Goal: Task Accomplishment & Management: Manage account settings

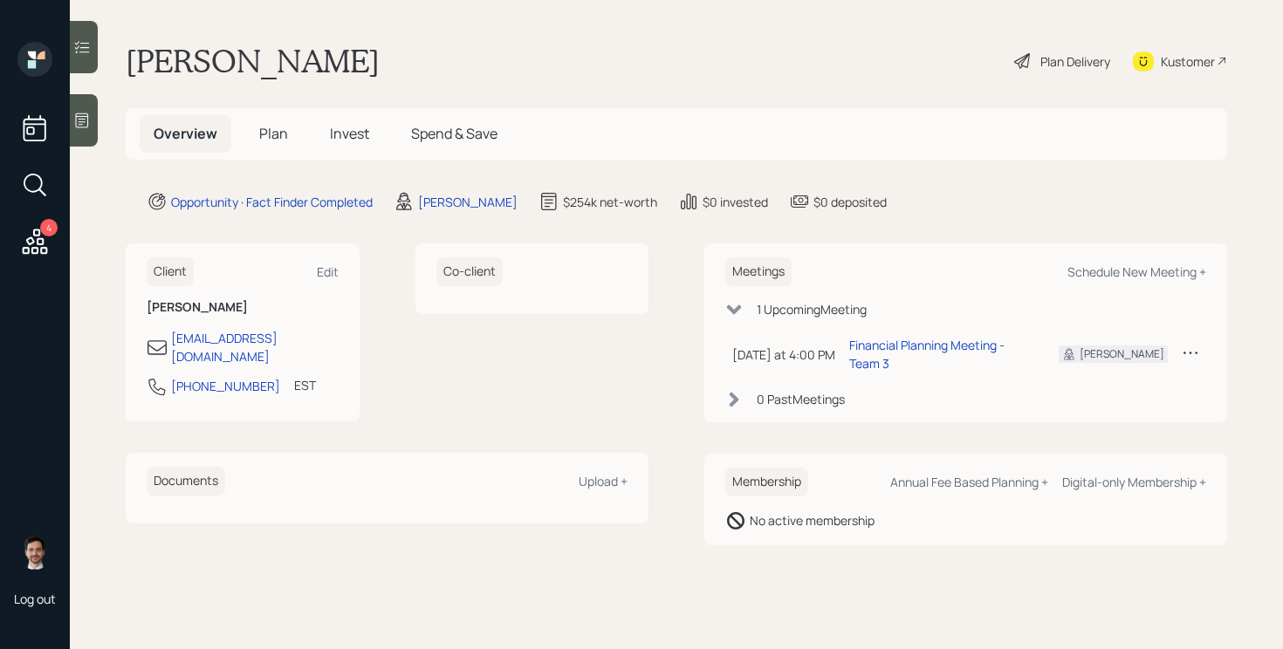
click at [280, 141] on span "Plan" at bounding box center [273, 133] width 29 height 19
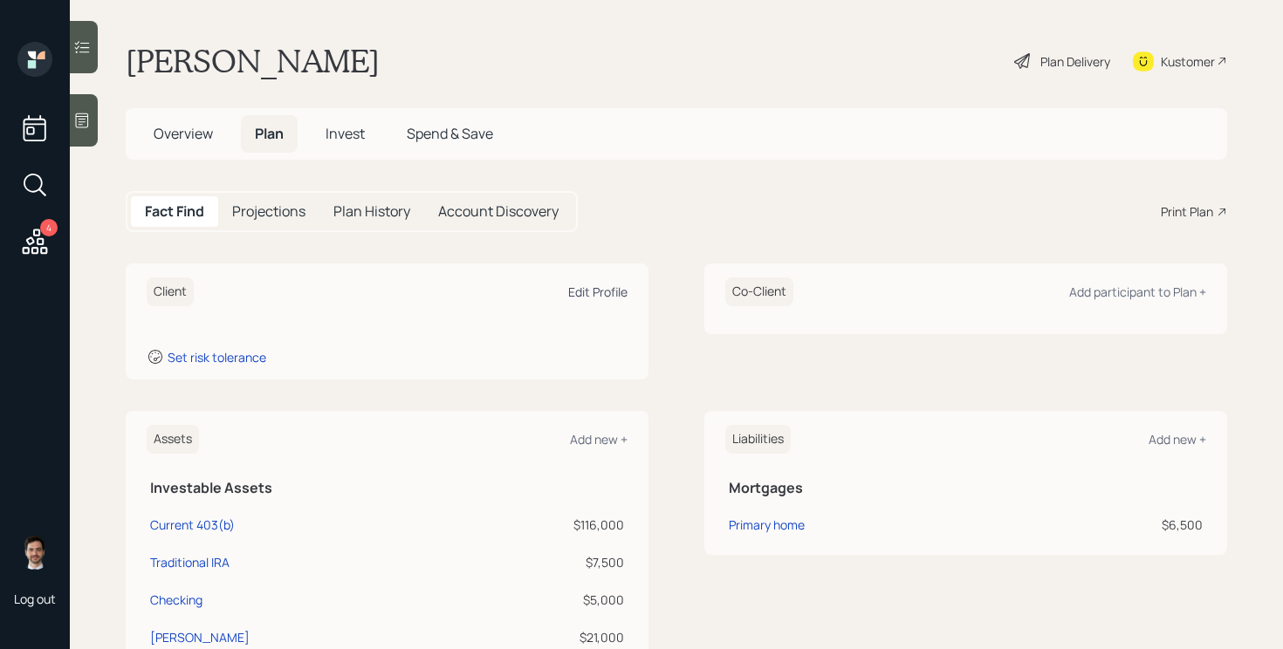
click at [580, 291] on div "Edit Profile" at bounding box center [597, 292] width 59 height 17
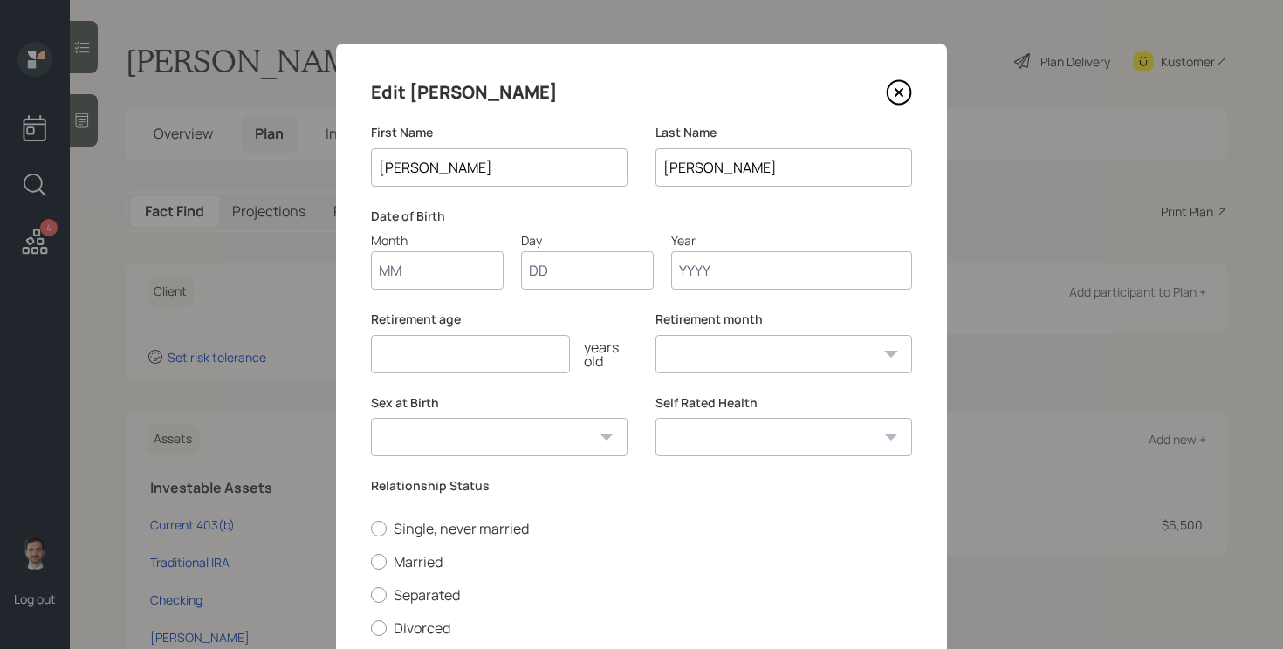
click at [441, 272] on input "Month" at bounding box center [437, 270] width 133 height 38
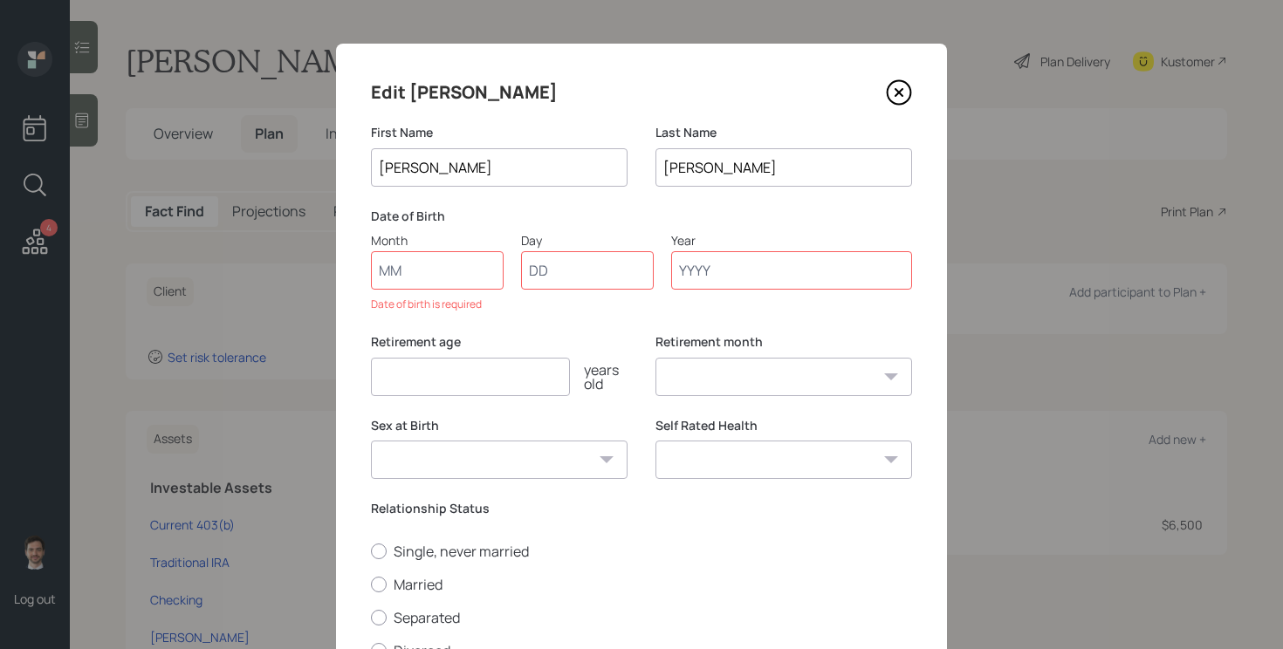
click at [497, 173] on input "Lee s" at bounding box center [499, 167] width 257 height 38
type input "Lee"
type input "05"
type input "17"
type input "1954"
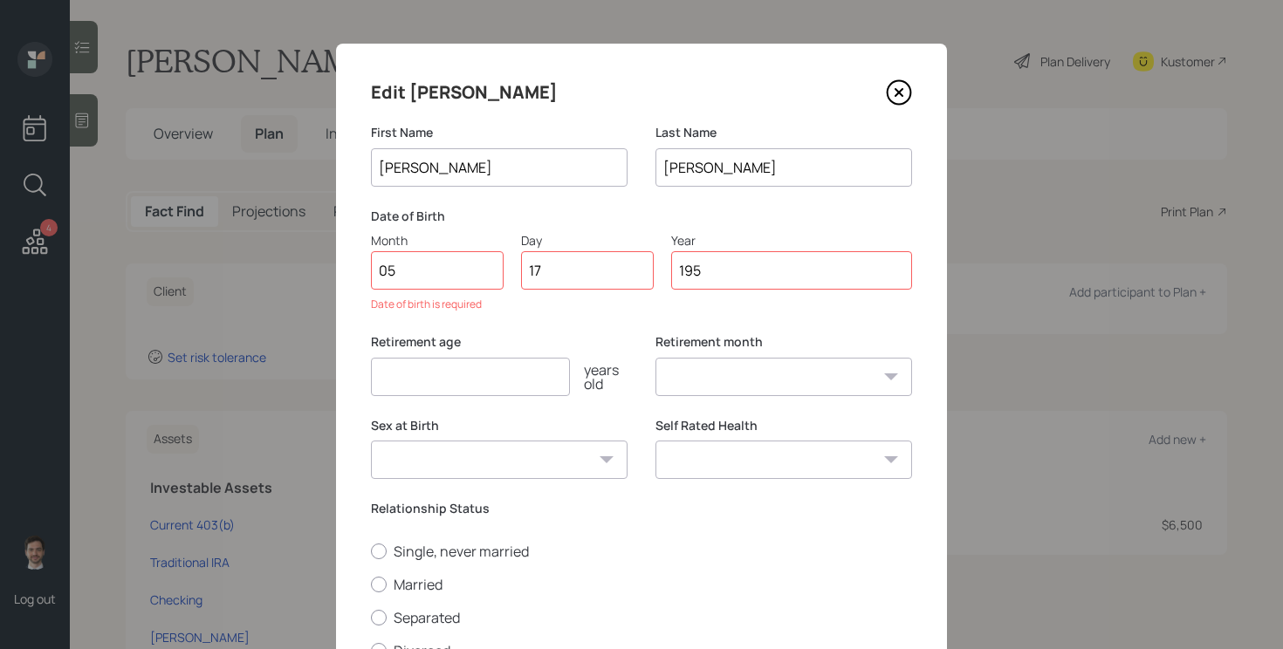
select select "5"
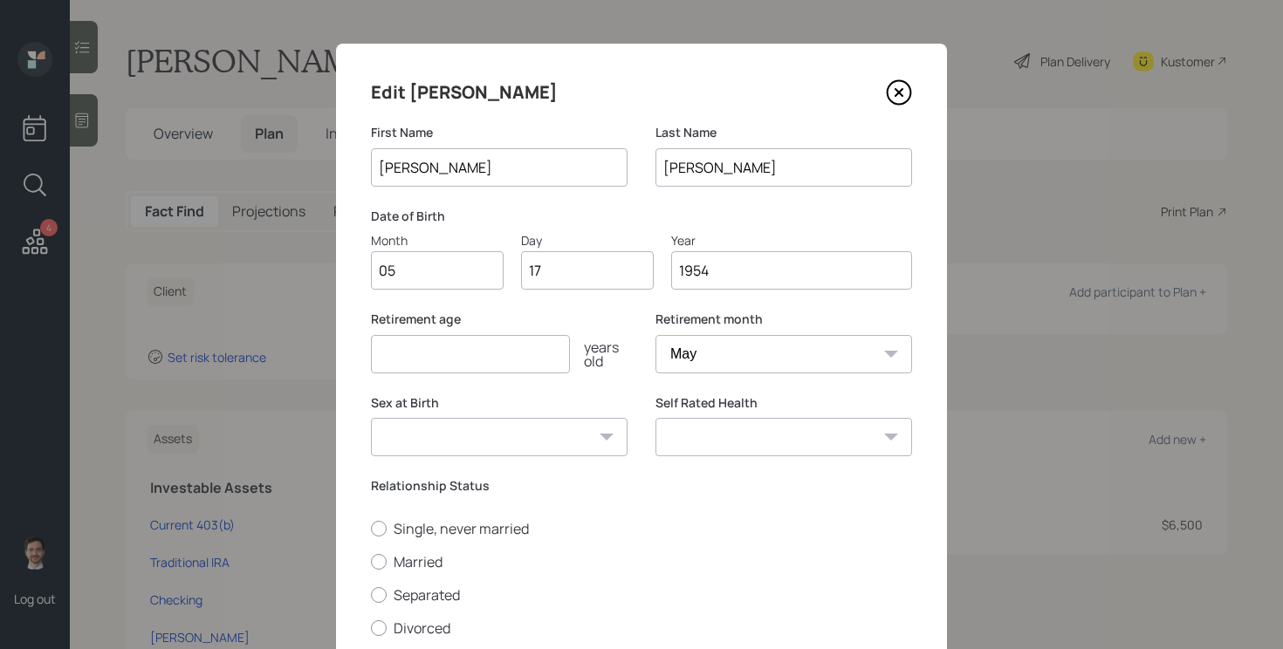
type input "1954"
click at [556, 363] on input "number" at bounding box center [470, 354] width 199 height 38
type input "73"
click at [632, 376] on div "Retirement age 73 years old Retirement month January February March April May J…" at bounding box center [641, 353] width 541 height 84
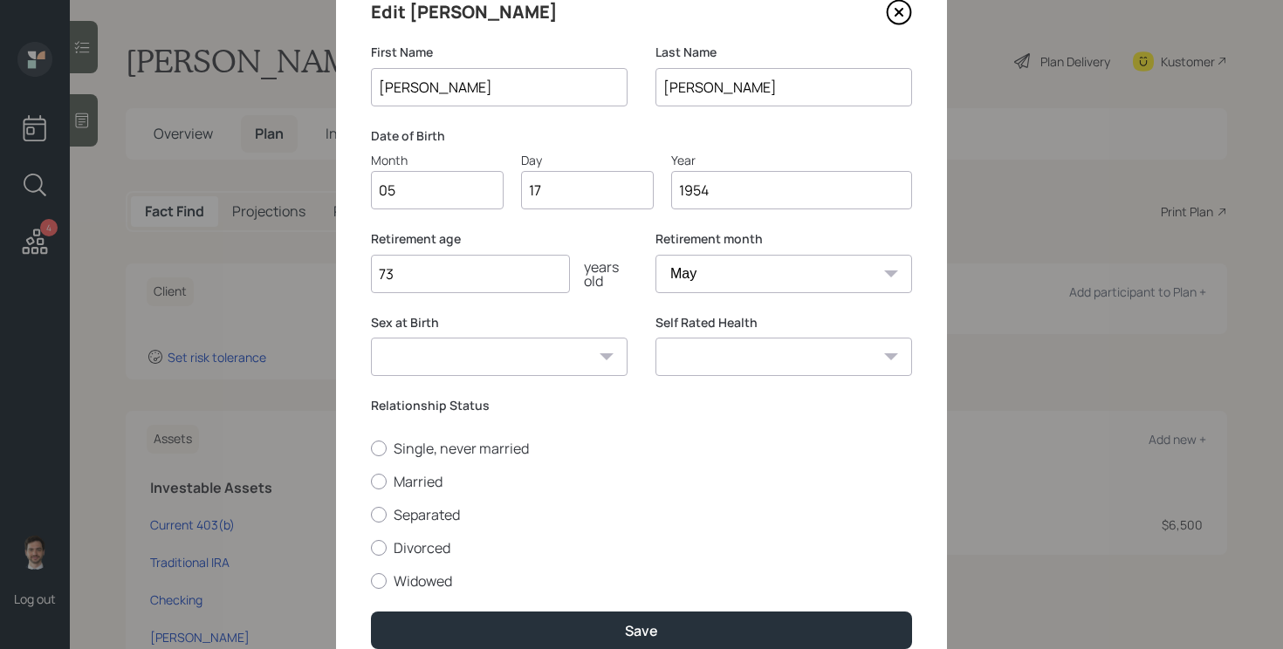
scroll to position [103, 0]
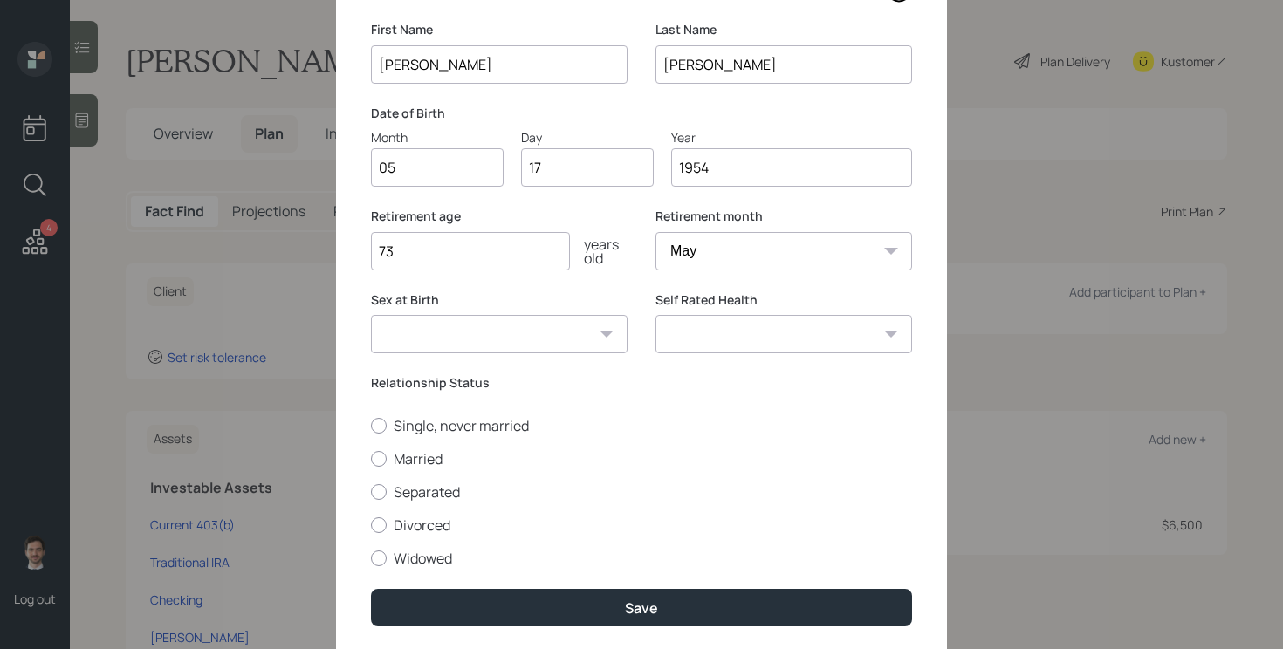
click at [612, 333] on div "Male Female Other / Prefer not to say" at bounding box center [499, 334] width 257 height 38
click at [559, 333] on select "Male Female Other / Prefer not to say" at bounding box center [499, 334] width 257 height 38
select select "male"
click at [371, 315] on select "Male Female Other / Prefer not to say" at bounding box center [499, 334] width 257 height 38
click at [419, 435] on label "Single, never married" at bounding box center [641, 425] width 541 height 19
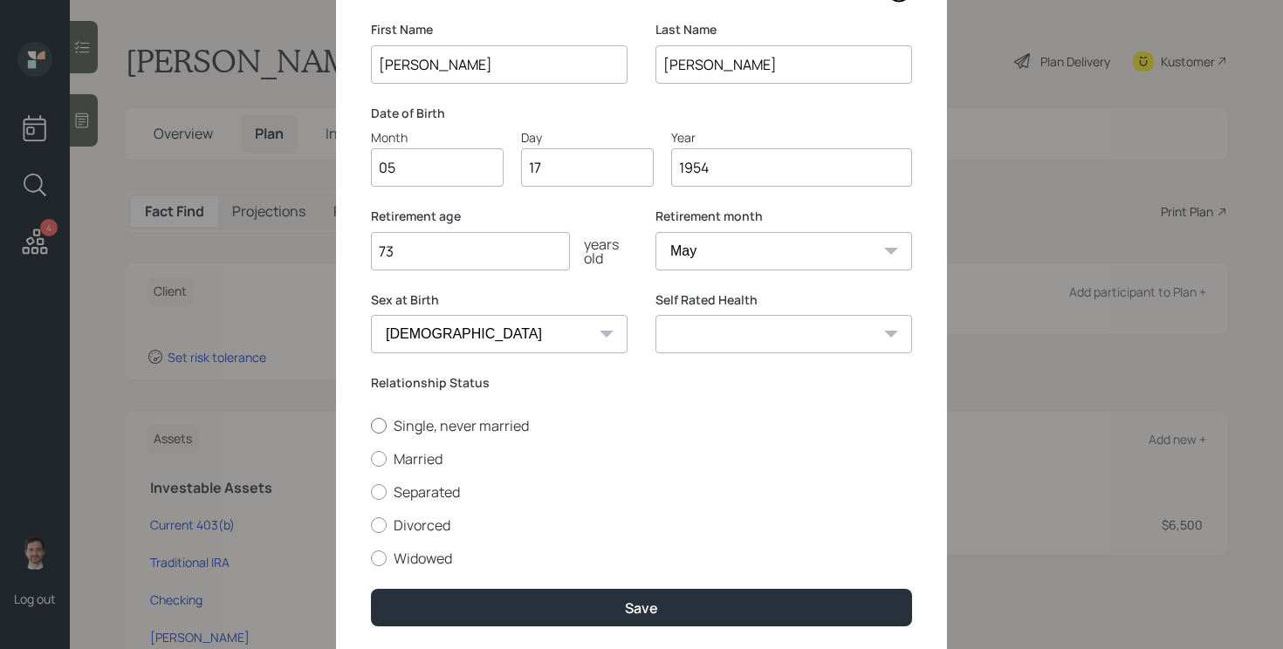
click at [371, 426] on input "Single, never married" at bounding box center [370, 425] width 1 height 1
radio input "true"
click at [806, 349] on select "Excellent Very Good Good Fair Poor" at bounding box center [783, 334] width 257 height 38
select select "very_good"
click at [655, 315] on select "Excellent Very Good Good Fair Poor" at bounding box center [783, 334] width 257 height 38
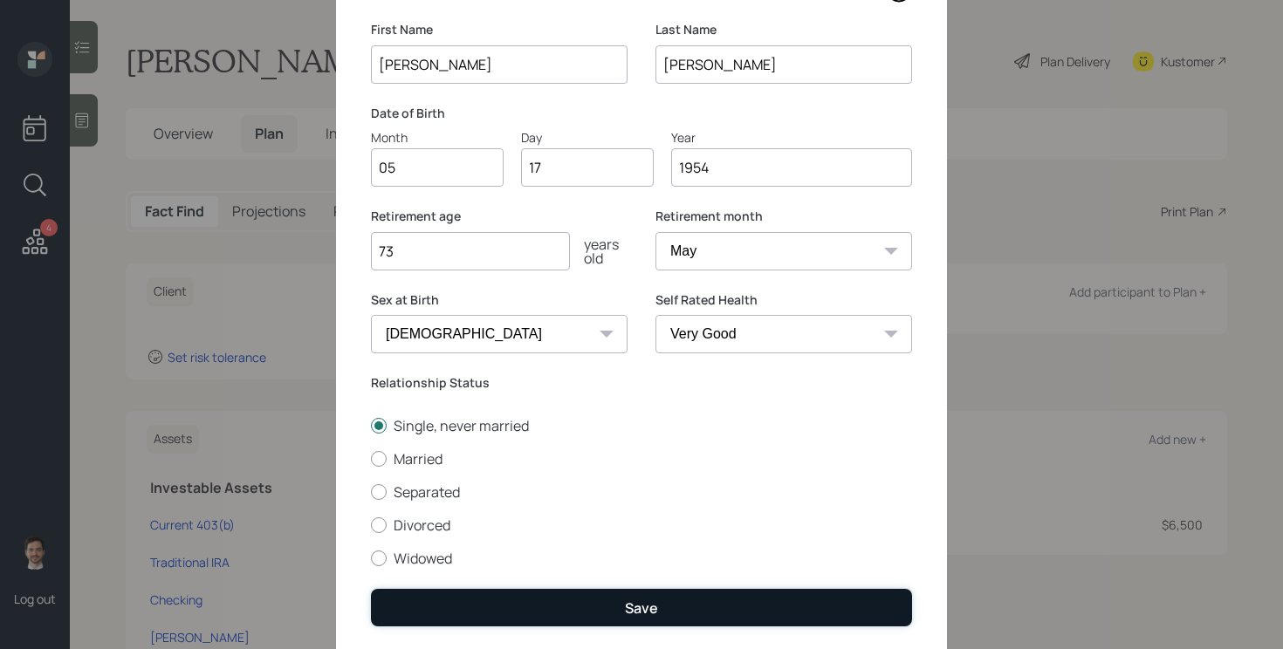
click at [696, 619] on button "Save" at bounding box center [641, 608] width 541 height 38
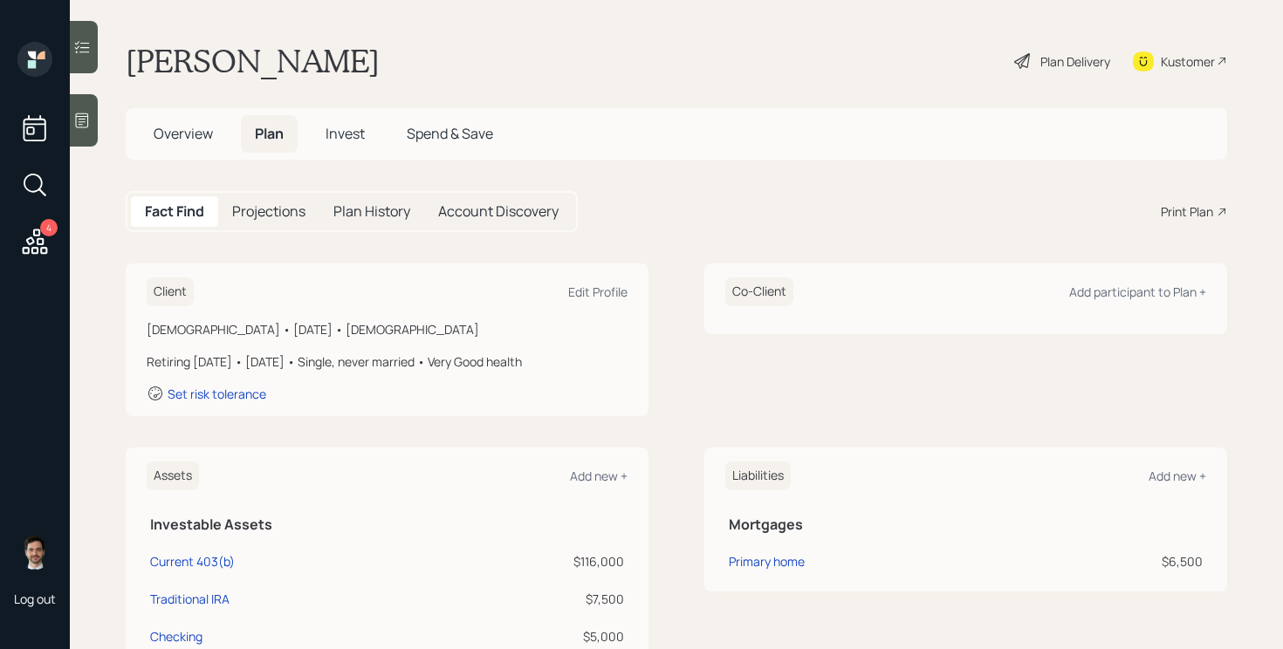
click at [1017, 64] on icon at bounding box center [1022, 61] width 21 height 21
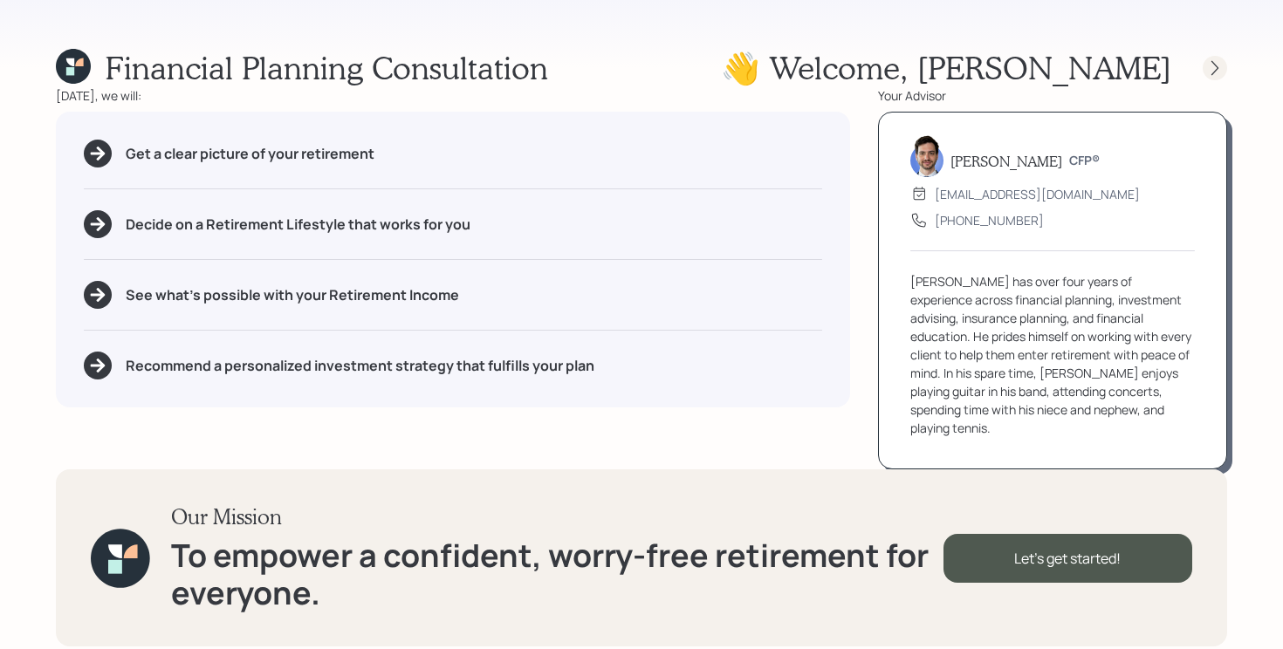
click at [1205, 72] on div at bounding box center [1215, 68] width 24 height 24
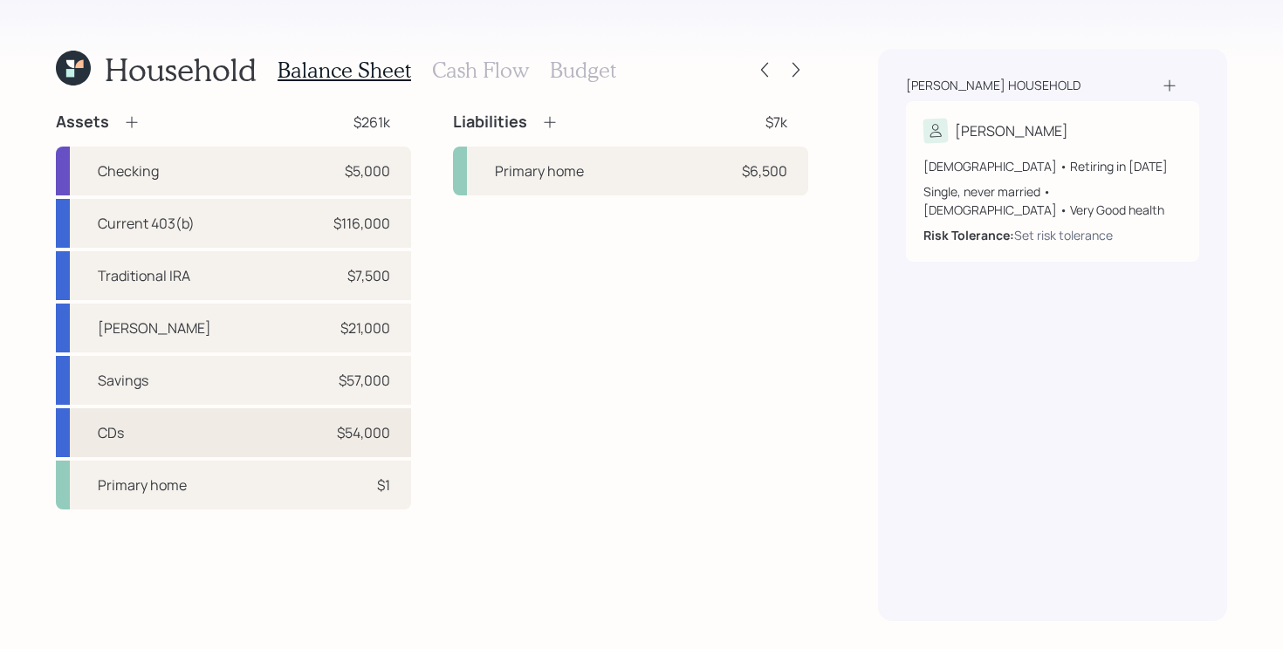
click at [329, 436] on div "CDs $54,000" at bounding box center [233, 432] width 355 height 49
select select "taxable"
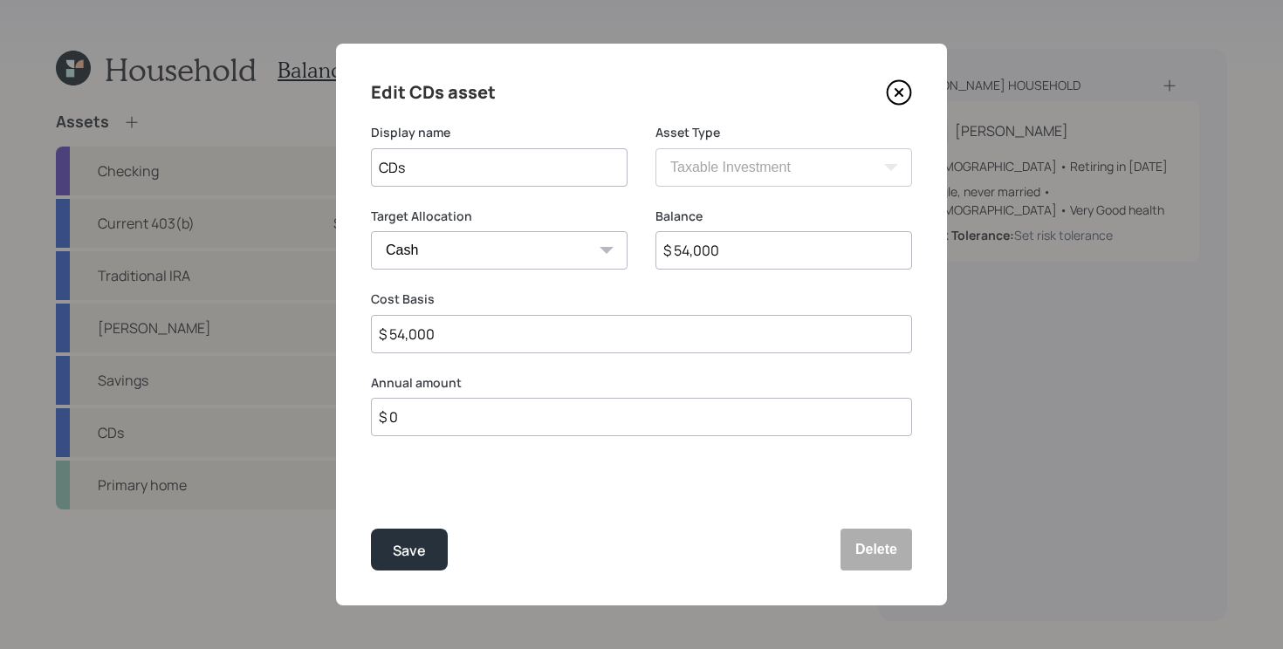
click at [547, 171] on input "CDs" at bounding box center [499, 167] width 257 height 38
type input "CDs (3), mature"
click at [792, 263] on input "$ 54,000" at bounding box center [783, 250] width 257 height 38
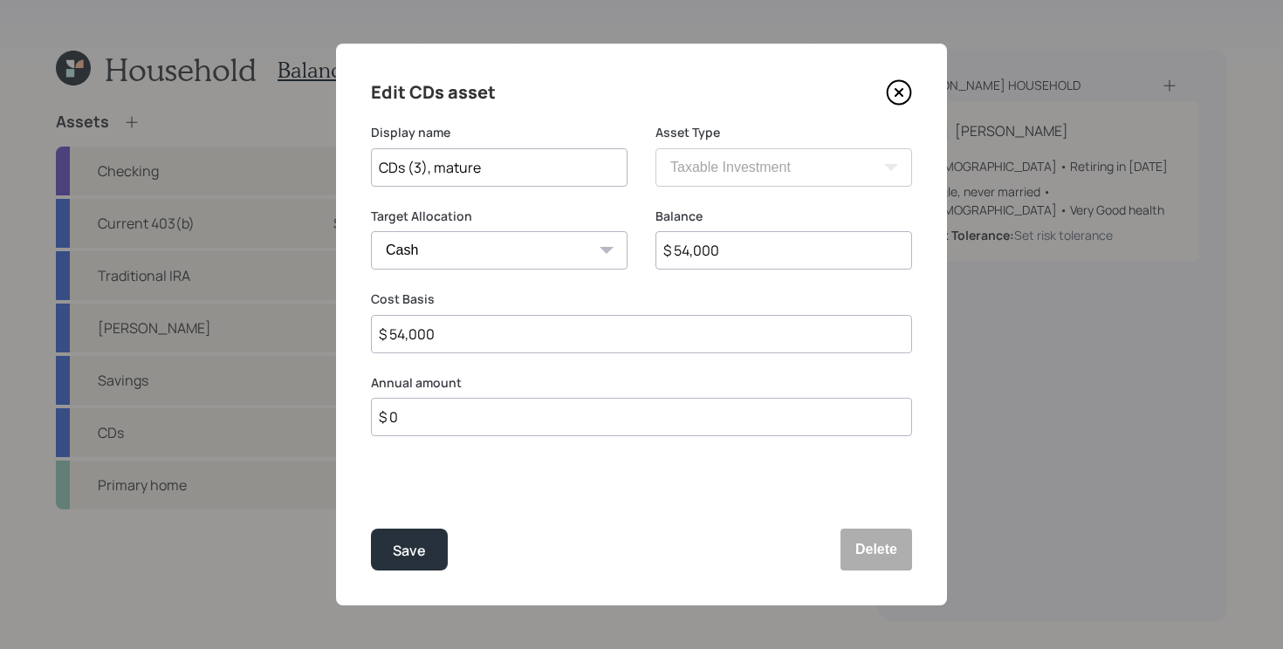
type input "$ 5"
type input "$ 50"
type input "$ 500"
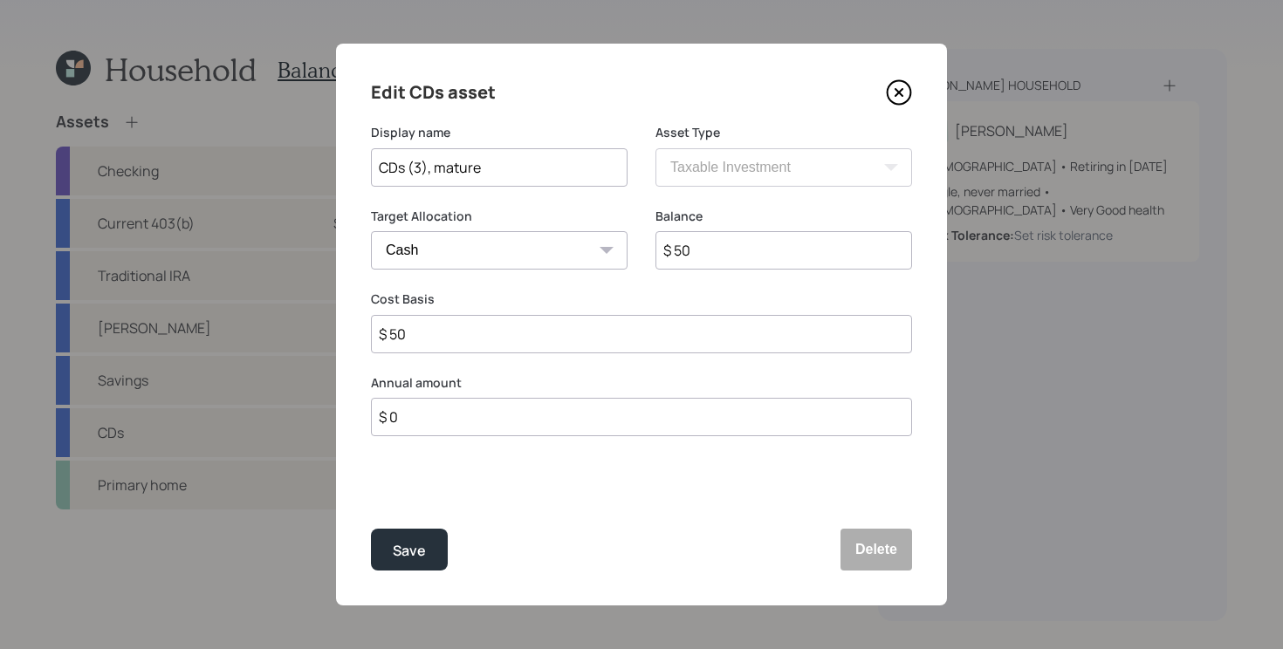
type input "$ 500"
type input "$ 5,000"
type input "$ 50,000"
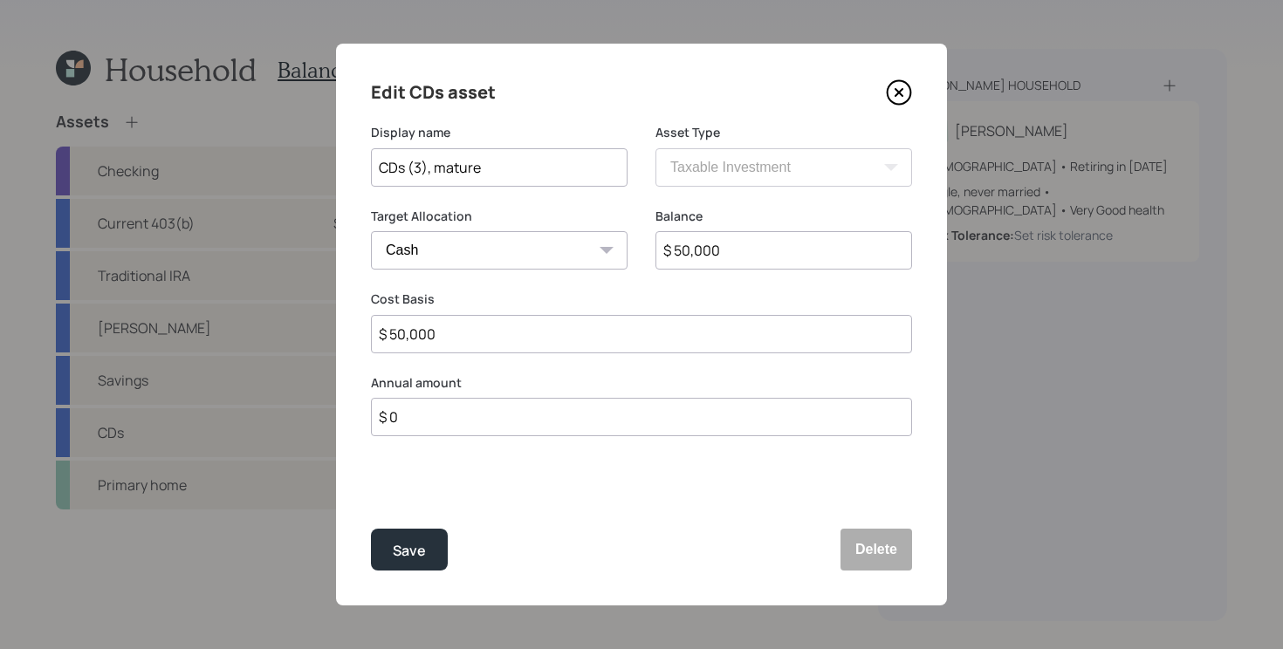
type input "$ 50,000"
click at [579, 175] on input "CDs (3), mature" at bounding box center [499, 167] width 257 height 38
type input "CDs (3), mature in April, July, ?"
click at [395, 539] on div "Save" at bounding box center [409, 551] width 33 height 24
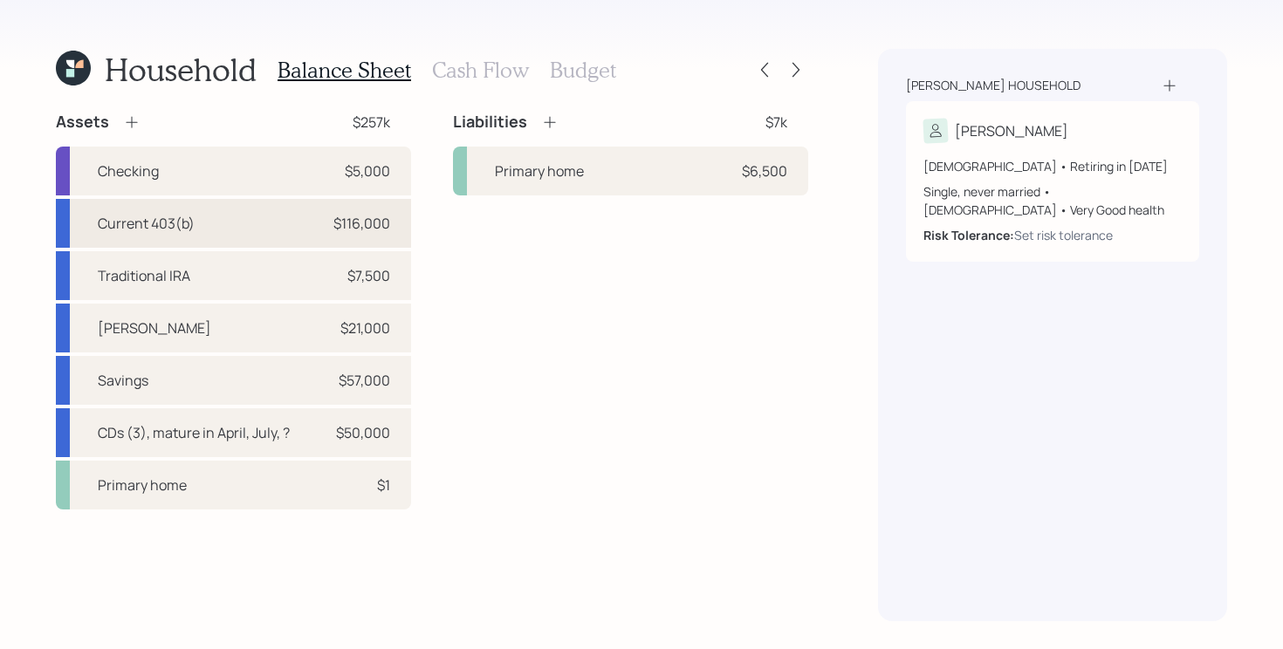
click at [328, 219] on div "Current 403(b) $116,000" at bounding box center [233, 223] width 355 height 49
select select "public_school_sponsored"
select select "balanced"
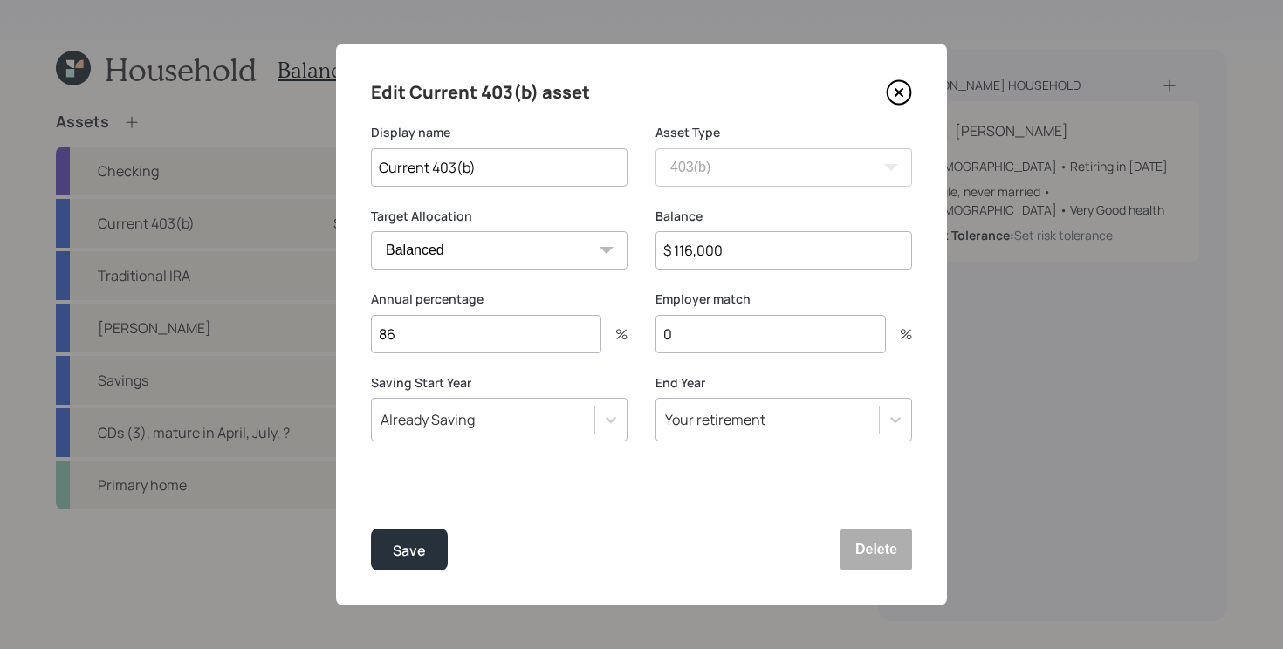
click at [891, 95] on icon at bounding box center [899, 92] width 26 height 26
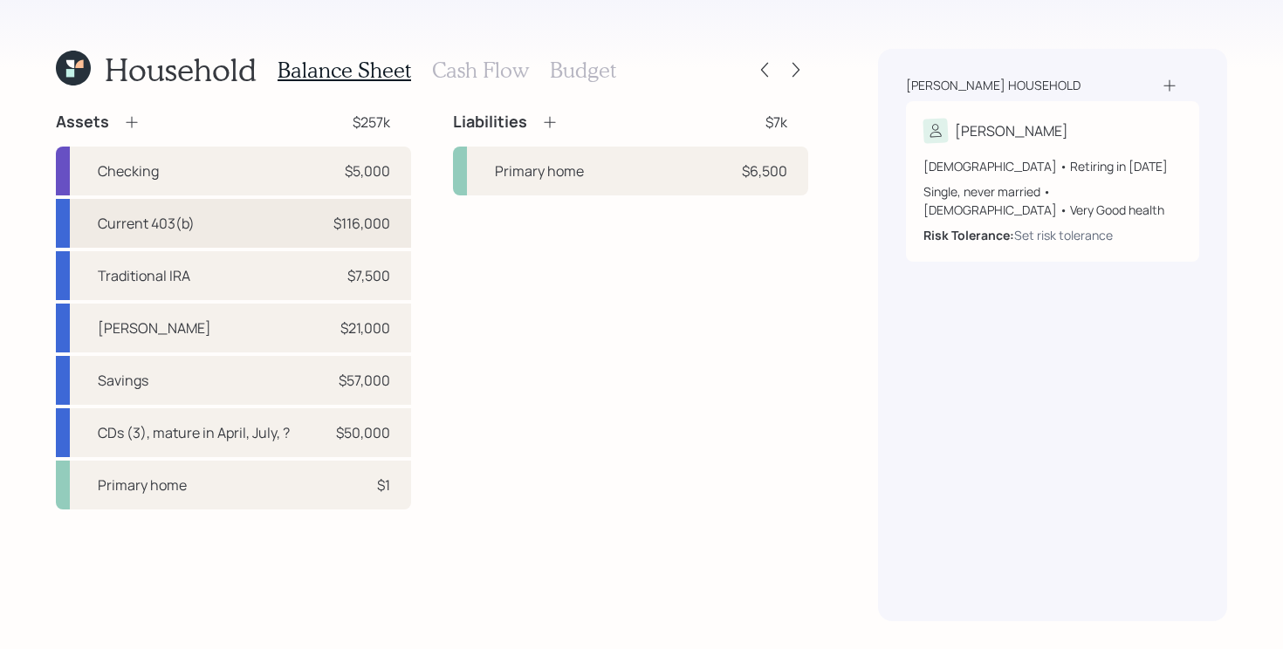
click at [374, 231] on div "$116,000" at bounding box center [361, 223] width 57 height 21
select select "public_school_sponsored"
select select "balanced"
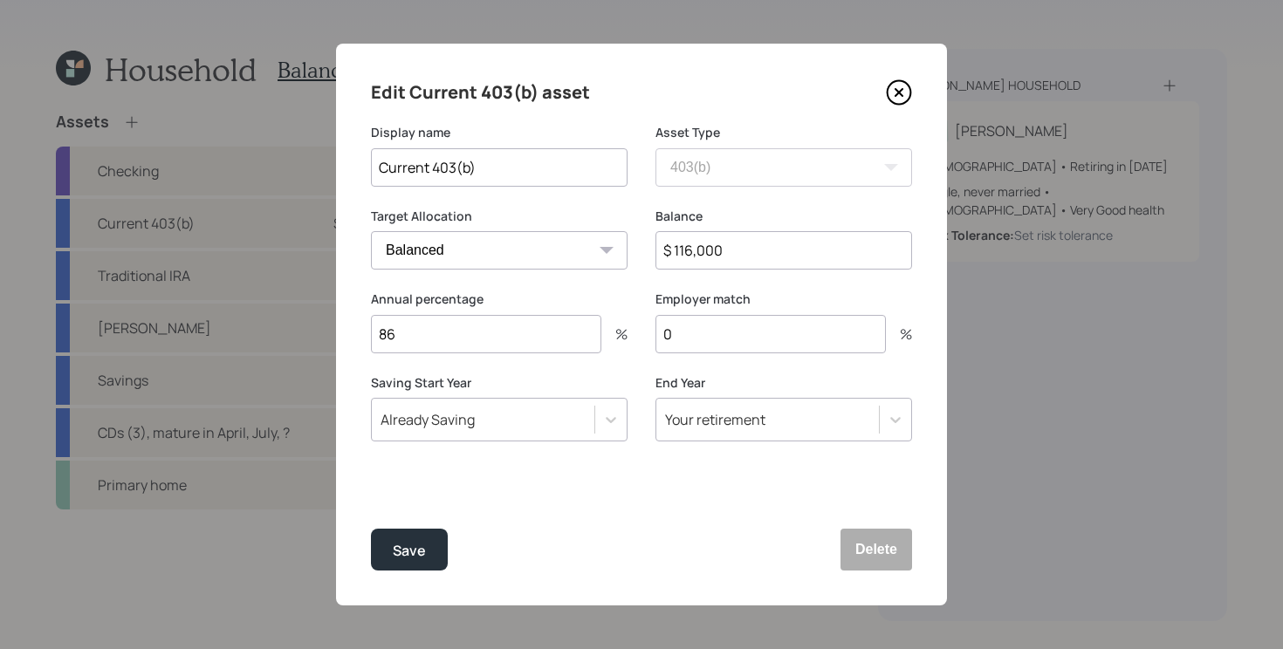
click at [902, 86] on icon at bounding box center [899, 92] width 26 height 26
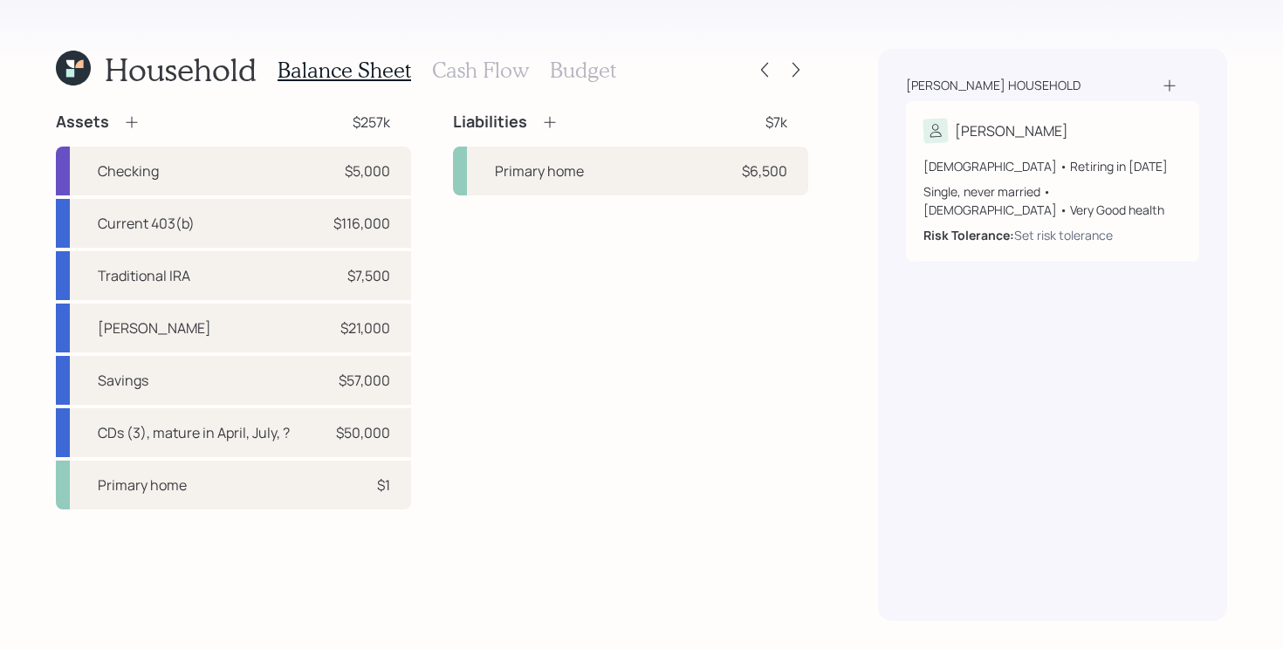
click at [130, 120] on icon at bounding box center [131, 122] width 11 height 11
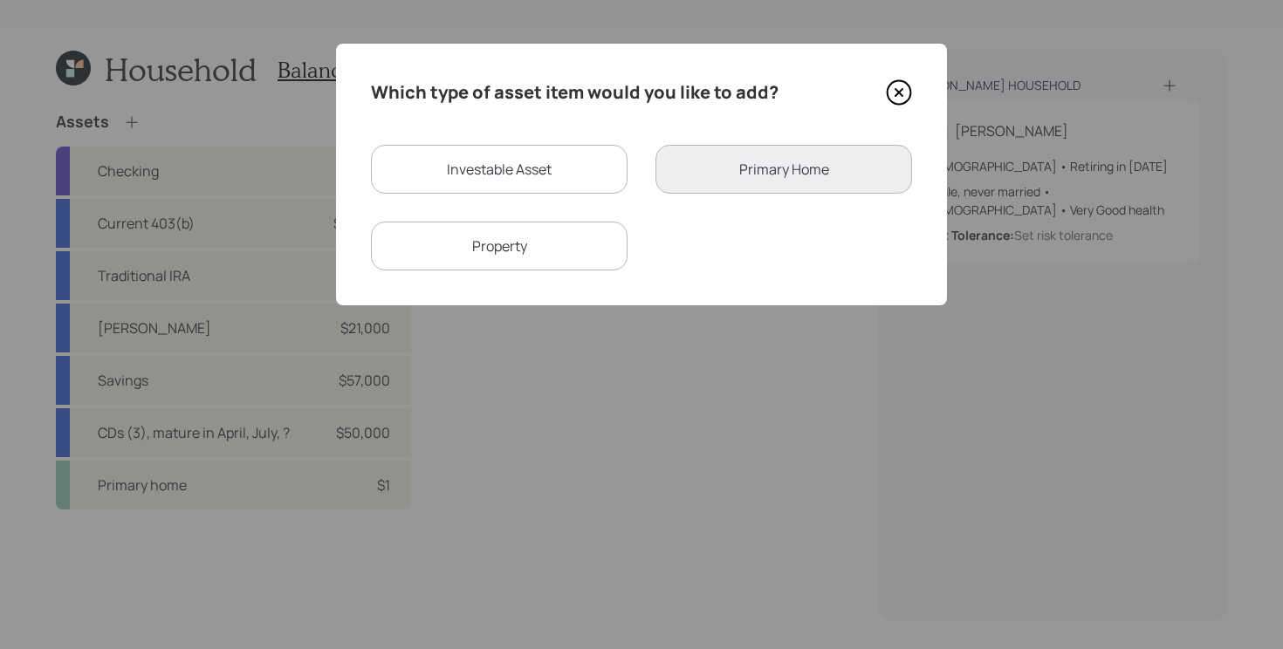
click at [559, 191] on div "Investable Asset" at bounding box center [499, 169] width 257 height 49
select select "taxable"
select select "balanced"
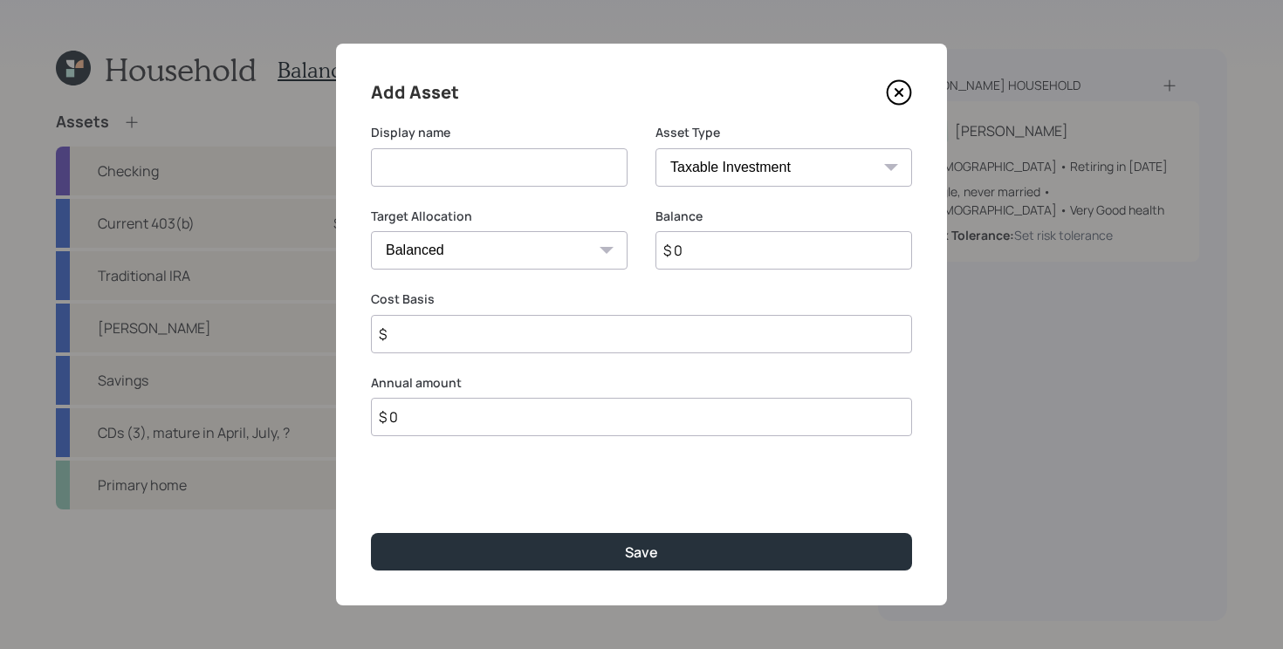
click at [573, 176] on input at bounding box center [499, 167] width 257 height 38
type input "High Yield Savings"
click at [901, 91] on icon at bounding box center [898, 92] width 7 height 7
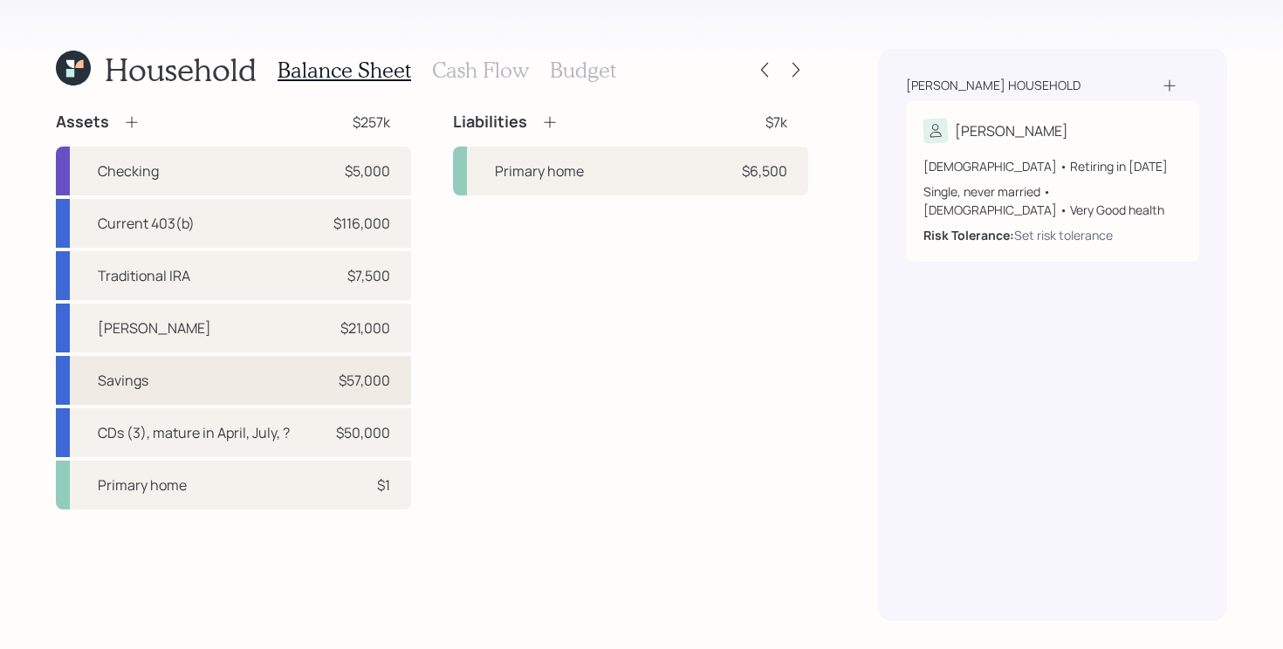
click at [216, 385] on div "Savings $57,000" at bounding box center [233, 380] width 355 height 49
select select "taxable"
select select "balanced"
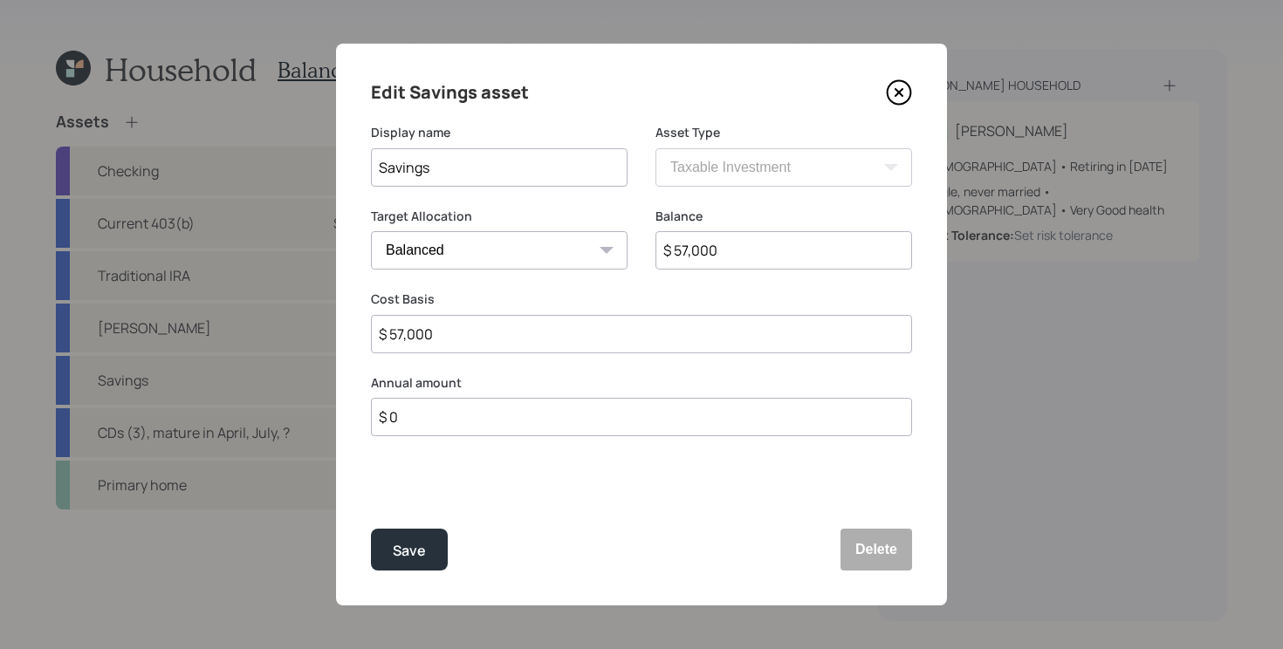
click at [781, 258] on input "$ 57,000" at bounding box center [783, 250] width 257 height 38
type input "$ 51,000"
click at [459, 335] on input "$ 57,000" at bounding box center [641, 334] width 541 height 38
type input "$ 51,000"
click at [472, 162] on input "Savings" at bounding box center [499, 167] width 257 height 38
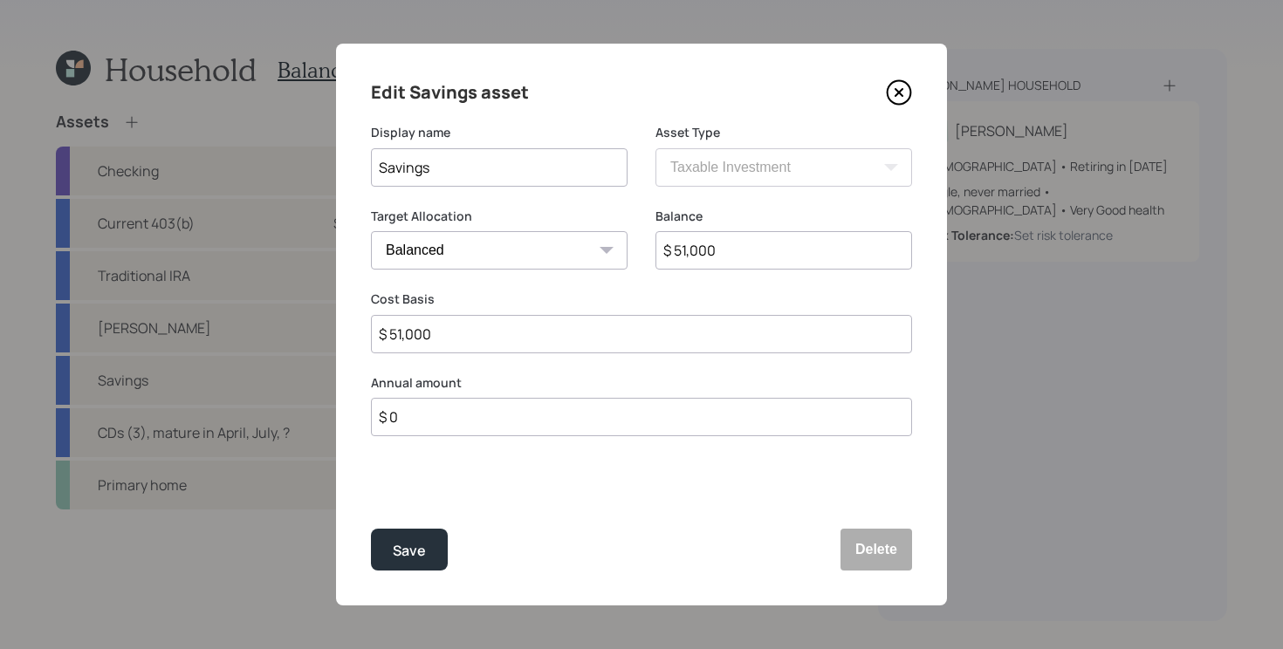
drag, startPoint x: 472, startPoint y: 161, endPoint x: 125, endPoint y: 161, distance: 347.4
click at [125, 161] on div "Edit Savings asset Display name Savings Asset Type SEP IRA IRA Roth IRA 401(k) …" at bounding box center [641, 324] width 1283 height 649
type input "High Yield Savings"
click at [371, 529] on button "Save" at bounding box center [409, 550] width 77 height 42
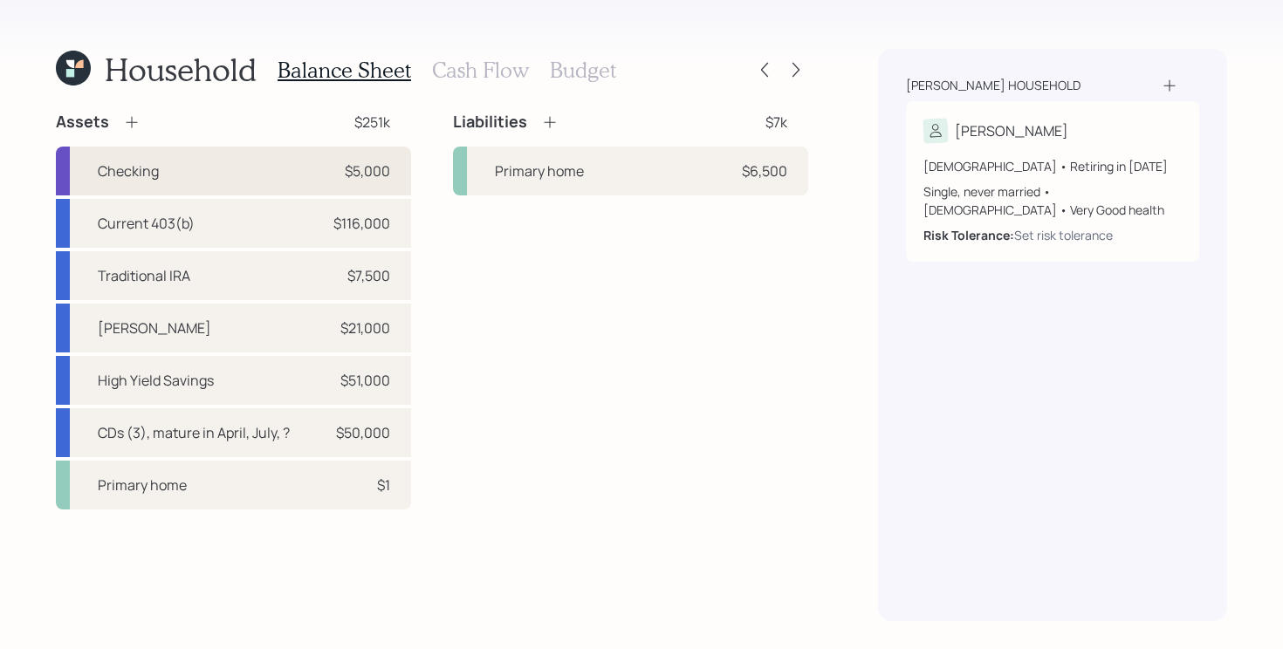
click at [287, 163] on div "Checking $5,000" at bounding box center [233, 171] width 355 height 49
select select "emergency_fund"
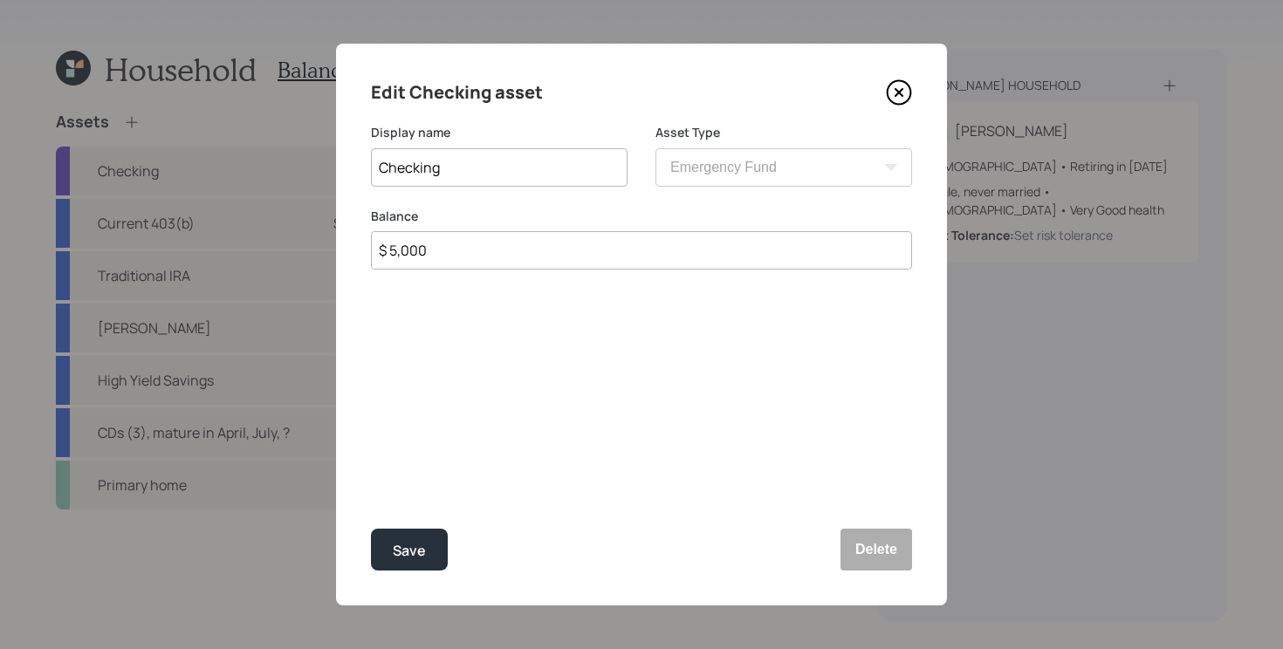
click at [552, 246] on input "$ 5,000" at bounding box center [641, 250] width 541 height 38
type input "$ 7,000"
click at [371, 529] on button "Save" at bounding box center [409, 550] width 77 height 42
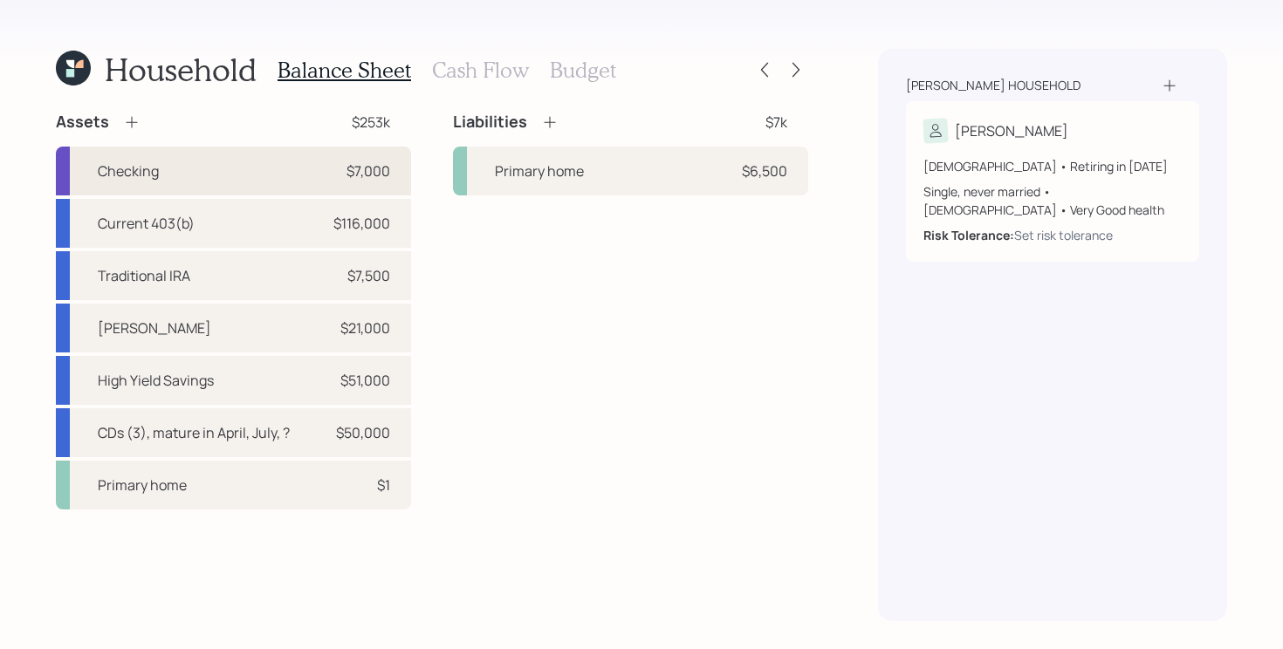
click at [340, 165] on div "$7,000" at bounding box center [364, 171] width 52 height 21
select select "emergency_fund"
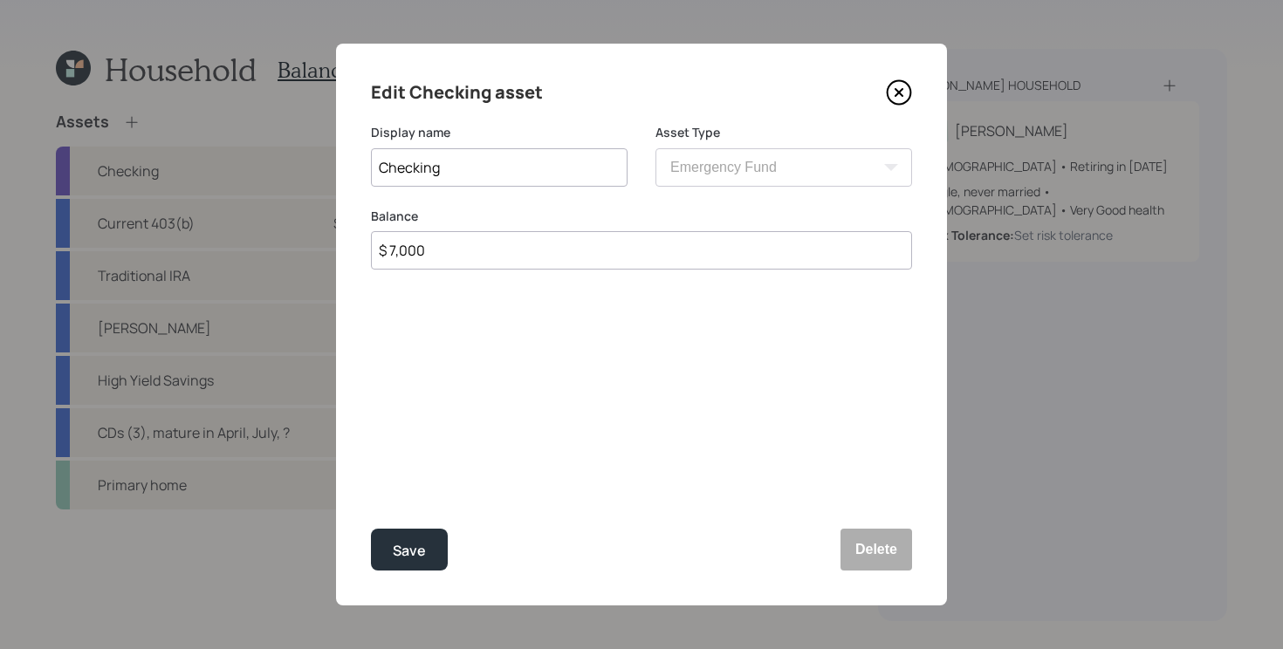
click at [575, 177] on input "Checking" at bounding box center [499, 167] width 257 height 38
type input "Checking/Savings"
click at [371, 529] on button "Save" at bounding box center [409, 550] width 77 height 42
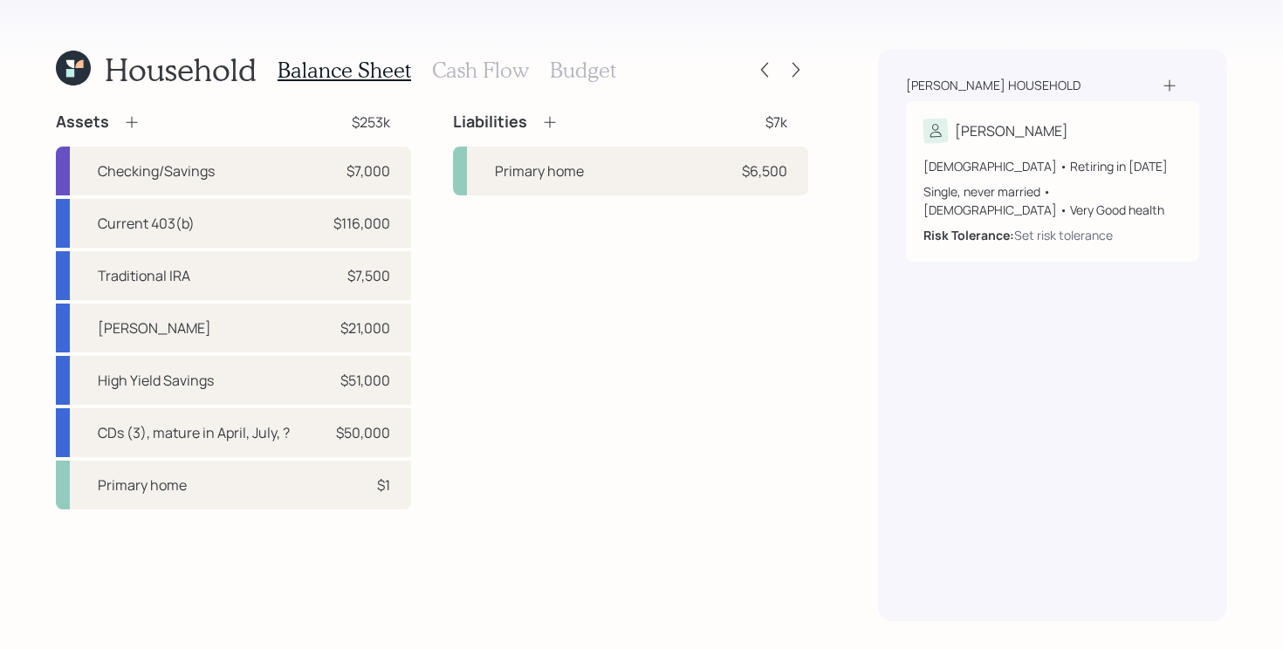
click at [229, 512] on div "Assets $253k Checking/Savings $7,000 Current 403(b) $116,000 Traditional IRA $7…" at bounding box center [432, 367] width 752 height 510
click at [239, 480] on div "Primary home $1" at bounding box center [233, 485] width 355 height 49
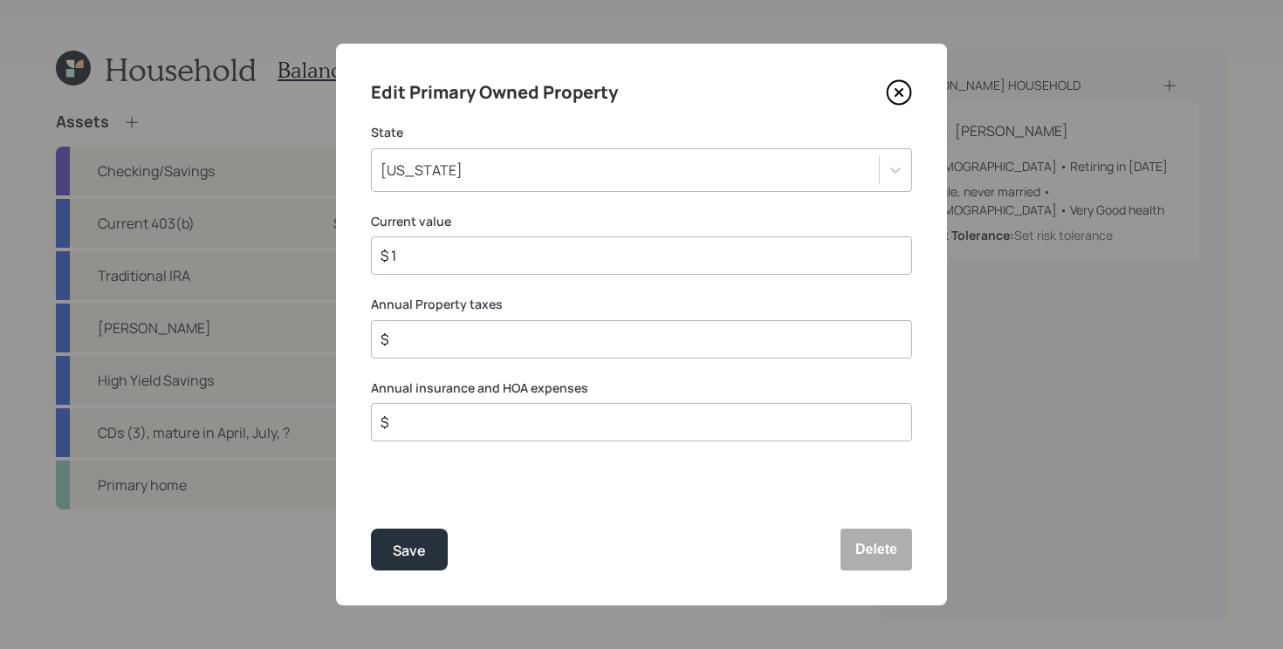
click at [559, 257] on input "$ 1" at bounding box center [634, 255] width 511 height 21
type input "$ 168,000"
click at [371, 529] on button "Save" at bounding box center [409, 550] width 77 height 42
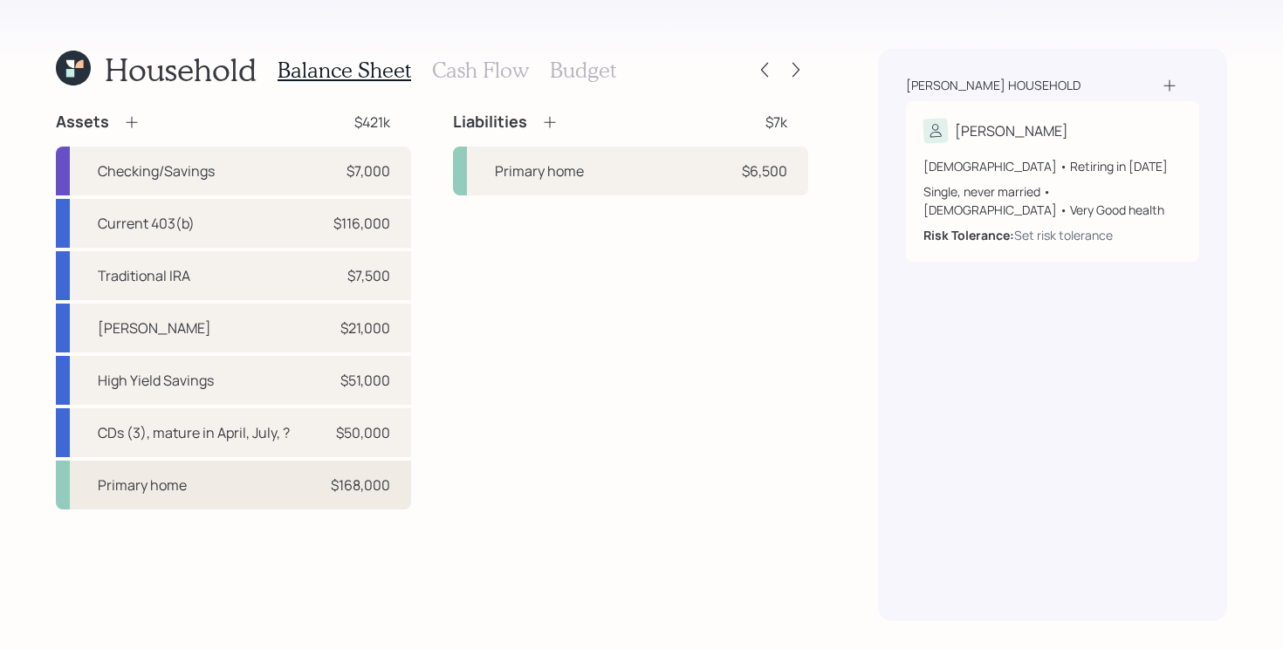
click at [291, 487] on div "Primary home $168,000" at bounding box center [233, 485] width 355 height 49
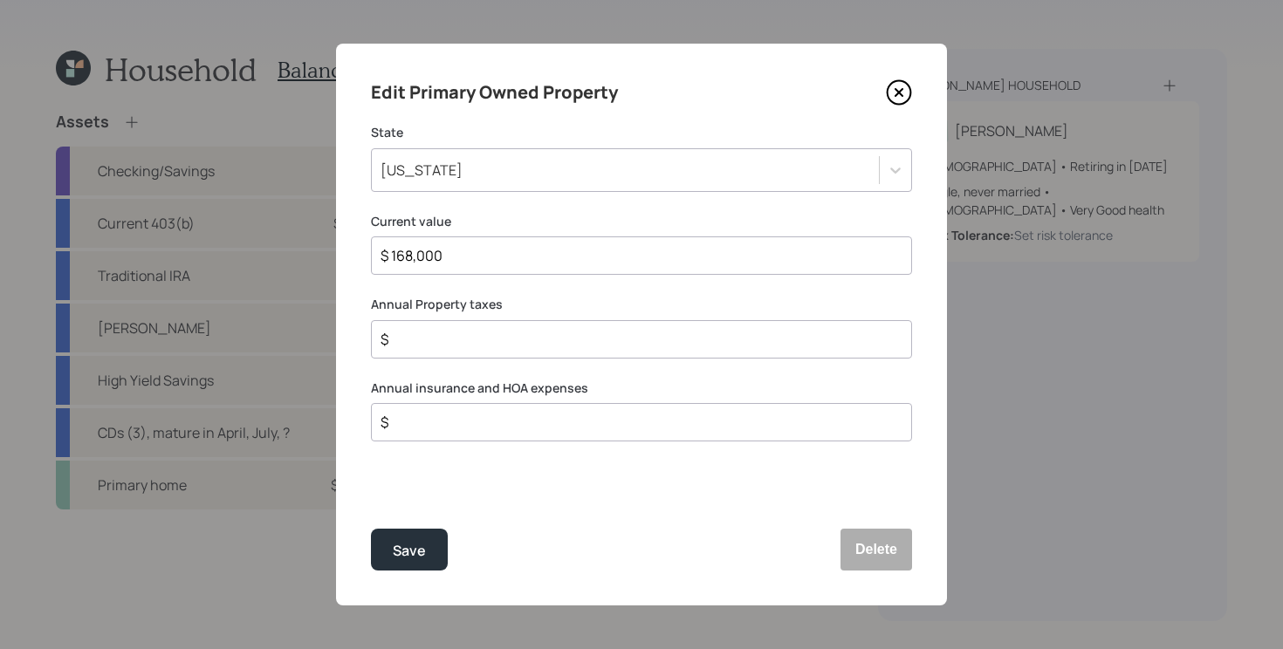
click at [545, 260] on input "$ 168,000" at bounding box center [634, 255] width 511 height 21
type input "$ 160,000"
click at [371, 529] on button "Save" at bounding box center [409, 550] width 77 height 42
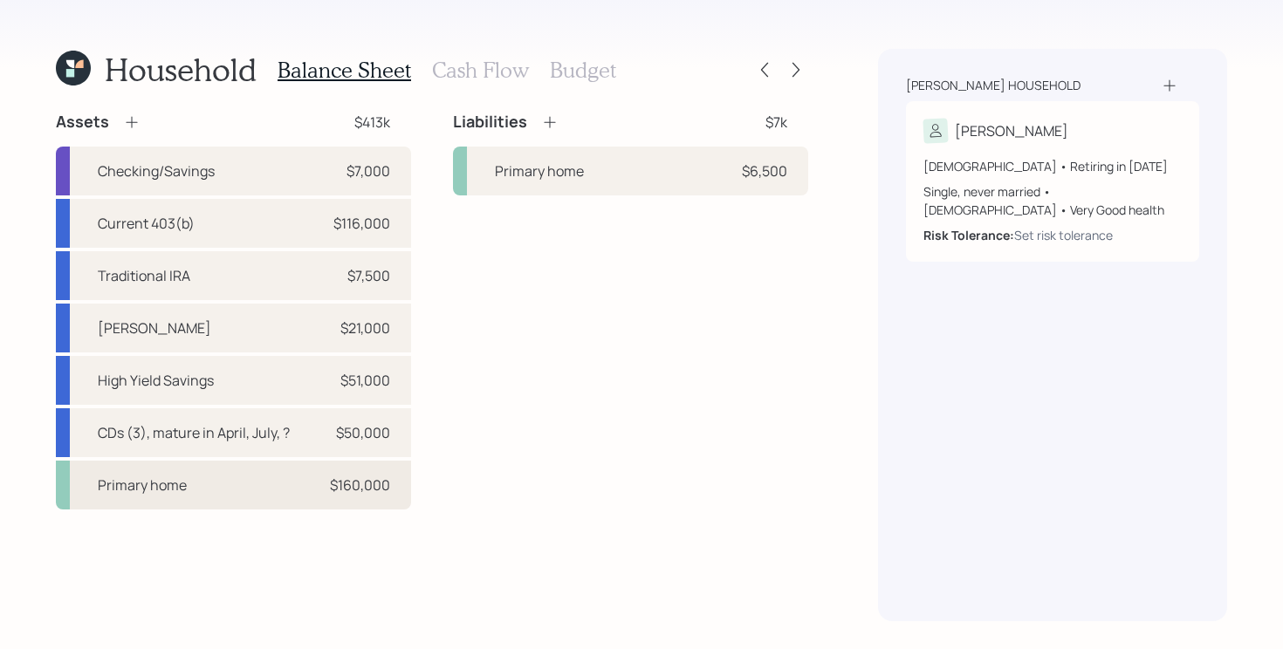
click at [293, 491] on div "Primary home $160,000" at bounding box center [233, 485] width 355 height 49
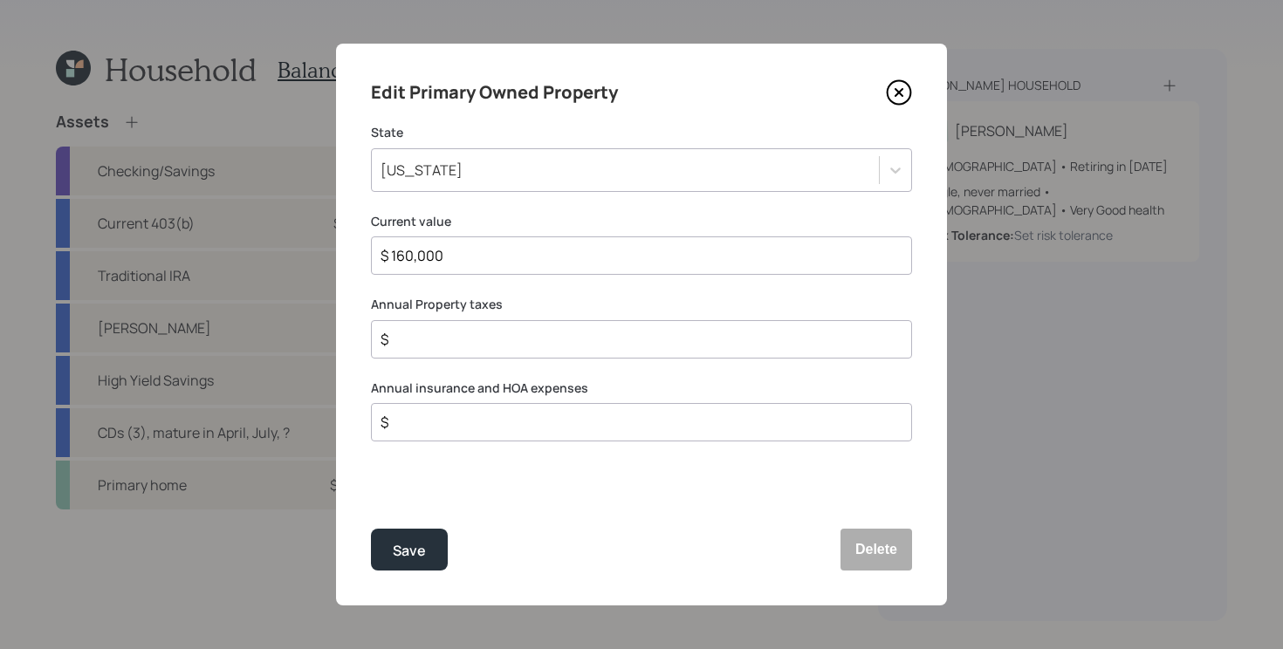
click at [644, 334] on input "$" at bounding box center [634, 339] width 511 height 21
click at [523, 341] on input "$" at bounding box center [634, 339] width 511 height 21
type input "$ 1,600"
type input "$ 800"
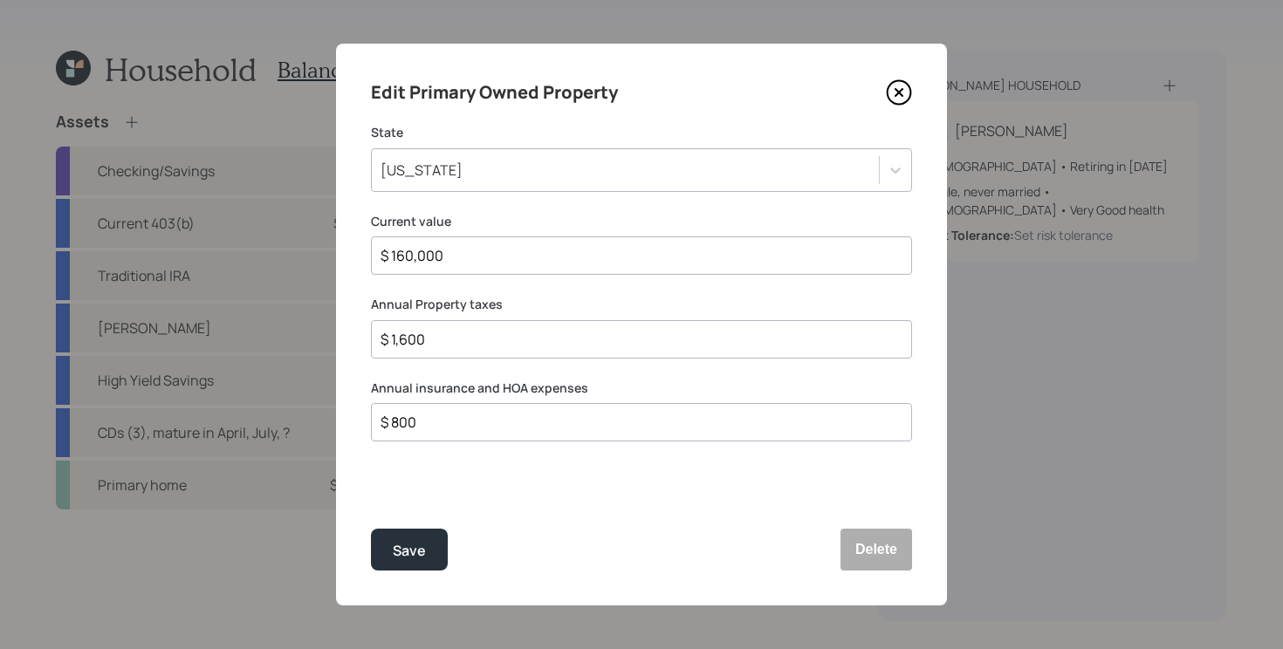
click at [371, 529] on button "Save" at bounding box center [409, 550] width 77 height 42
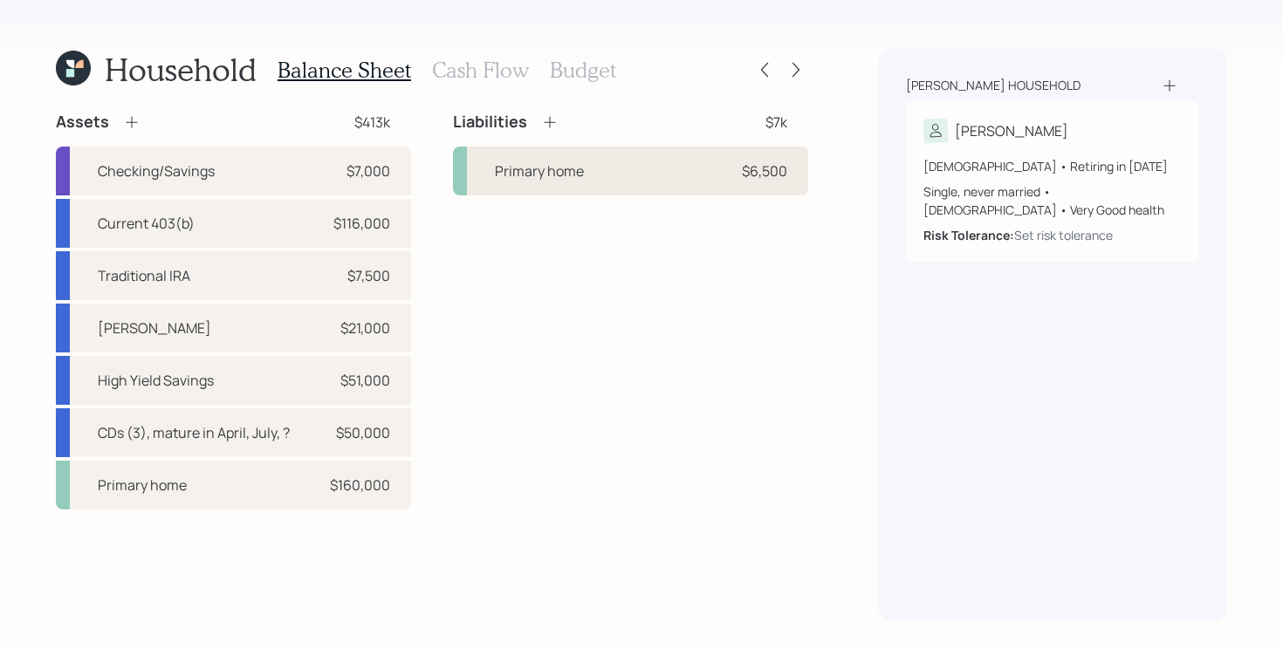
click at [609, 185] on div "Primary home $6,500" at bounding box center [630, 171] width 355 height 49
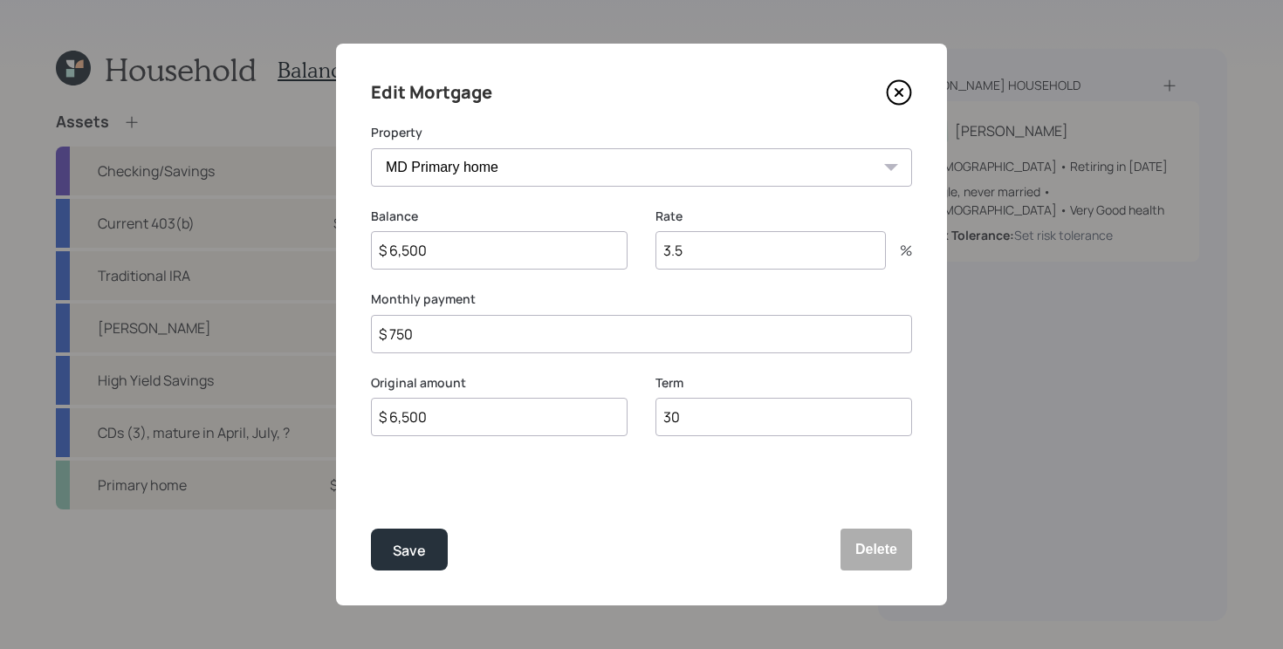
click at [536, 340] on input "$ 750" at bounding box center [641, 334] width 541 height 38
type input "$ 550"
click at [393, 546] on button "Save" at bounding box center [409, 550] width 77 height 42
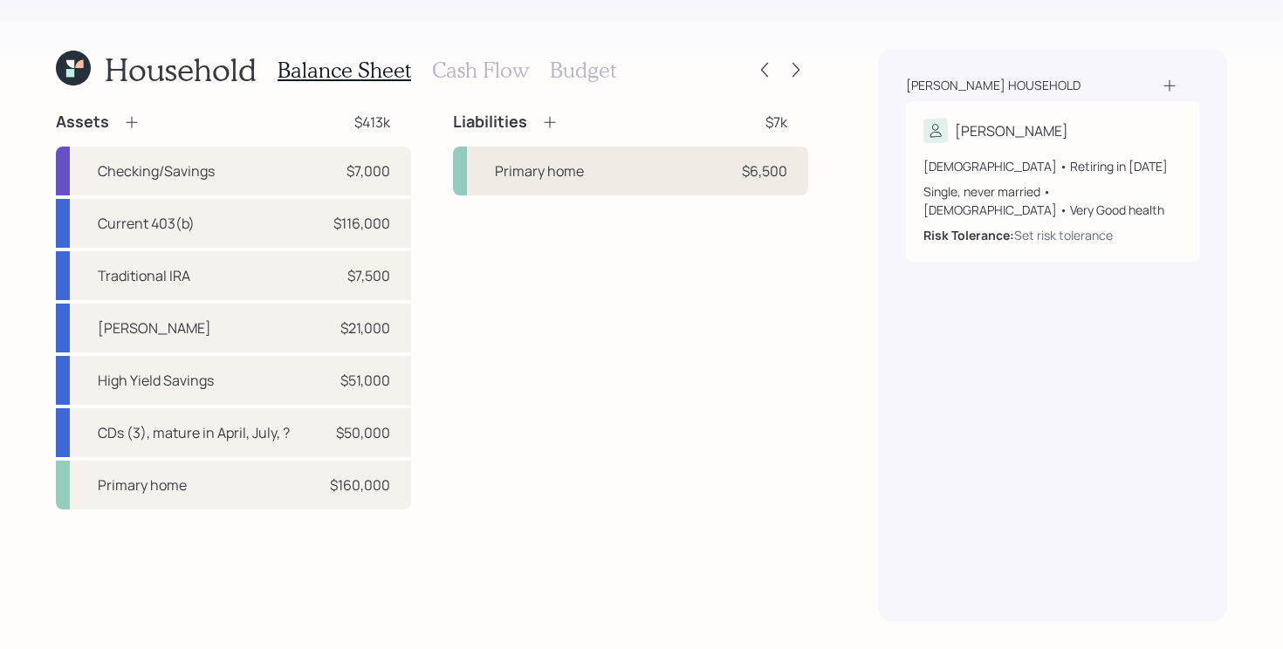
click at [659, 169] on div "Primary home $6,500" at bounding box center [630, 171] width 355 height 49
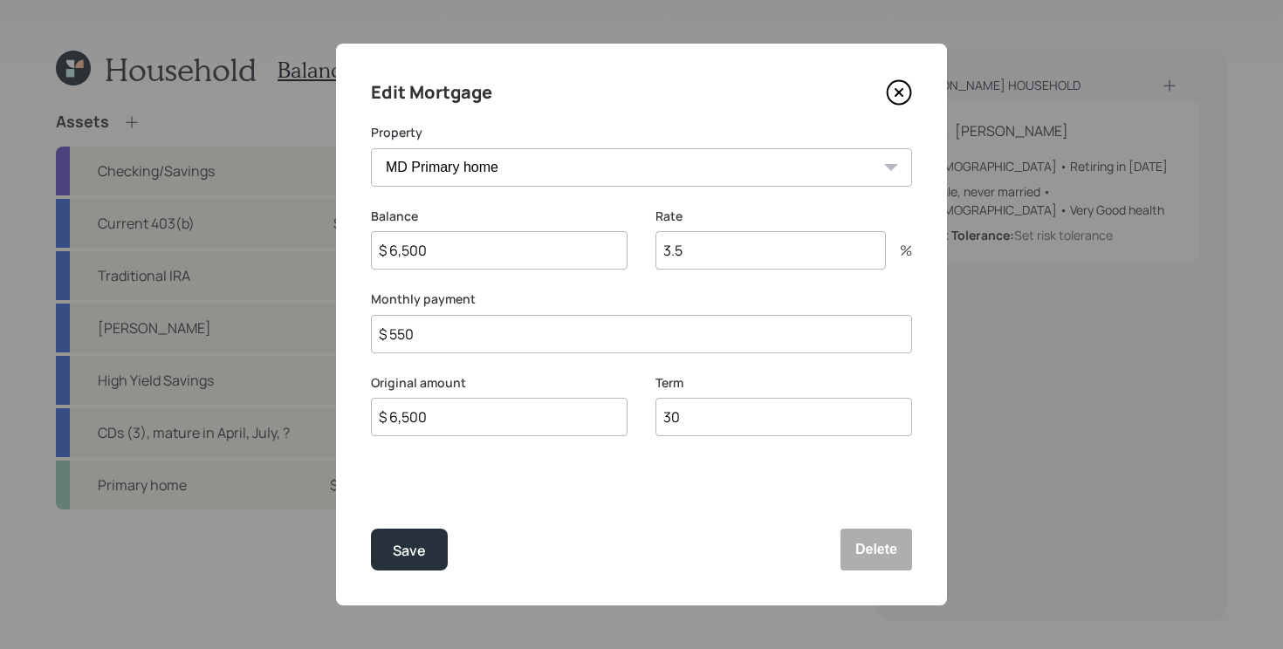
click at [710, 260] on input "3.5" at bounding box center [770, 250] width 230 height 38
click at [395, 553] on div "Save" at bounding box center [409, 551] width 33 height 24
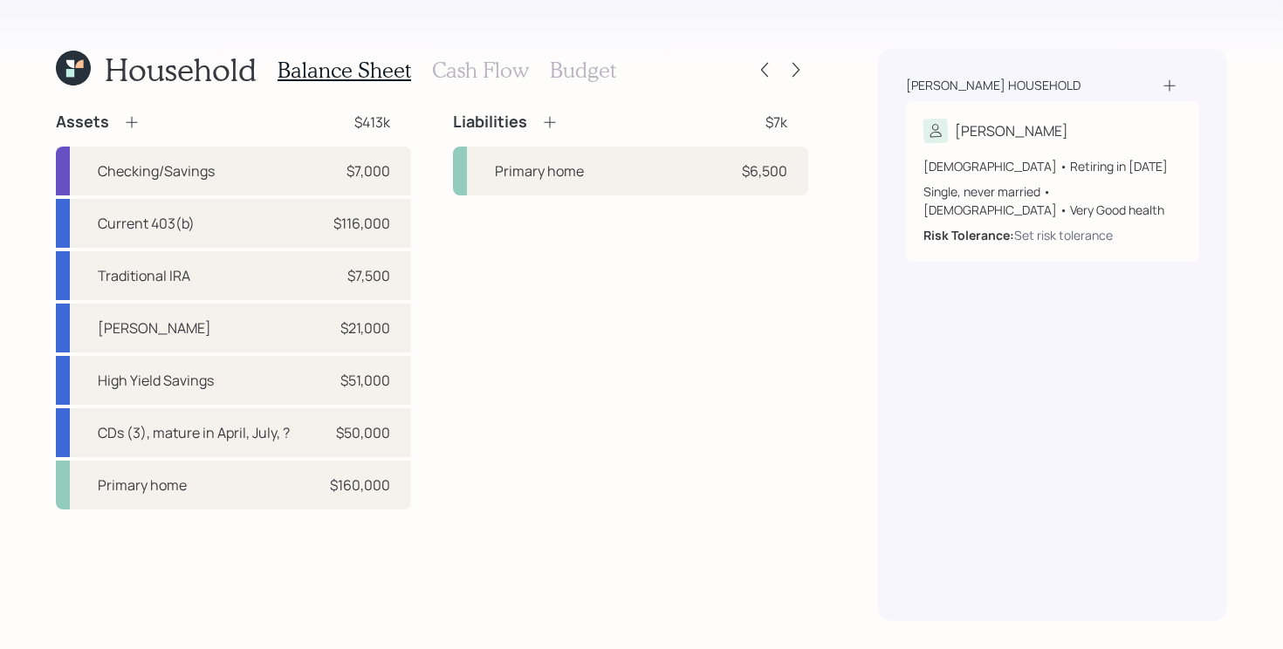
click at [475, 69] on h3 "Cash Flow" at bounding box center [480, 70] width 97 height 25
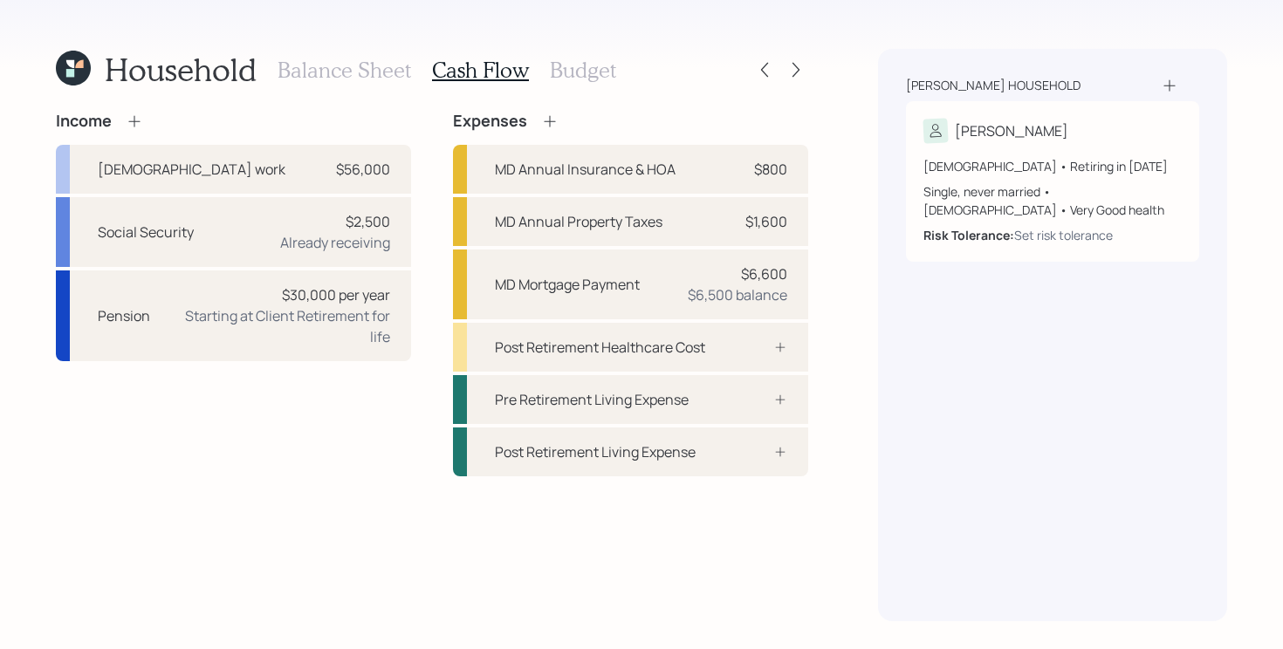
click at [429, 225] on div "Income Full-time work $56,000 Social Security $2,500 Already receiving Pension …" at bounding box center [432, 294] width 752 height 365
click at [423, 241] on div "Income Full-time work $56,000 Social Security $2,500 Already receiving Pension …" at bounding box center [432, 294] width 752 height 365
click at [416, 254] on div "Income Full-time work $56,000 Social Security $2,500 Already receiving Pension …" at bounding box center [432, 294] width 752 height 365
click at [268, 251] on div "Social Security $2,500 Already receiving" at bounding box center [233, 232] width 355 height 70
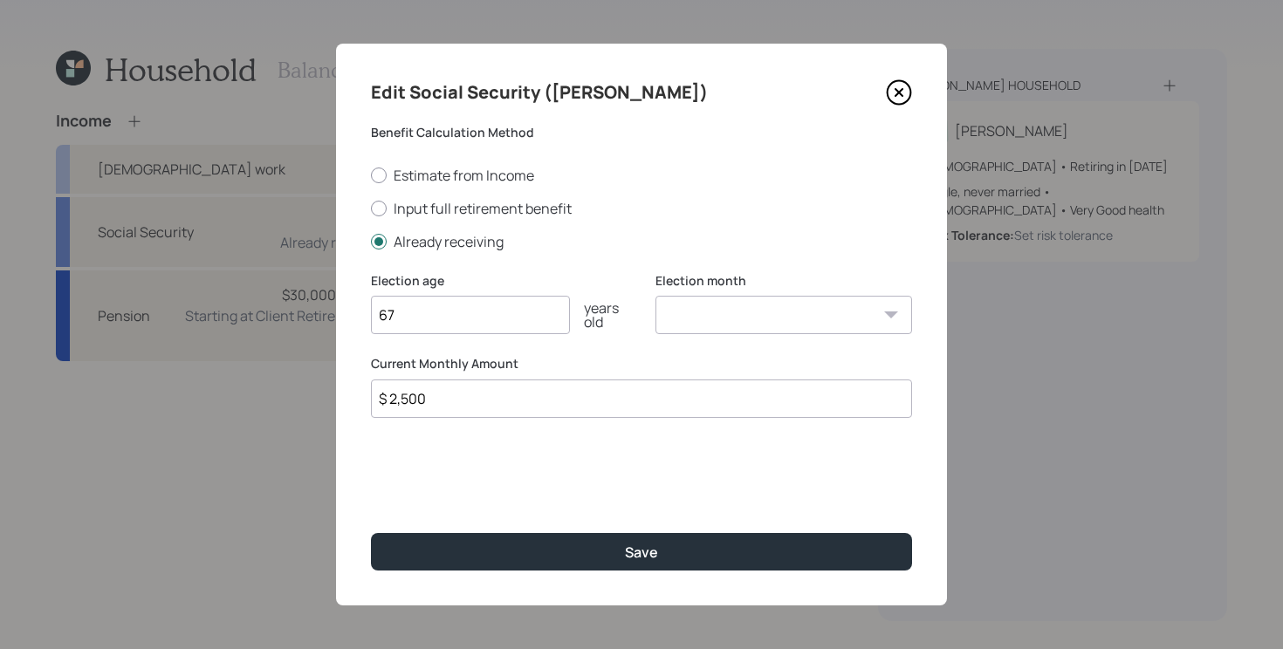
click at [443, 406] on input "$ 2,500" at bounding box center [641, 399] width 541 height 38
type input "$ 2,500"
click at [371, 533] on button "Save" at bounding box center [641, 552] width 541 height 38
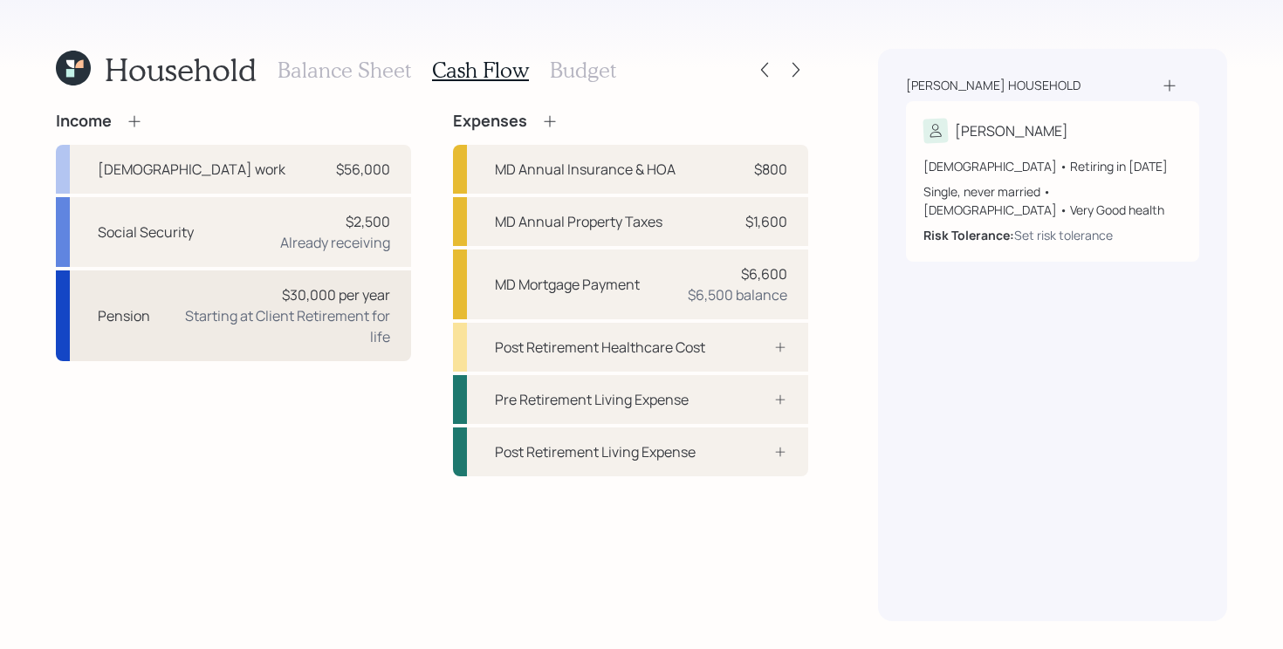
click at [248, 326] on div "Starting at Client Retirement for life" at bounding box center [277, 326] width 226 height 42
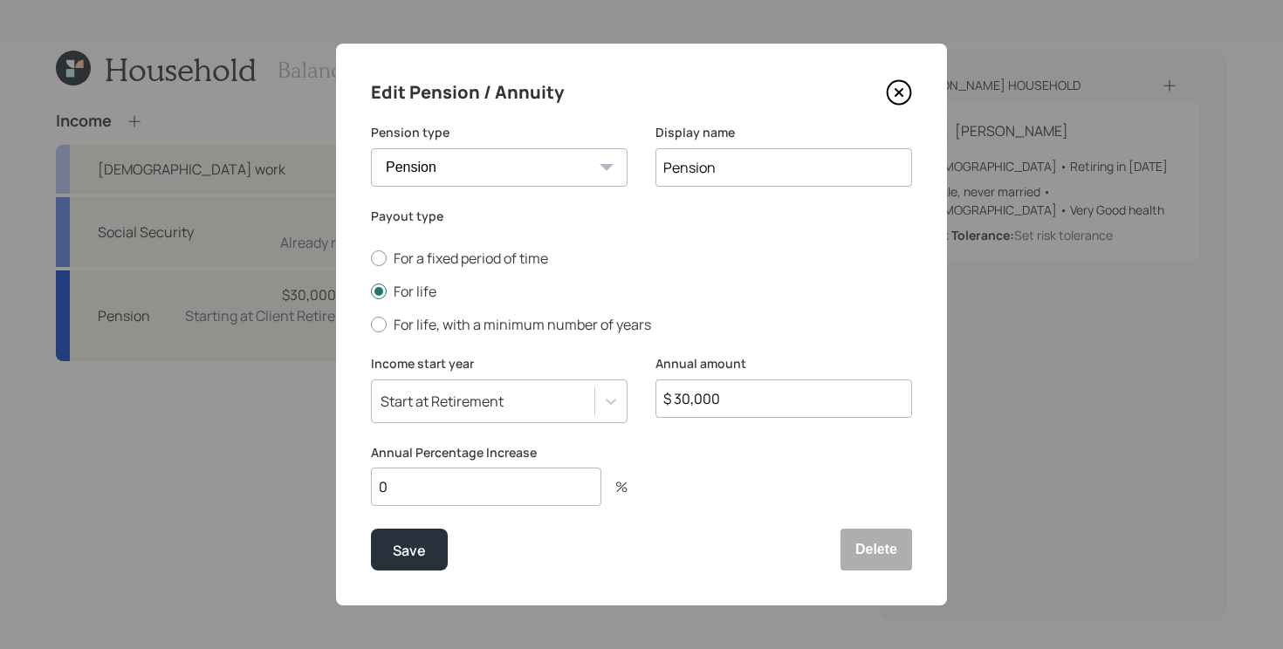
click at [452, 491] on input "0" at bounding box center [486, 487] width 230 height 38
type input "2"
type input "3"
click at [386, 552] on button "Save" at bounding box center [409, 550] width 77 height 42
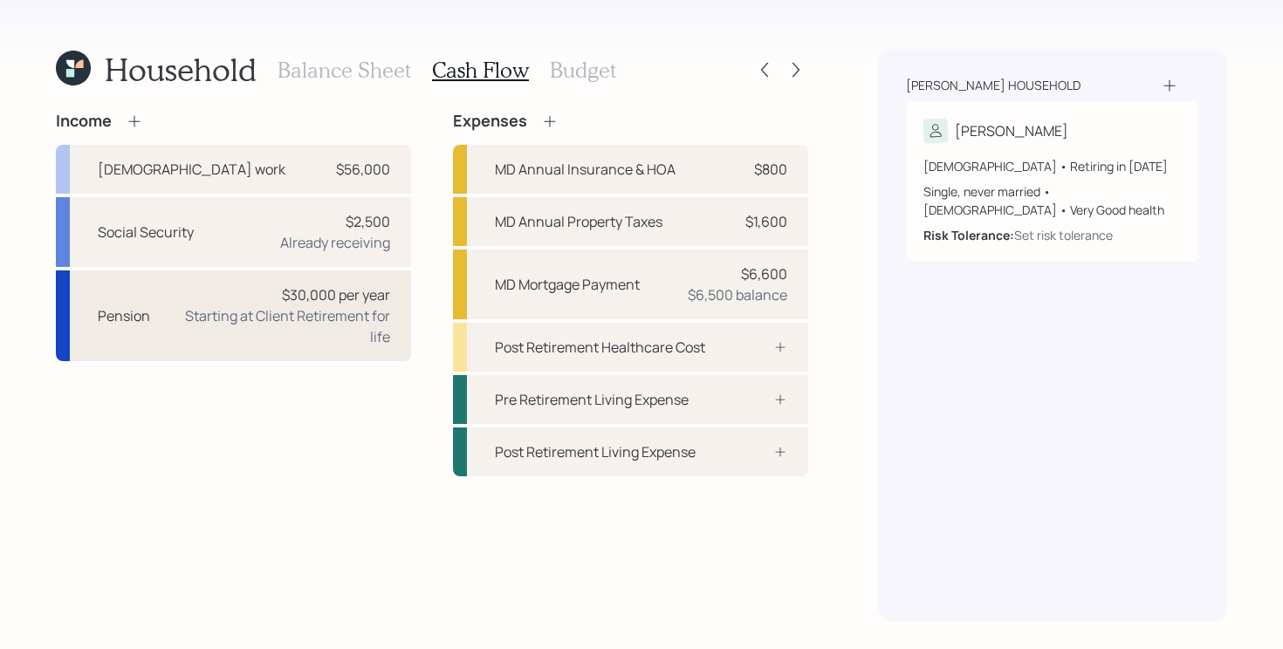
click at [314, 344] on div "Starting at Client Retirement for life" at bounding box center [277, 326] width 226 height 42
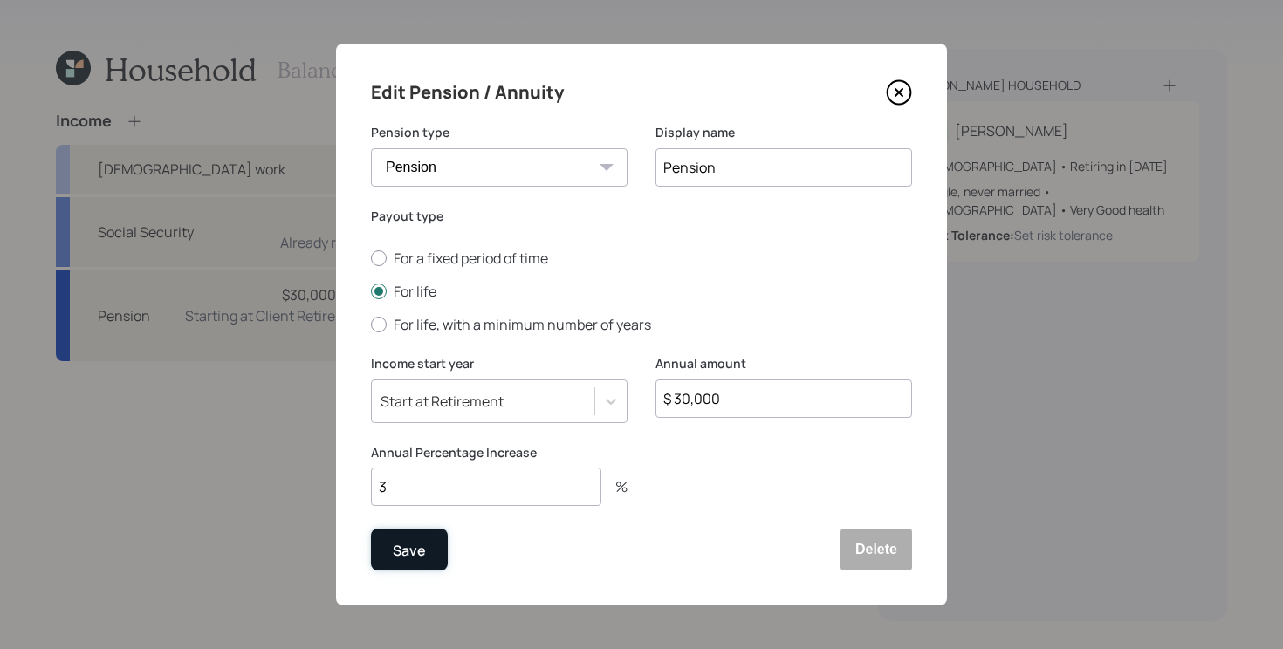
click at [428, 541] on button "Save" at bounding box center [409, 550] width 77 height 42
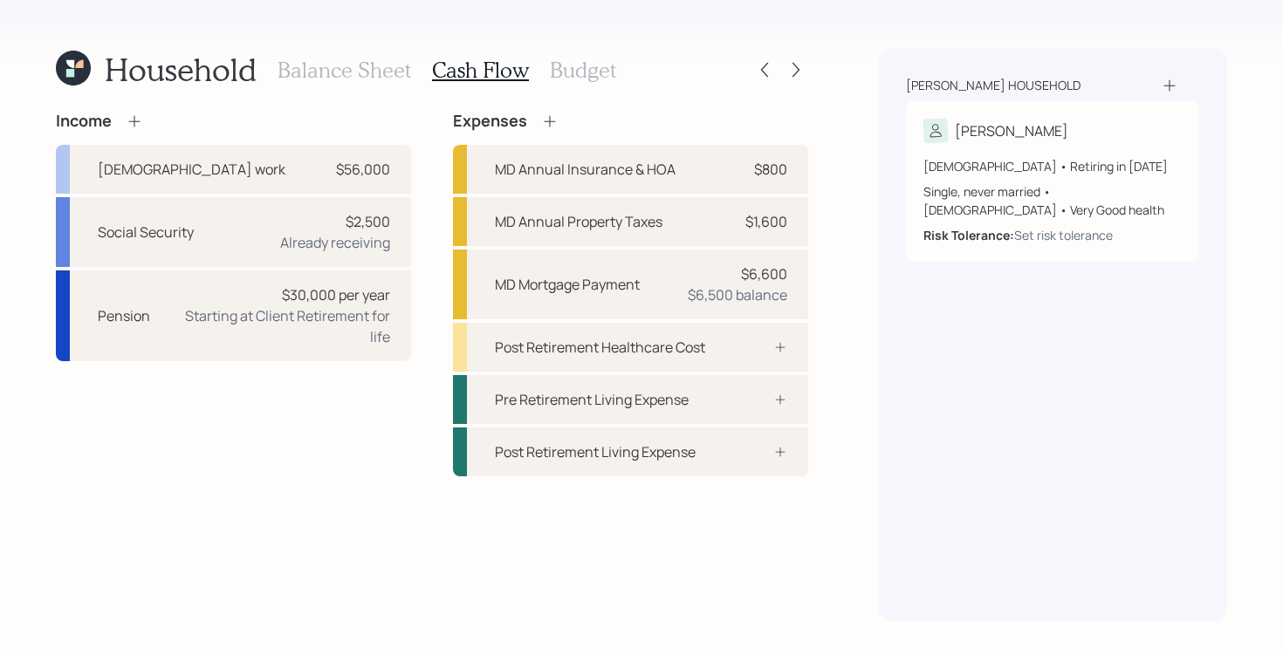
click at [430, 505] on div "Income Full-time work $56,000 Social Security $2,500 Already receiving Pension …" at bounding box center [432, 367] width 752 height 510
click at [429, 281] on div "Income Full-time work $56,000 Social Security $2,500 Already receiving Pension …" at bounding box center [432, 294] width 752 height 365
click at [427, 319] on div "Income Full-time work $56,000 Social Security $2,500 Already receiving Pension …" at bounding box center [432, 294] width 752 height 365
click at [684, 354] on div "Post Retirement Healthcare Cost" at bounding box center [600, 347] width 210 height 21
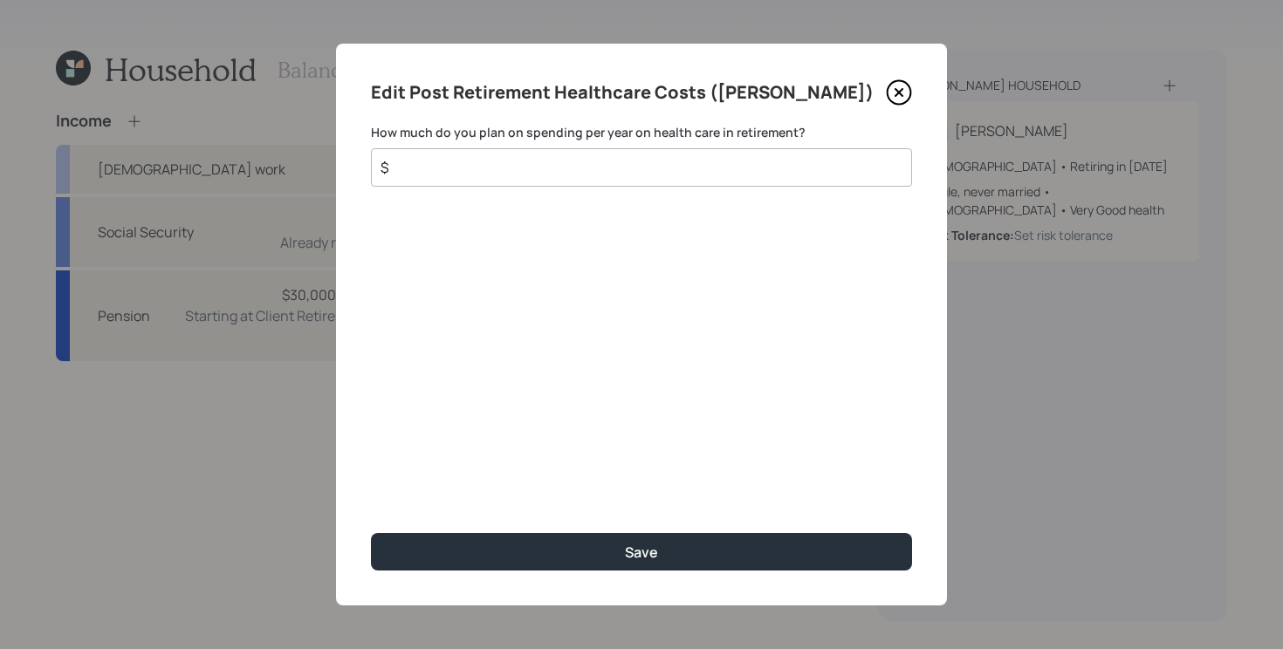
click at [642, 161] on input "$" at bounding box center [634, 167] width 511 height 21
type input "$ 5,000"
click at [371, 533] on button "Save" at bounding box center [641, 552] width 541 height 38
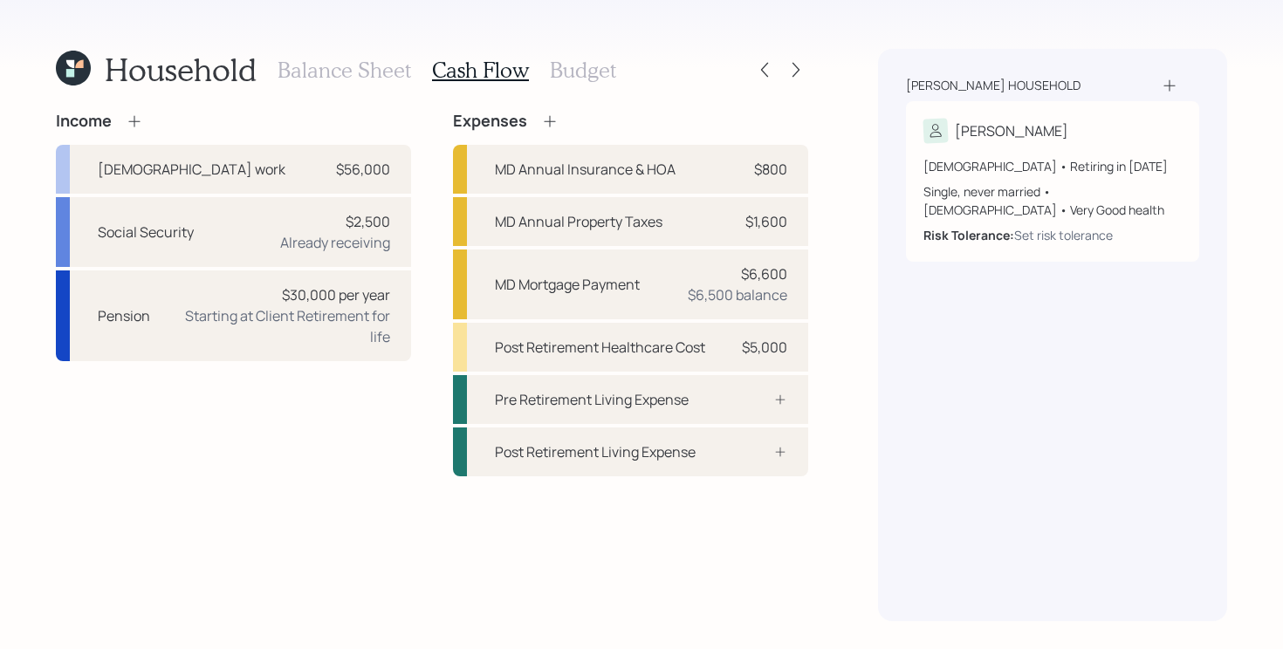
click at [400, 371] on div "Income Full-time work $56,000 Social Security $2,500 Already receiving Pension …" at bounding box center [233, 294] width 355 height 365
click at [583, 71] on h3 "Budget" at bounding box center [583, 70] width 66 height 25
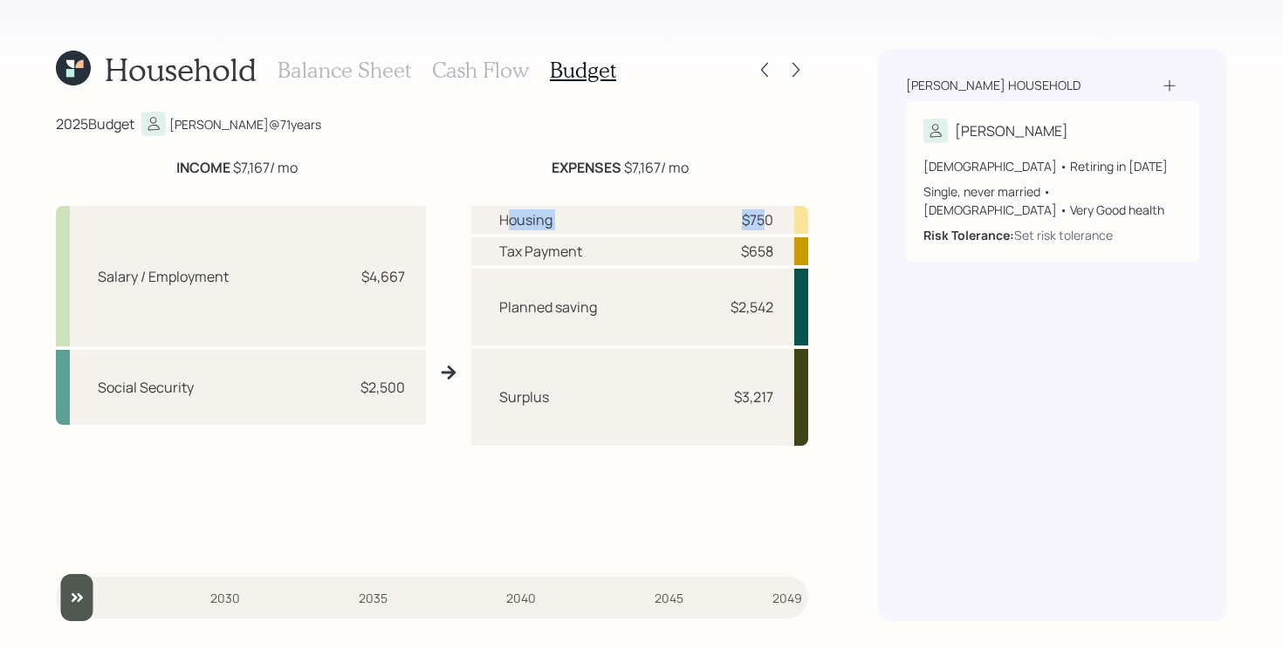
drag, startPoint x: 511, startPoint y: 223, endPoint x: 769, endPoint y: 219, distance: 258.4
click at [769, 219] on div "Housing $750" at bounding box center [639, 220] width 337 height 28
click at [844, 245] on div "Household Balance Sheet Cash Flow Budget 2025 Budget Lee @ 71 years INCOME $7,1…" at bounding box center [641, 324] width 1283 height 649
drag, startPoint x: 491, startPoint y: 247, endPoint x: 797, endPoint y: 255, distance: 306.4
click at [797, 255] on div "Tax Payment $658" at bounding box center [639, 251] width 337 height 28
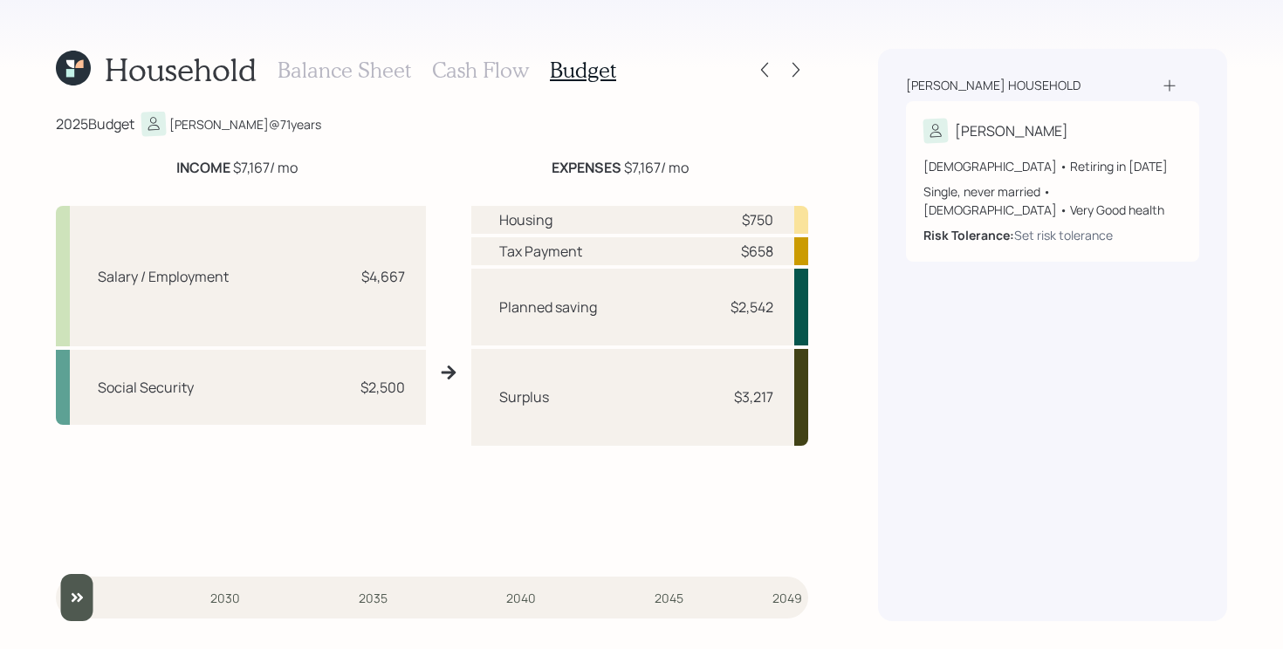
click at [868, 299] on div "Household Balance Sheet Cash Flow Budget 2025 Budget Lee @ 71 years INCOME $7,1…" at bounding box center [641, 324] width 1283 height 649
drag, startPoint x: 493, startPoint y: 304, endPoint x: 825, endPoint y: 325, distance: 332.3
click at [825, 325] on div "Household Balance Sheet Cash Flow Budget 2025 Budget Lee @ 71 years INCOME $7,1…" at bounding box center [641, 324] width 1283 height 649
click at [859, 312] on div "Household Balance Sheet Cash Flow Budget 2025 Budget Lee @ 71 years INCOME $7,1…" at bounding box center [641, 324] width 1283 height 649
click at [370, 69] on h3 "Balance Sheet" at bounding box center [345, 70] width 134 height 25
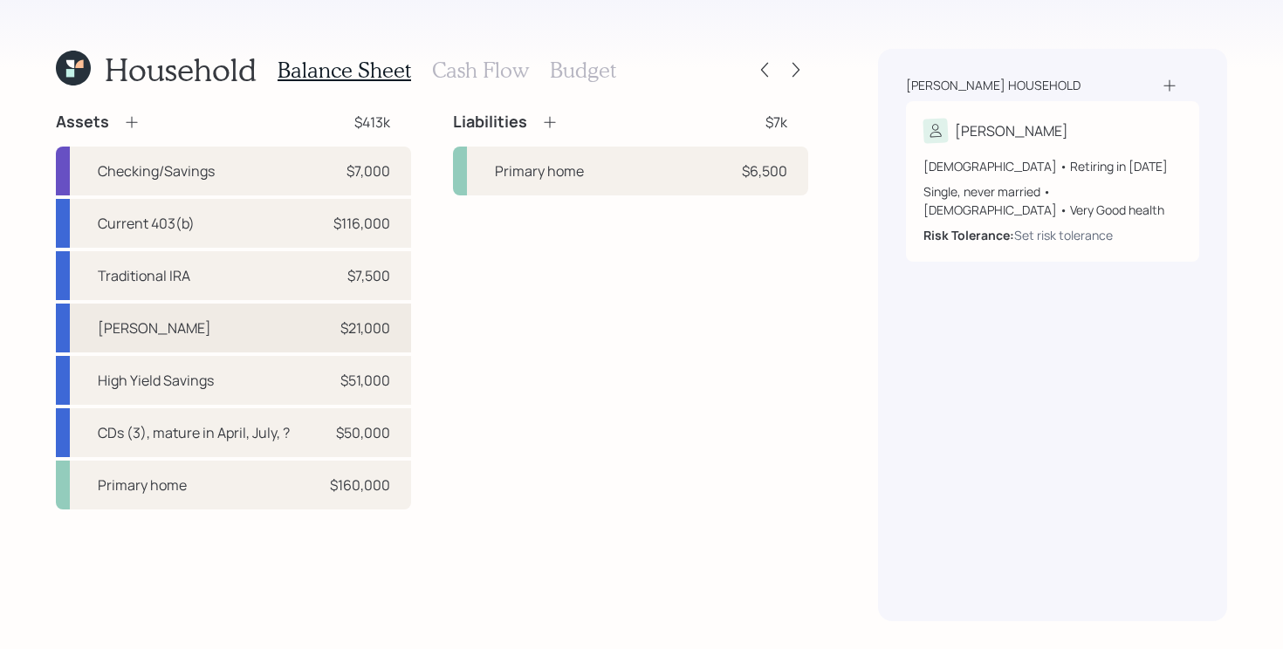
click at [284, 335] on div "Roth IRA $21,000" at bounding box center [233, 328] width 355 height 49
select select "roth_ira"
select select "balanced"
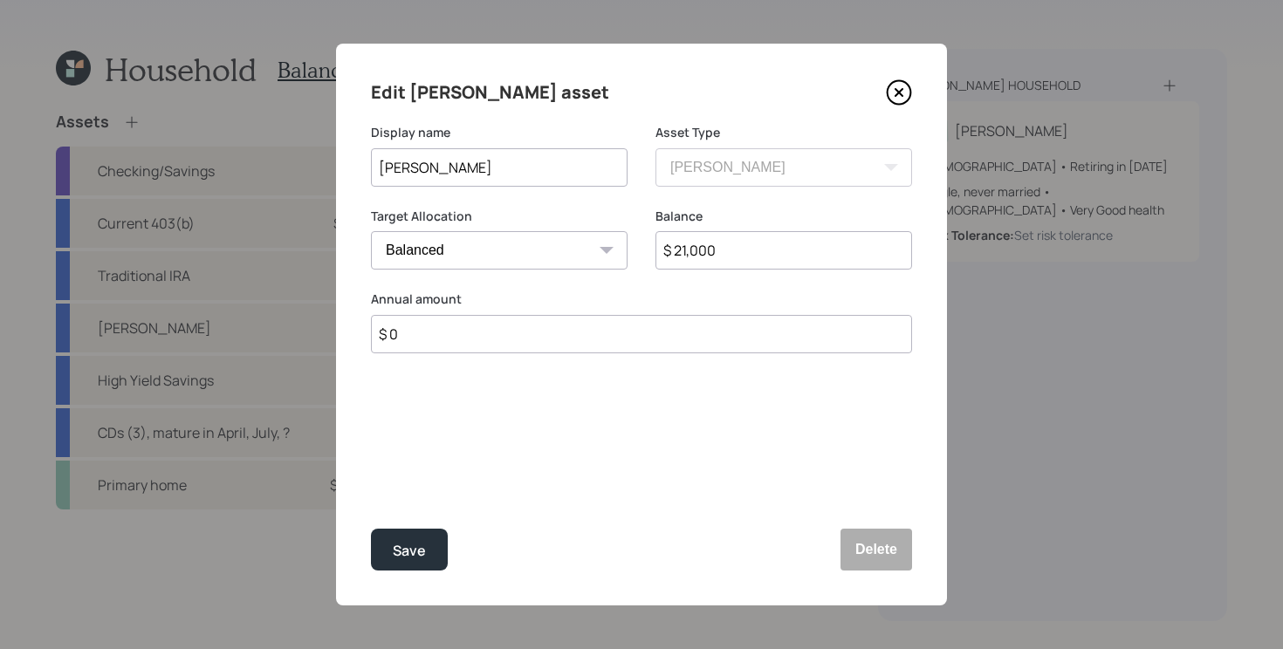
click at [610, 331] on input "$ 0" at bounding box center [641, 334] width 541 height 38
type input "$ 7,200"
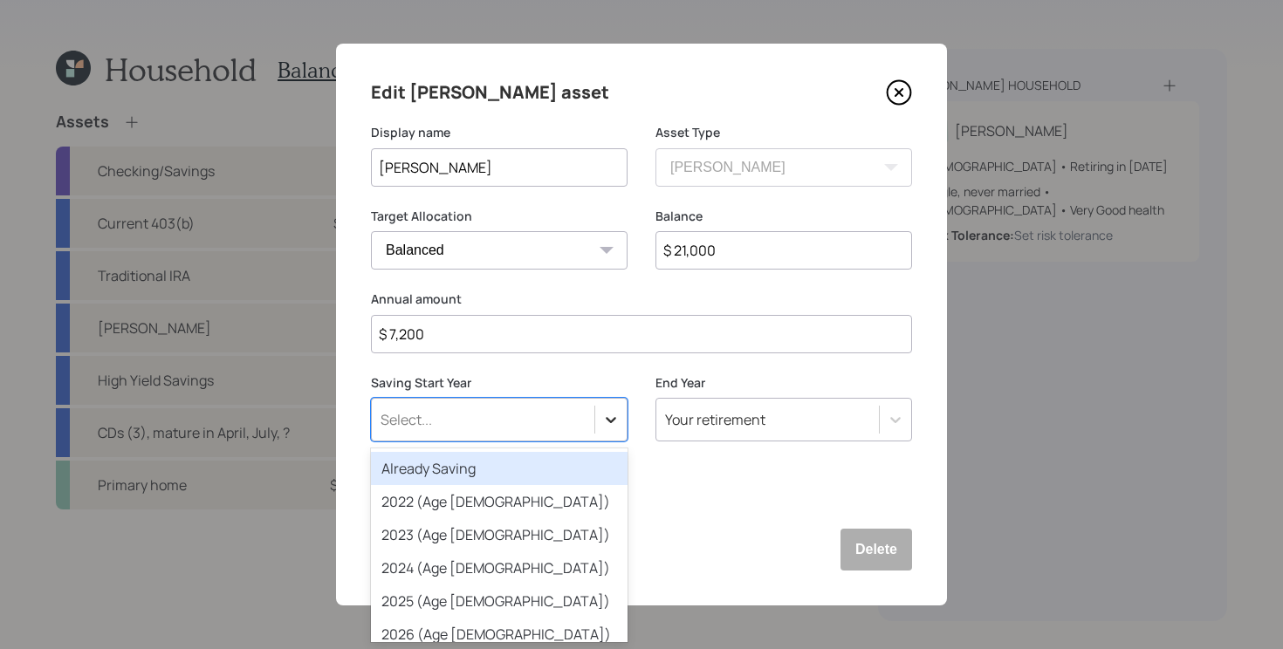
click at [602, 415] on icon at bounding box center [610, 419] width 17 height 17
click at [485, 468] on div "Already Saving" at bounding box center [499, 468] width 257 height 33
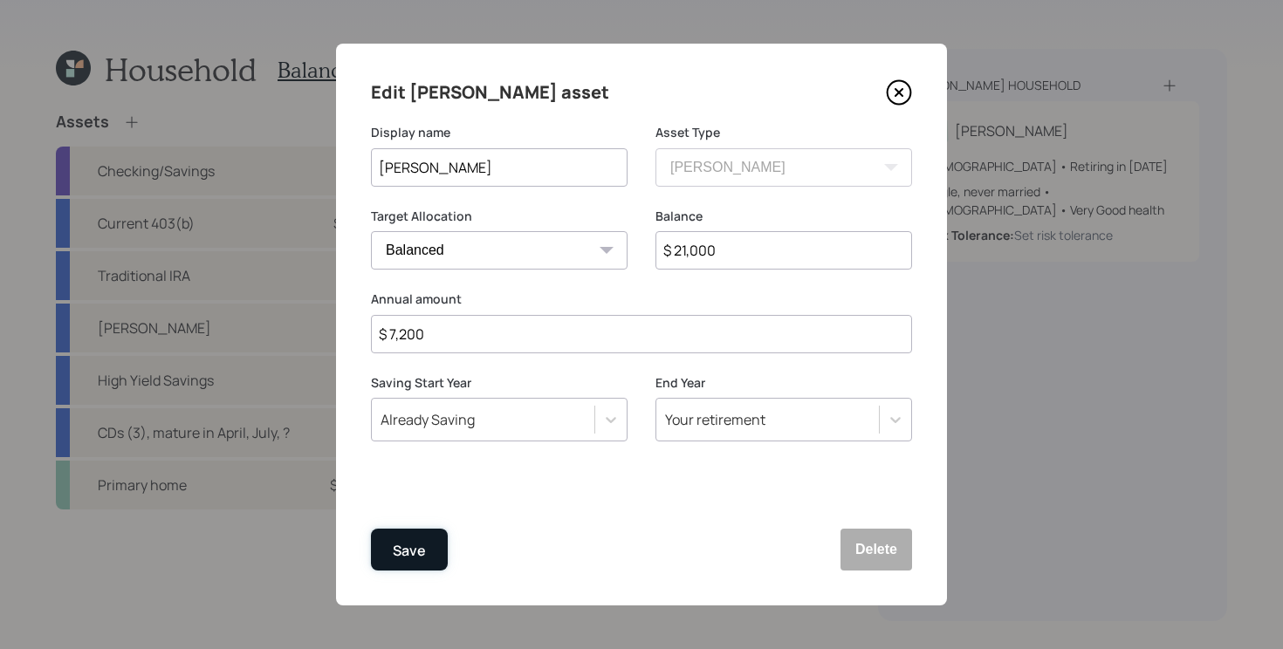
click at [407, 552] on div "Save" at bounding box center [409, 551] width 33 height 24
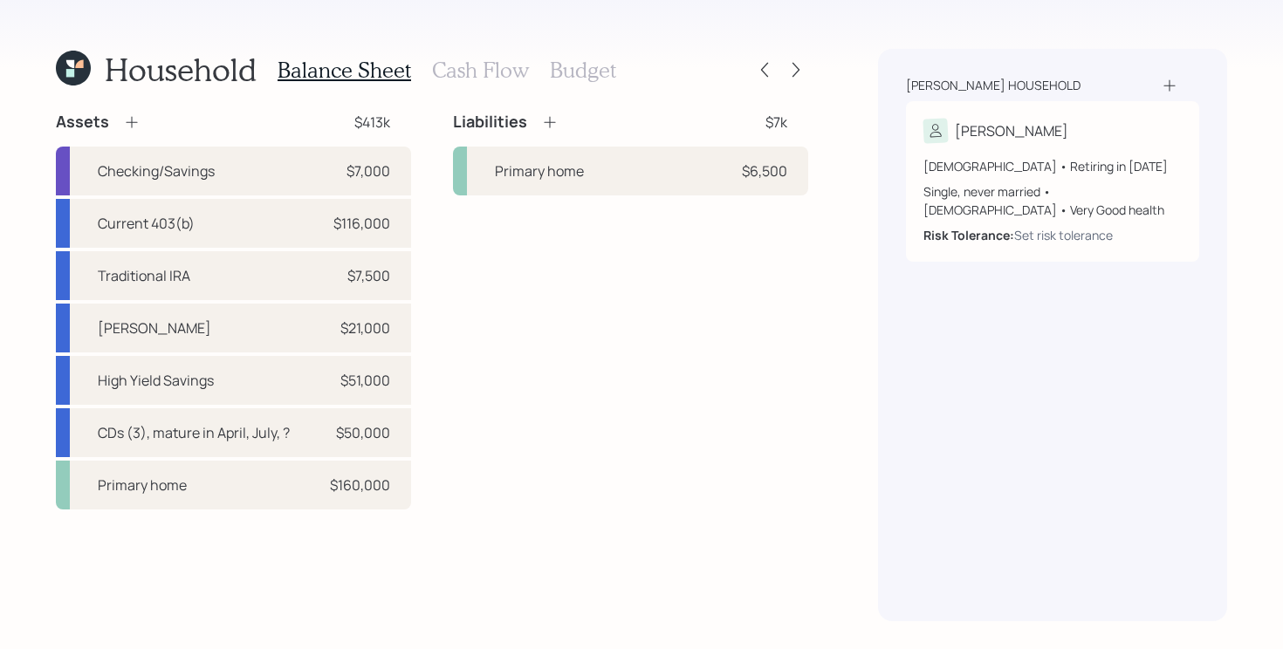
click at [580, 72] on h3 "Budget" at bounding box center [583, 70] width 66 height 25
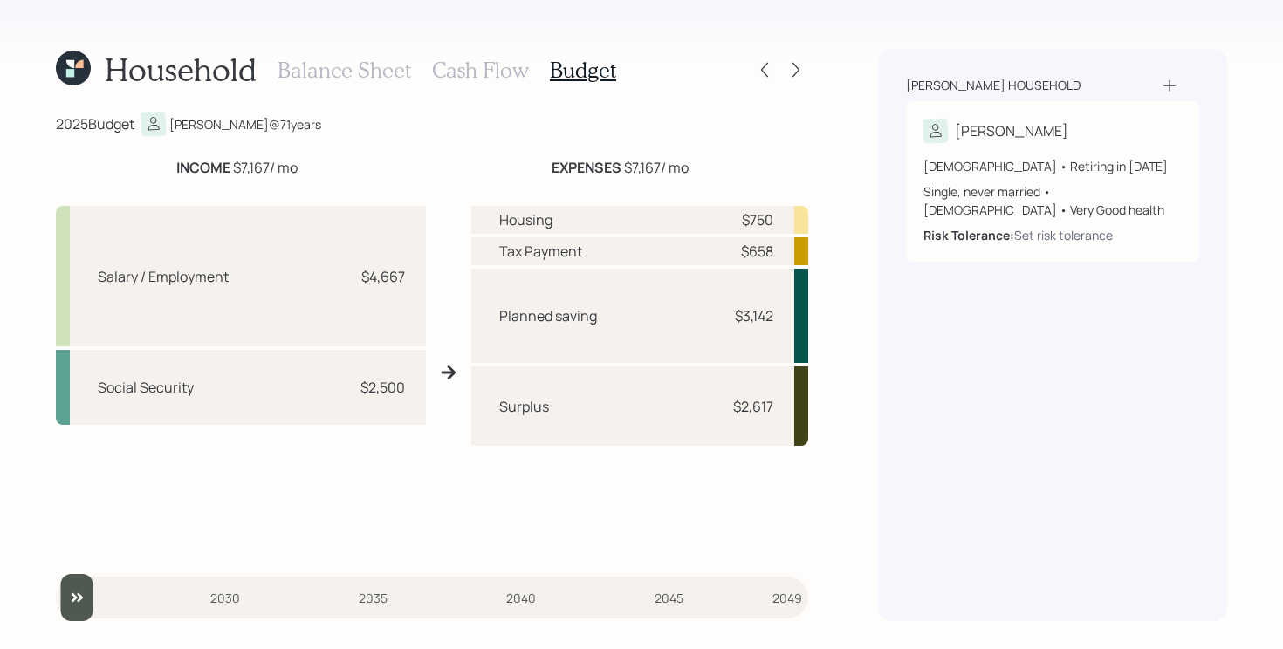
click at [644, 519] on div "Housing $750 Tax Payment $658 Planned saving $3,142 Surplus $2,617" at bounding box center [639, 379] width 337 height 347
click at [310, 68] on h3 "Balance Sheet" at bounding box center [345, 70] width 134 height 25
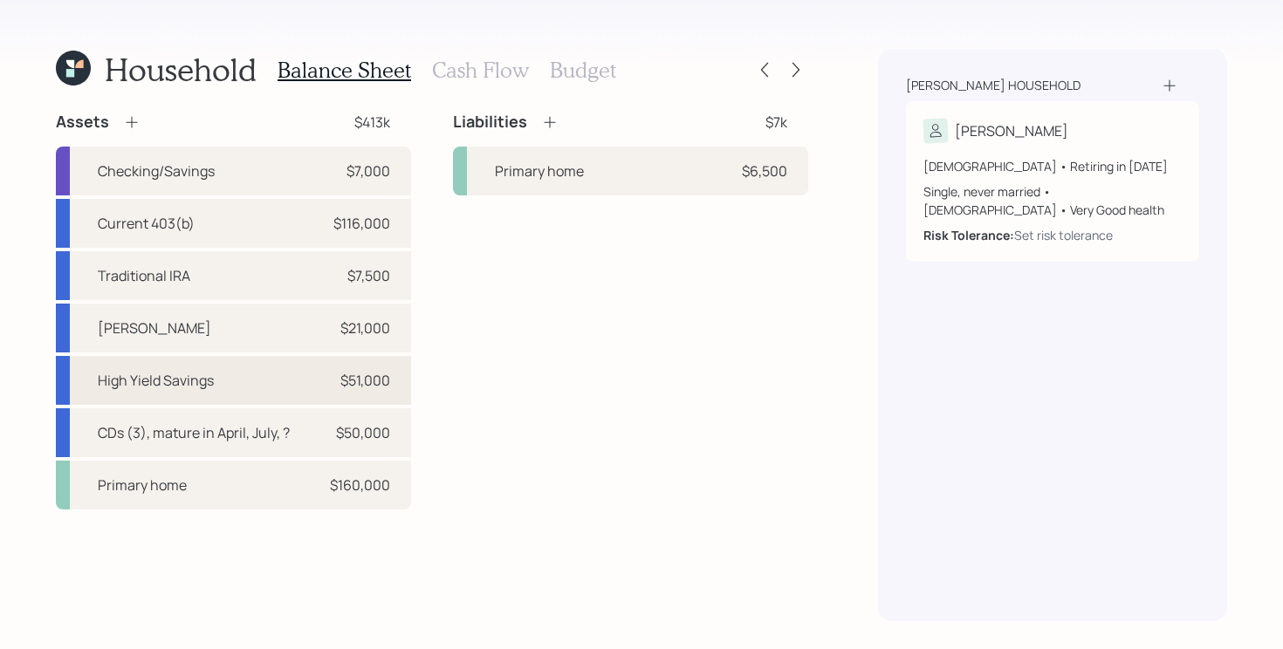
click at [298, 387] on div "High Yield Savings $51,000" at bounding box center [233, 380] width 355 height 49
select select "taxable"
select select "balanced"
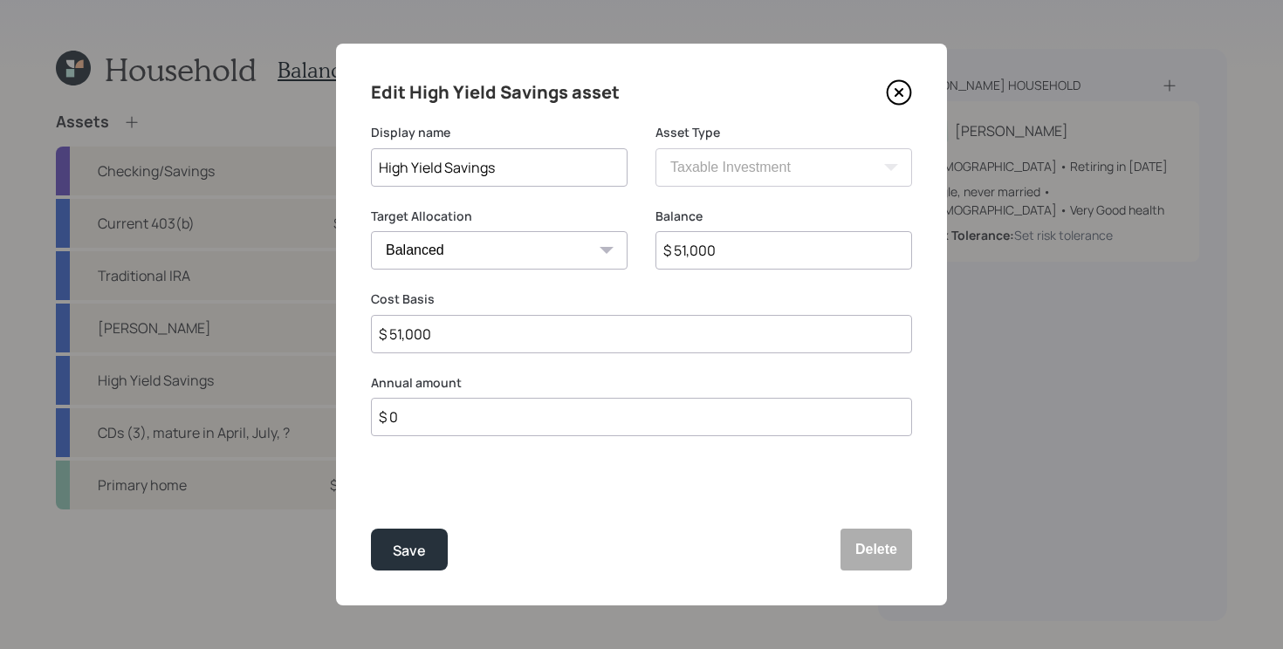
click at [588, 422] on input "$ 0" at bounding box center [641, 417] width 541 height 38
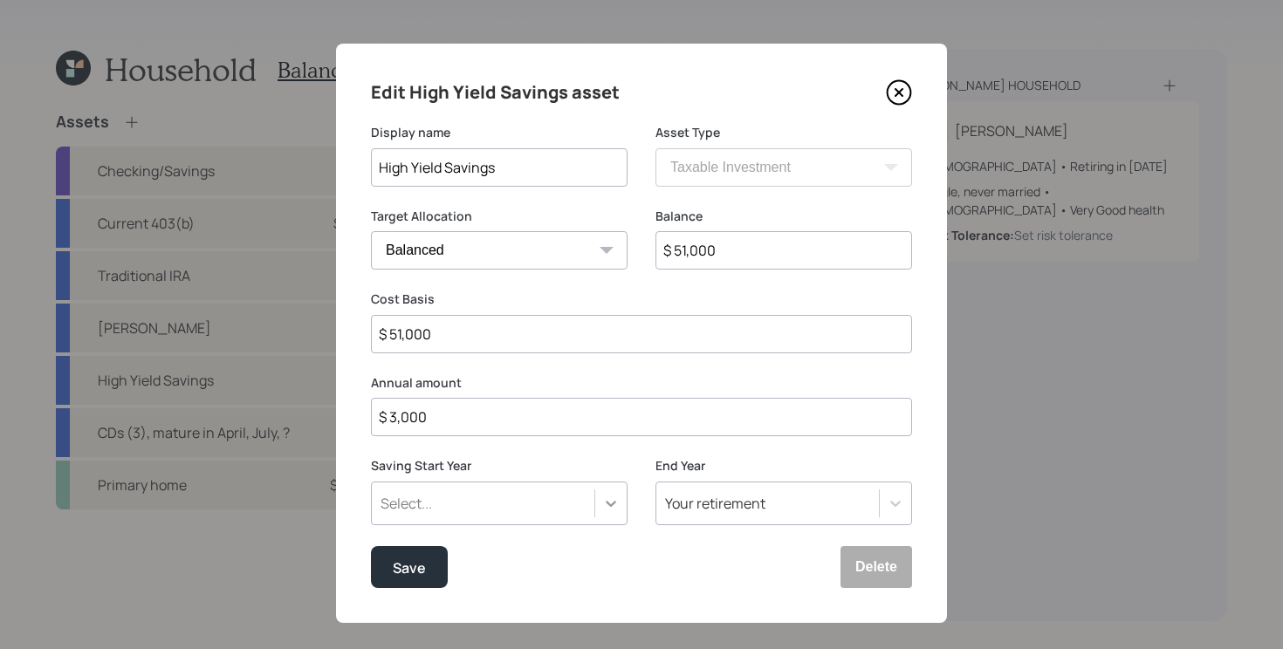
type input "$ 3,000"
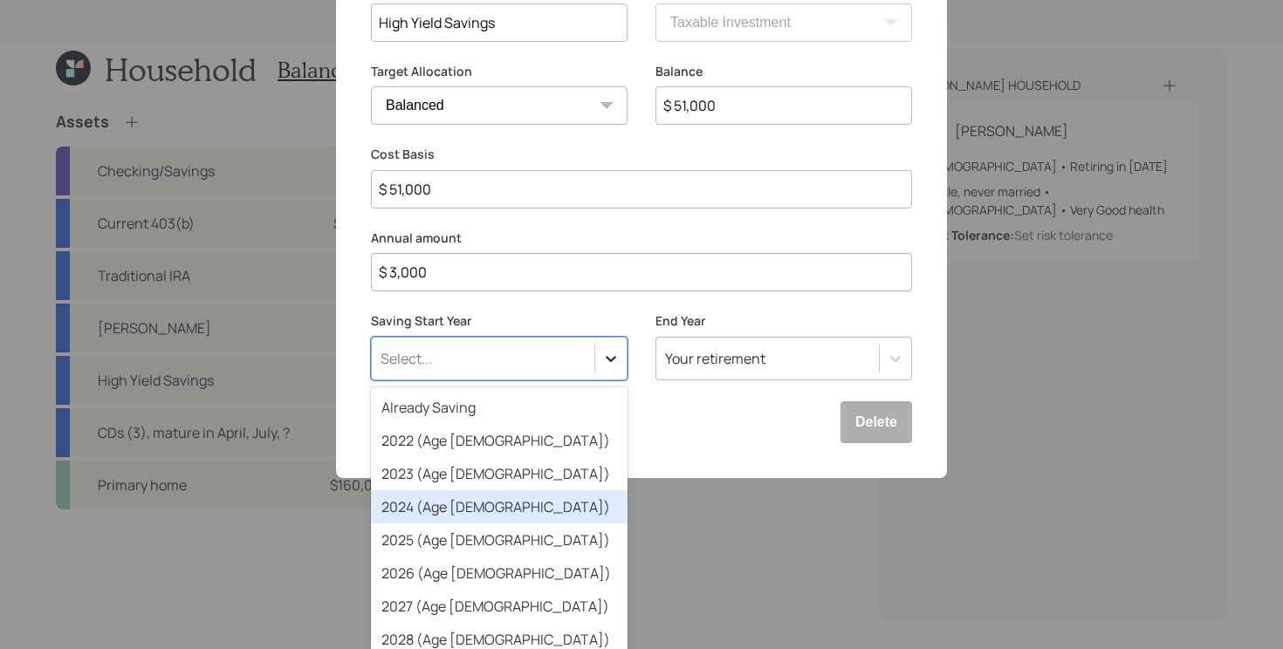
click at [608, 381] on div "option 2024 (Age 70) focused, 4 of 79. 79 results available. Use Up and Down to…" at bounding box center [499, 359] width 257 height 44
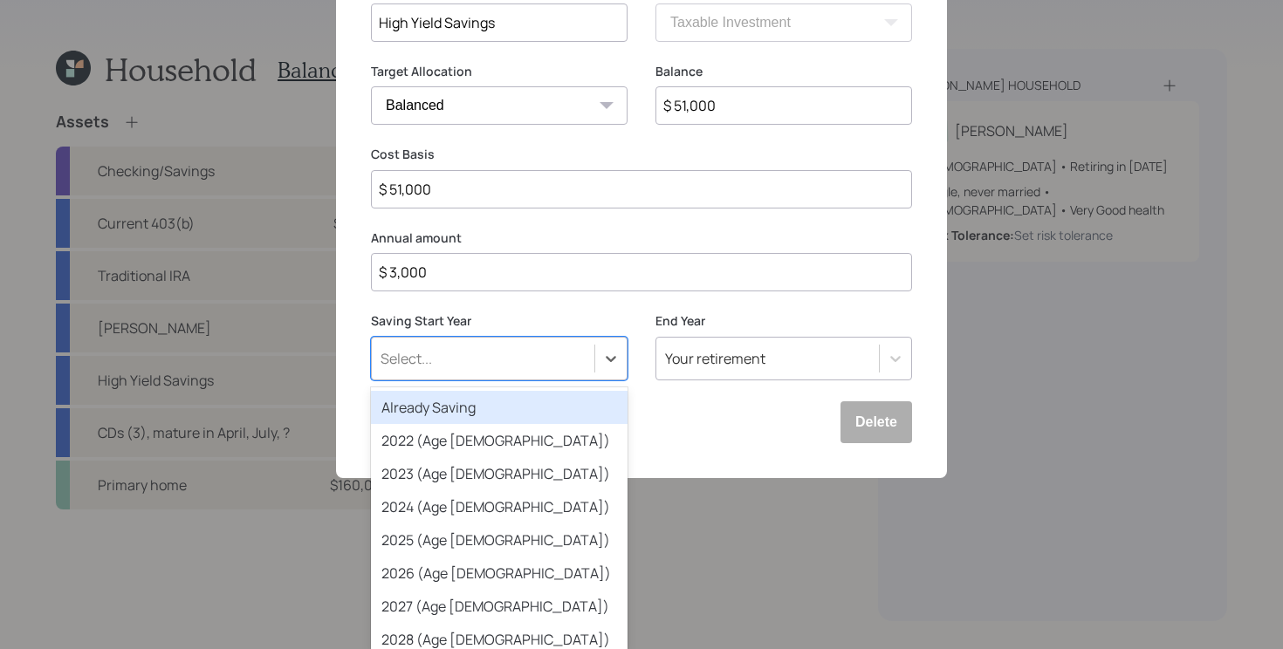
click at [495, 410] on div "Already Saving" at bounding box center [499, 407] width 257 height 33
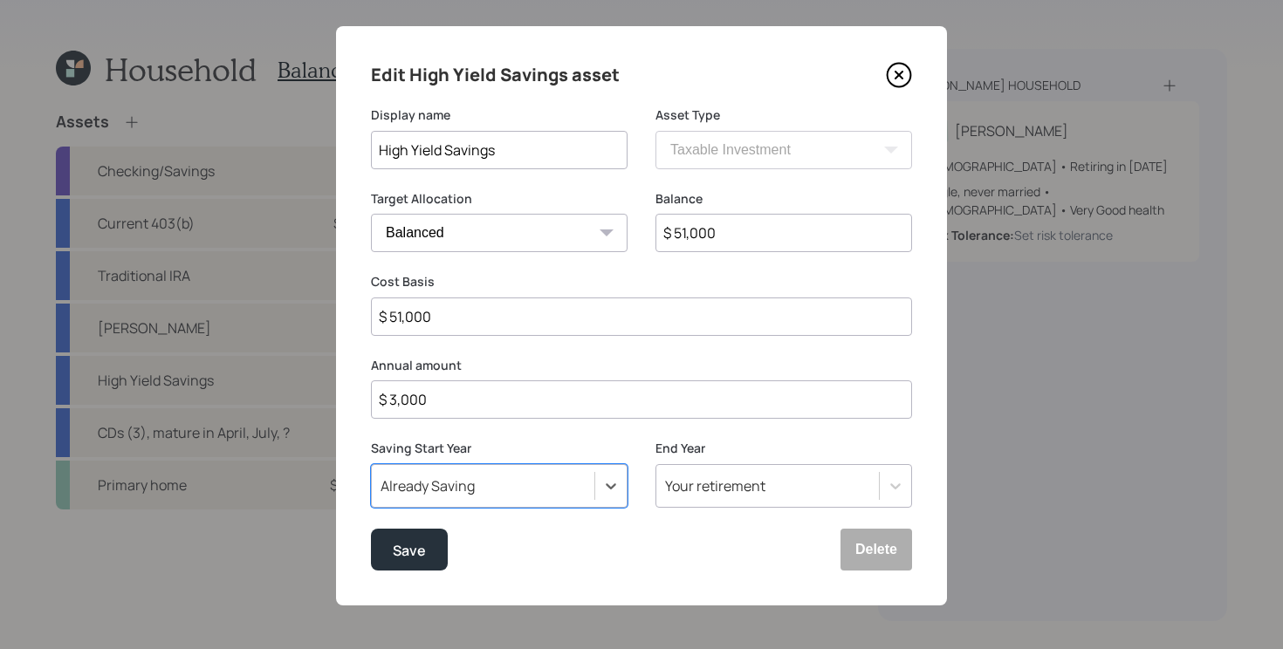
scroll to position [17, 0]
click at [395, 551] on div "Save" at bounding box center [409, 551] width 33 height 24
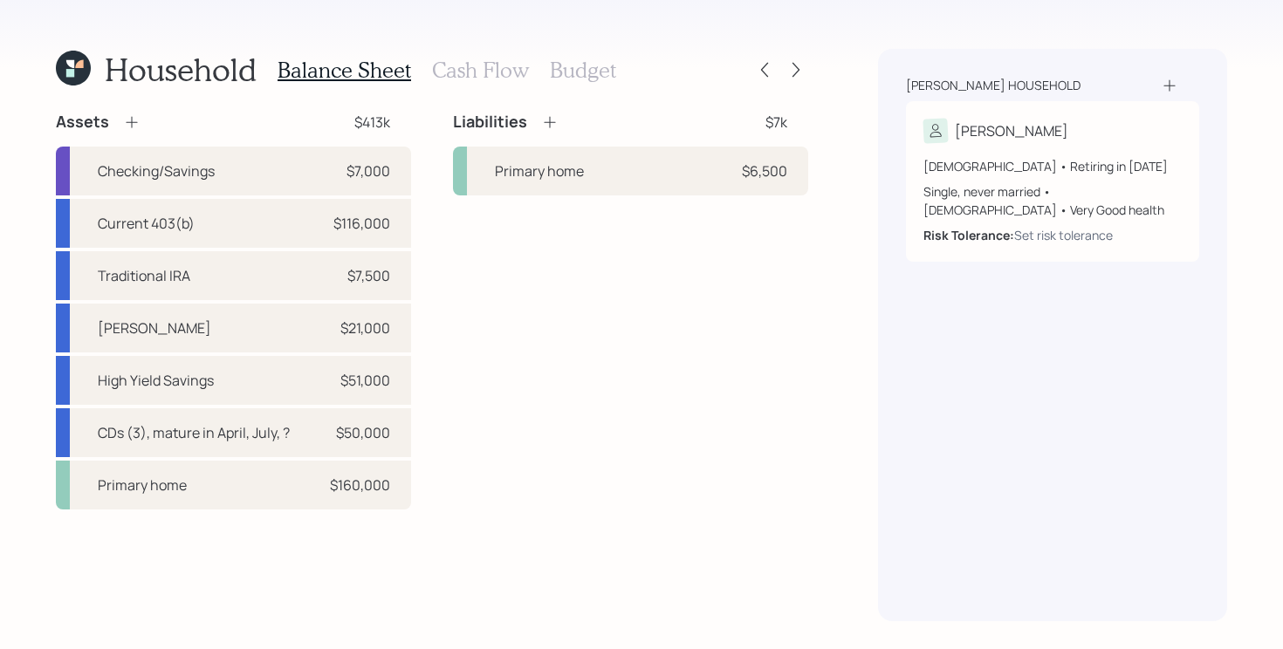
click at [499, 74] on h3 "Cash Flow" at bounding box center [480, 70] width 97 height 25
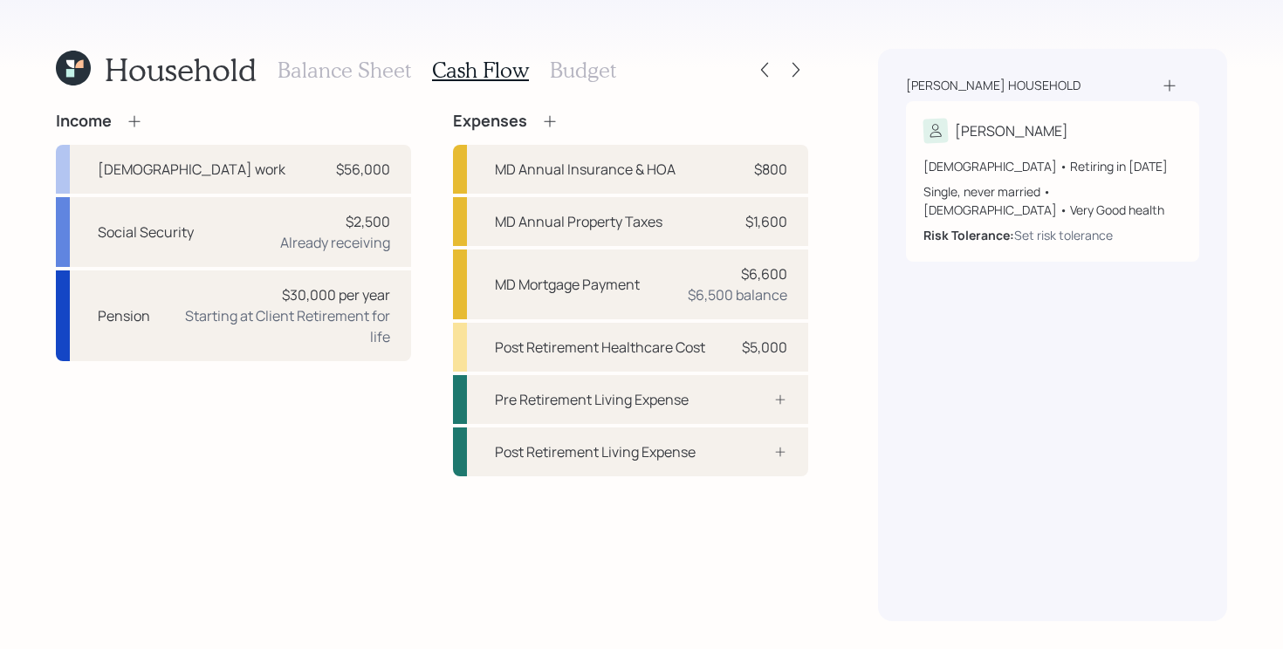
click at [574, 71] on h3 "Budget" at bounding box center [583, 70] width 66 height 25
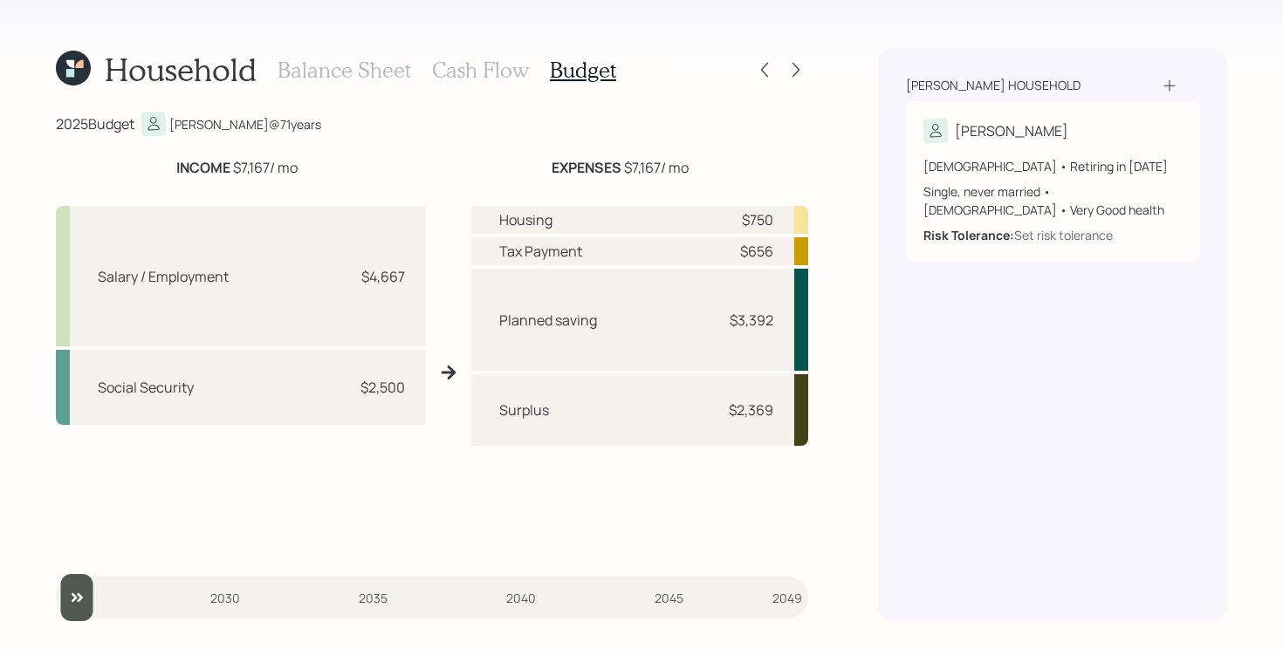
click at [472, 74] on h3 "Cash Flow" at bounding box center [480, 70] width 97 height 25
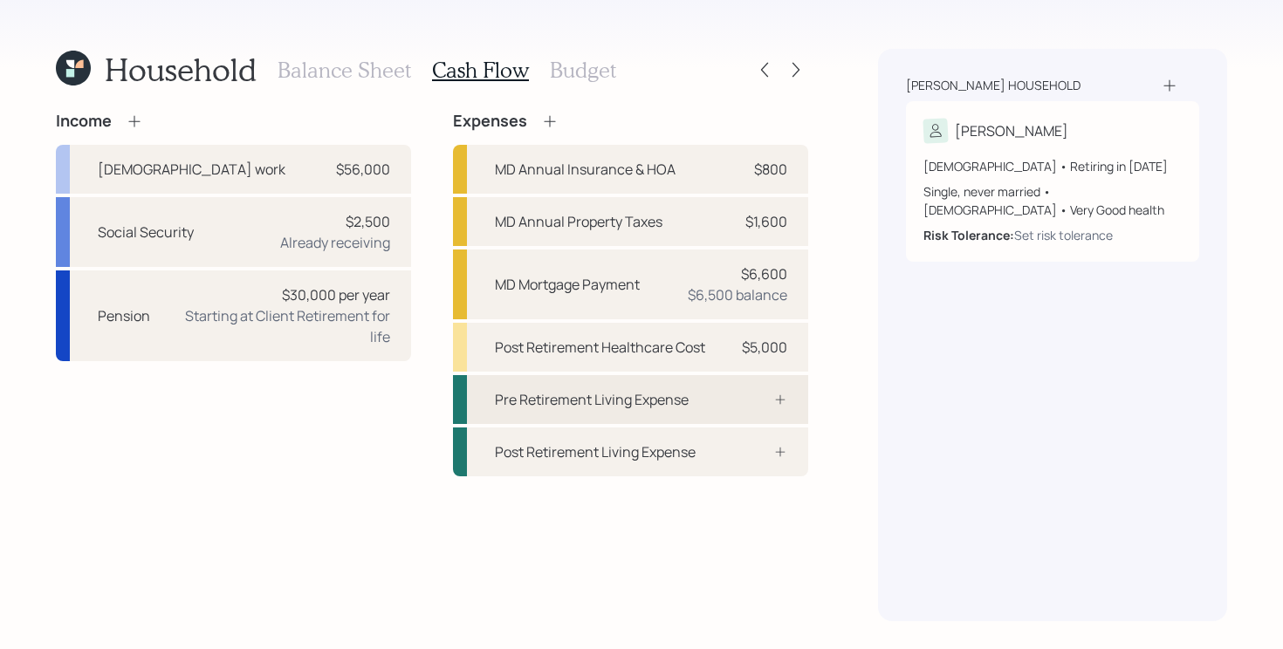
click at [686, 399] on div "Pre Retirement Living Expense" at bounding box center [592, 399] width 194 height 21
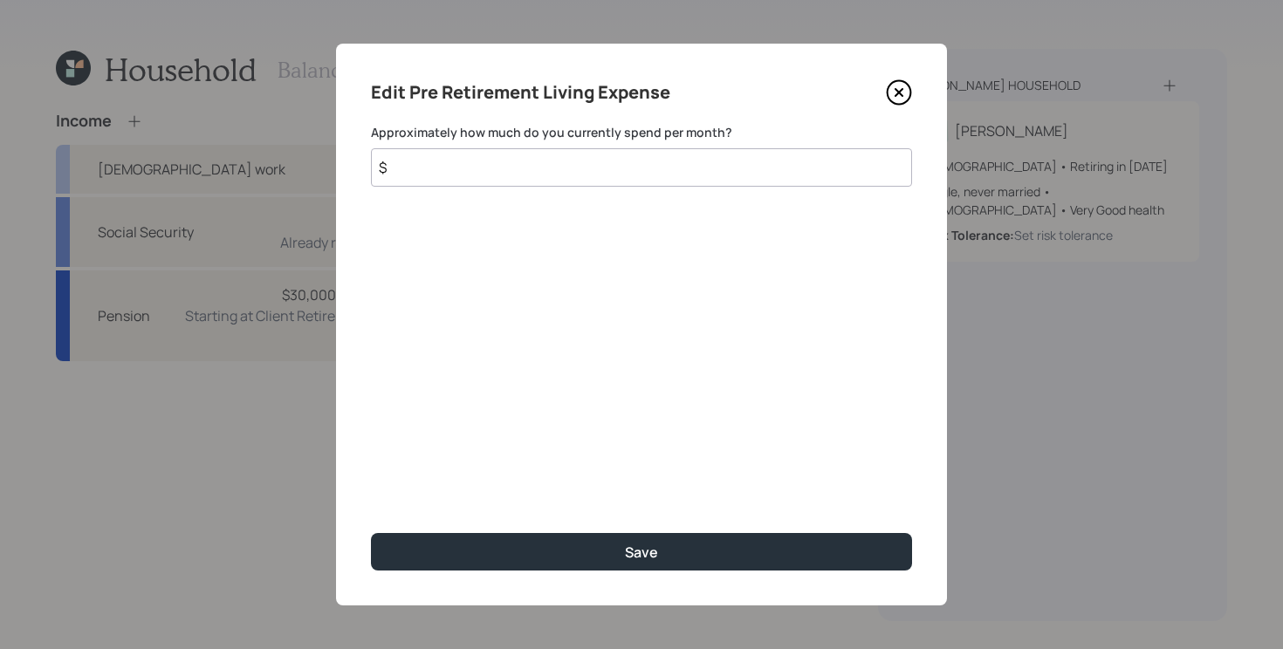
click at [673, 176] on input "$" at bounding box center [641, 167] width 541 height 38
type input "$ 2,300"
click at [371, 533] on button "Save" at bounding box center [641, 552] width 541 height 38
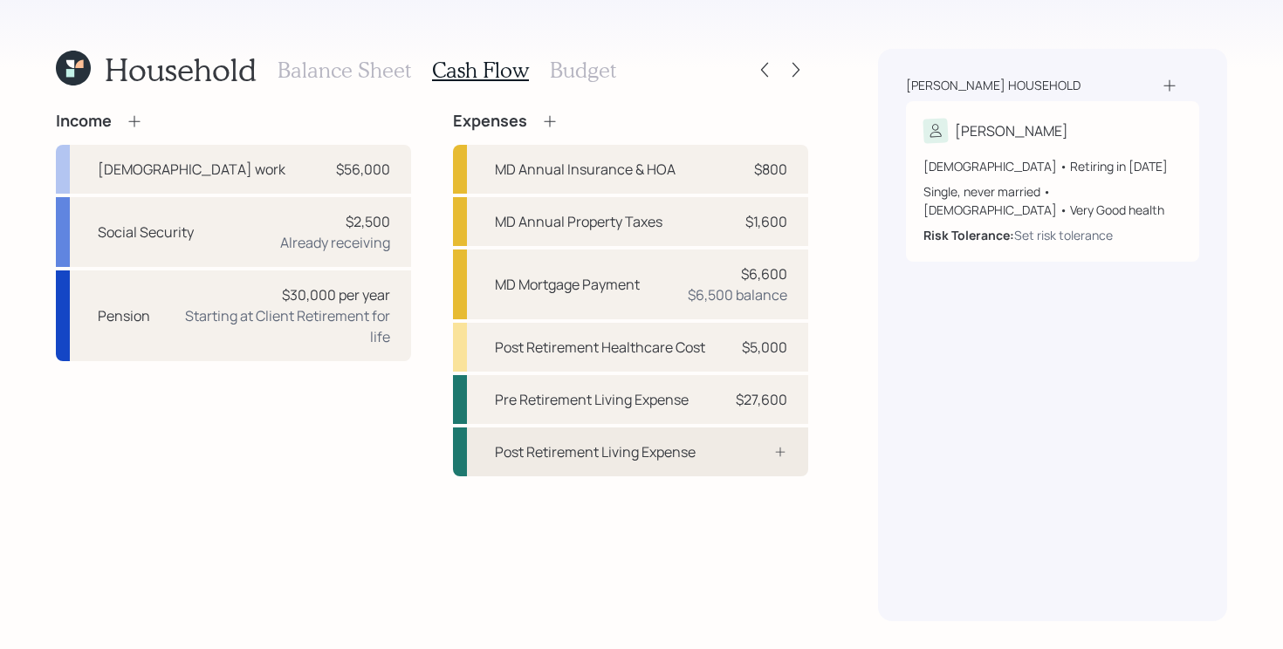
click at [601, 446] on div "Post Retirement Living Expense" at bounding box center [595, 452] width 201 height 21
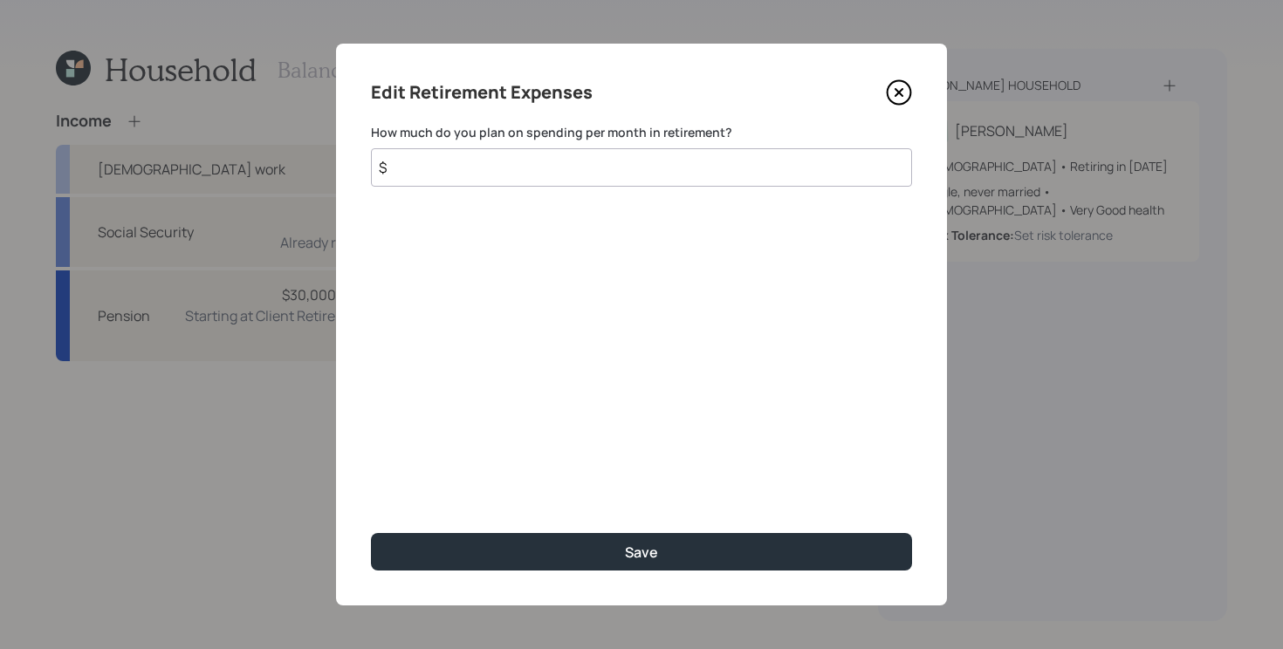
click at [634, 167] on input "$" at bounding box center [641, 167] width 541 height 38
type input "$ 2,300"
click at [371, 533] on button "Save" at bounding box center [641, 552] width 541 height 38
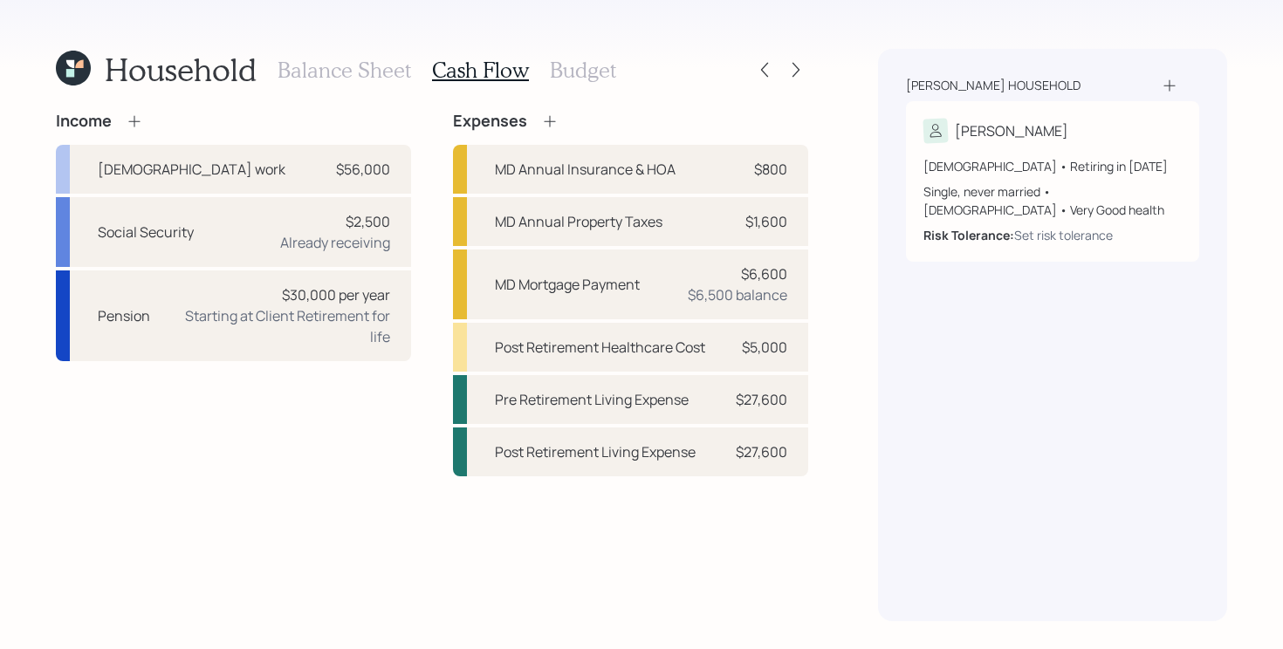
click at [613, 513] on div "Income Full-time work $56,000 Social Security $2,500 Already receiving Pension …" at bounding box center [432, 367] width 752 height 510
click at [549, 113] on icon at bounding box center [549, 121] width 17 height 17
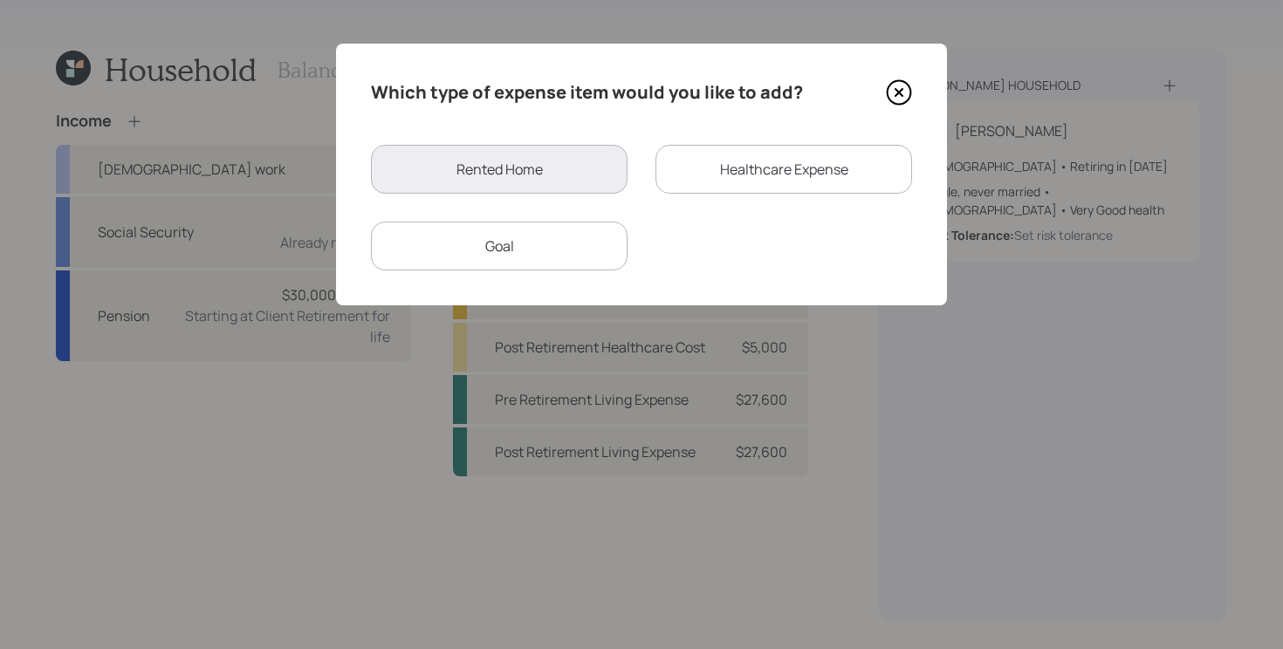
click at [577, 246] on div "Goal" at bounding box center [499, 246] width 257 height 49
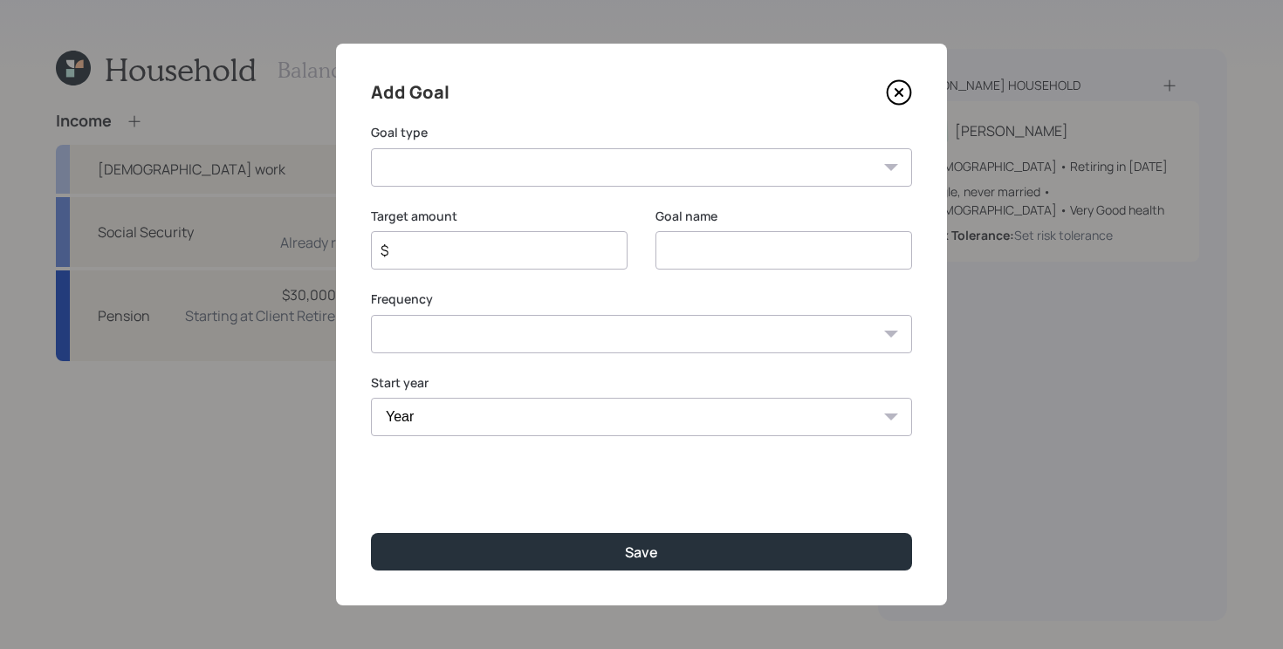
click at [734, 171] on select "Create an emergency fund Donate to charity Purchase a home Make a purchase Supp…" at bounding box center [641, 167] width 541 height 38
select select "other"
click at [371, 148] on select "Create an emergency fund Donate to charity Purchase a home Make a purchase Supp…" at bounding box center [641, 167] width 541 height 38
click at [794, 252] on input "Other" at bounding box center [783, 250] width 257 height 38
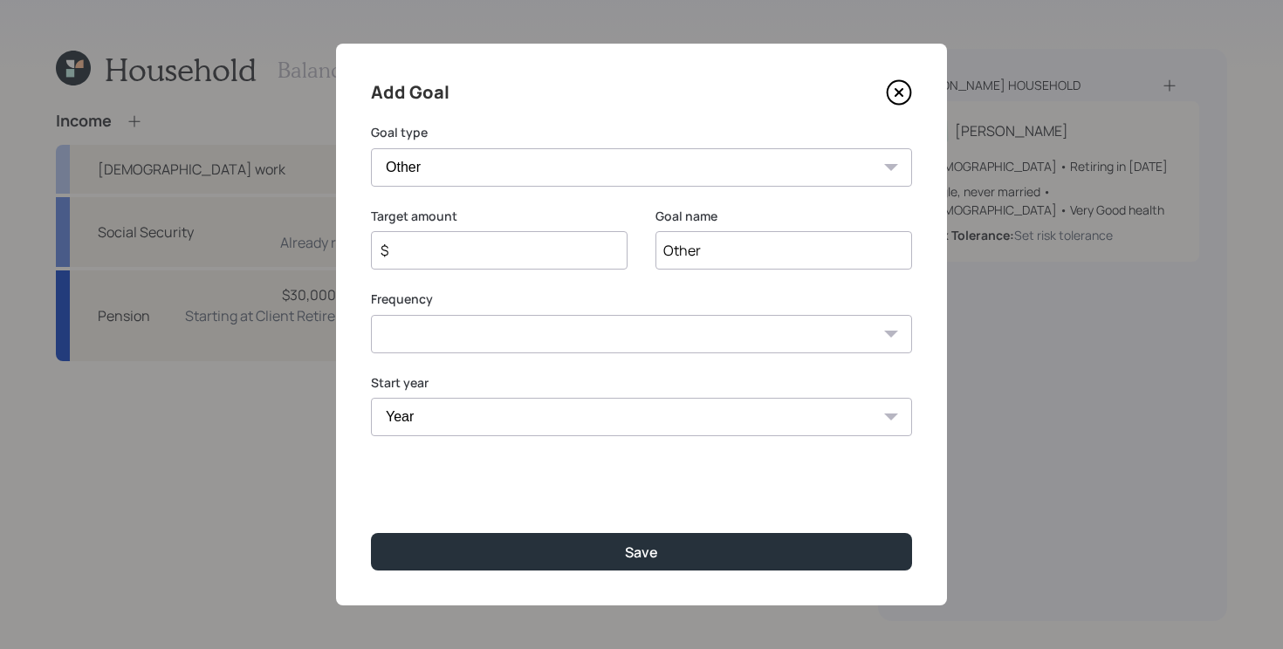
click at [794, 252] on input "Other" at bounding box center [783, 250] width 257 height 38
type input "Home Improvement"
click at [534, 257] on input "$" at bounding box center [492, 250] width 227 height 21
type input "$ 7,000"
click at [511, 330] on select "One time Every 1 year Every 2 years Every 3 years Every 4 years Every 5 years E…" at bounding box center [641, 334] width 541 height 38
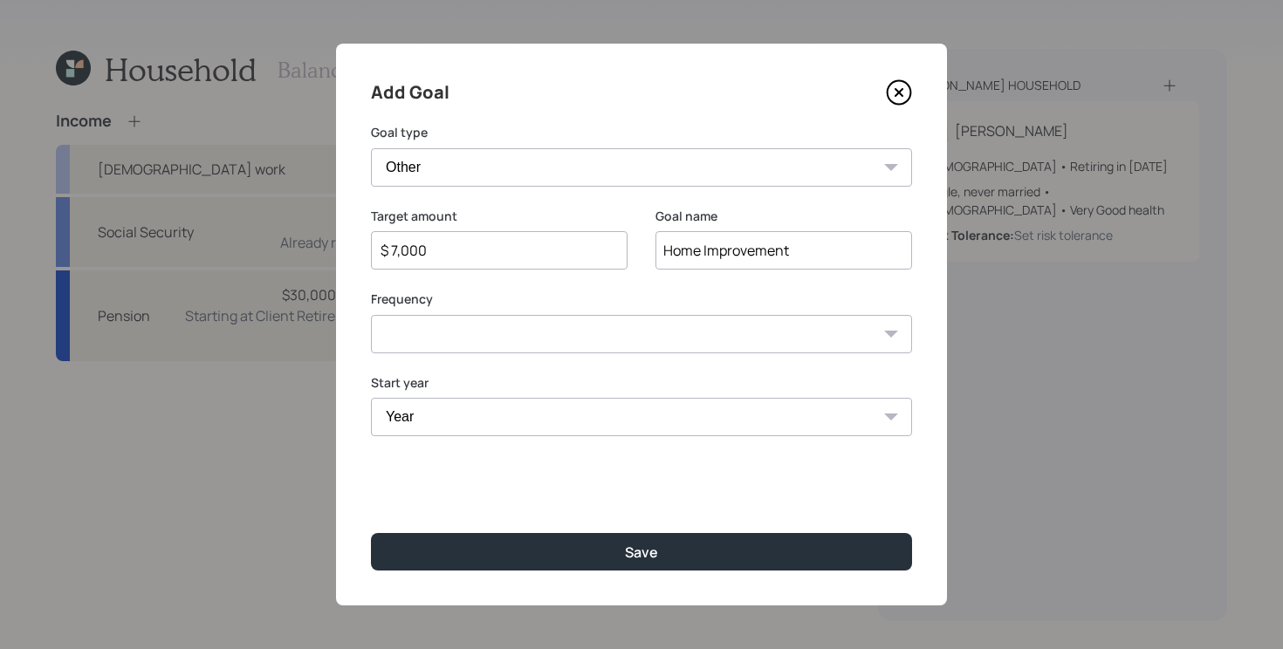
select select "1"
click at [371, 315] on select "One time Every 1 year Every 2 years Every 3 years Every 4 years Every 5 years E…" at bounding box center [641, 334] width 541 height 38
click at [495, 420] on select "Year 2025 2026 2027 2028 2029 2030 2031 2032 2033 2034 2035 2036 2037 2038 2039…" at bounding box center [499, 417] width 257 height 38
select select "2025"
click at [371, 398] on select "Year 2025 2026 2027 2028 2029 2030 2031 2032 2033 2034 2035 2036 2037 2038 2039…" at bounding box center [499, 417] width 257 height 38
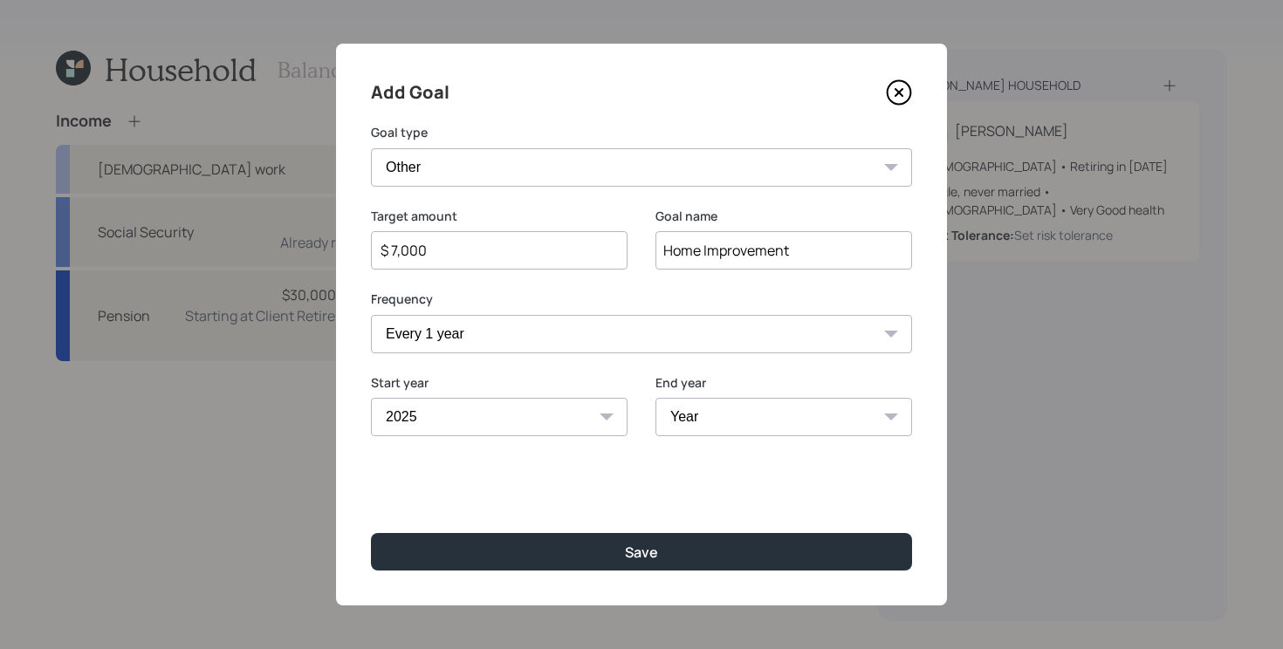
click at [493, 355] on div "Add Goal Goal type Create an emergency fund Donate to charity Purchase a home M…" at bounding box center [641, 325] width 611 height 562
click at [491, 341] on select "One time Every 1 year Every 2 years Every 3 years Every 4 years Every 5 years E…" at bounding box center [641, 334] width 541 height 38
select select "0"
click at [371, 315] on select "One time Every 1 year Every 2 years Every 3 years Every 4 years Every 5 years E…" at bounding box center [641, 334] width 541 height 38
click at [570, 423] on select "2025 2026 2027 2028 2029 2030 2031 2032 2033 2034 2035 2036 2037 2038 2039 2040…" at bounding box center [641, 417] width 541 height 38
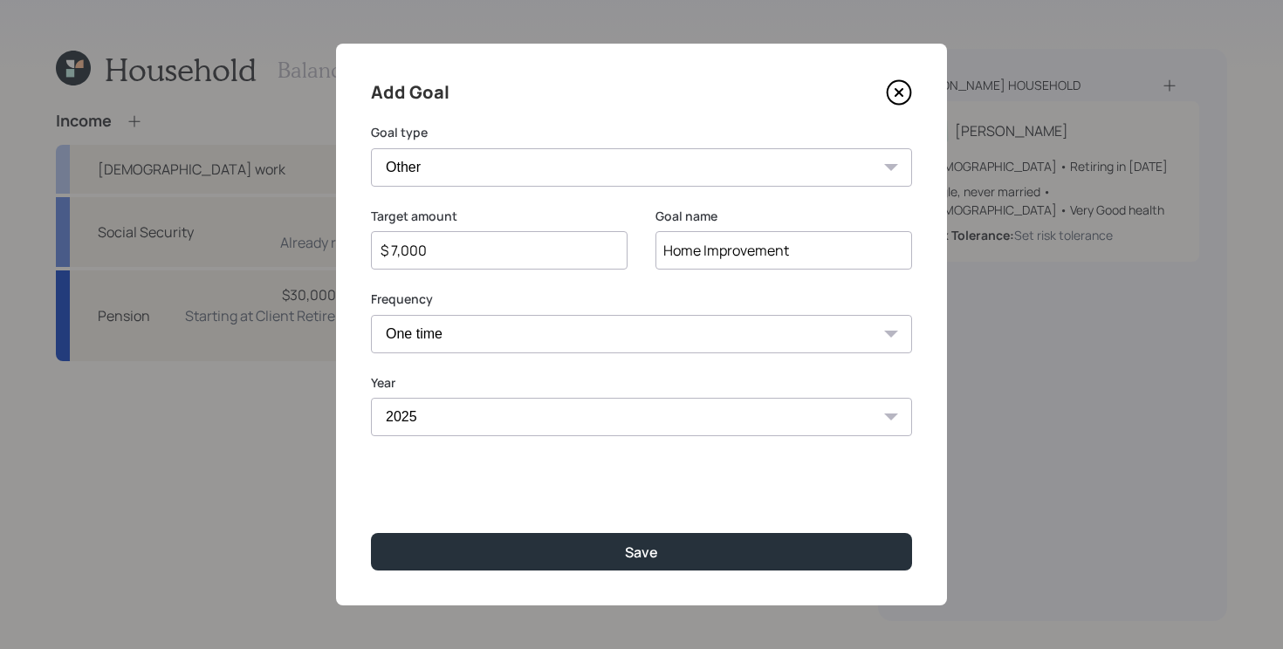
select select "2026"
click at [371, 398] on select "2025 2026 2027 2028 2029 2030 2031 2032 2033 2034 2035 2036 2037 2038 2039 2040…" at bounding box center [641, 417] width 541 height 38
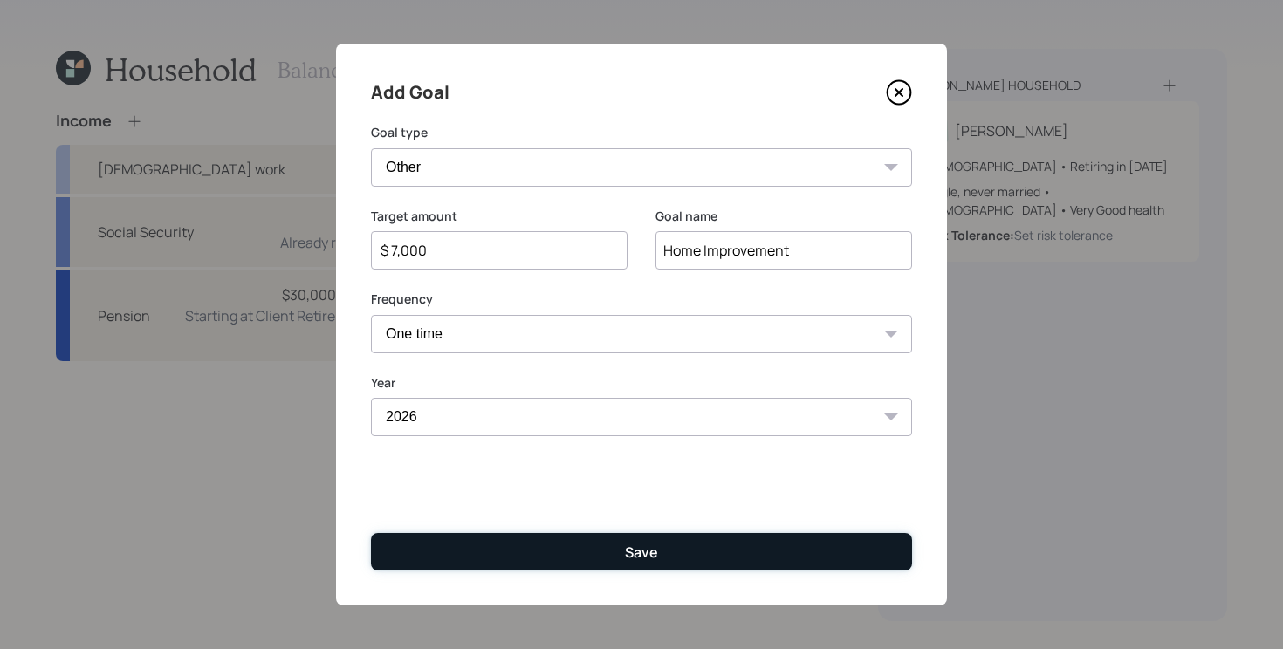
click at [545, 555] on button "Save" at bounding box center [641, 552] width 541 height 38
type input "$"
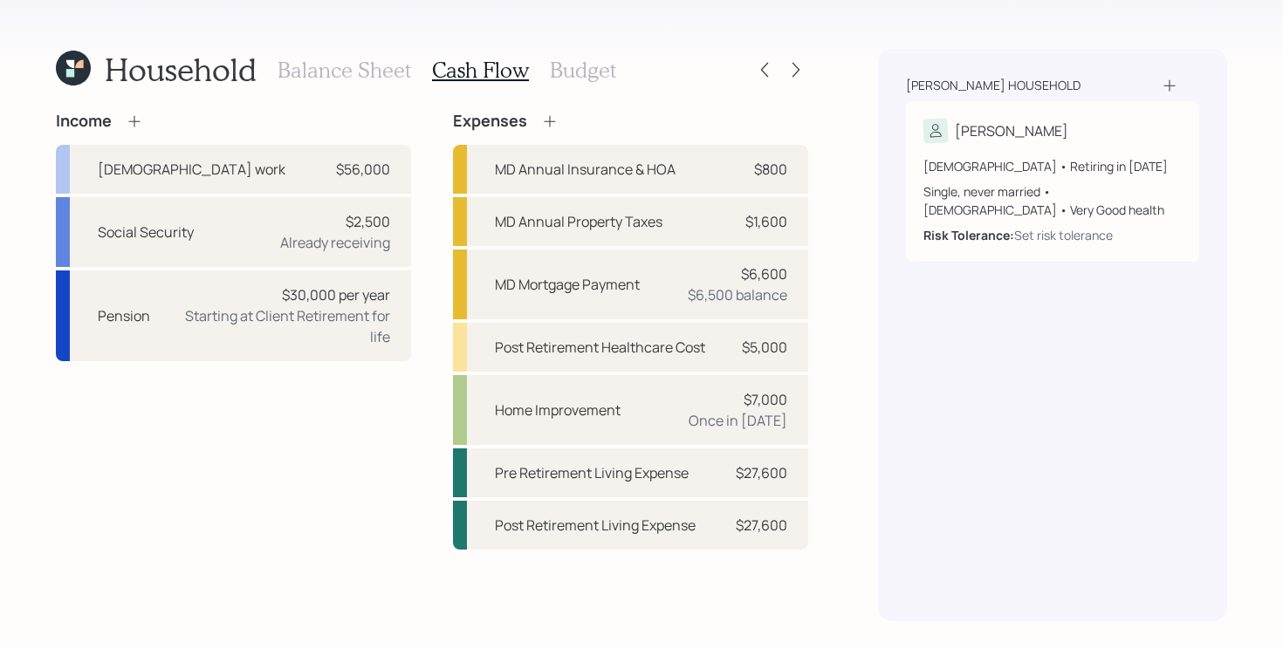
click at [545, 120] on icon at bounding box center [549, 121] width 17 height 17
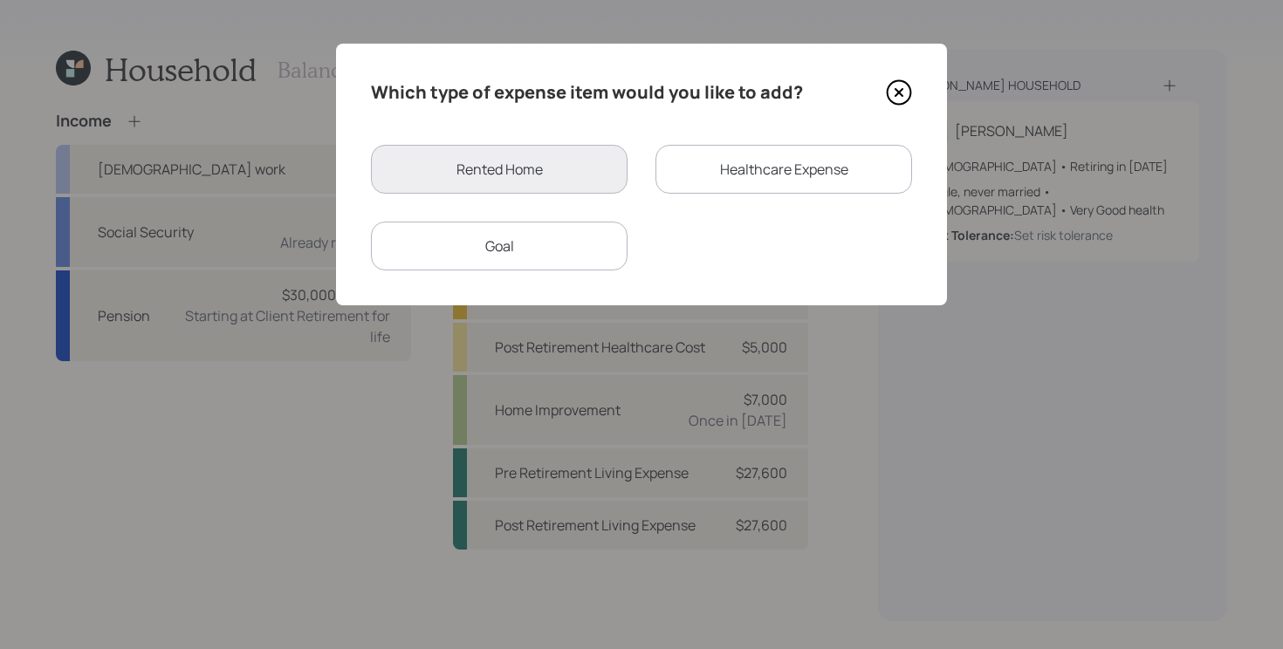
click at [534, 240] on div "Goal" at bounding box center [499, 246] width 257 height 49
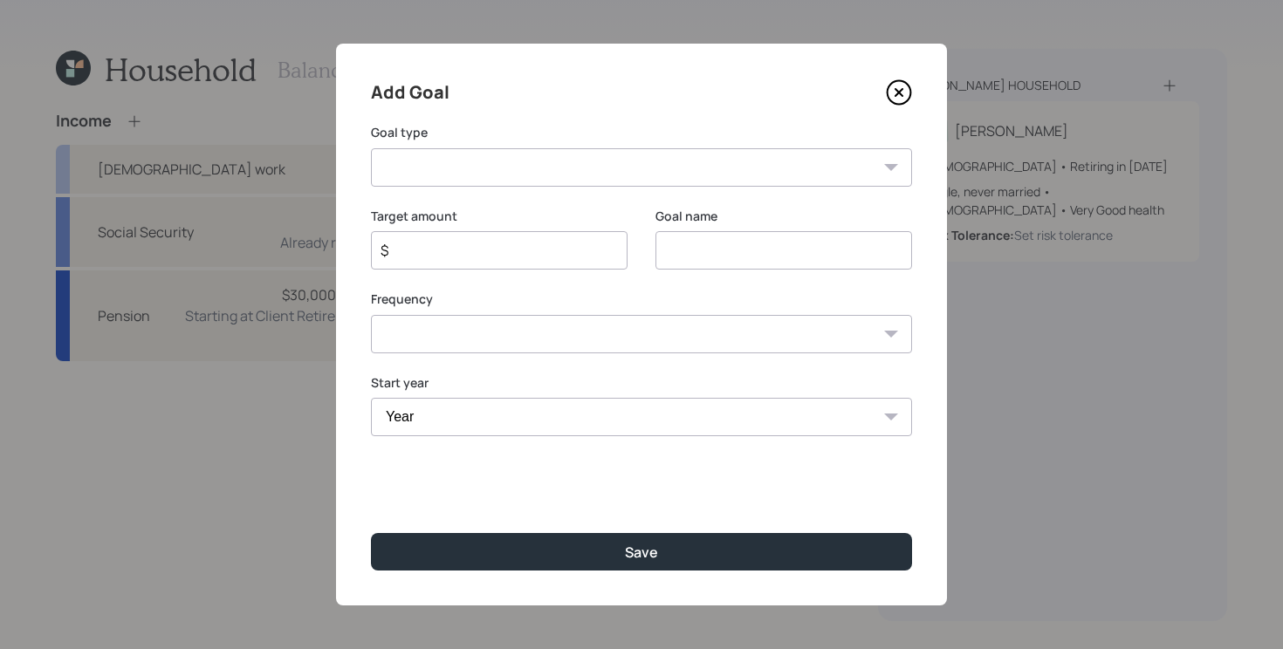
click at [635, 173] on select "Create an emergency fund Donate to charity Purchase a home Make a purchase Supp…" at bounding box center [641, 167] width 541 height 38
select select "vacation"
click at [371, 148] on select "Create an emergency fund Donate to charity Purchase a home Make a purchase Supp…" at bounding box center [641, 167] width 541 height 38
type input "Plan for travel"
click at [458, 423] on select "Year 2025 2026 2027 2028 2029 2030 2031 2032 2033 2034 2035 2036 2037 2038 2039…" at bounding box center [641, 417] width 541 height 38
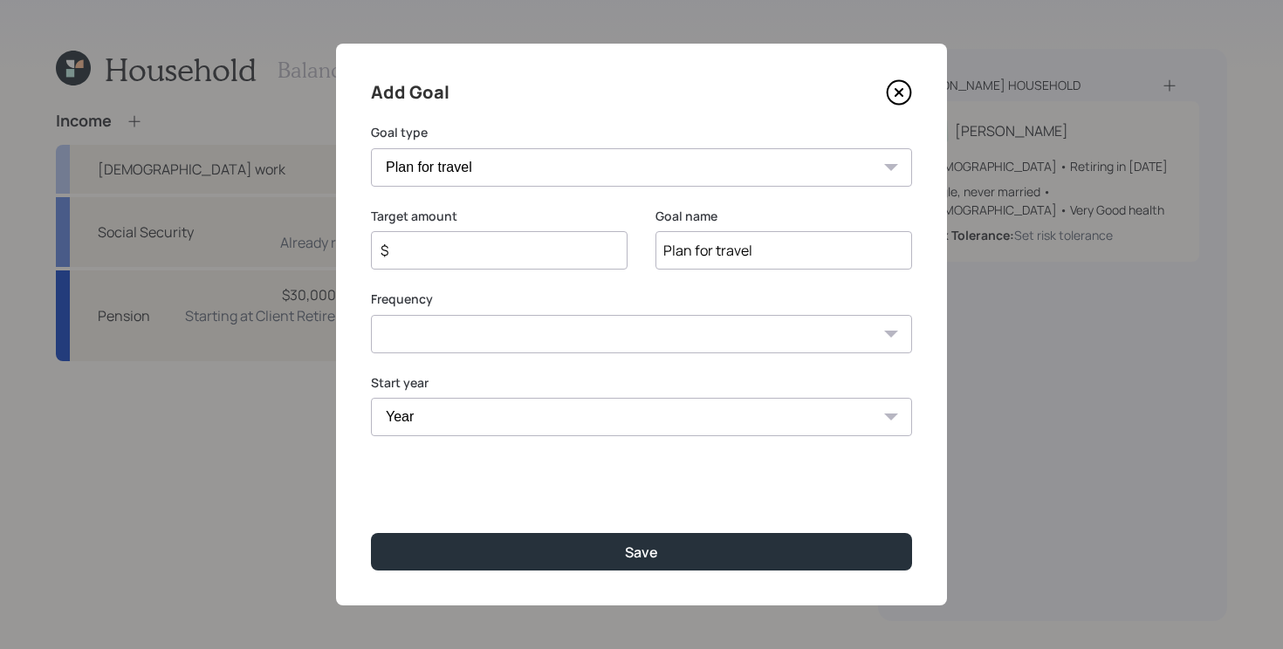
select select "2027"
click at [371, 398] on select "Year 2025 2026 2027 2028 2029 2030 2031 2032 2033 2034 2035 2036 2037 2038 2039…" at bounding box center [641, 417] width 541 height 38
click at [598, 257] on input "$" at bounding box center [492, 250] width 227 height 21
type input "$ 3,000"
click at [577, 333] on select "One time Every 1 year Every 2 years Every 3 years Every 4 years Every 5 years E…" at bounding box center [641, 334] width 541 height 38
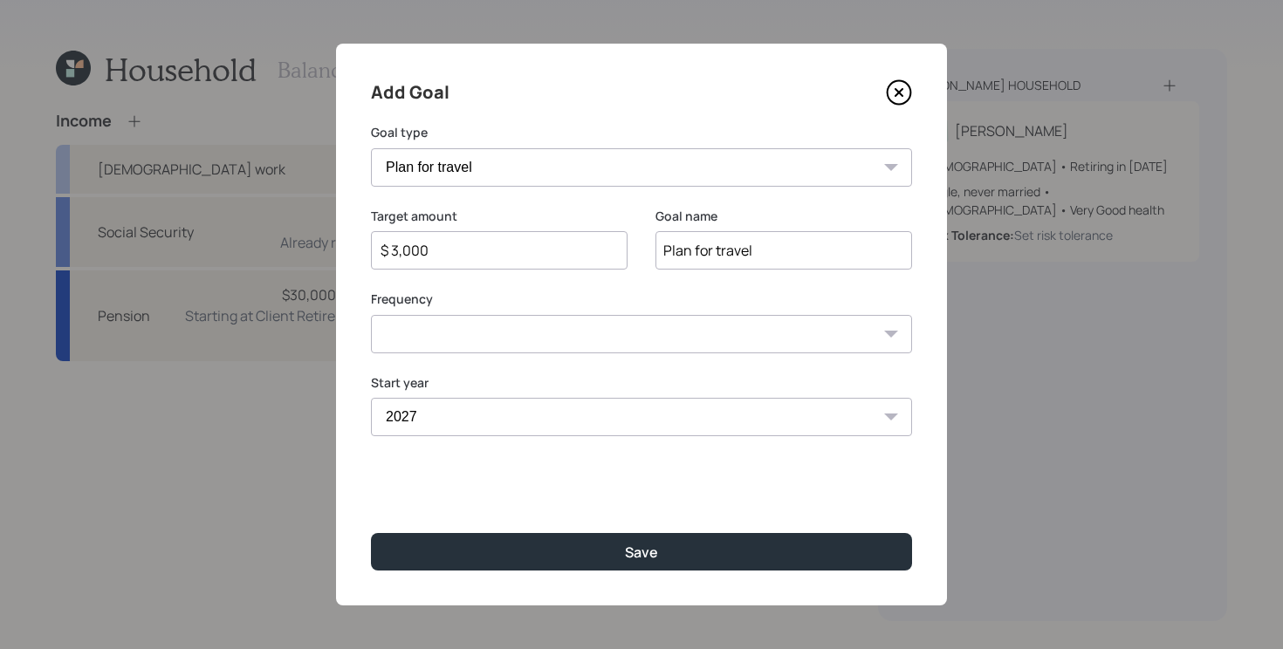
select select "1"
click at [371, 315] on select "One time Every 1 year Every 2 years Every 3 years Every 4 years Every 5 years E…" at bounding box center [641, 334] width 541 height 38
click at [825, 415] on select "Year 2027 2028 2029 2030 2031 2032 2033 2034 2035 2036 2037 2038 2039 2040 2041…" at bounding box center [783, 417] width 257 height 38
select select "2040"
click at [655, 398] on select "Year 2027 2028 2029 2030 2031 2032 2033 2034 2035 2036 2037 2038 2039 2040 2041…" at bounding box center [783, 417] width 257 height 38
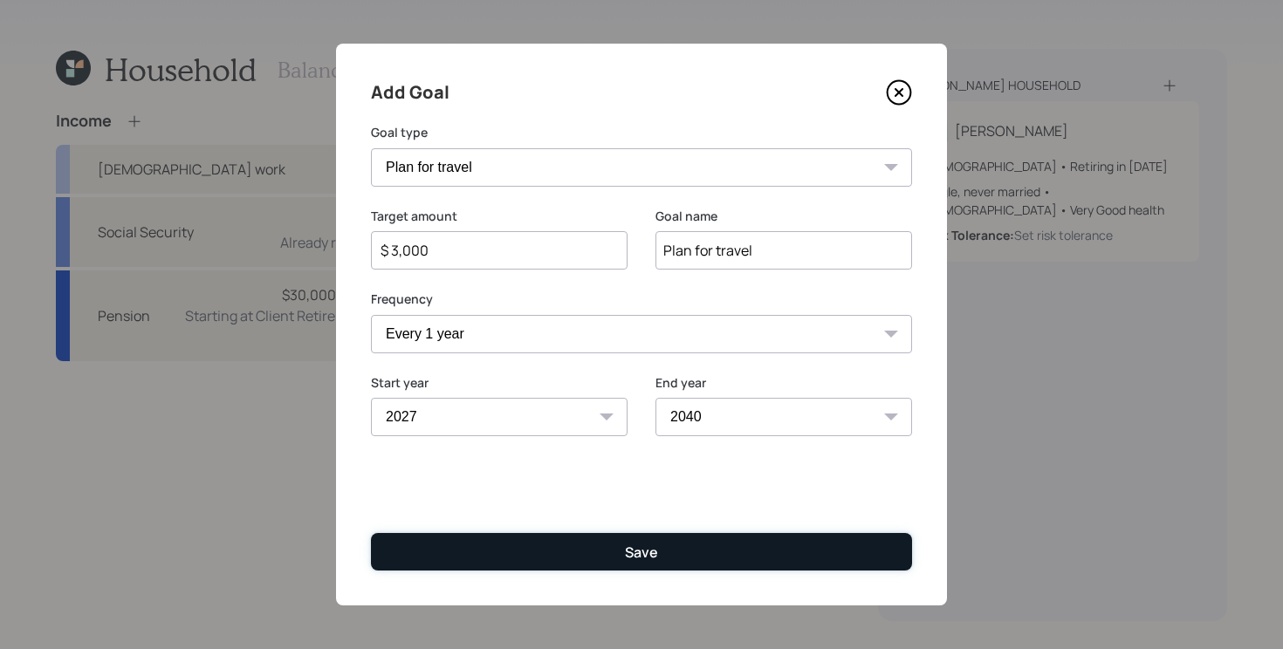
click at [652, 545] on div "Save" at bounding box center [641, 552] width 33 height 19
type input "$"
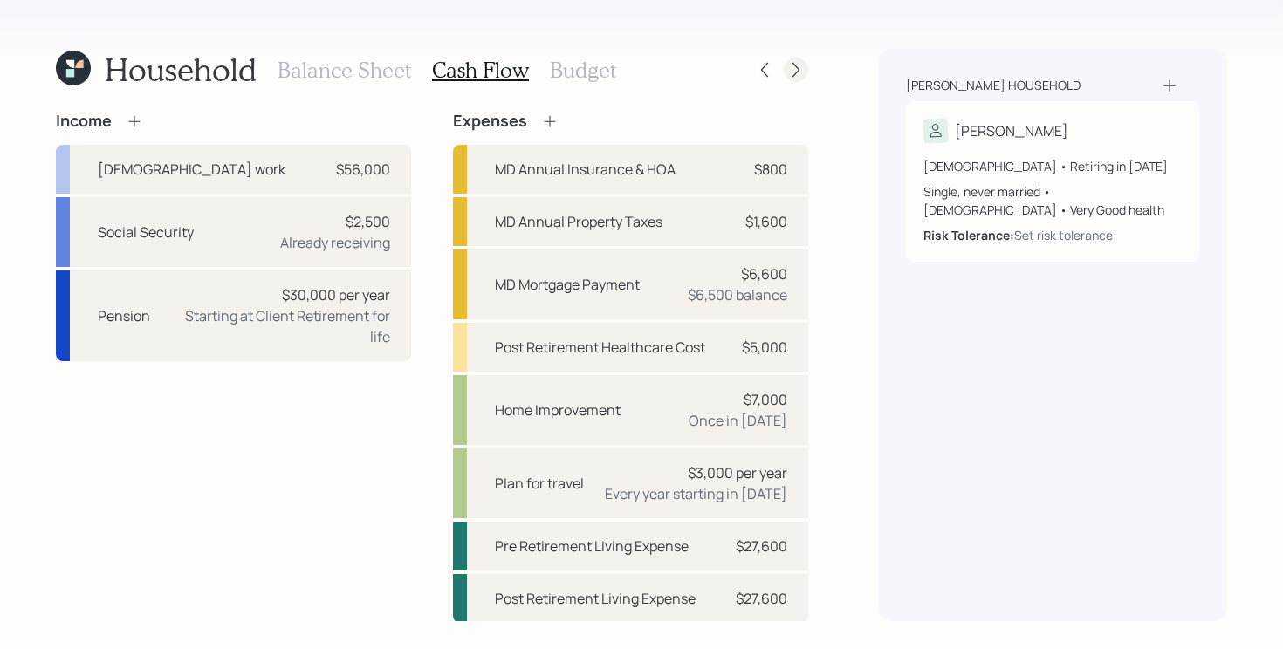
click at [787, 72] on icon at bounding box center [795, 69] width 17 height 17
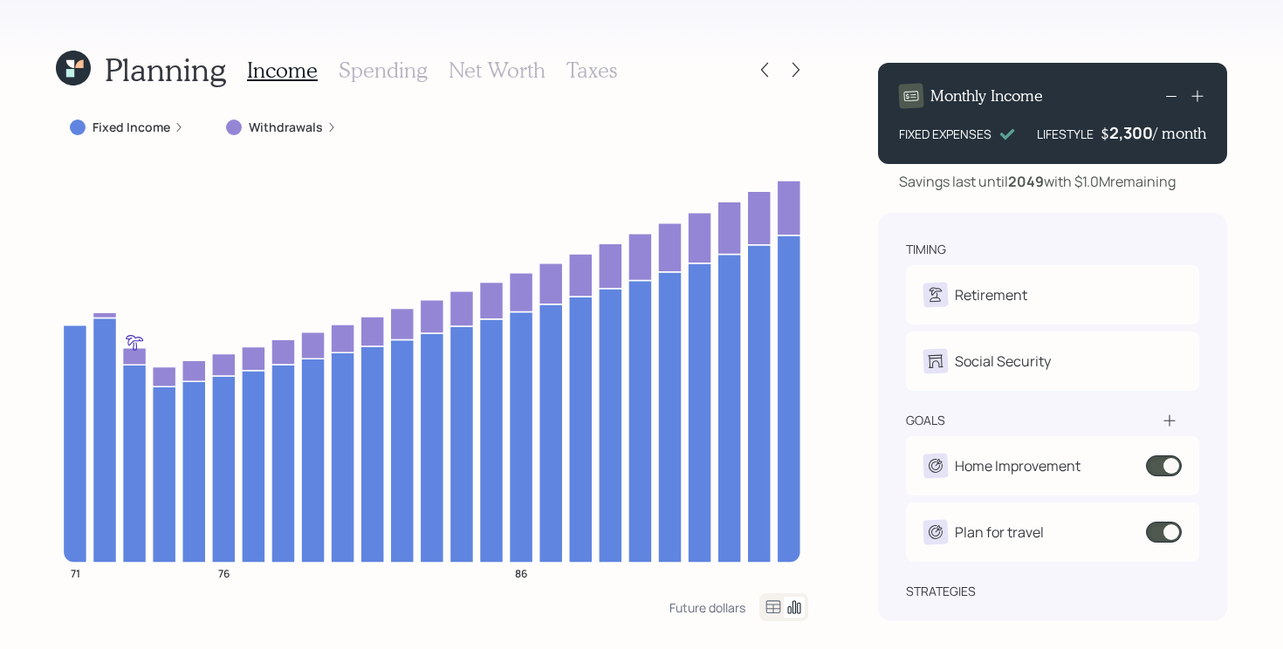
click at [857, 285] on div "Planning Income Spending Net Worth Taxes Fixed Income Withdrawals 71 76 86 Futu…" at bounding box center [641, 324] width 1283 height 649
click at [858, 299] on div "Planning Income Spending Net Worth Taxes Fixed Income Withdrawals 71 76 86 Futu…" at bounding box center [641, 324] width 1283 height 649
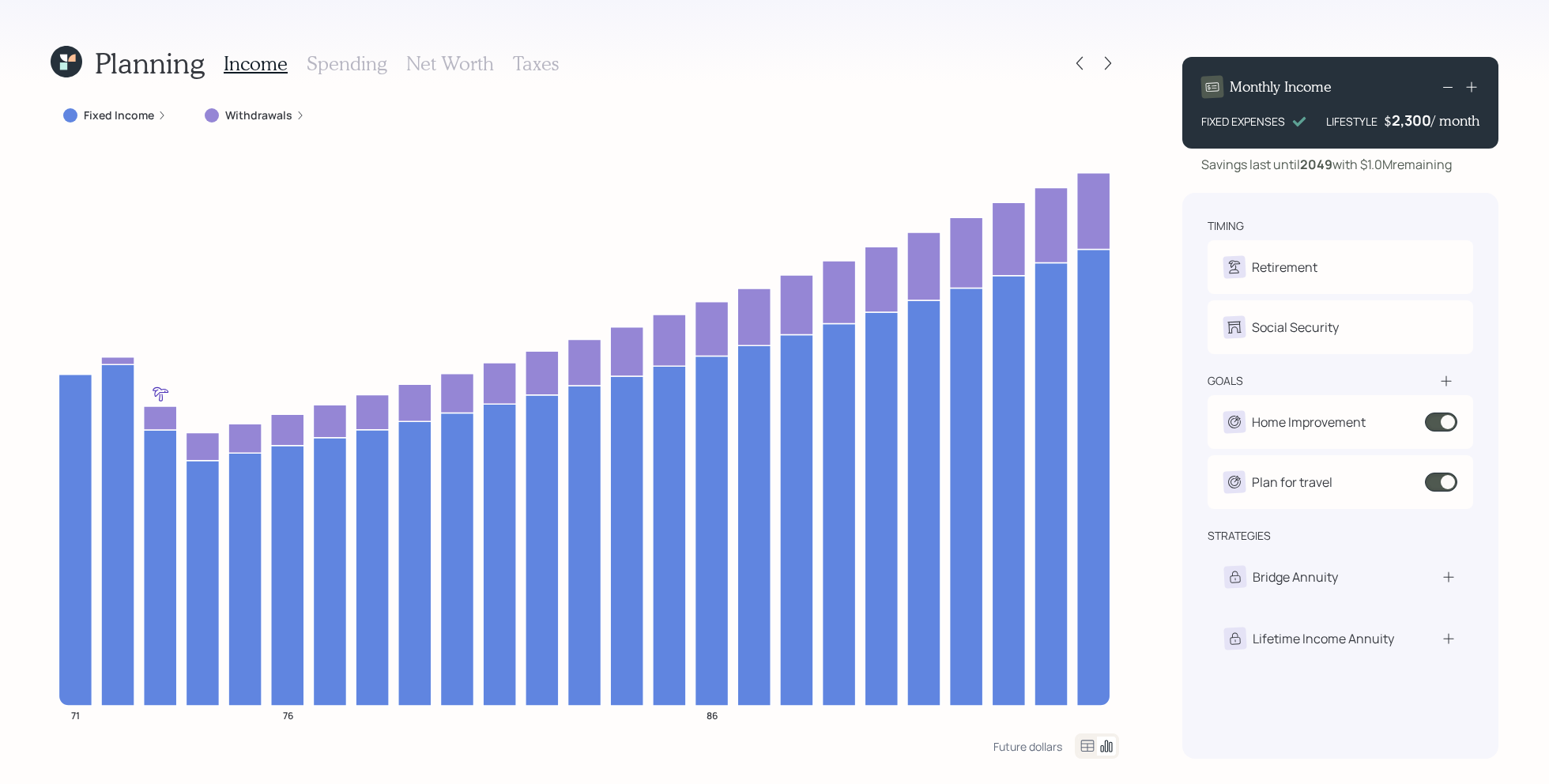
click at [1152, 581] on div "Planning Income Spending Net Worth Taxes Fixed Income Withdrawals 71 76 86 Futu…" at bounding box center [774, 392] width 1549 height 784
click at [256, 119] on label "Withdrawals" at bounding box center [259, 115] width 67 height 15
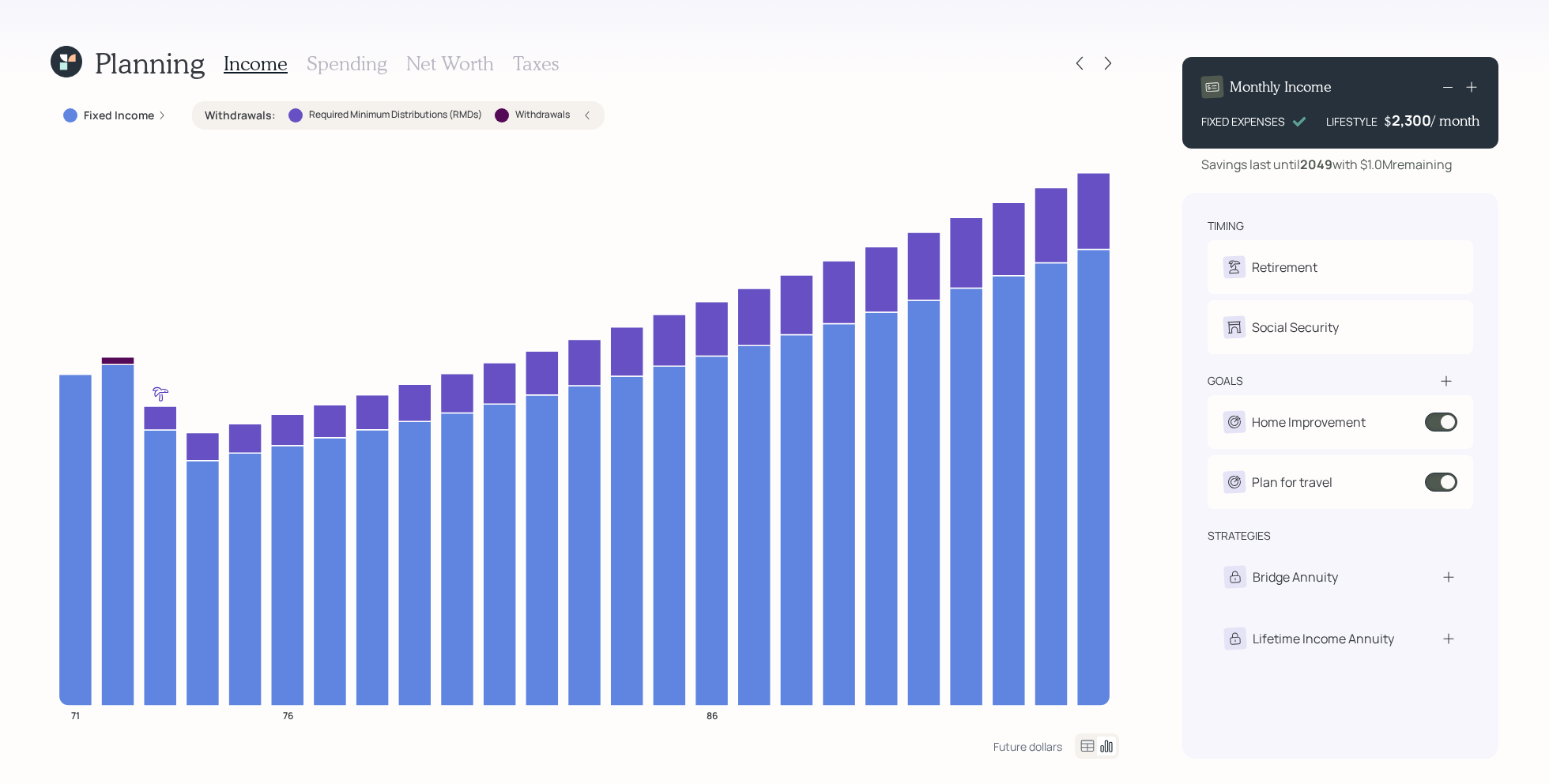
click at [256, 119] on label "Withdrawals :" at bounding box center [240, 115] width 72 height 15
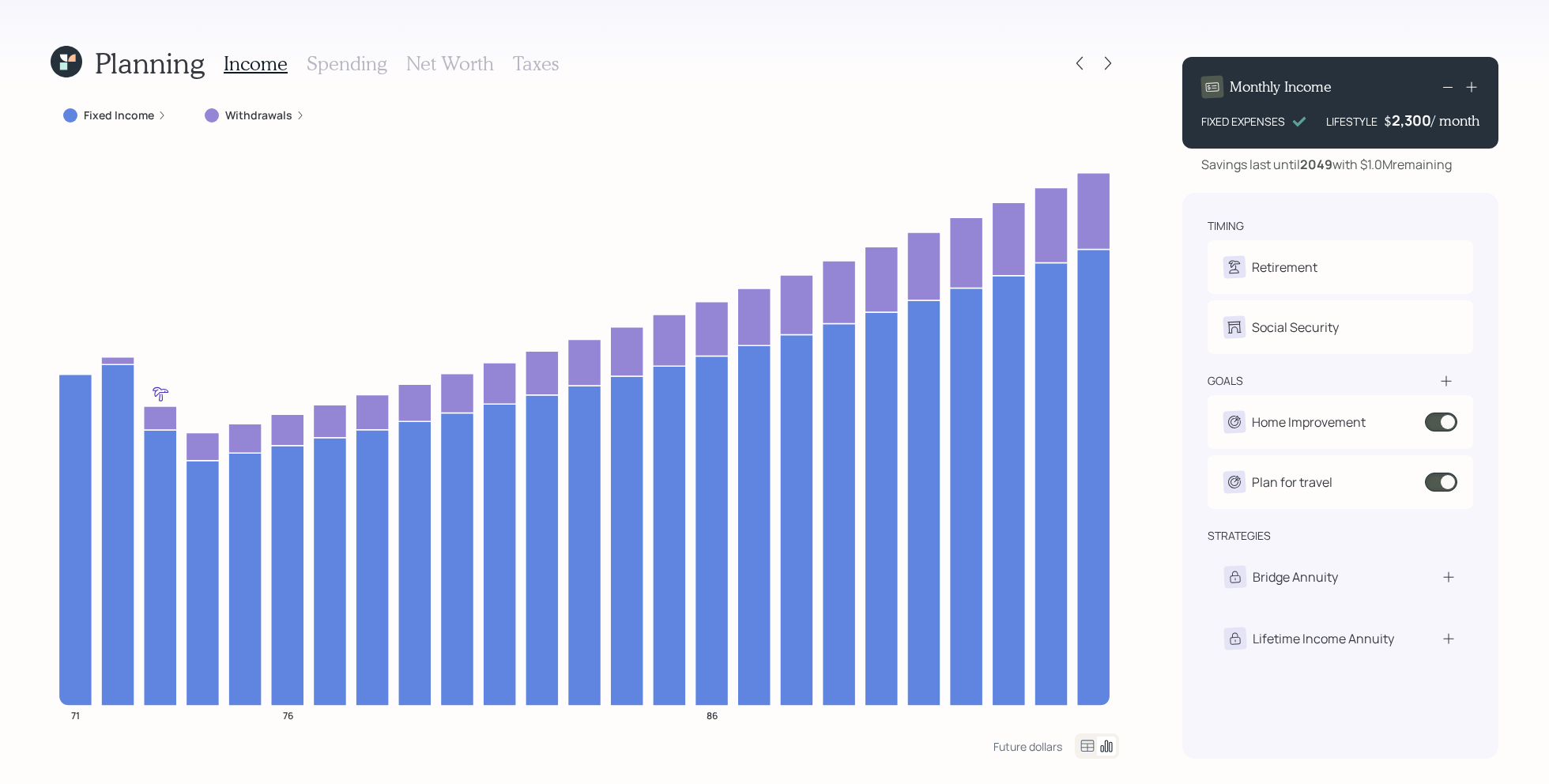
drag, startPoint x: 1487, startPoint y: 171, endPoint x: 1344, endPoint y: 166, distance: 143.1
click at [1161, 166] on div "Savings last until 2049 with $1.0M remaining" at bounding box center [1340, 164] width 316 height 19
click at [1037, 123] on div "Fixed Income Withdrawals" at bounding box center [585, 115] width 1068 height 28
click at [434, 66] on h3 "Net Worth" at bounding box center [450, 63] width 88 height 23
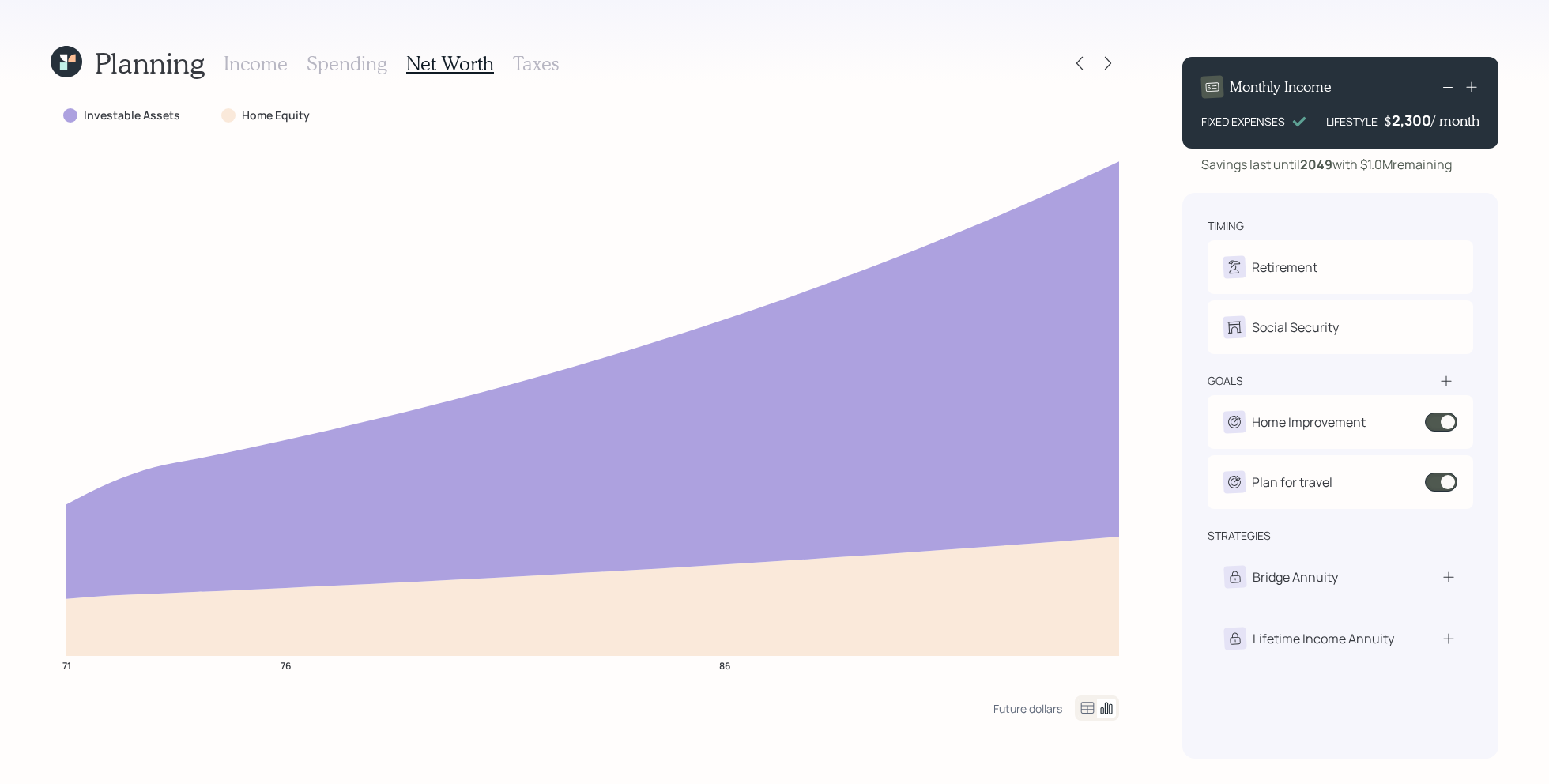
click at [266, 62] on h3 "Income" at bounding box center [255, 63] width 64 height 23
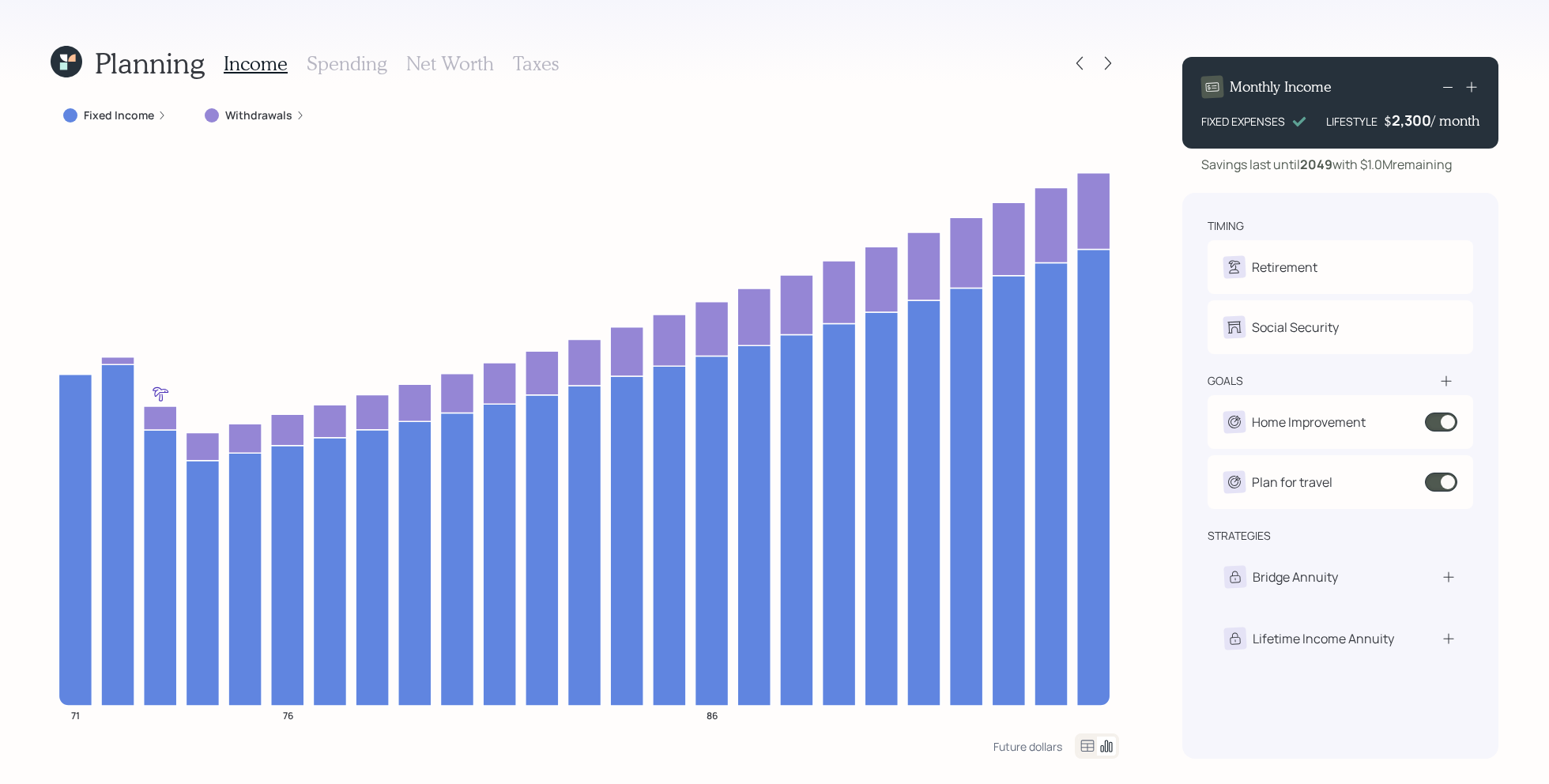
click at [1161, 587] on div "Planning Income Spending Net Worth Taxes Fixed Income Withdrawals 71 76 86 Futu…" at bounding box center [774, 392] width 1549 height 784
click at [1151, 587] on div "Planning Income Spending Net Worth Taxes Fixed Income Withdrawals 71 76 86 Futu…" at bounding box center [774, 392] width 1549 height 784
click at [1149, 587] on div "Planning Income Spending Net Worth Taxes Fixed Income Withdrawals 71 76 86 Futu…" at bounding box center [774, 392] width 1549 height 784
click at [1161, 122] on div "2,300" at bounding box center [1411, 120] width 40 height 19
click at [1135, 185] on div "Planning Income Spending Net Worth Taxes Fixed Income Withdrawals 71 76 86 Futu…" at bounding box center [774, 392] width 1549 height 784
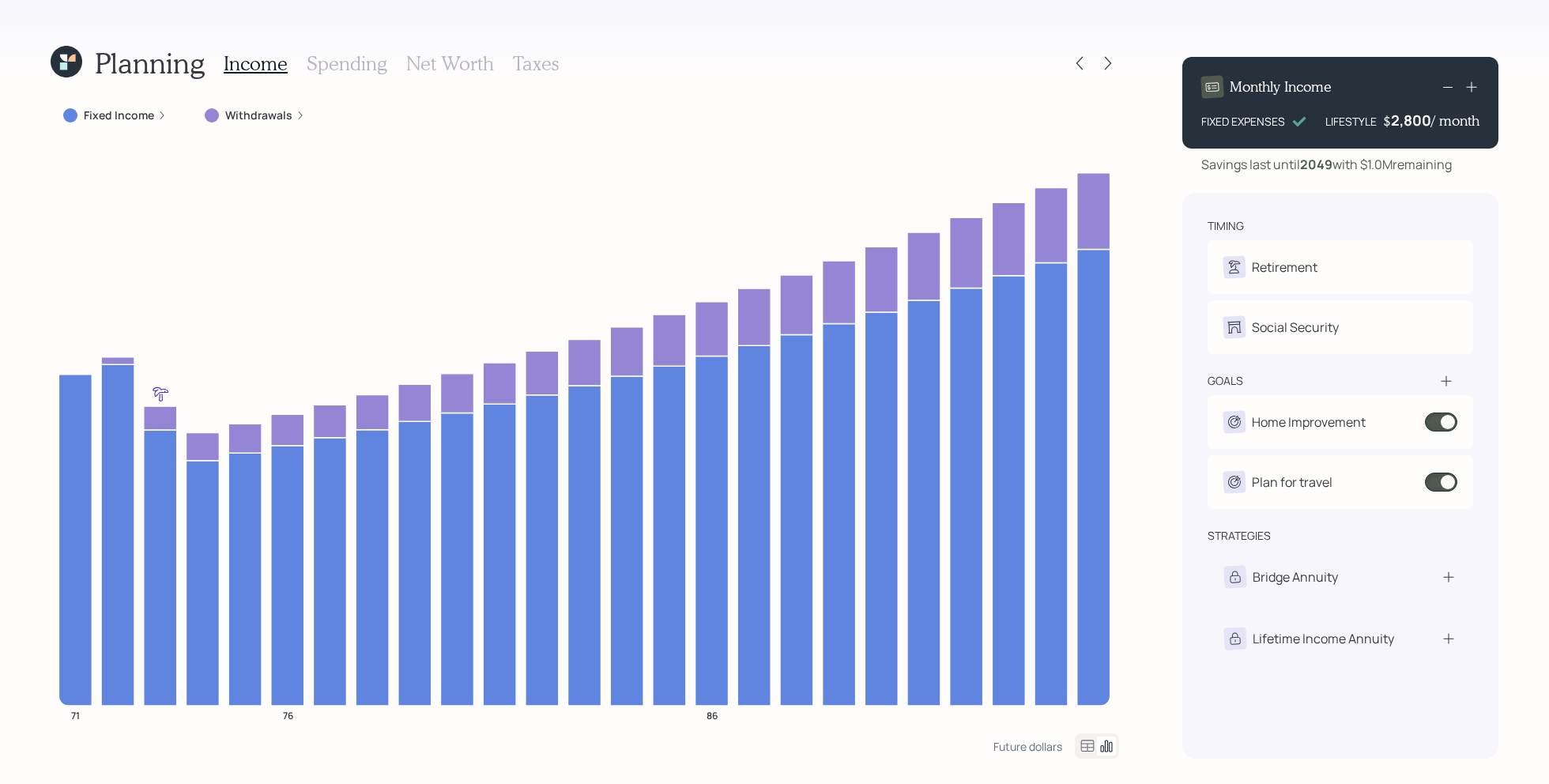
click at [1152, 190] on div "Planning Income Spending Net Worth Taxes Fixed Income Withdrawals 71 76 86 Futu…" at bounding box center [774, 392] width 1549 height 784
click at [1415, 127] on div "2800" at bounding box center [1411, 120] width 40 height 19
click at [1151, 234] on div "Planning Income Spending Net Worth Taxes Fixed Income Withdrawals 71 76 86 Futu…" at bounding box center [774, 392] width 1549 height 784
click at [1409, 126] on div "3,300" at bounding box center [1411, 120] width 40 height 19
click at [1409, 126] on div "3300" at bounding box center [1411, 120] width 40 height 19
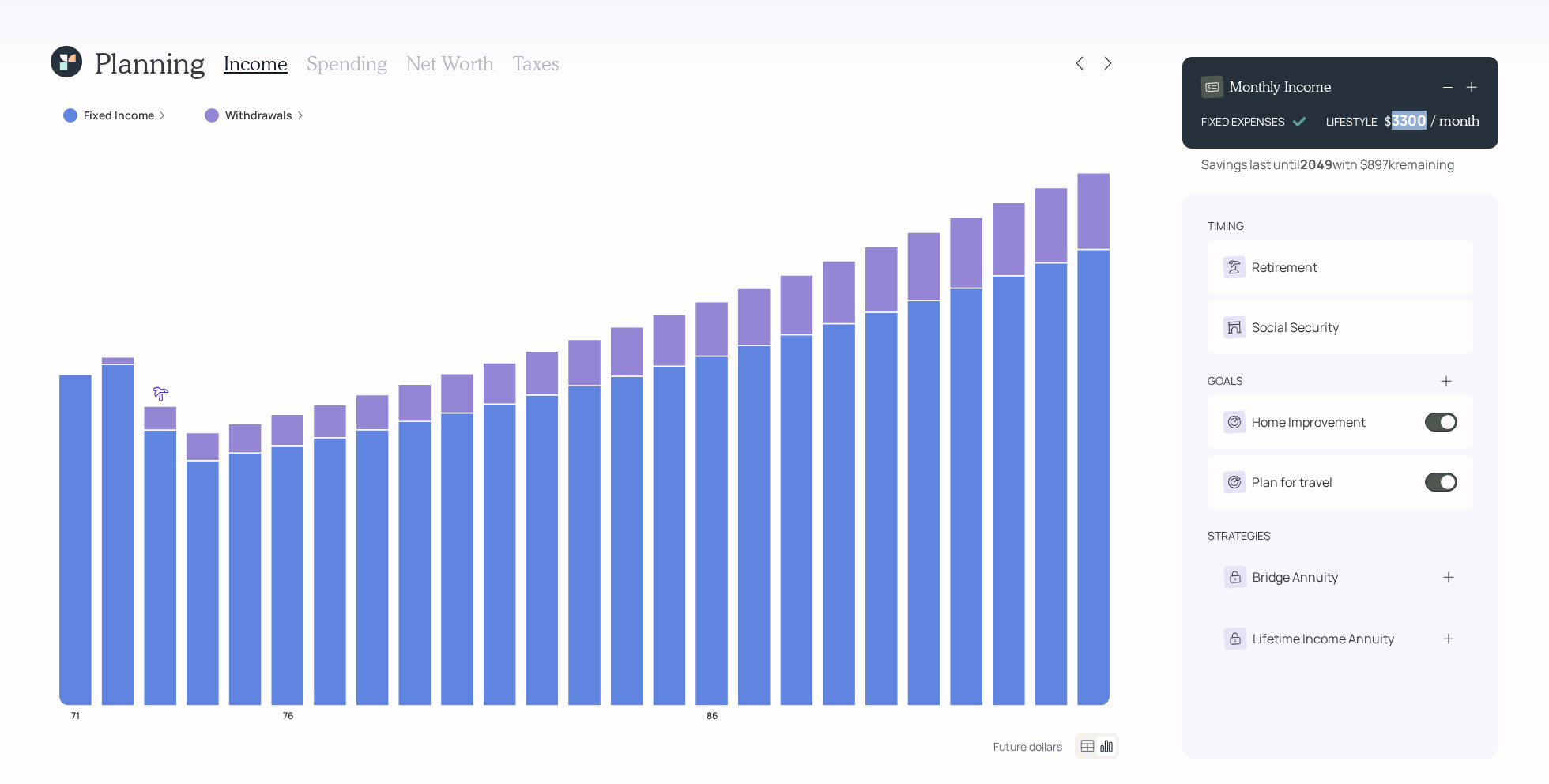
click at [1409, 126] on div "3300" at bounding box center [1411, 120] width 40 height 19
click at [1137, 184] on div "Planning Income Spending Net Worth Taxes Fixed Income Withdrawals 71 76 86 Futu…" at bounding box center [774, 392] width 1549 height 784
click at [1404, 128] on div "2,300" at bounding box center [1411, 120] width 40 height 19
click at [1404, 128] on div "2300" at bounding box center [1411, 120] width 40 height 19
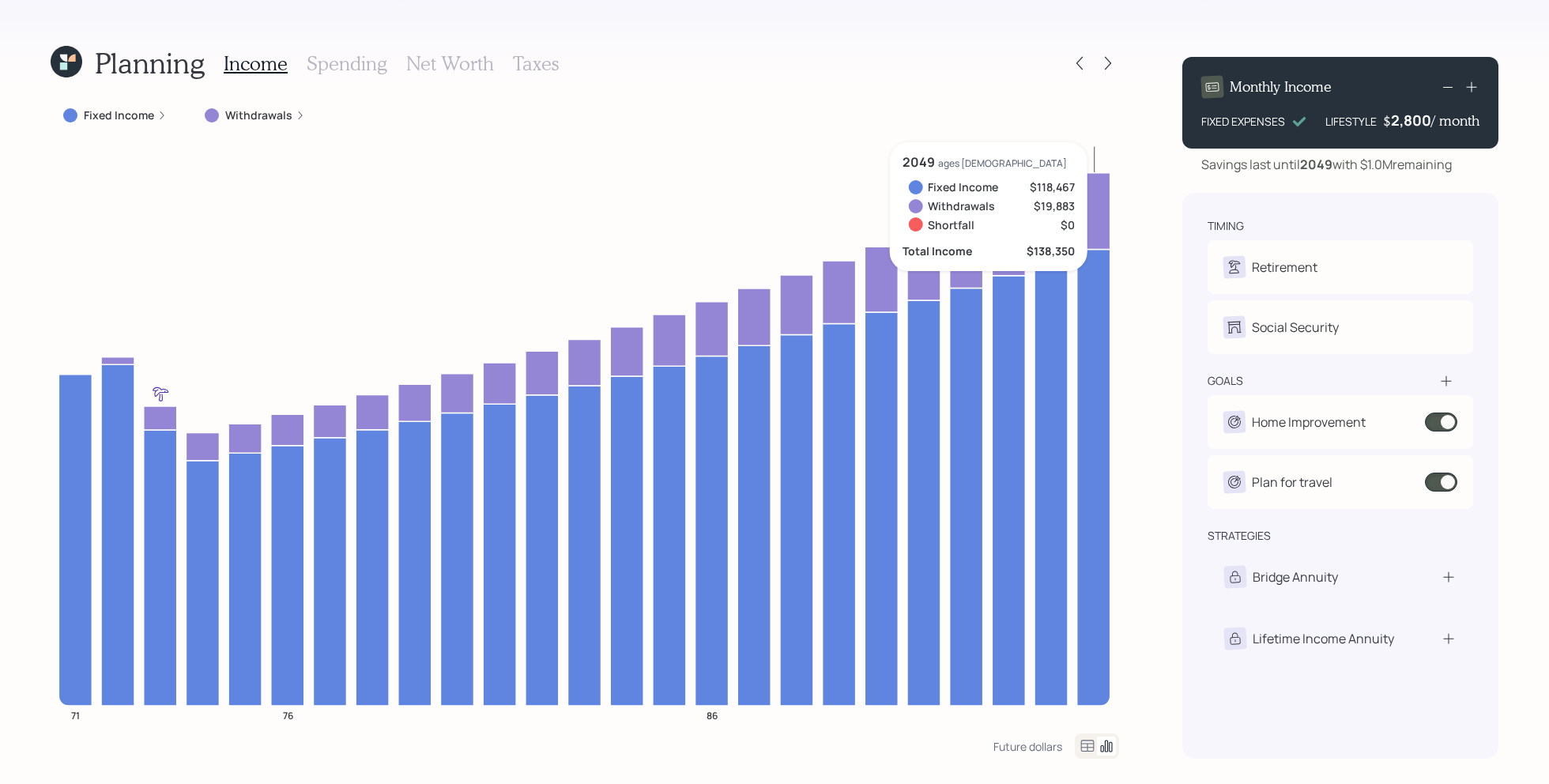
click at [1114, 204] on icon "71 76 86" at bounding box center [585, 437] width 1068 height 591
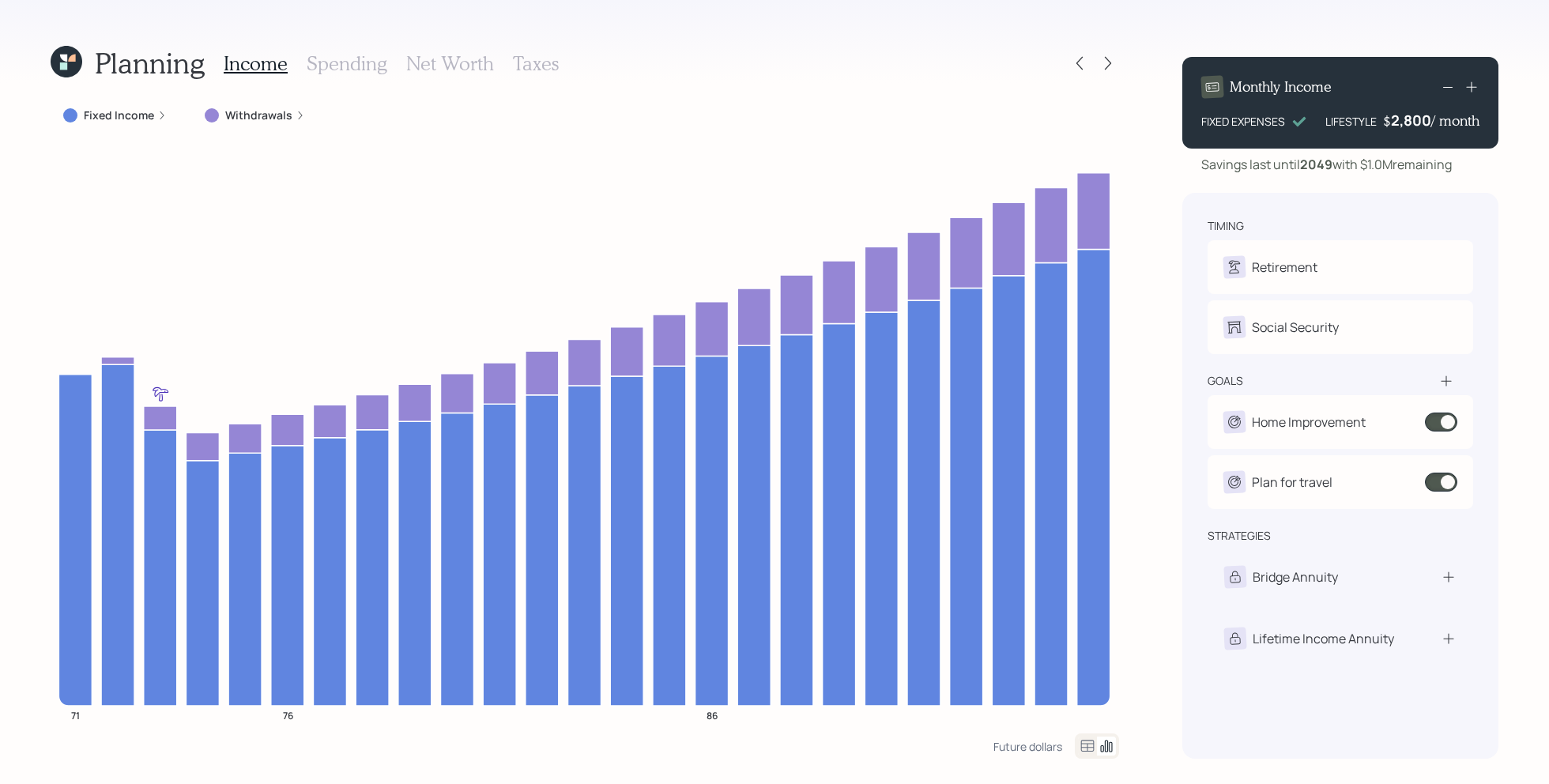
click at [1193, 206] on div "timing Retirement L Retire at 72y 5m Social Security L Receiving goals Home Imp…" at bounding box center [1340, 475] width 316 height 566
drag, startPoint x: 1369, startPoint y: 171, endPoint x: 1416, endPoint y: 169, distance: 47.0
click at [1417, 170] on div "Savings last until 2049 with $1.0M remaining" at bounding box center [1326, 164] width 251 height 19
click at [1495, 192] on div "Monthly Income FIXED EXPENSES LIFESTYLE $ 2,800 / month Savings last until 2049…" at bounding box center [1340, 401] width 316 height 714
click at [1409, 121] on div "2800" at bounding box center [1411, 120] width 40 height 19
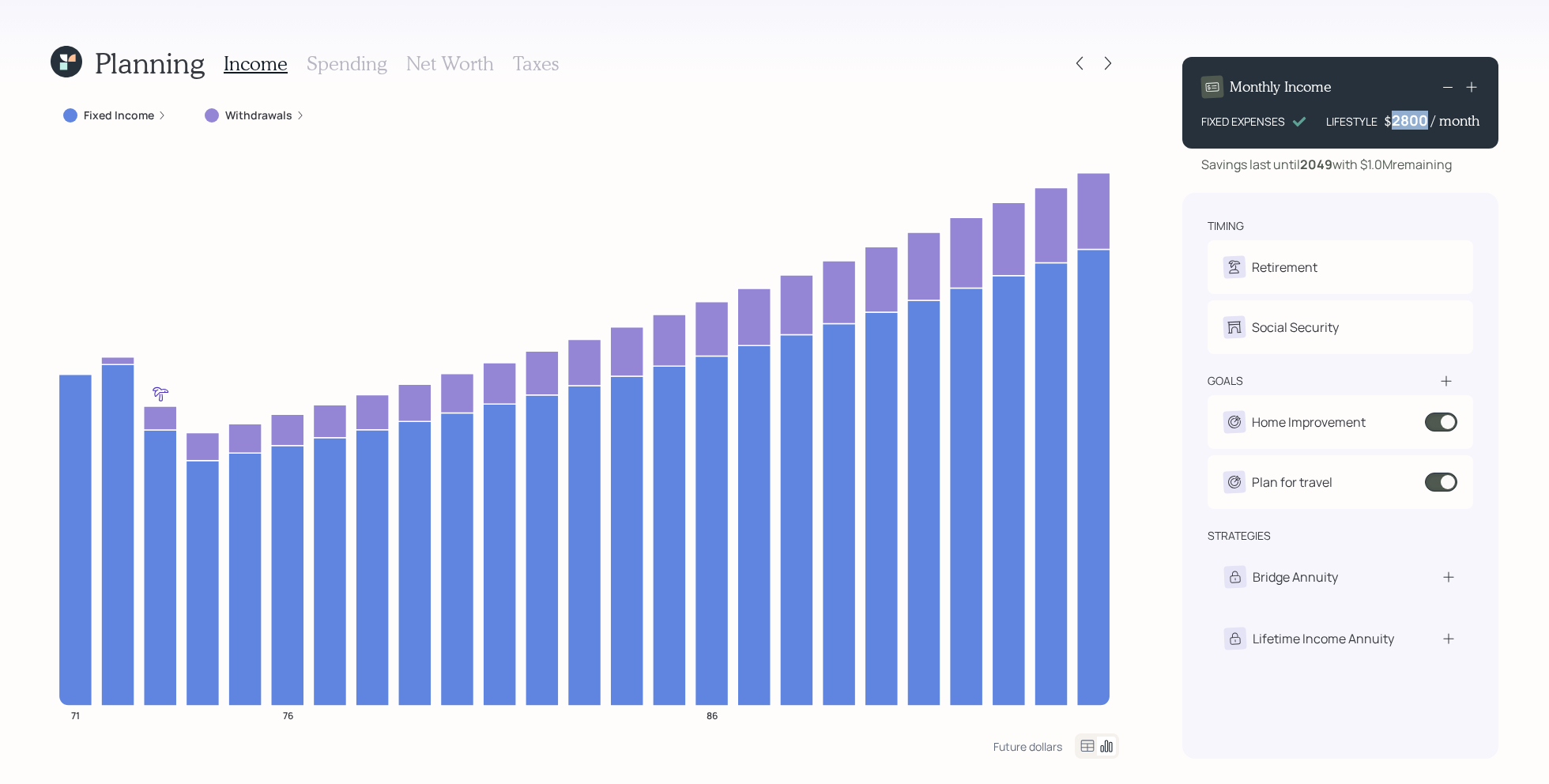
click at [1409, 121] on div "2800" at bounding box center [1411, 120] width 40 height 19
click at [1519, 202] on div "Planning Income Spending Net Worth Taxes Fixed Income Withdrawals 71 76 86 Futu…" at bounding box center [774, 392] width 1549 height 784
click at [1418, 118] on div "3300" at bounding box center [1411, 120] width 40 height 19
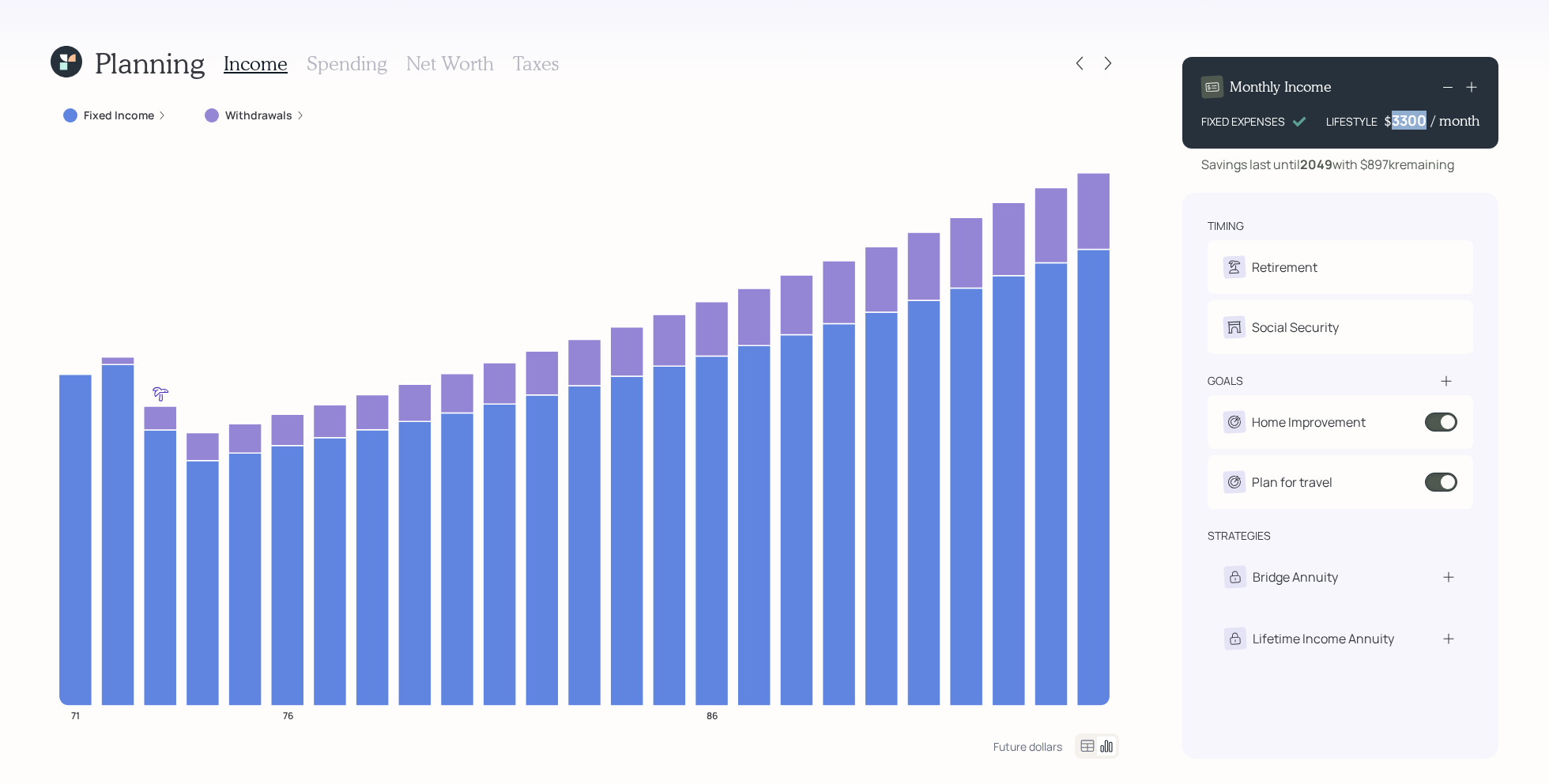
click at [1418, 118] on div "3300" at bounding box center [1411, 120] width 40 height 19
click at [1494, 204] on div "timing Retirement L Retire at 72y 5m Social Security L Receiving goals Home Imp…" at bounding box center [1340, 475] width 316 height 566
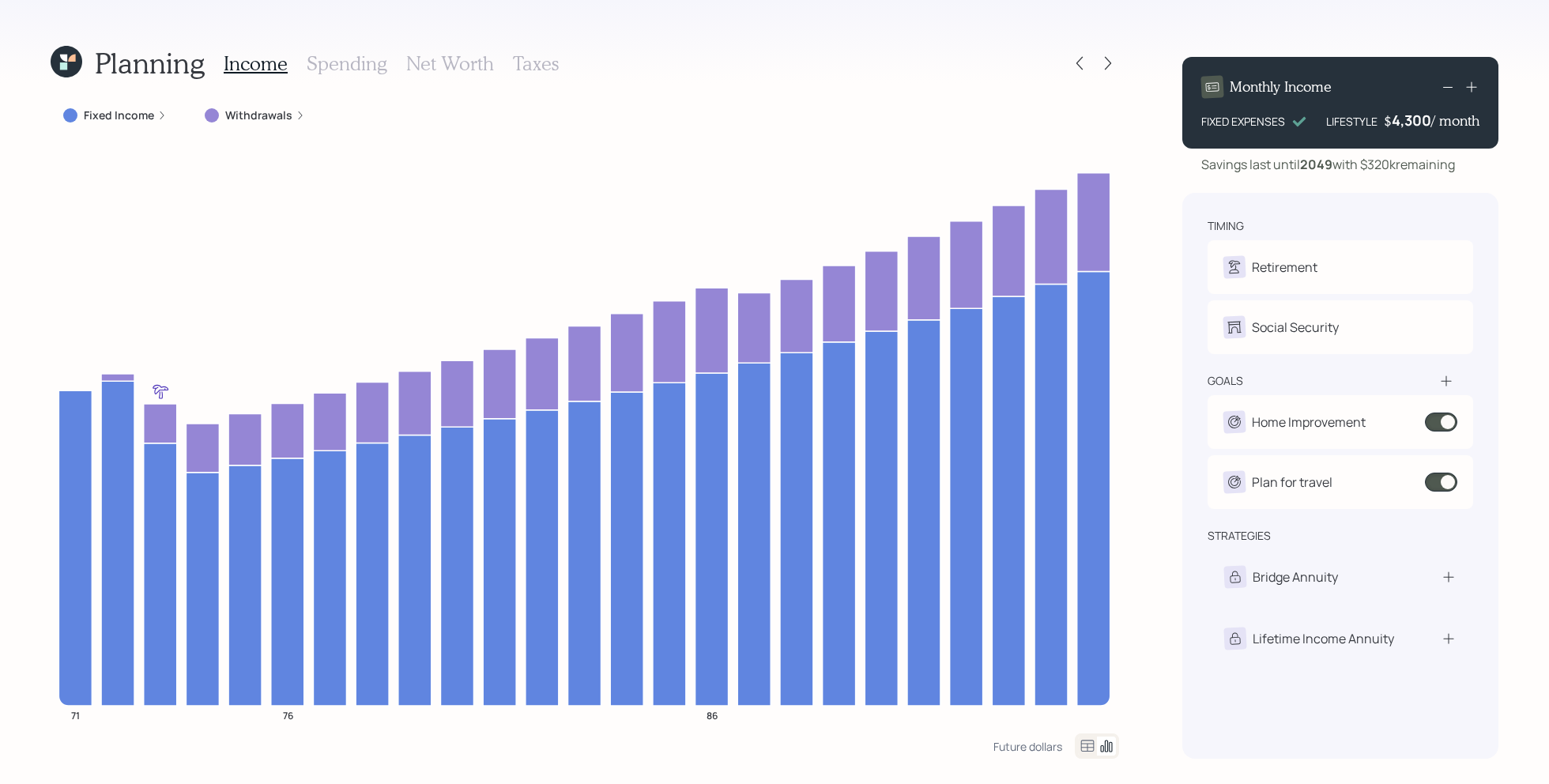
click at [1413, 119] on div "4,300" at bounding box center [1411, 120] width 40 height 19
click at [1413, 119] on div "4300" at bounding box center [1411, 120] width 40 height 19
click at [1521, 241] on div "Planning Income Spending Net Worth Taxes Fixed Income Withdrawals 71 76 86 Futu…" at bounding box center [774, 392] width 1549 height 784
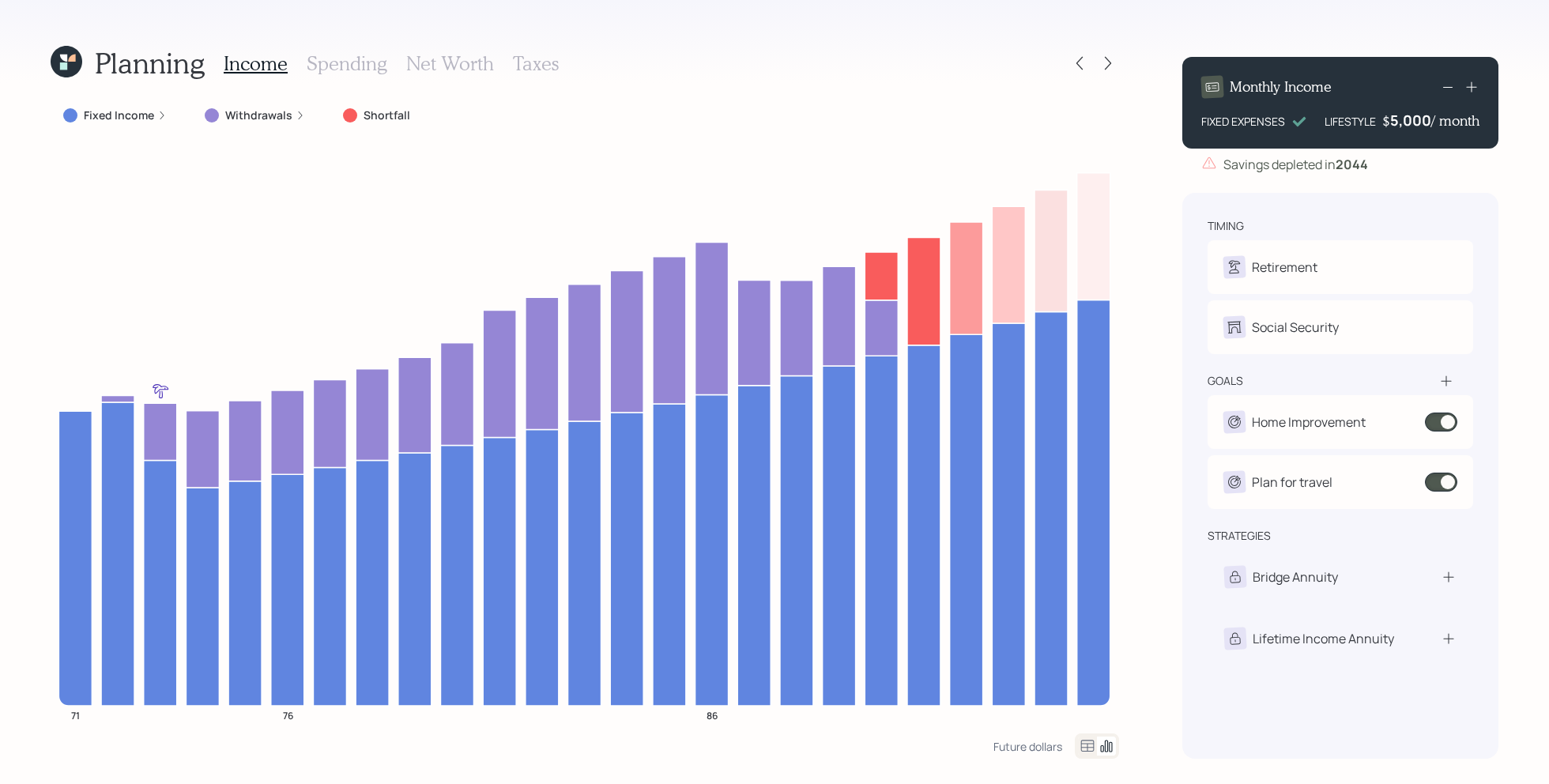
click at [1151, 289] on div "Planning Income Spending Net Worth Taxes Fixed Income Withdrawals Shortfall 71 …" at bounding box center [774, 392] width 1549 height 784
click at [1414, 118] on div "5000" at bounding box center [1411, 120] width 40 height 19
click at [1163, 200] on div "Planning Income Spending Net Worth Taxes Fixed Income Withdrawals Shortfall 71 …" at bounding box center [774, 392] width 1549 height 784
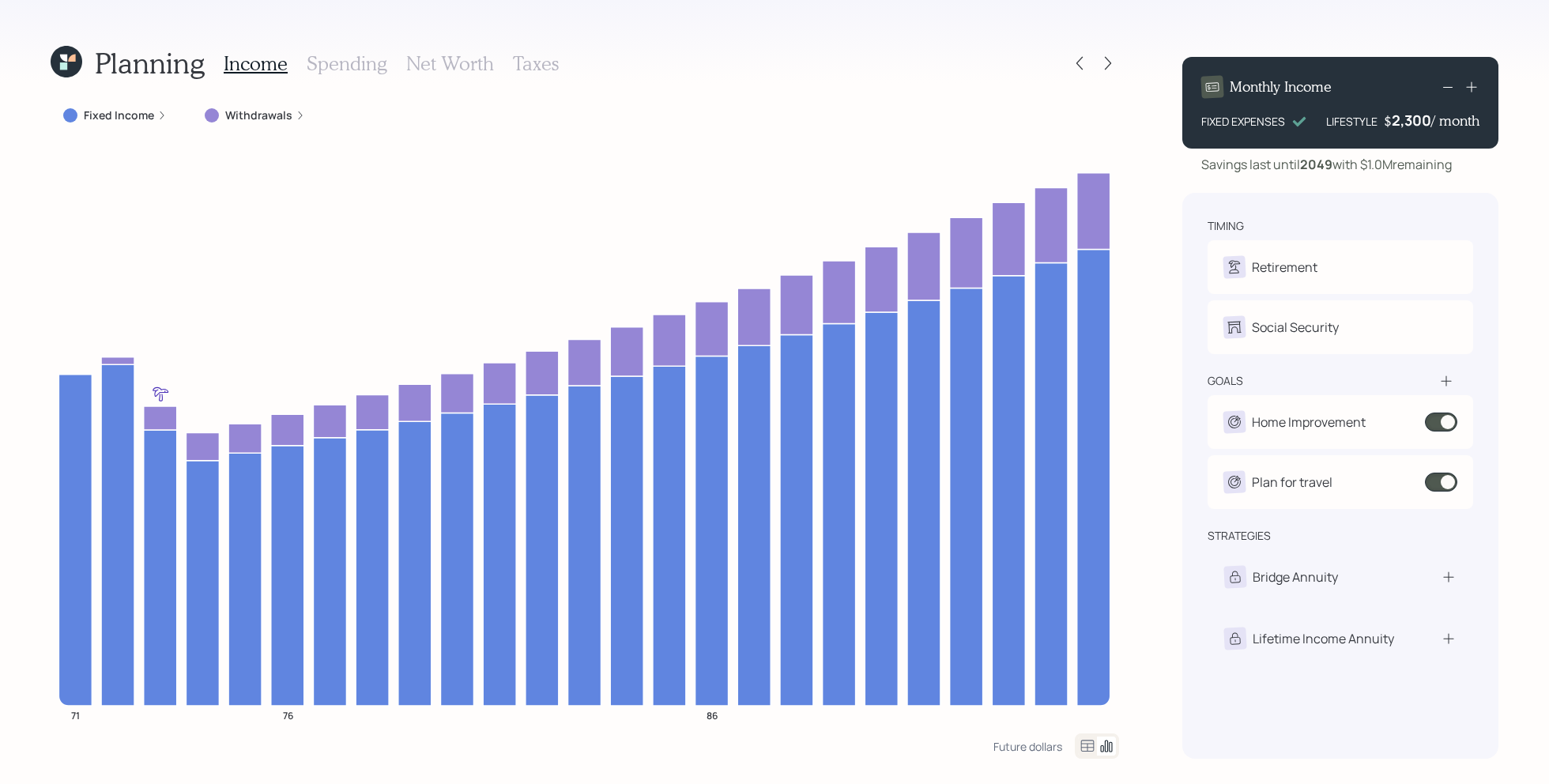
click at [1141, 165] on div "Planning Income Spending Net Worth Taxes Fixed Income Withdrawals 71 76 86 Futu…" at bounding box center [774, 392] width 1549 height 784
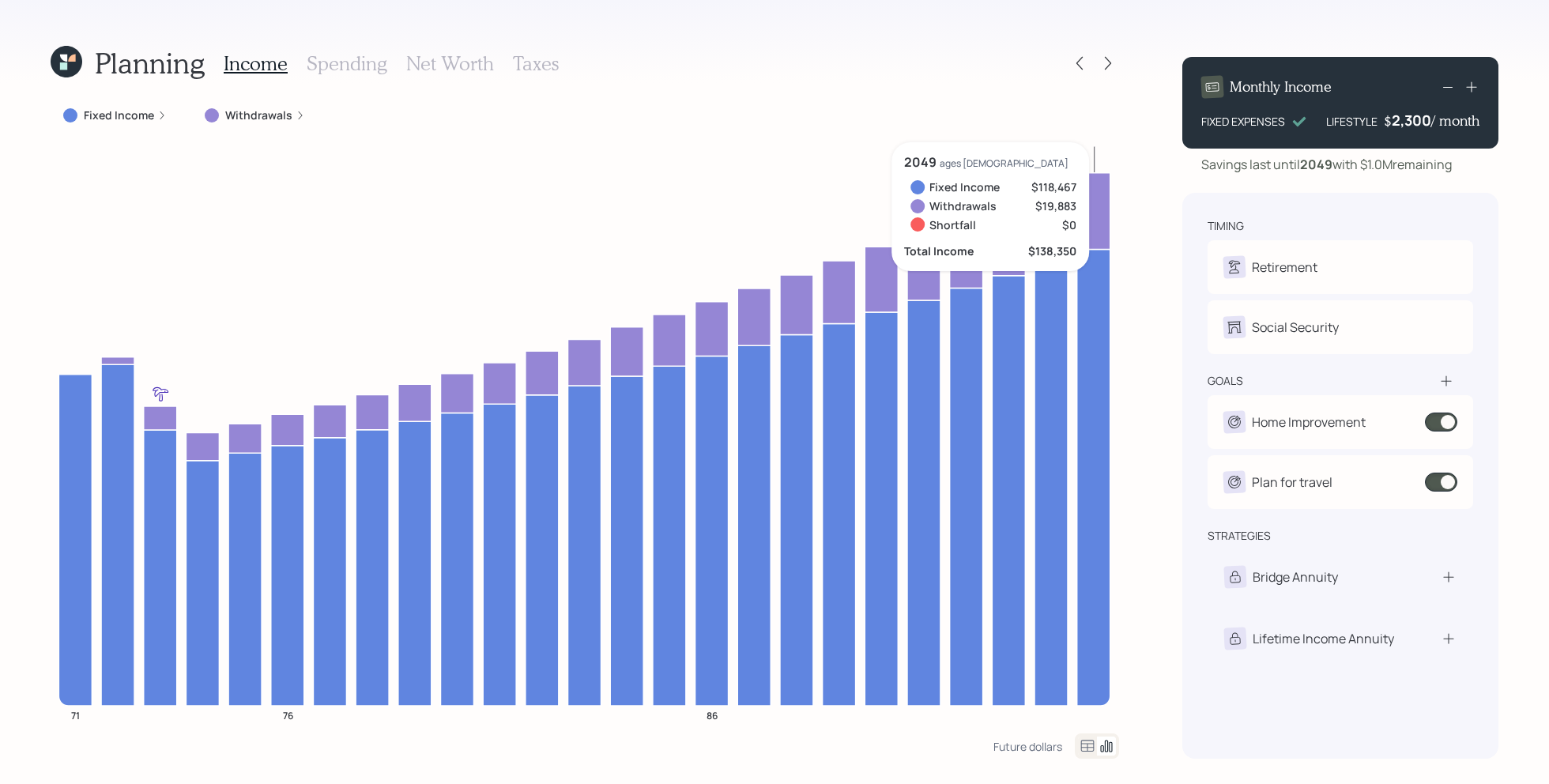
click at [1162, 319] on div "Planning Income Spending Net Worth Taxes Fixed Income Withdrawals 71 76 86 2049…" at bounding box center [774, 392] width 1549 height 784
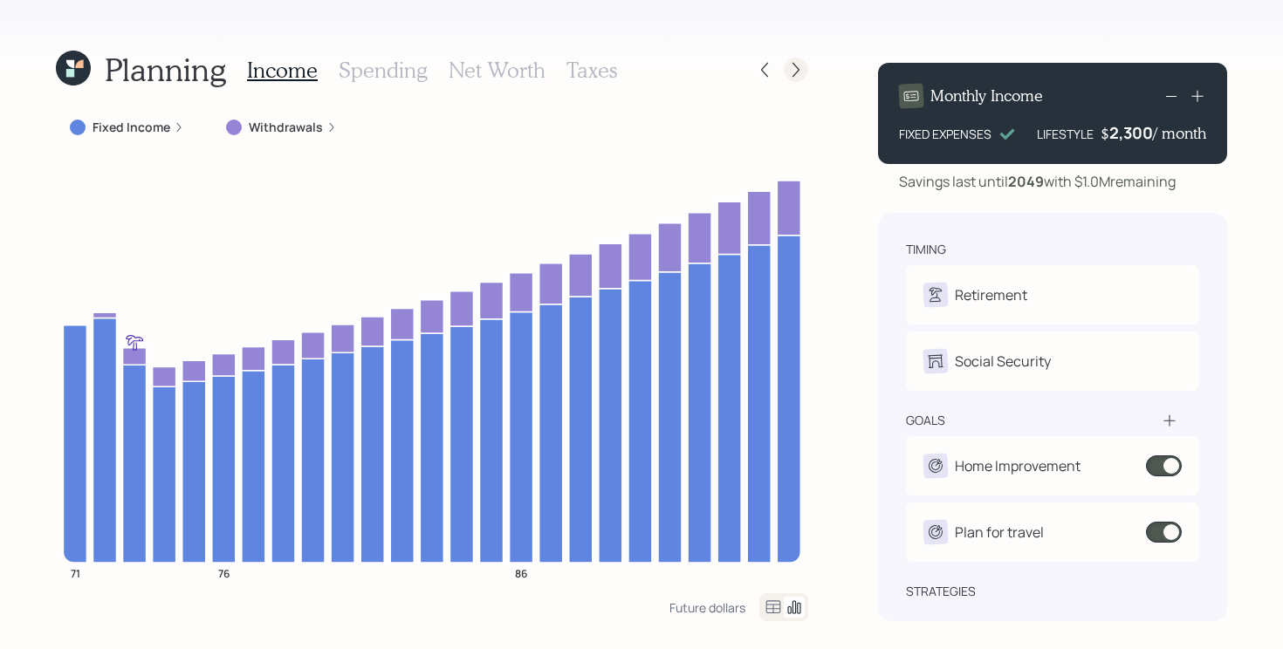
click at [790, 71] on icon at bounding box center [795, 69] width 17 height 17
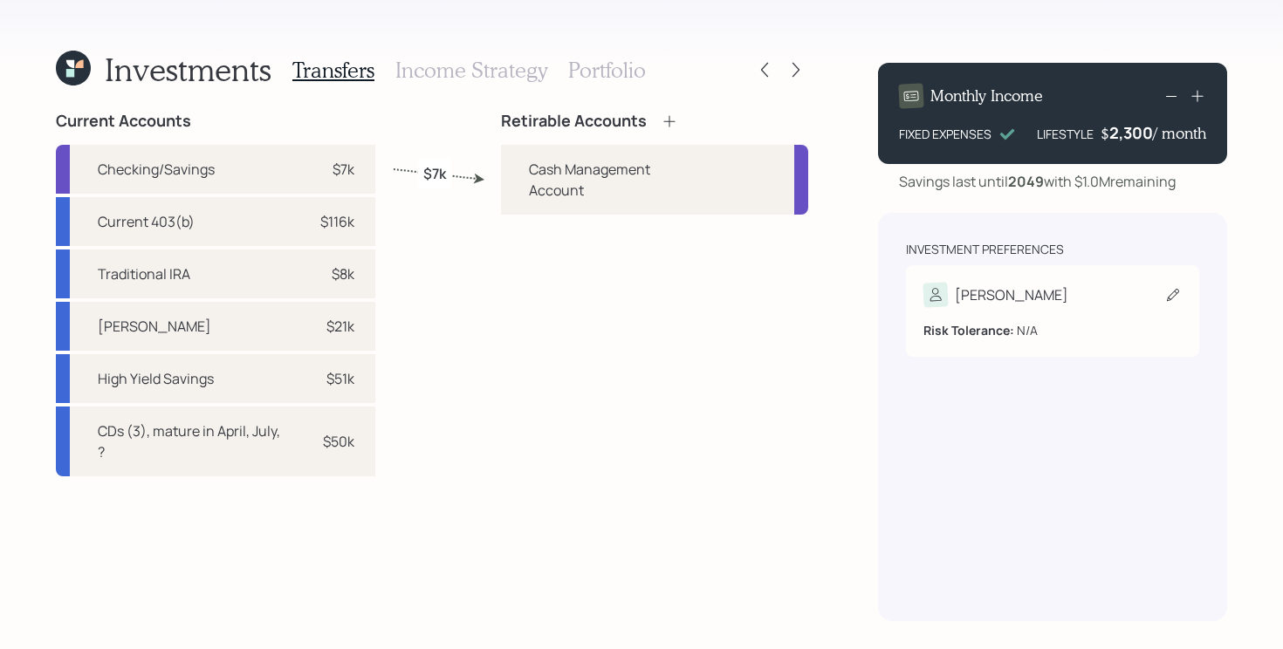
click at [1170, 298] on icon at bounding box center [1172, 294] width 17 height 17
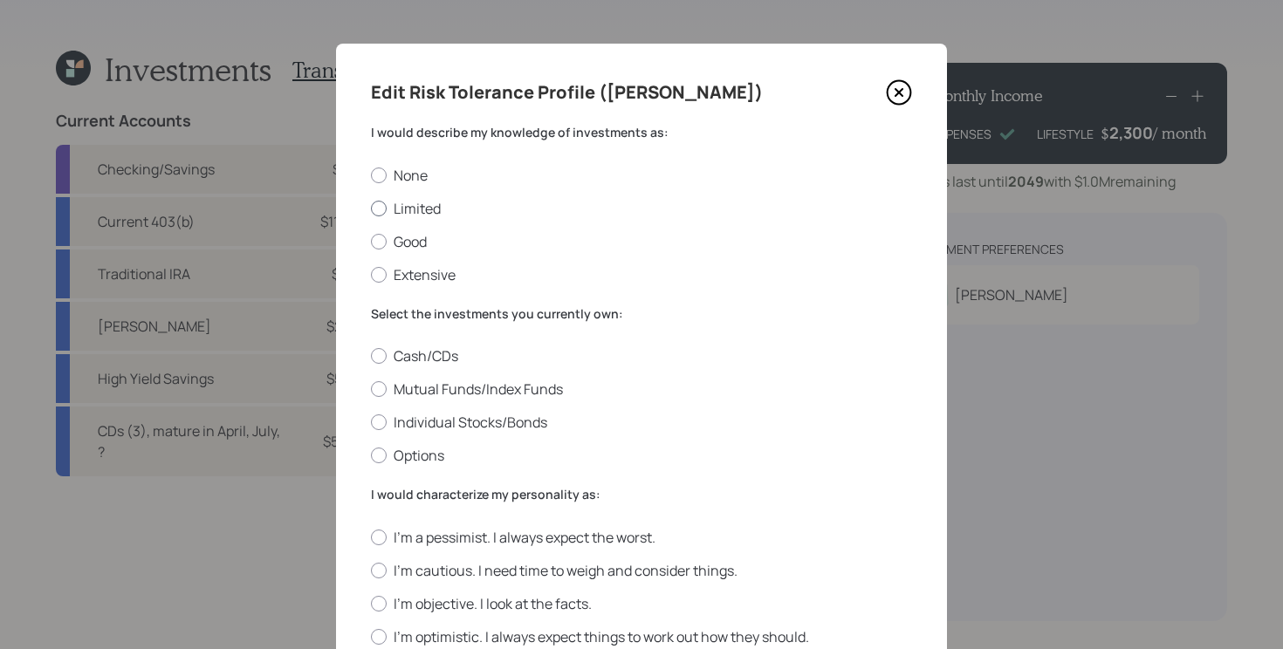
click at [432, 202] on label "Limited" at bounding box center [641, 208] width 541 height 19
click at [371, 208] on input "Limited" at bounding box center [370, 208] width 1 height 1
radio input "true"
click at [614, 394] on label "Mutual Funds/Index Funds" at bounding box center [641, 389] width 541 height 19
click at [371, 390] on input "Mutual Funds/Index Funds" at bounding box center [370, 389] width 1 height 1
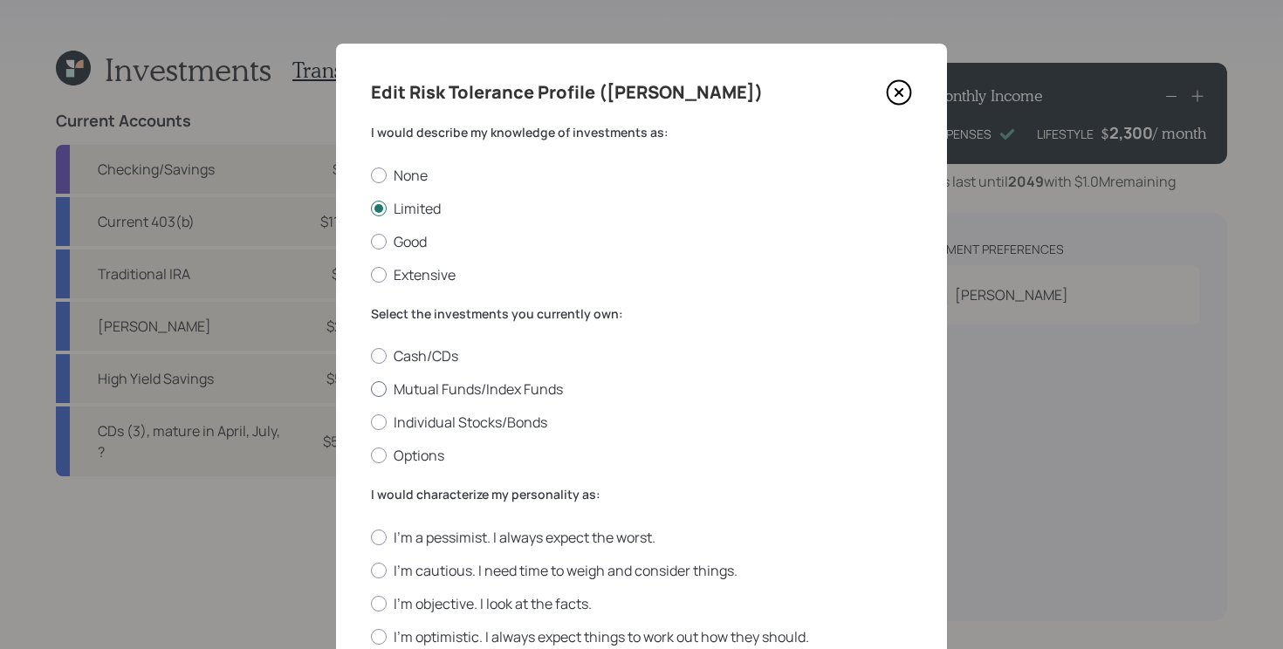
radio input "true"
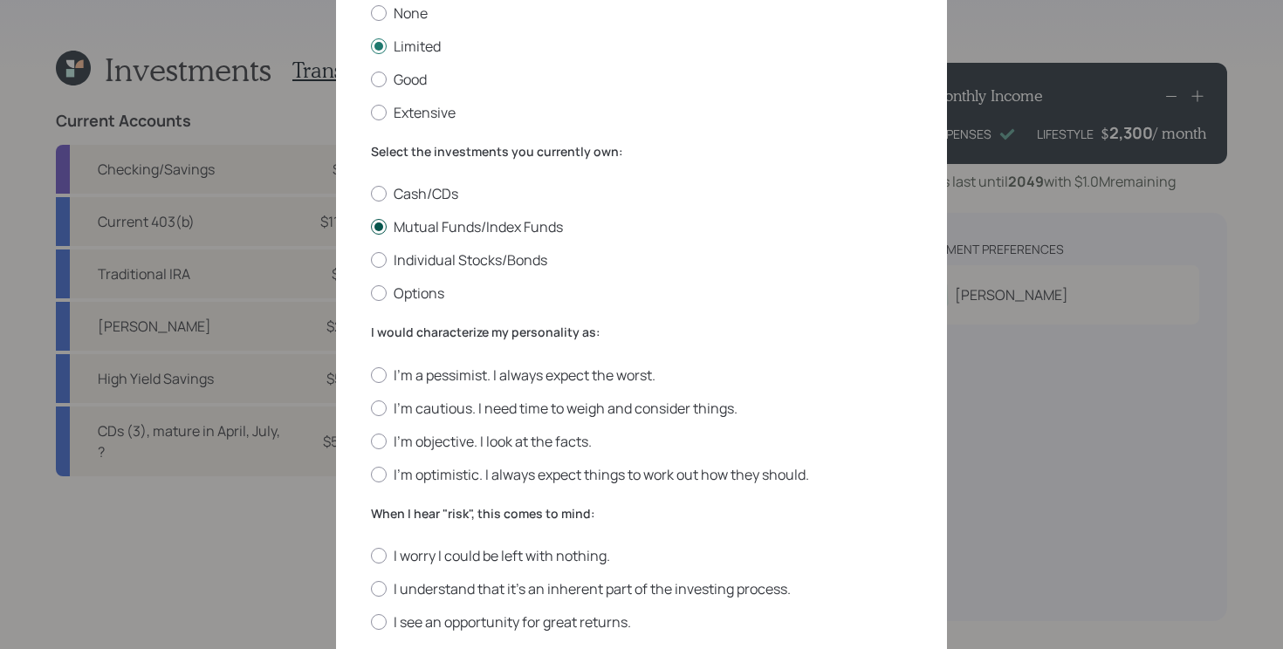
scroll to position [273, 0]
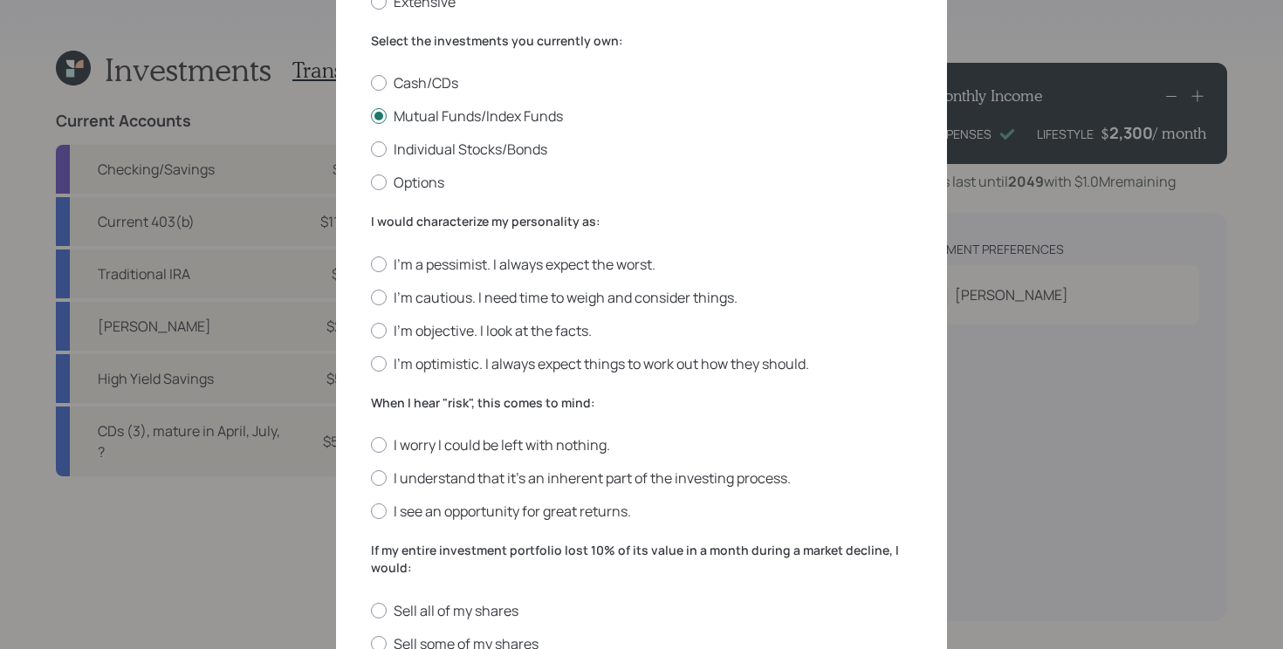
click at [657, 307] on div "I'm a pessimist. I always expect the worst. I'm cautious. I need time to weigh …" at bounding box center [641, 314] width 541 height 119
click at [650, 286] on div "I'm a pessimist. I always expect the worst. I'm cautious. I need time to weigh …" at bounding box center [641, 314] width 541 height 119
click at [645, 294] on label "I'm cautious. I need time to weigh and consider things." at bounding box center [641, 297] width 541 height 19
click at [371, 297] on input "I'm cautious. I need time to weigh and consider things." at bounding box center [370, 297] width 1 height 1
radio input "true"
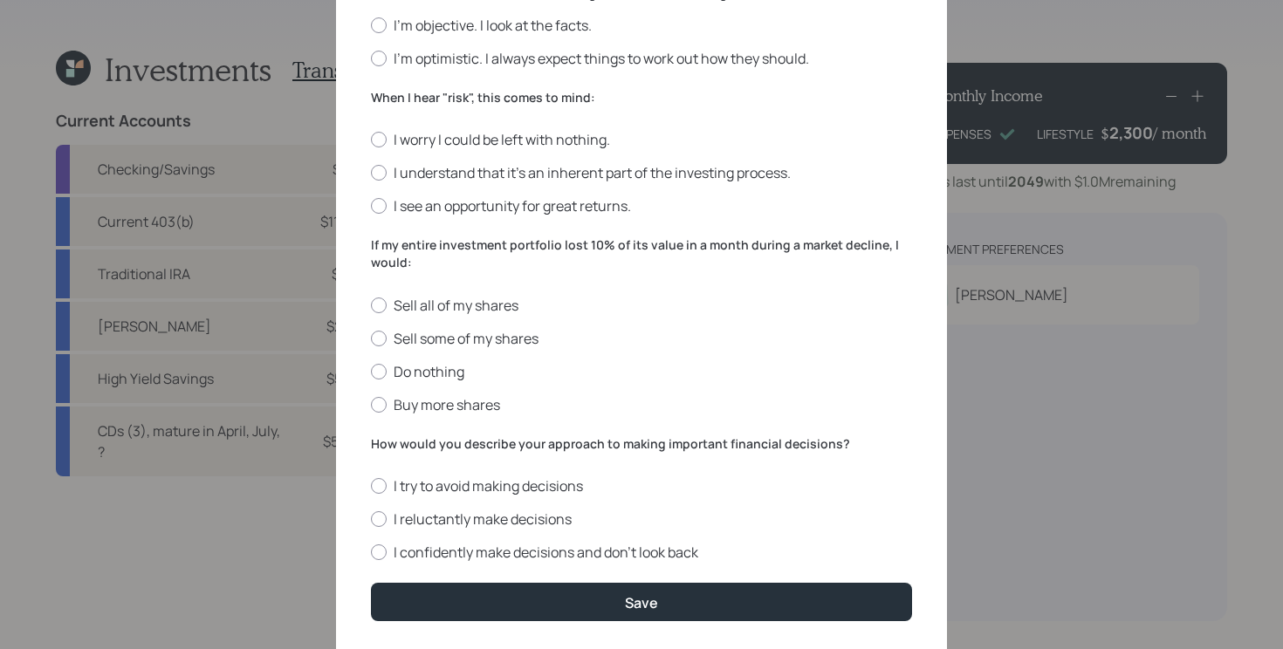
scroll to position [586, 0]
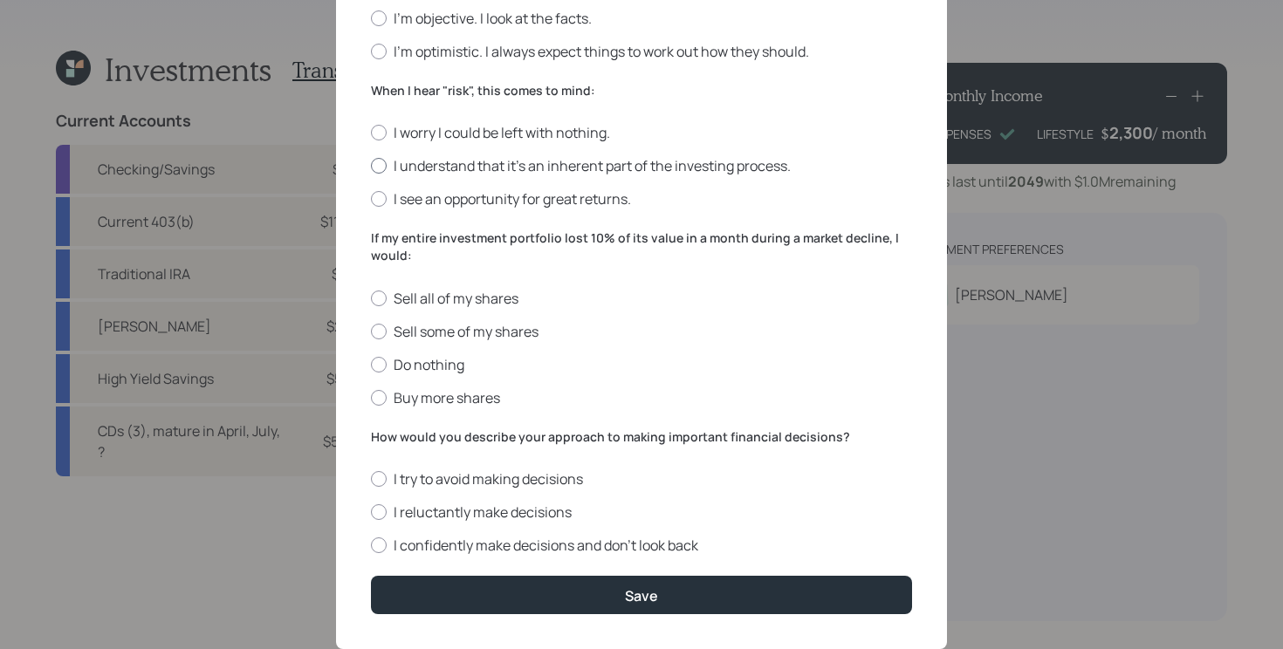
click at [703, 166] on label "I understand that it’s an inherent part of the investing process." at bounding box center [641, 165] width 541 height 19
click at [371, 166] on input "I understand that it’s an inherent part of the investing process." at bounding box center [370, 166] width 1 height 1
radio input "true"
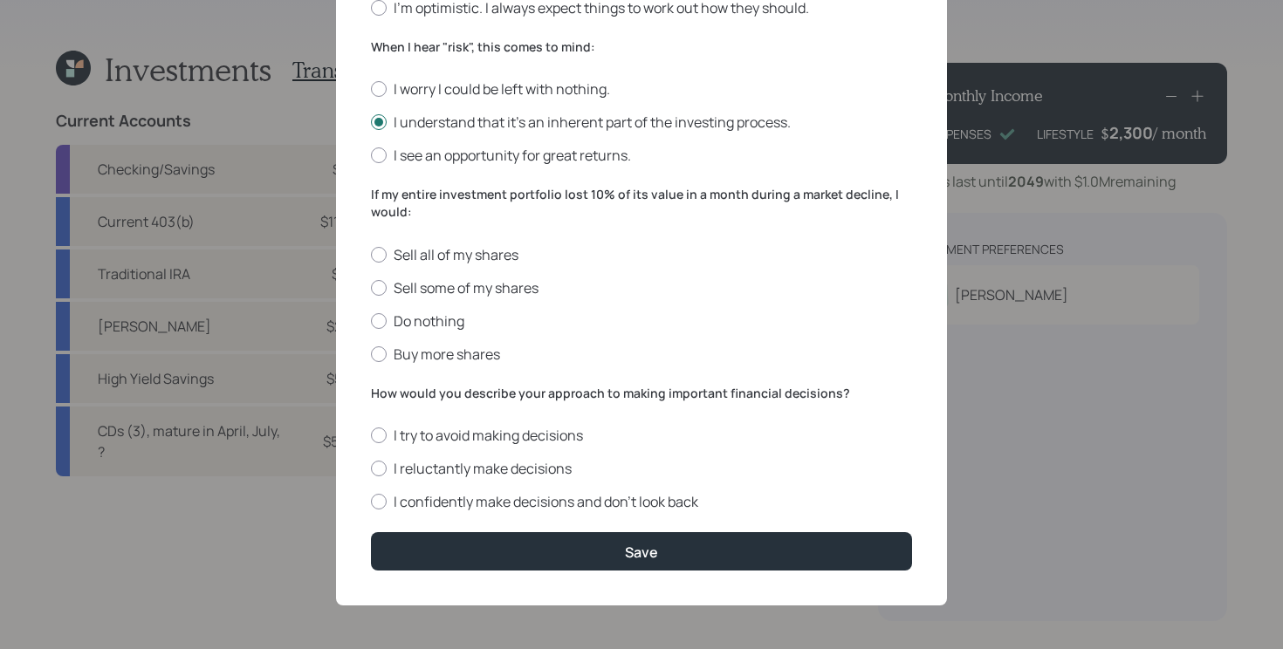
click at [435, 365] on form "I would describe my knowledge of investments as: None Limited Good Extensive Se…" at bounding box center [641, 33] width 541 height 1076
click at [457, 352] on label "Buy more shares" at bounding box center [641, 354] width 541 height 19
click at [371, 353] on input "Buy more shares" at bounding box center [370, 353] width 1 height 1
radio input "true"
click at [517, 463] on label "I reluctantly make decisions" at bounding box center [641, 468] width 541 height 19
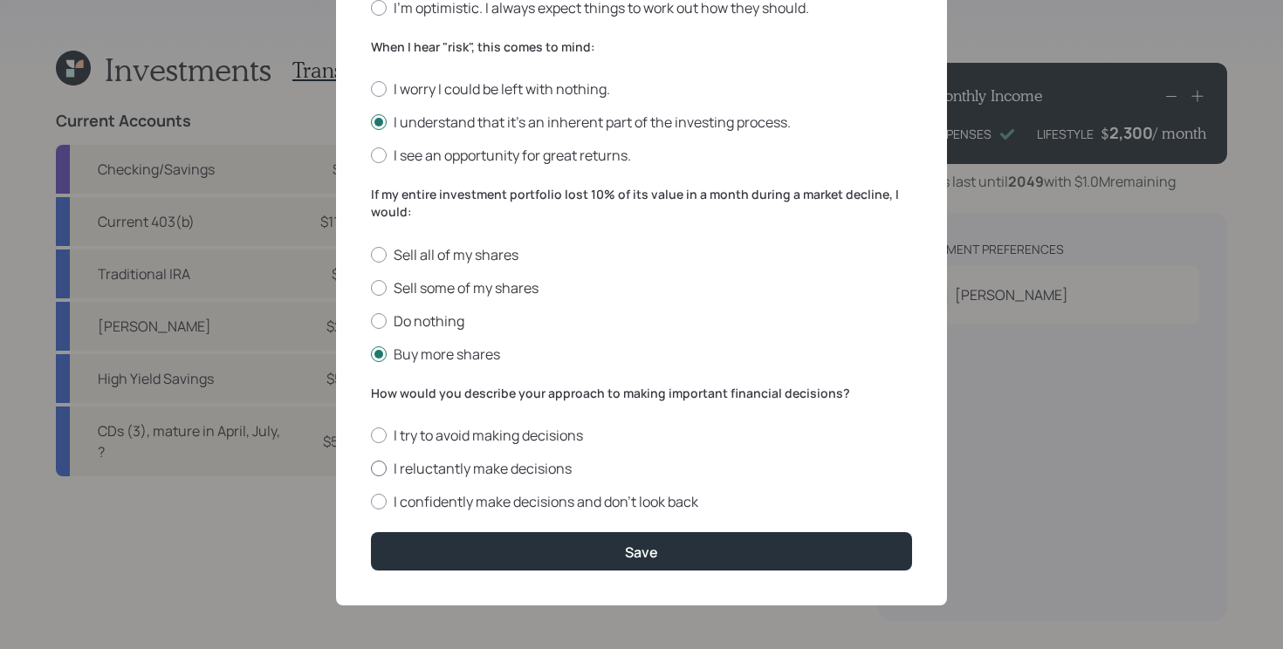
click at [371, 469] on input "I reluctantly make decisions" at bounding box center [370, 469] width 1 height 1
radio input "true"
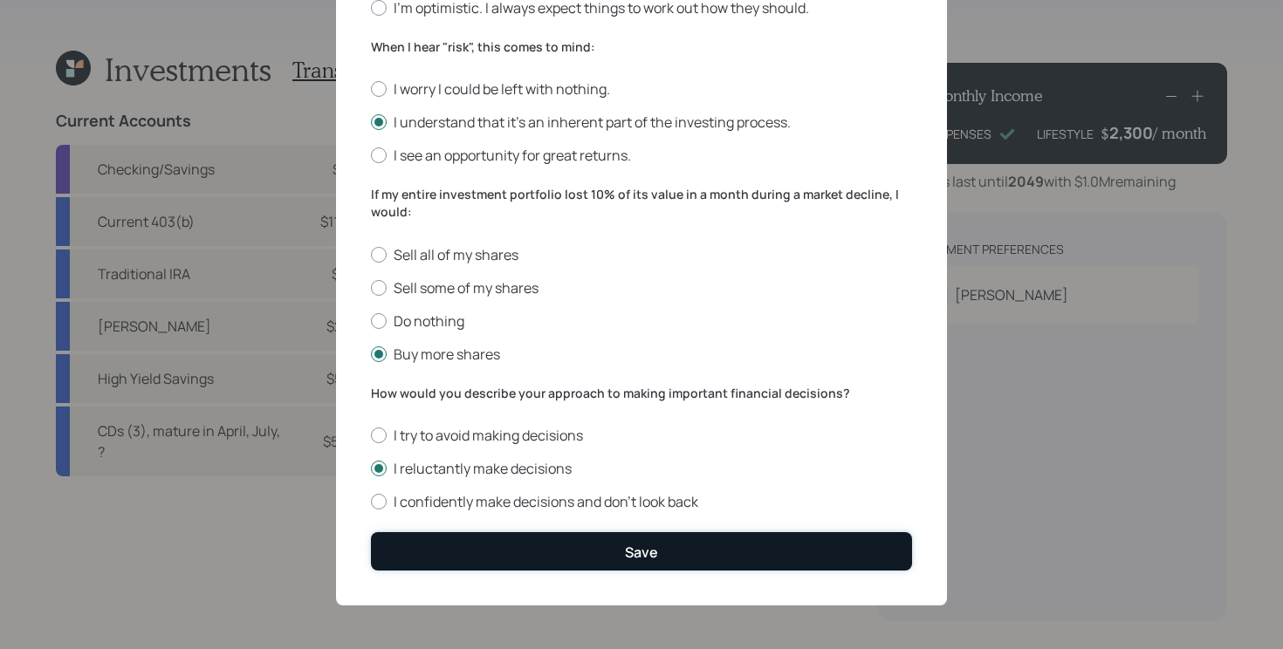
click at [571, 548] on button "Save" at bounding box center [641, 551] width 541 height 38
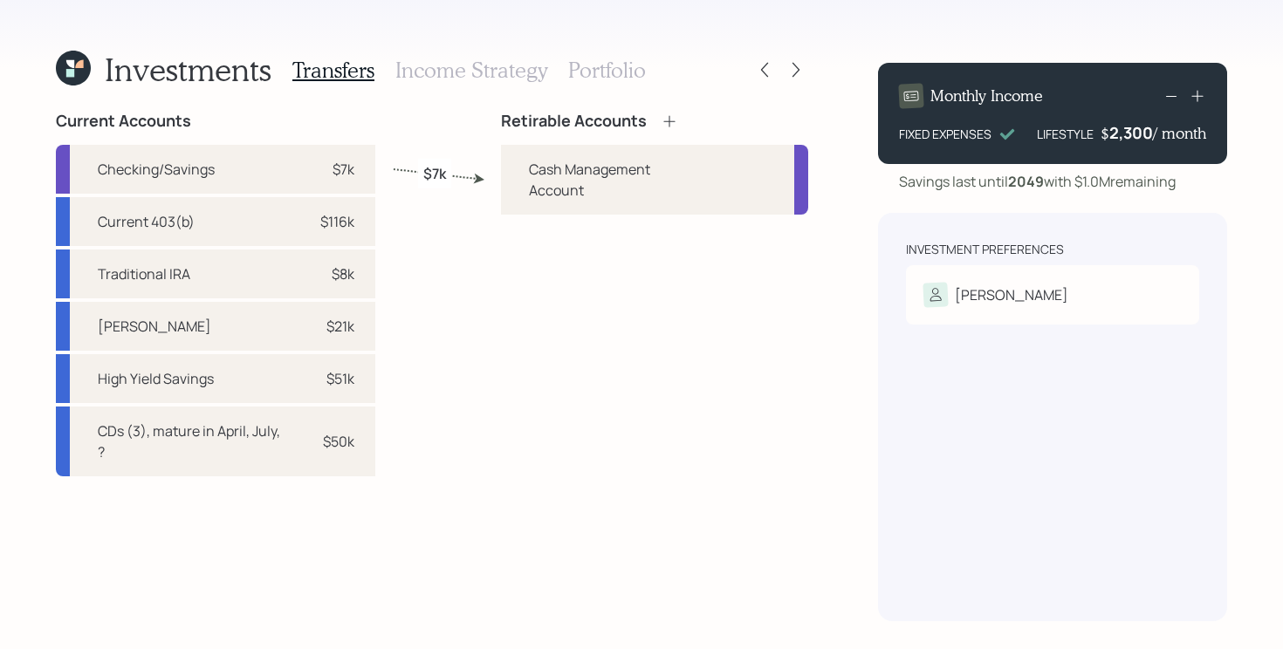
click at [669, 119] on icon at bounding box center [669, 120] width 11 height 11
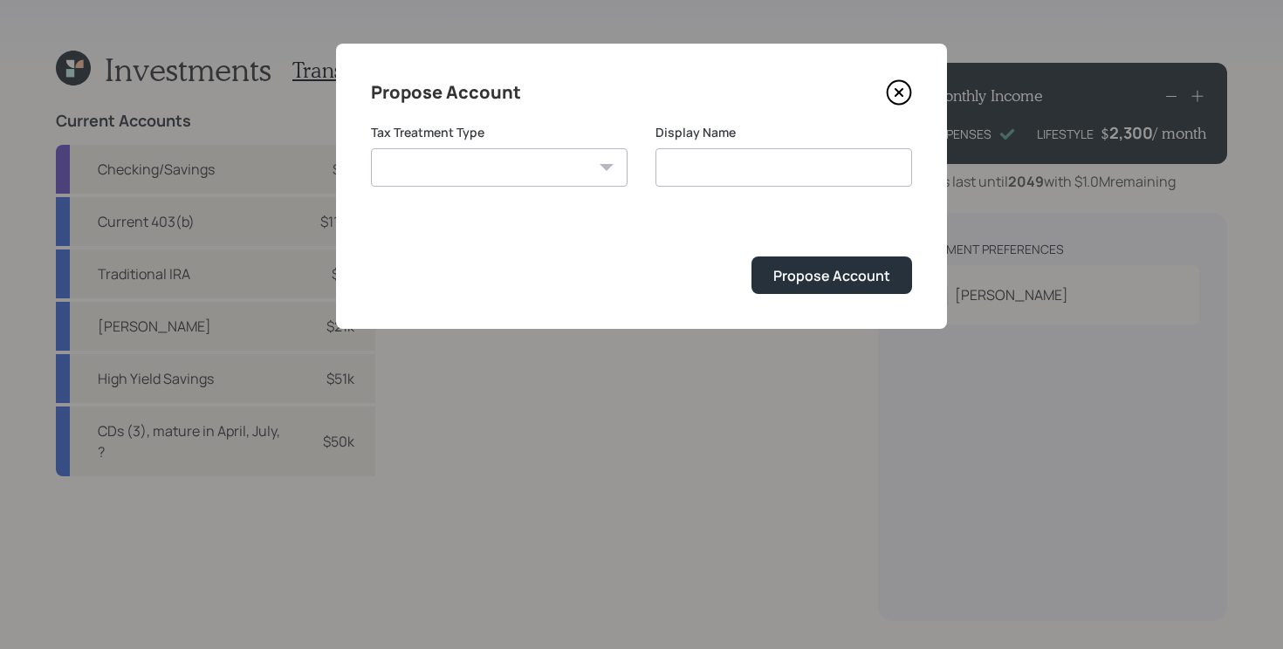
click at [553, 167] on select "Roth Taxable Traditional" at bounding box center [499, 167] width 257 height 38
select select "traditional"
click at [371, 148] on select "Roth Taxable Traditional" at bounding box center [499, 167] width 257 height 38
type input "Traditional"
click at [832, 278] on div "Propose Account" at bounding box center [831, 275] width 117 height 19
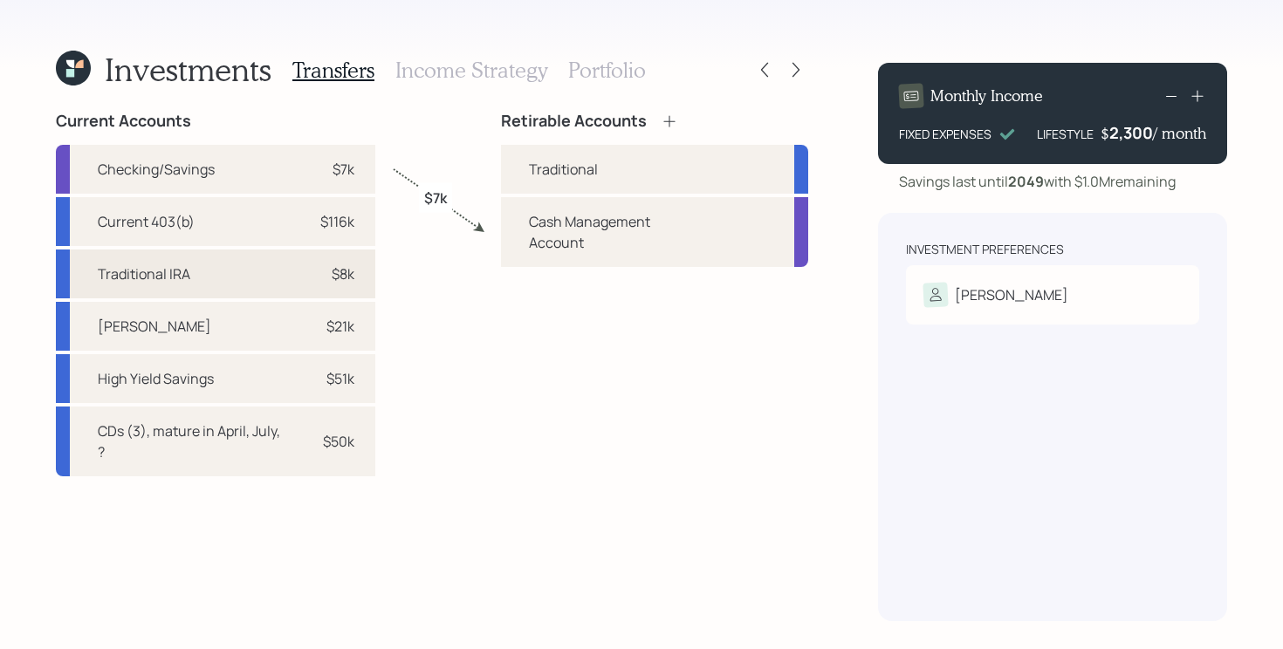
click at [314, 280] on div "$8k" at bounding box center [328, 274] width 52 height 21
click at [598, 179] on div "Traditional" at bounding box center [654, 169] width 307 height 49
select select "a6a5d521-365a-4c1f-b3ce-c5b489b4222f"
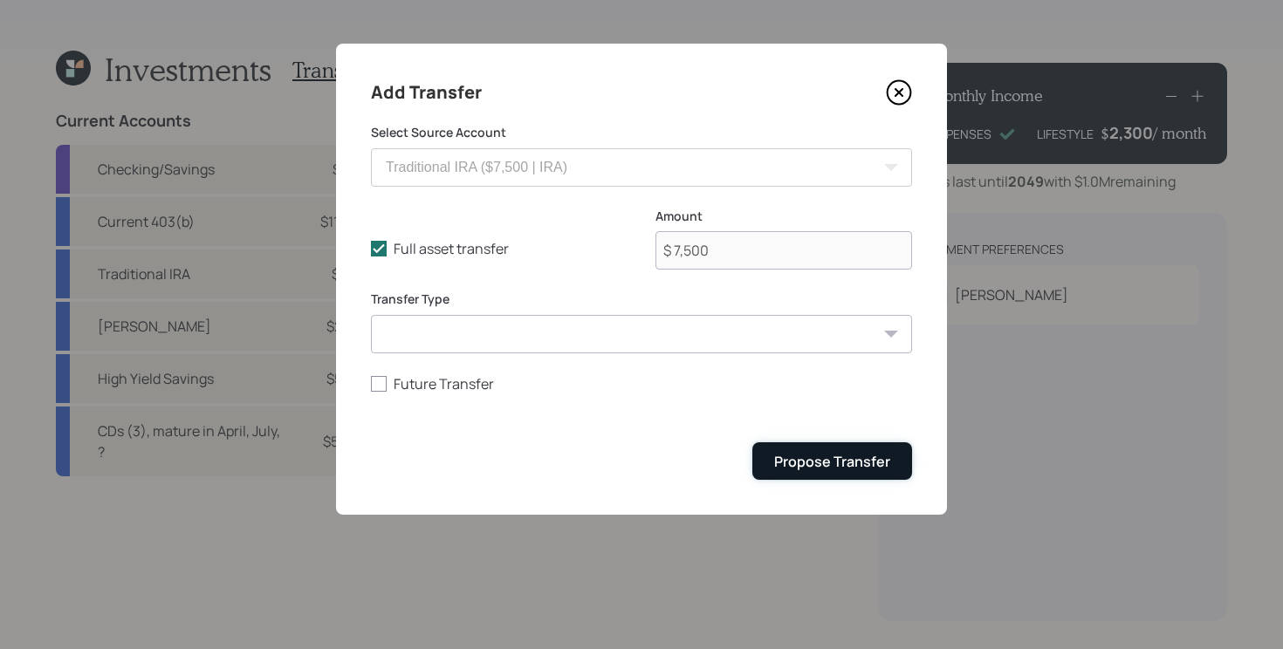
click at [791, 458] on div "Propose Transfer" at bounding box center [832, 461] width 116 height 19
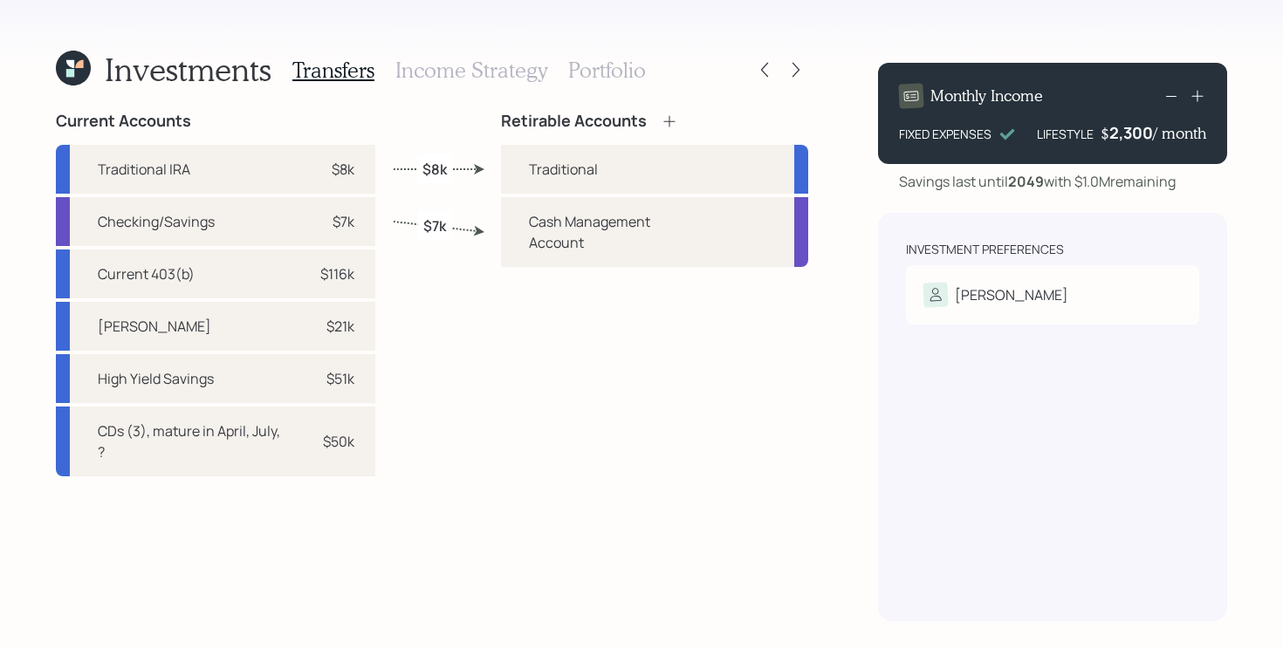
click at [671, 120] on icon at bounding box center [669, 120] width 11 height 11
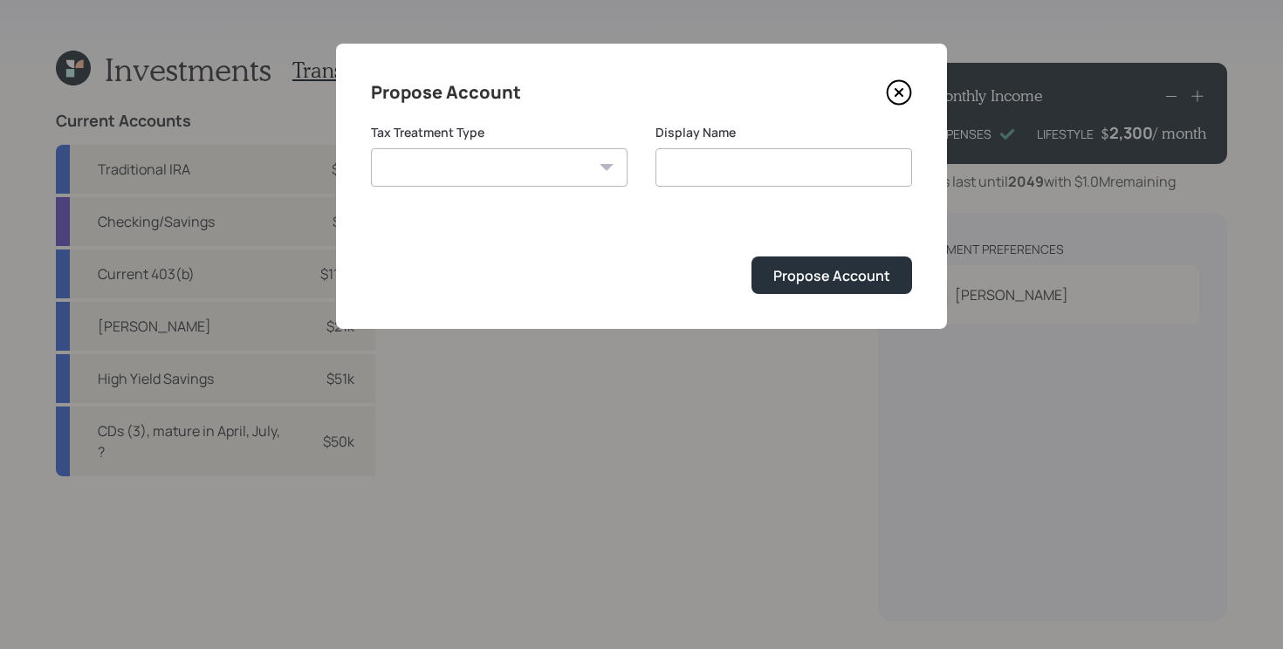
click at [476, 152] on select "Roth Taxable Traditional" at bounding box center [499, 167] width 257 height 38
select select "roth"
click at [371, 148] on select "Roth Taxable Traditional" at bounding box center [499, 167] width 257 height 38
type input "Roth"
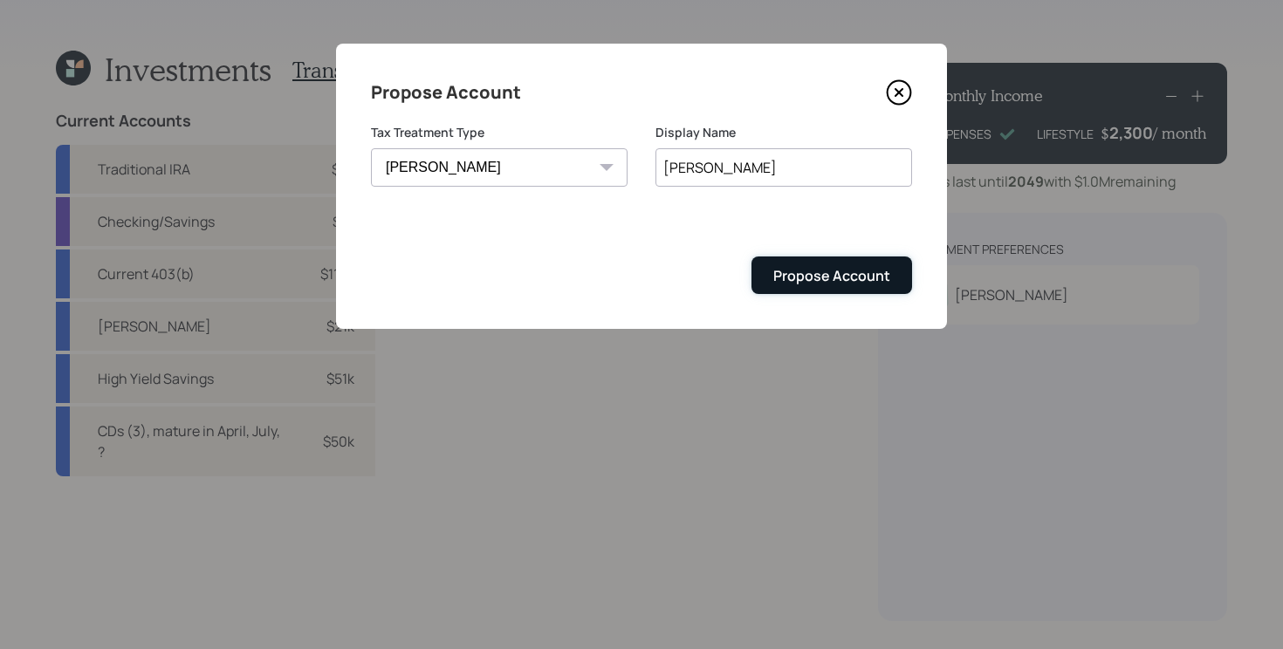
click at [814, 279] on div "Propose Account" at bounding box center [831, 275] width 117 height 19
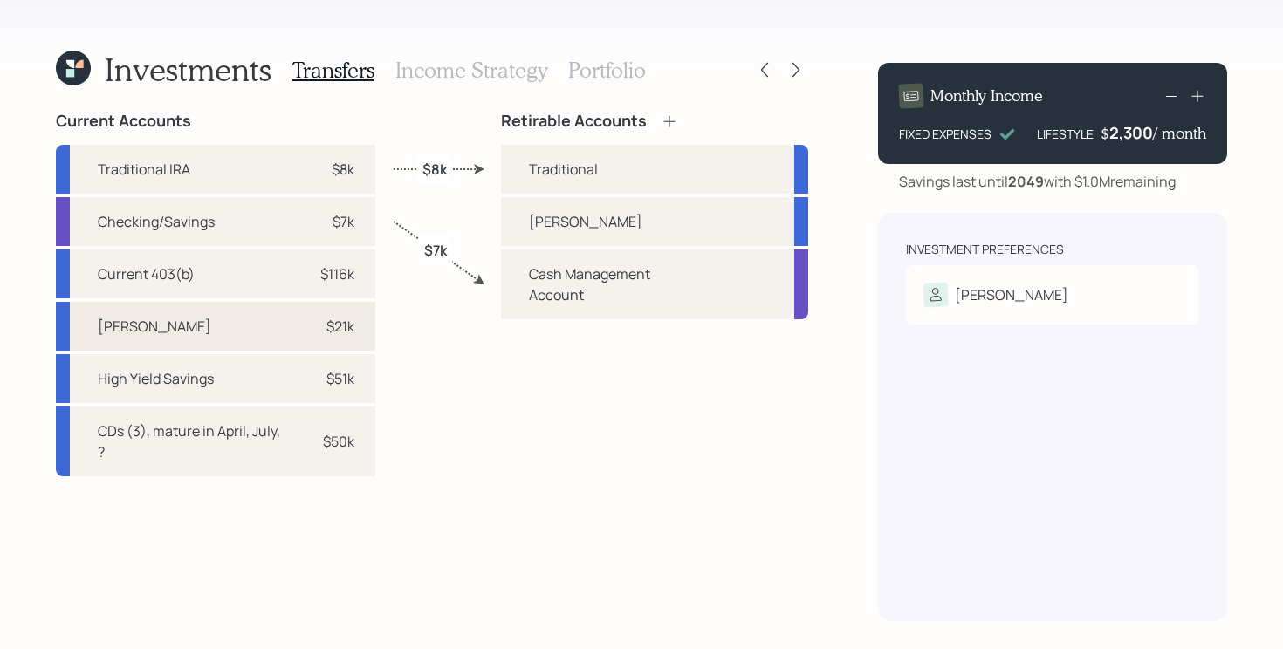
click at [174, 329] on div "Roth IRA $21k" at bounding box center [215, 326] width 319 height 49
click at [557, 223] on div "Roth" at bounding box center [585, 221] width 113 height 21
select select "0821e7d3-5f53-4d1f-be71-f0620a9ea61e"
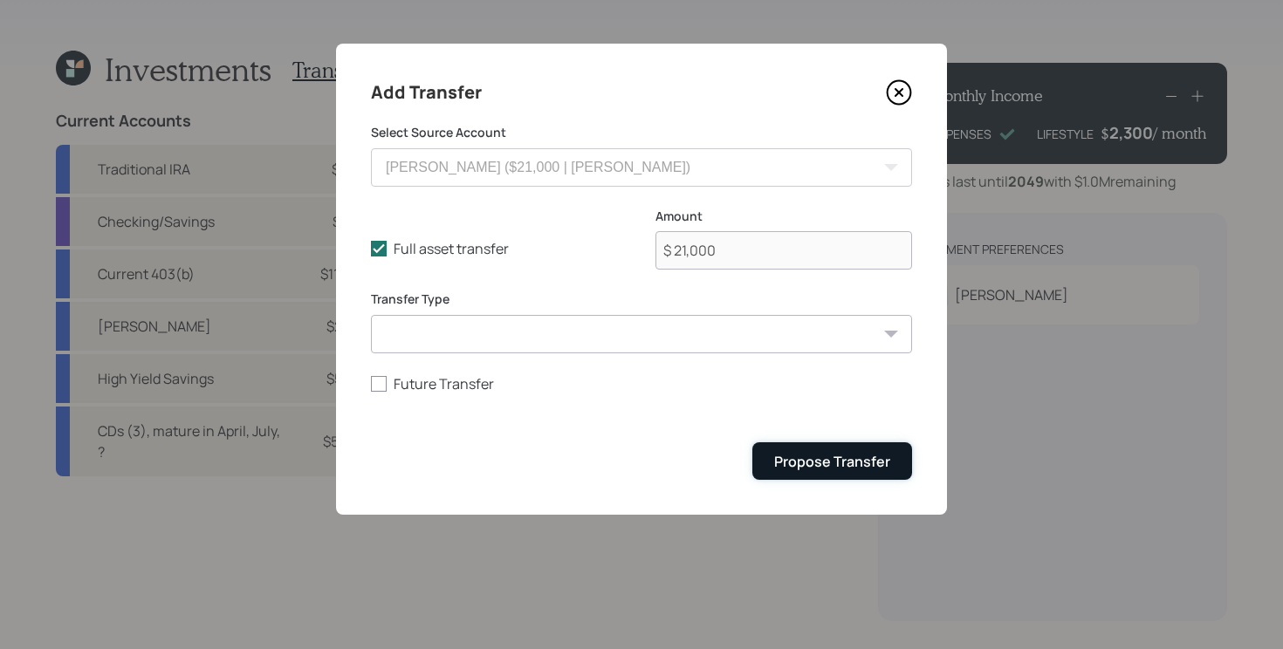
click at [852, 462] on div "Propose Transfer" at bounding box center [832, 461] width 116 height 19
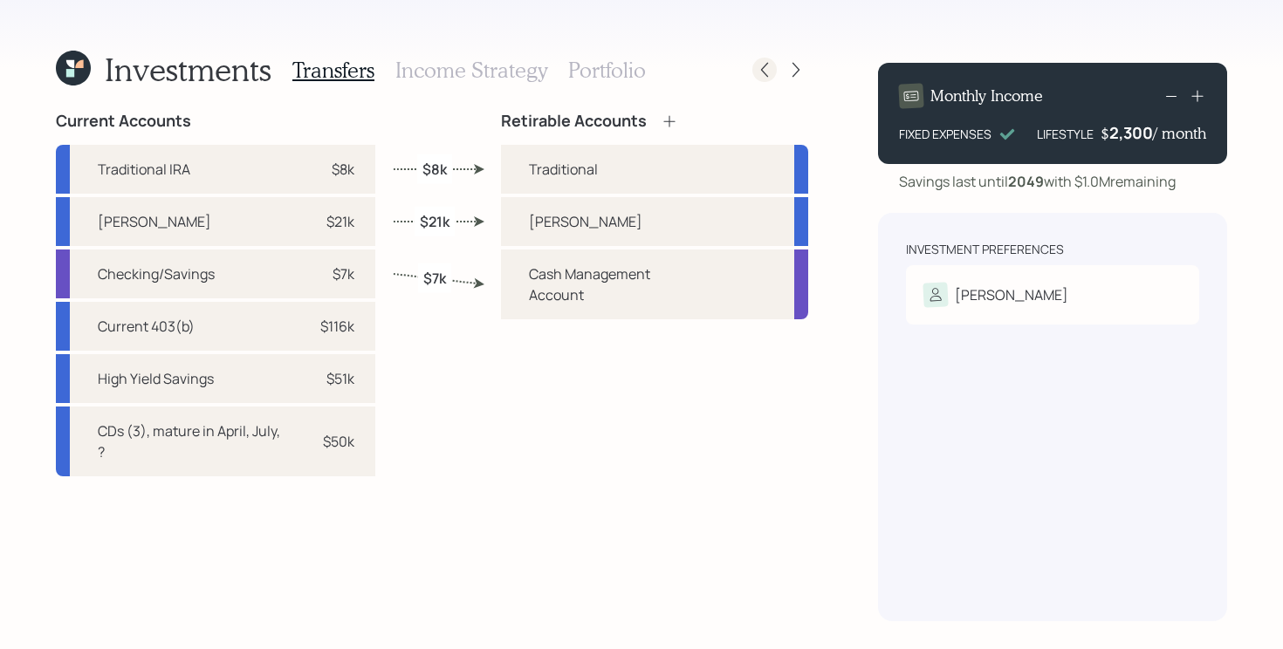
click at [765, 69] on icon at bounding box center [764, 69] width 17 height 17
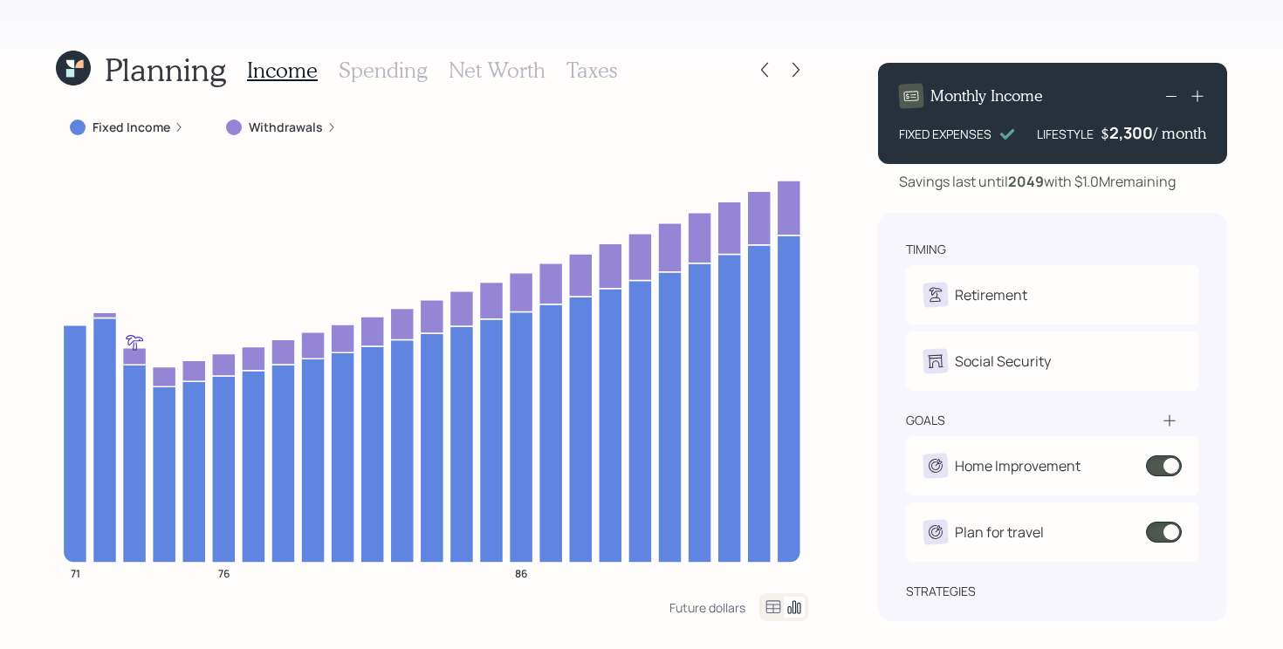
click at [779, 68] on div at bounding box center [780, 70] width 56 height 24
click at [760, 69] on icon at bounding box center [764, 69] width 17 height 17
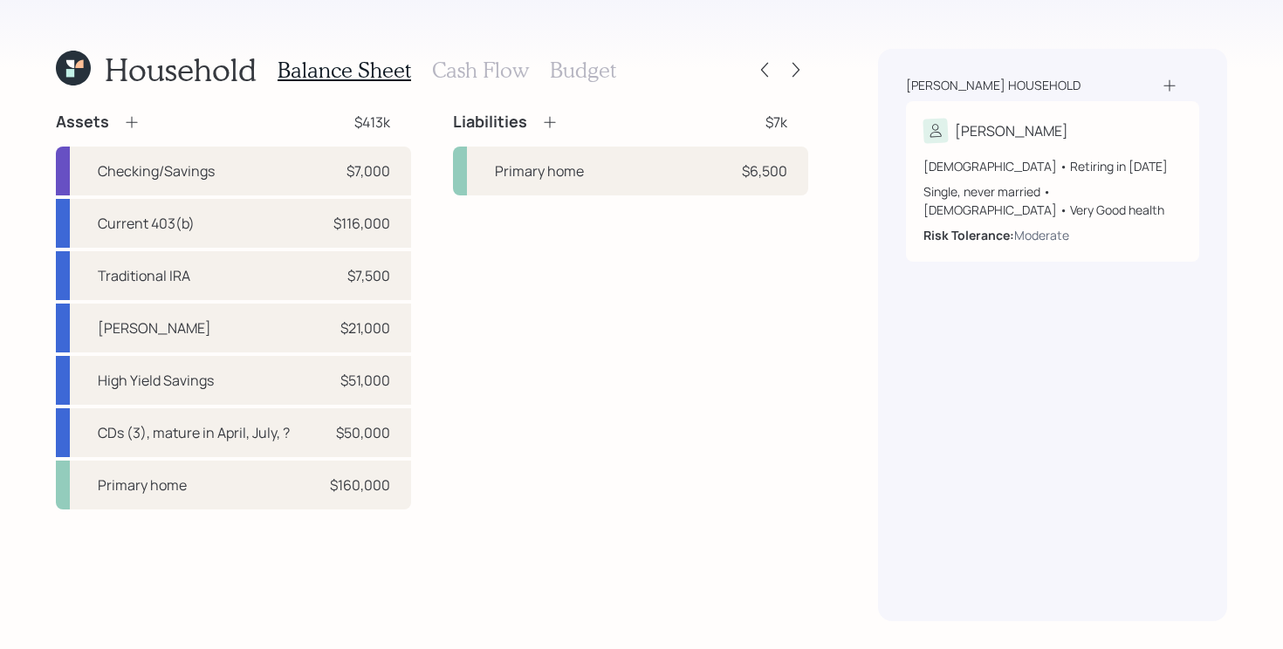
click at [606, 77] on h3 "Budget" at bounding box center [583, 70] width 66 height 25
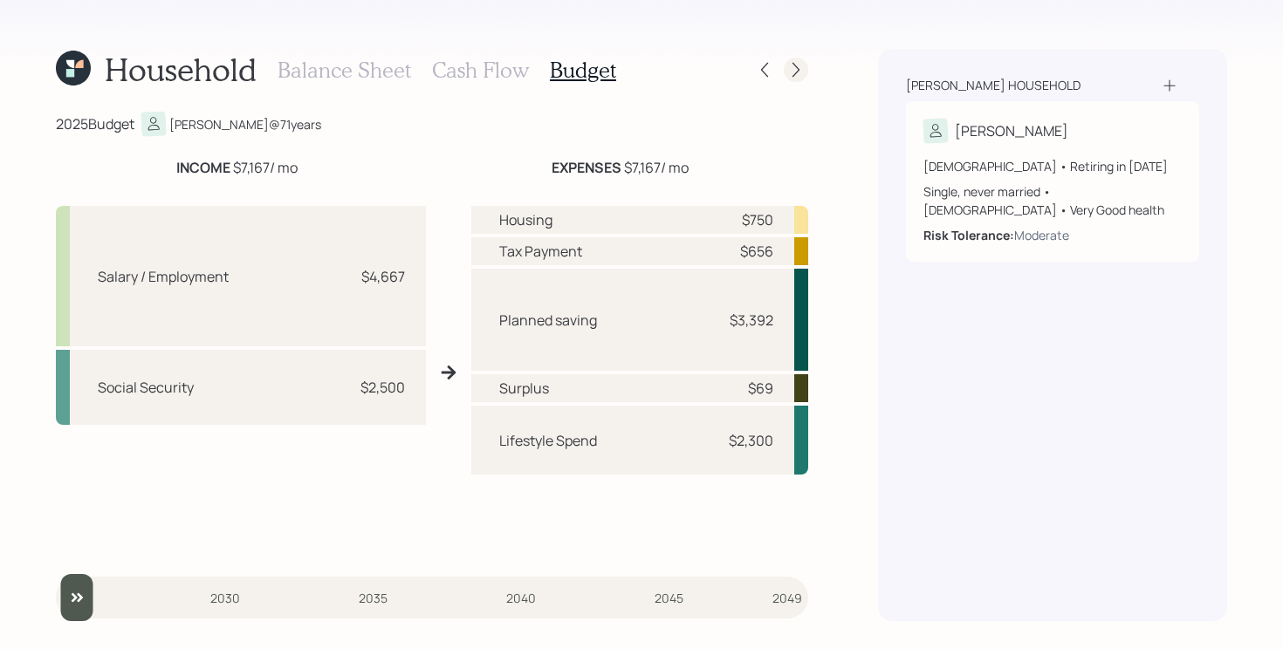
click at [799, 68] on icon at bounding box center [795, 69] width 17 height 17
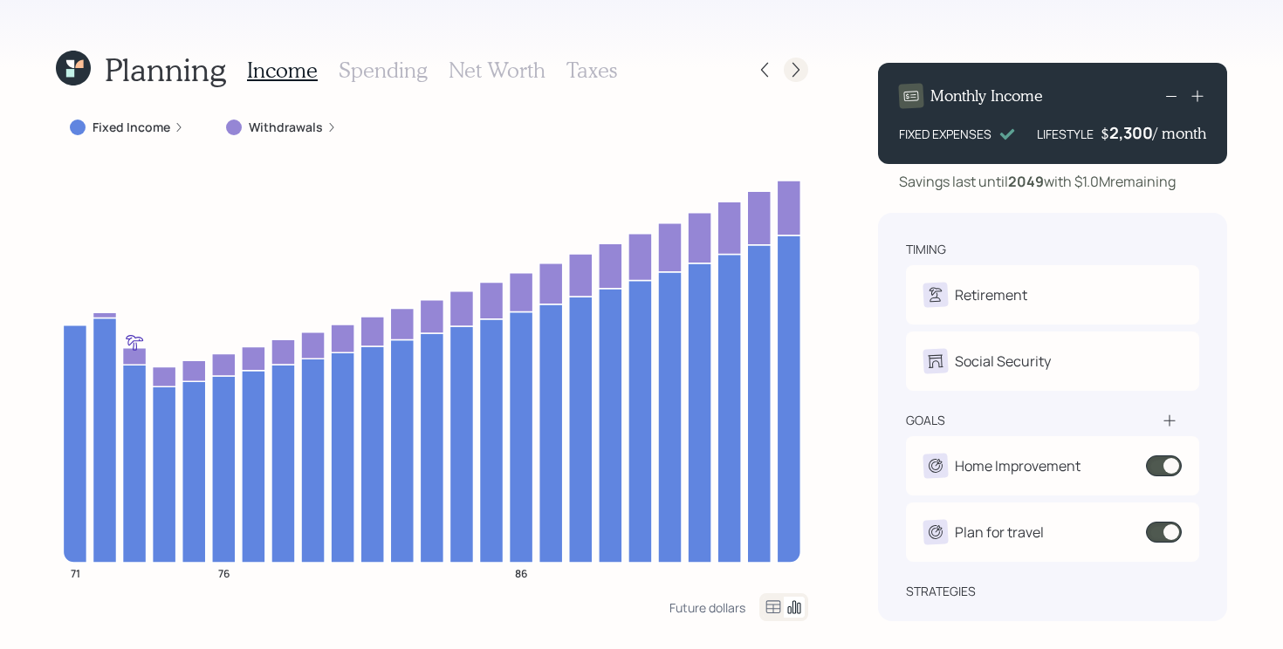
click at [791, 66] on icon at bounding box center [795, 69] width 17 height 17
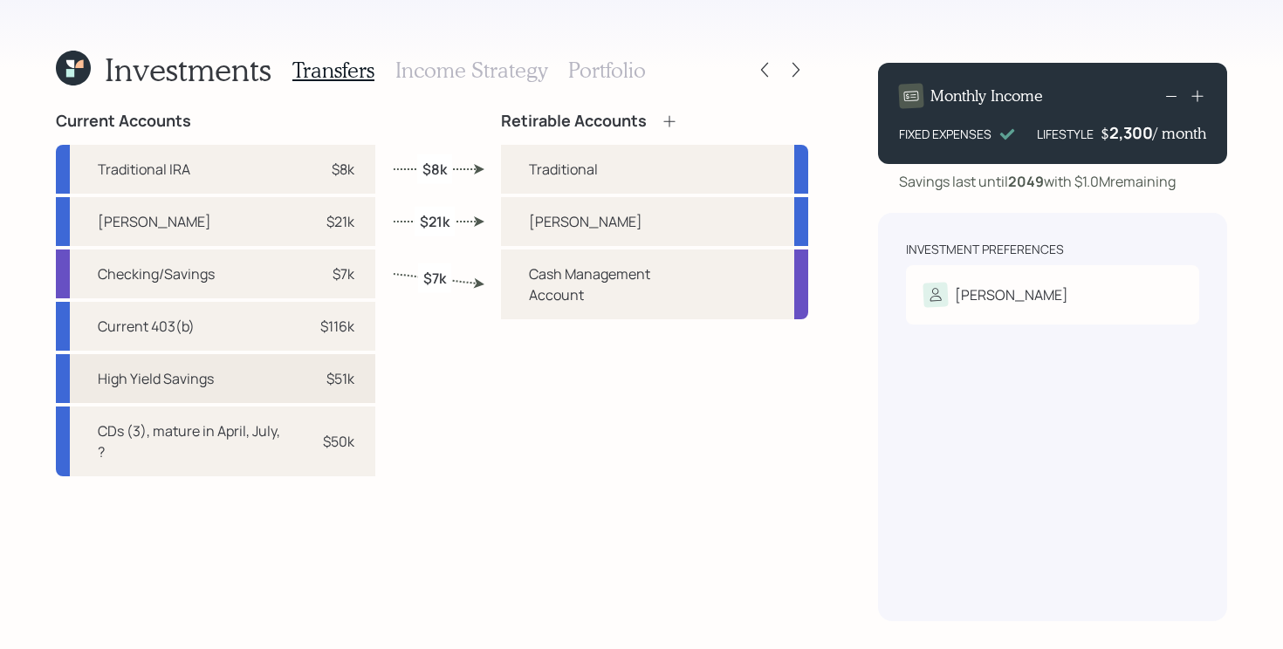
click at [258, 385] on div "High Yield Savings $51k" at bounding box center [215, 378] width 319 height 49
click at [371, 386] on div "High Yield Savings $51k" at bounding box center [215, 378] width 319 height 49
click at [492, 377] on div "Current Accounts Traditional IRA $8k Roth IRA $21k Checking/Savings $7k Current…" at bounding box center [432, 367] width 752 height 510
click at [669, 121] on icon at bounding box center [669, 121] width 17 height 17
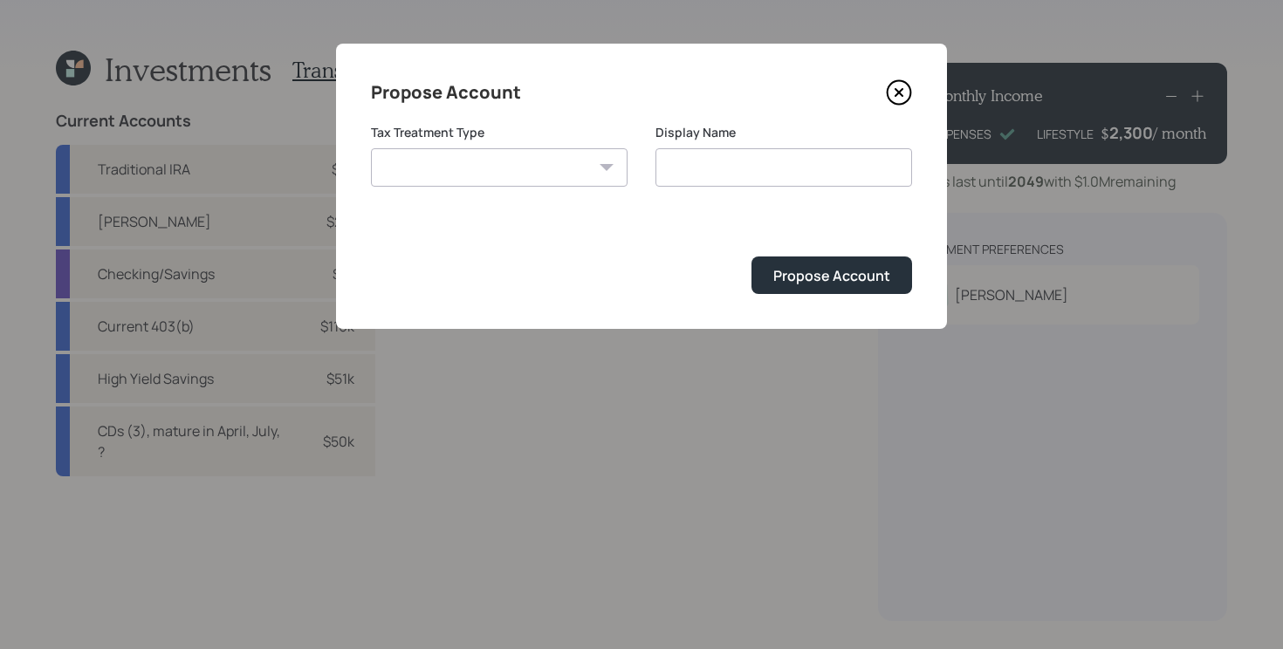
click at [519, 168] on select "Roth Taxable Traditional" at bounding box center [499, 167] width 257 height 38
select select "taxable"
click at [371, 148] on select "Roth Taxable Traditional" at bounding box center [499, 167] width 257 height 38
type input "Taxable"
click at [807, 278] on div "Propose Account" at bounding box center [831, 275] width 117 height 19
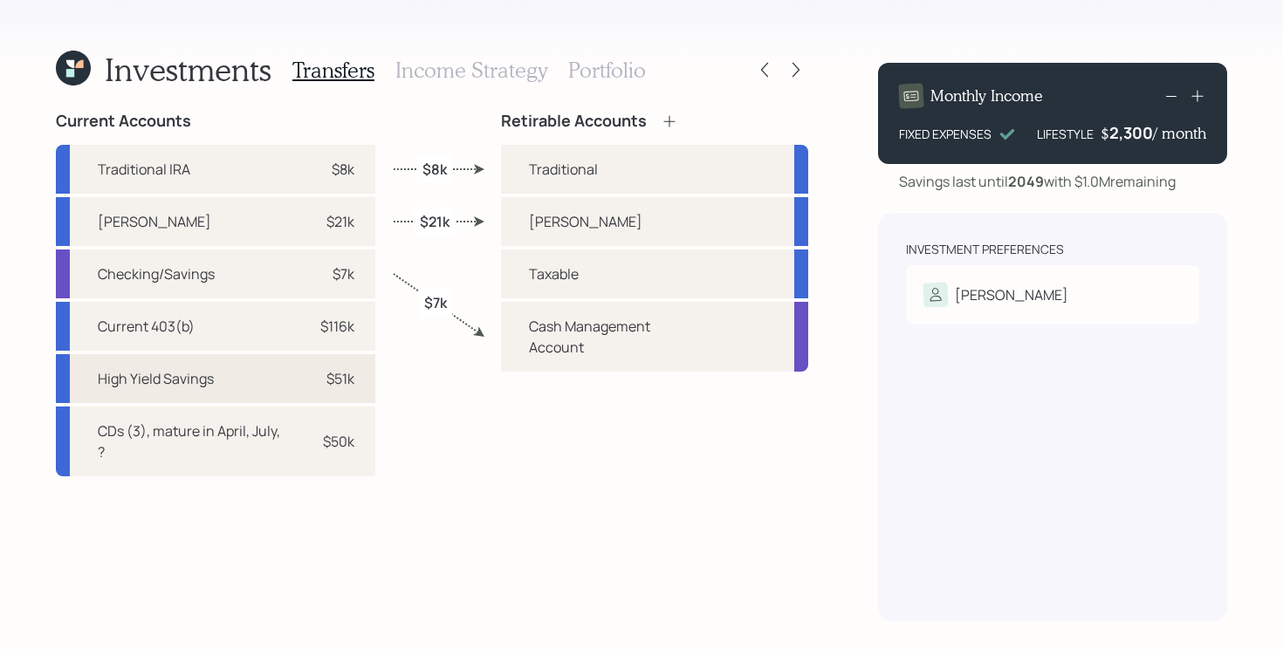
click at [249, 385] on div "High Yield Savings $51k" at bounding box center [215, 378] width 319 height 49
click at [551, 271] on div "Taxable" at bounding box center [554, 274] width 50 height 21
select select "4be5788c-124b-4464-b7ab-6f772c5b8a97"
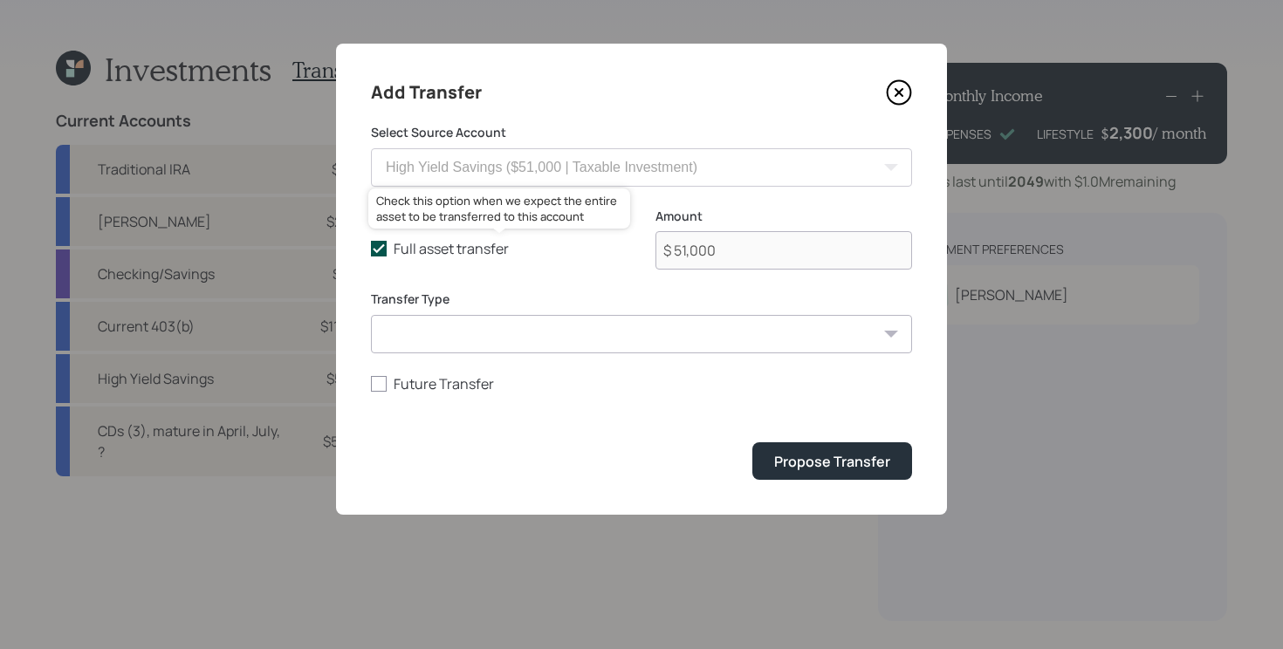
click at [374, 251] on icon at bounding box center [379, 249] width 16 height 16
click at [371, 250] on input "Full asset transfer" at bounding box center [370, 249] width 1 height 1
checkbox input "false"
click at [713, 255] on input "$ 51,000" at bounding box center [783, 250] width 257 height 38
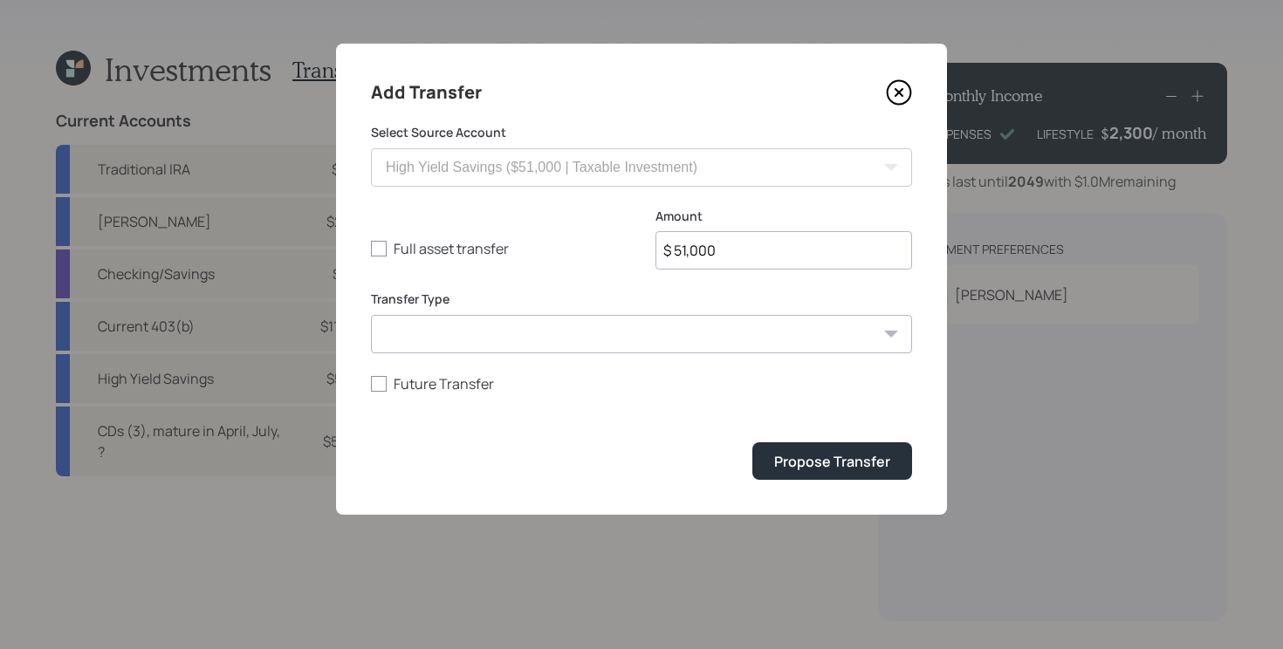
click at [713, 252] on input "$ 51,000" at bounding box center [783, 250] width 257 height 38
type input "$ 43,000"
click at [752, 443] on button "Propose Transfer" at bounding box center [832, 462] width 160 height 38
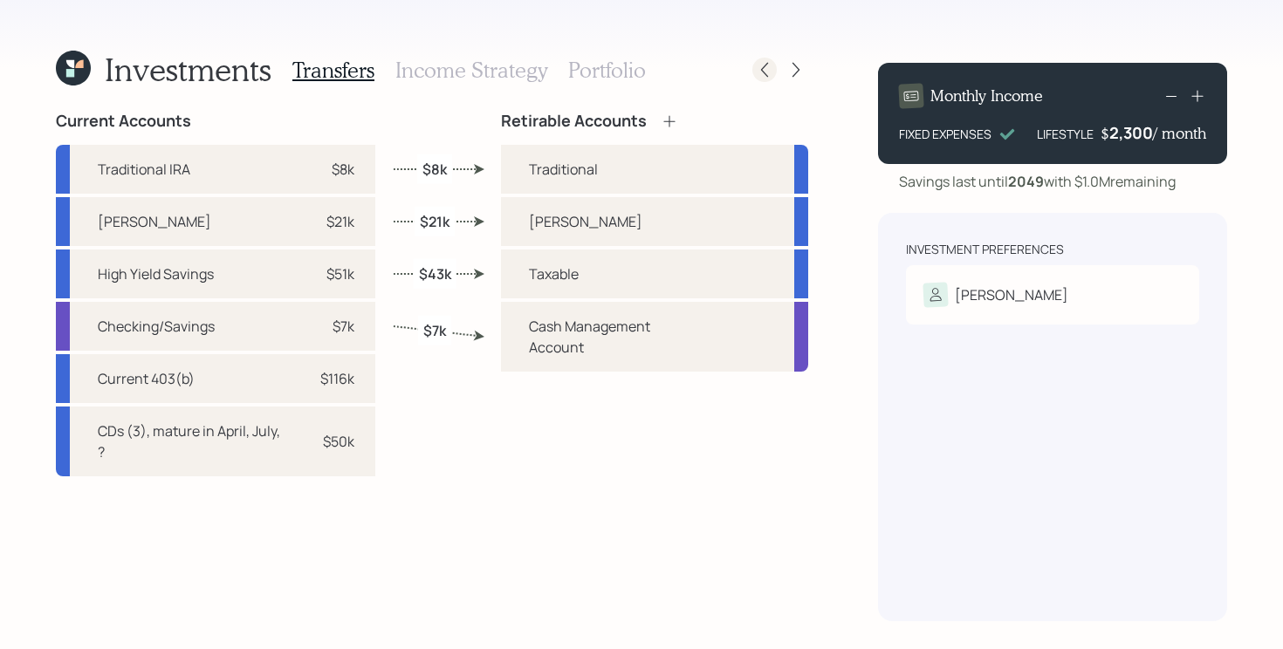
click at [766, 70] on icon at bounding box center [764, 69] width 17 height 17
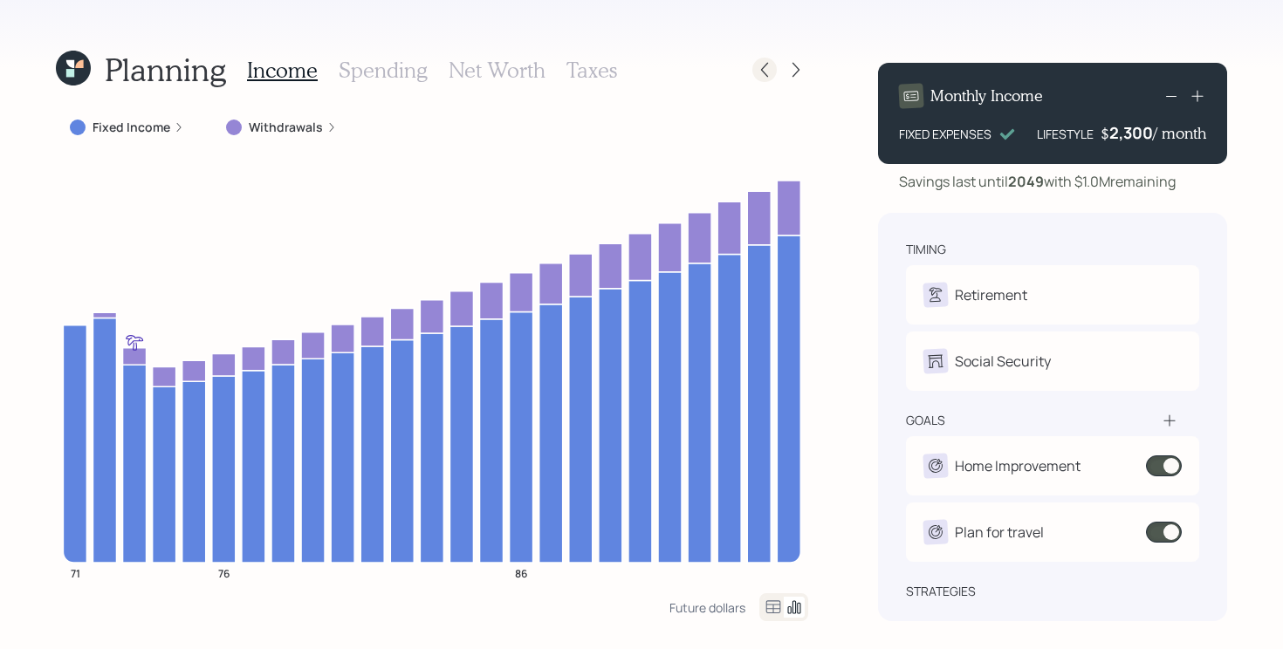
click at [762, 75] on icon at bounding box center [764, 69] width 17 height 17
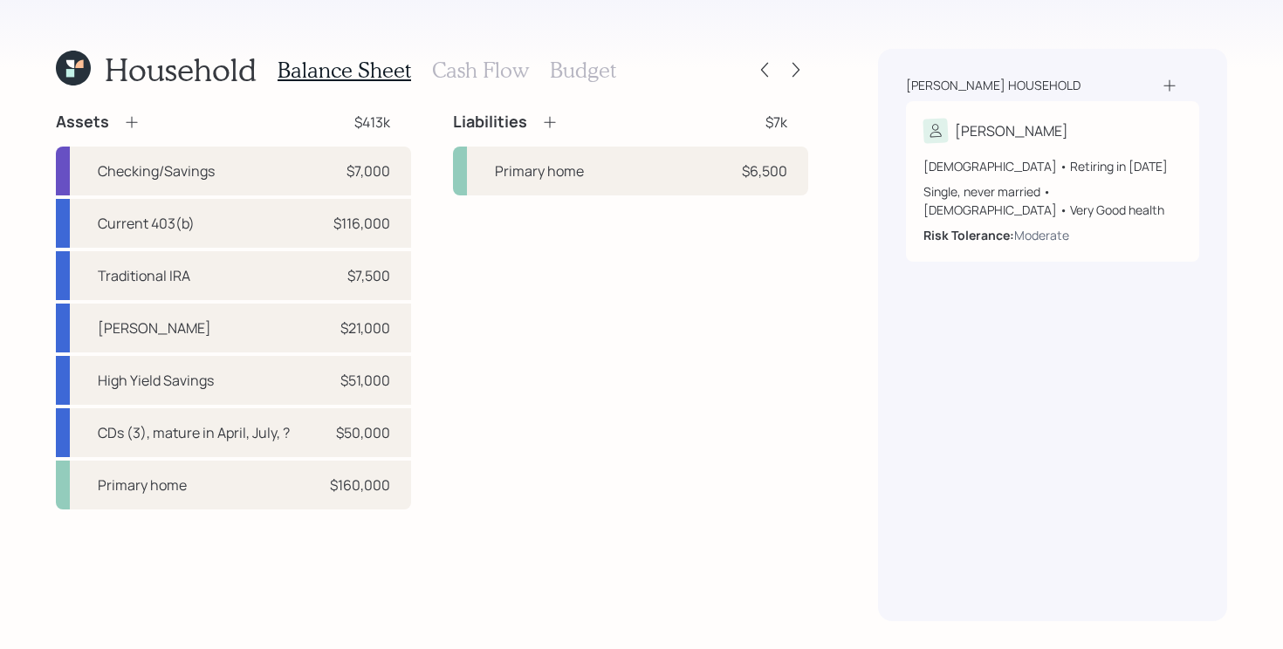
click at [466, 67] on h3 "Cash Flow" at bounding box center [480, 70] width 97 height 25
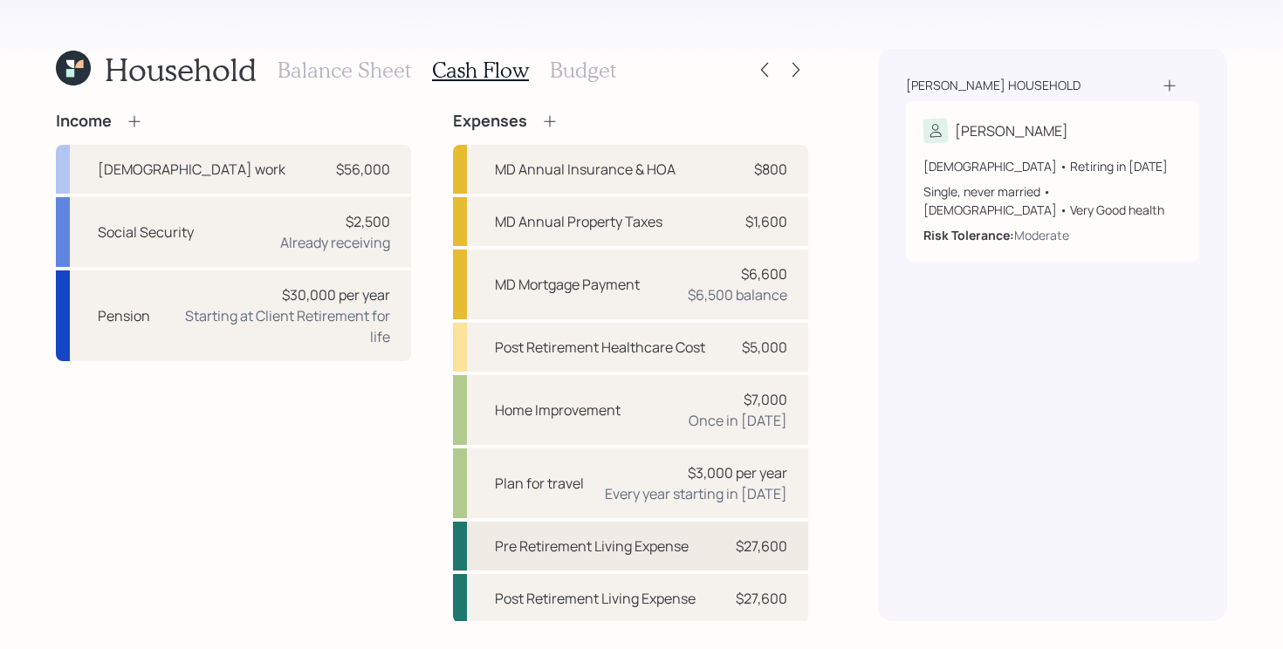
click at [681, 537] on div "Pre Retirement Living Expense" at bounding box center [592, 546] width 194 height 21
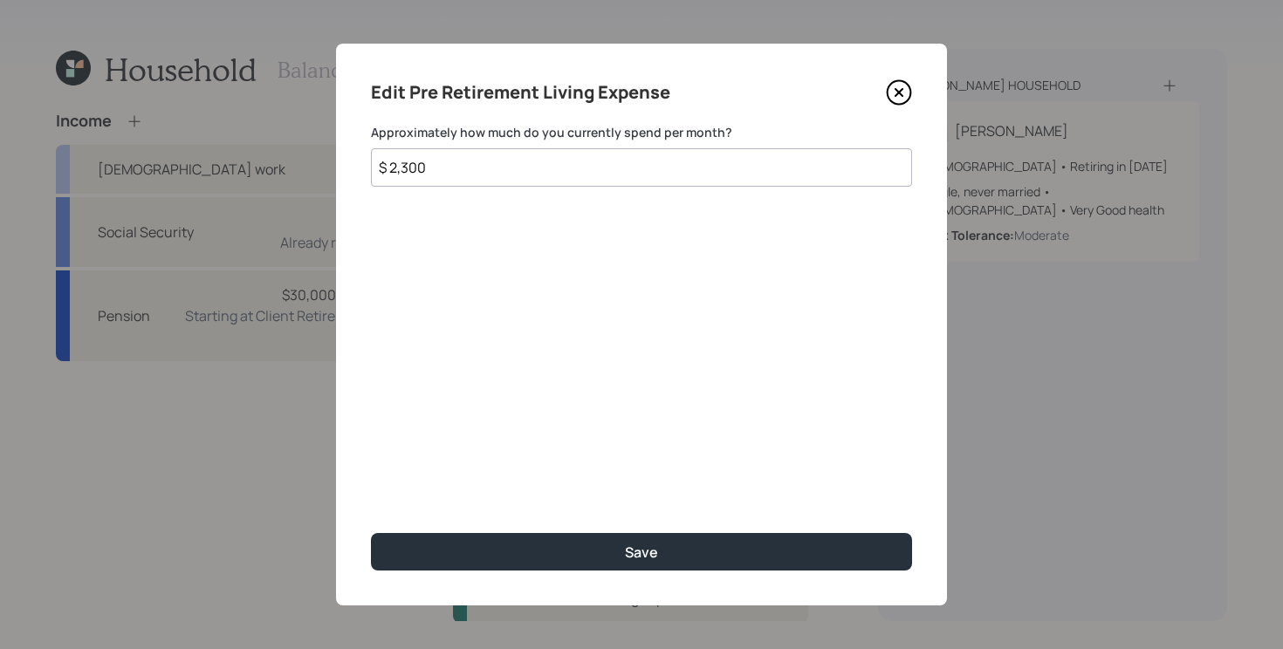
click at [901, 91] on icon at bounding box center [898, 92] width 7 height 7
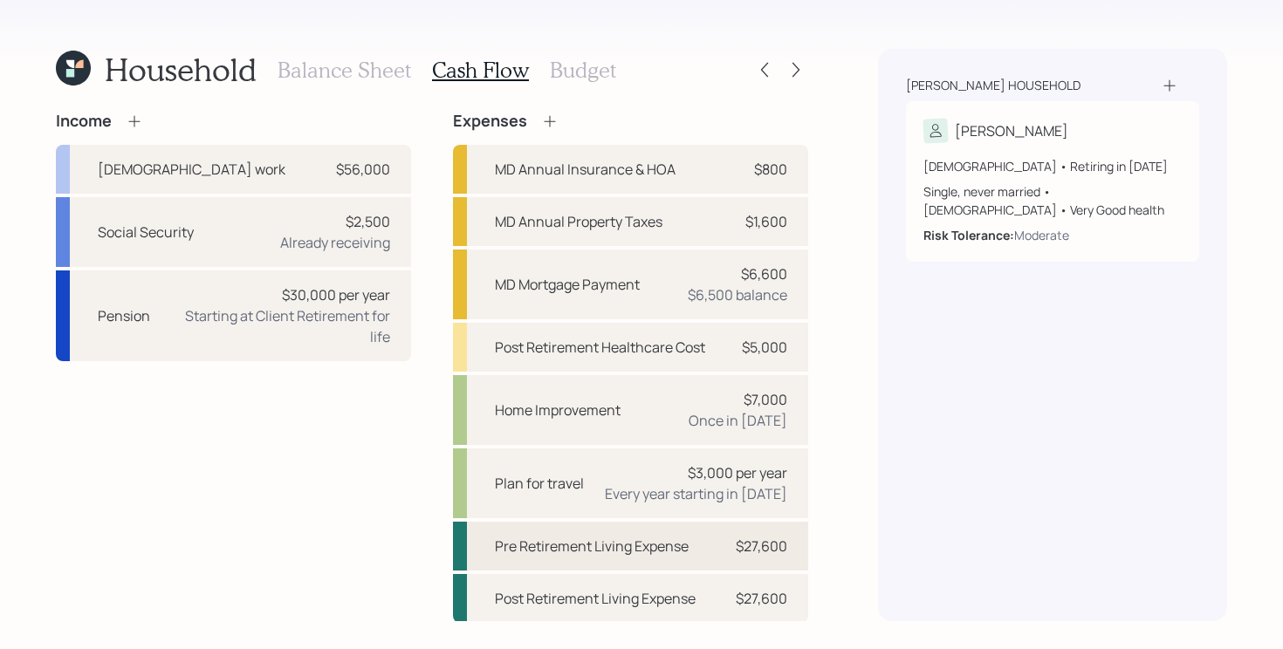
click at [676, 550] on div "Pre Retirement Living Expense" at bounding box center [592, 546] width 194 height 21
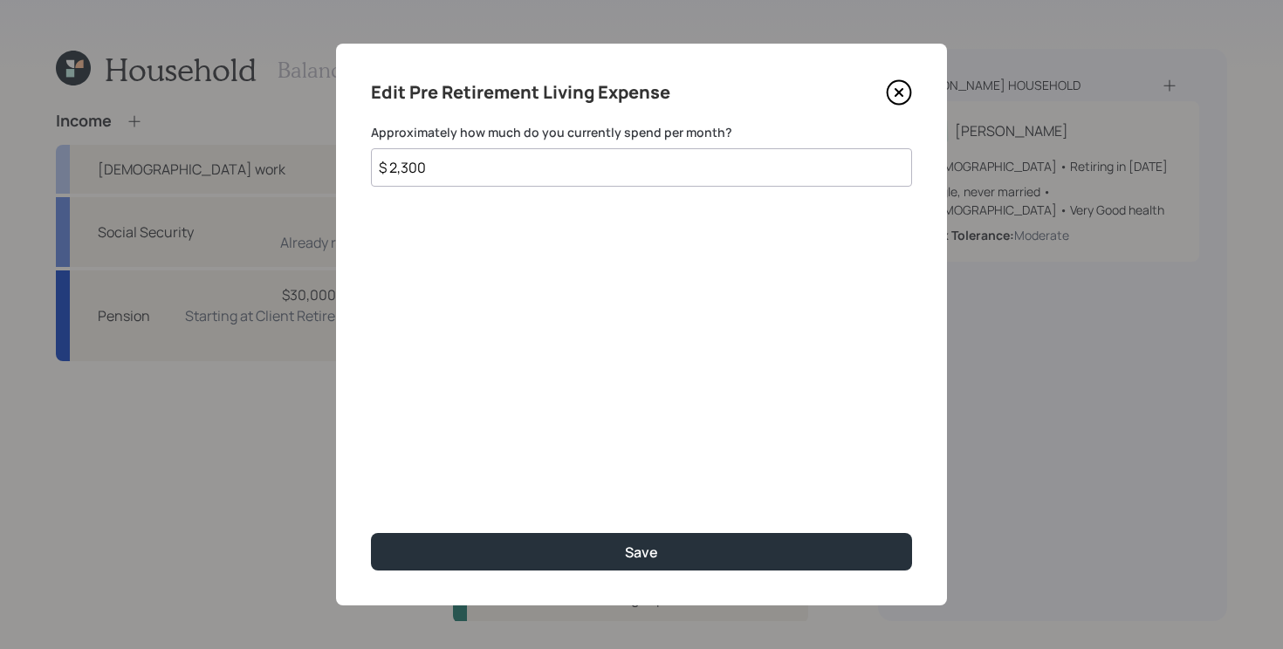
click at [905, 93] on icon at bounding box center [899, 92] width 26 height 26
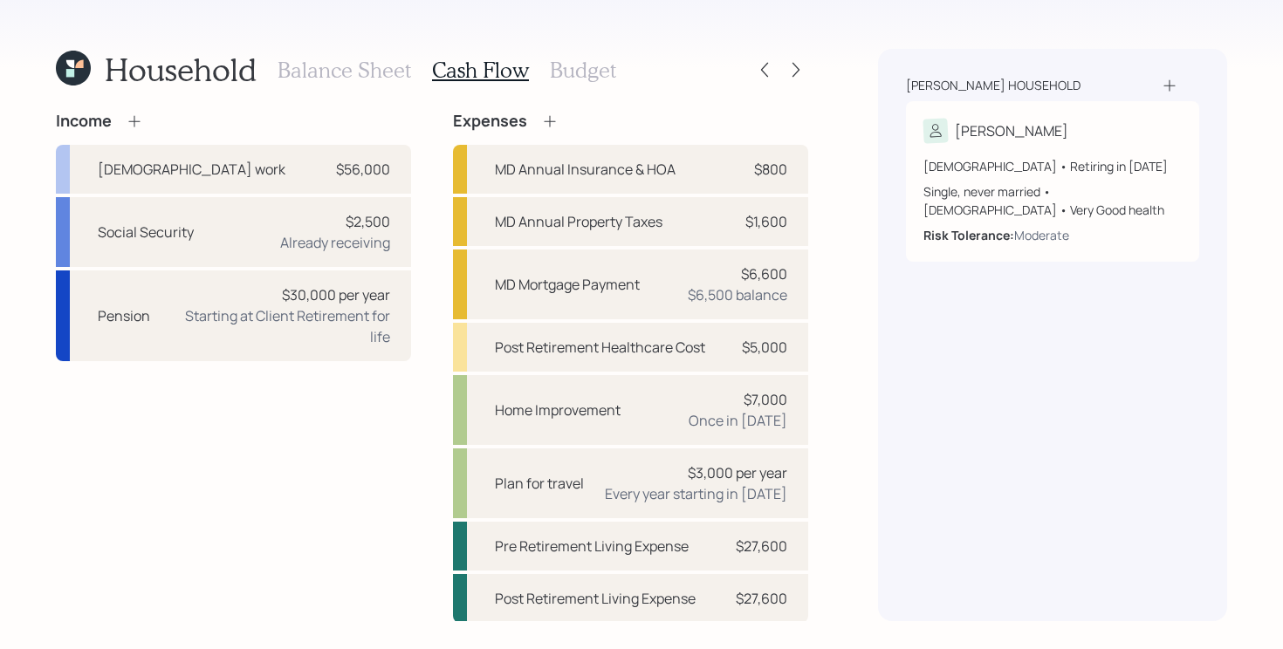
click at [577, 77] on h3 "Budget" at bounding box center [583, 70] width 66 height 25
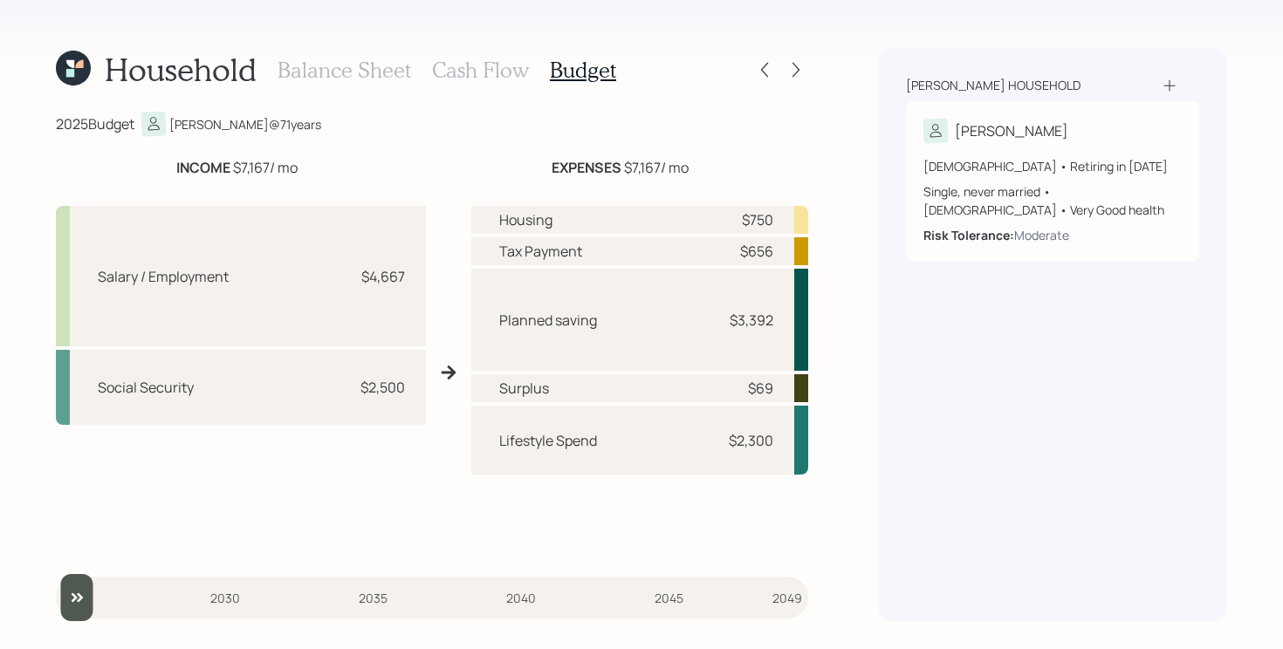
click at [498, 69] on h3 "Cash Flow" at bounding box center [480, 70] width 97 height 25
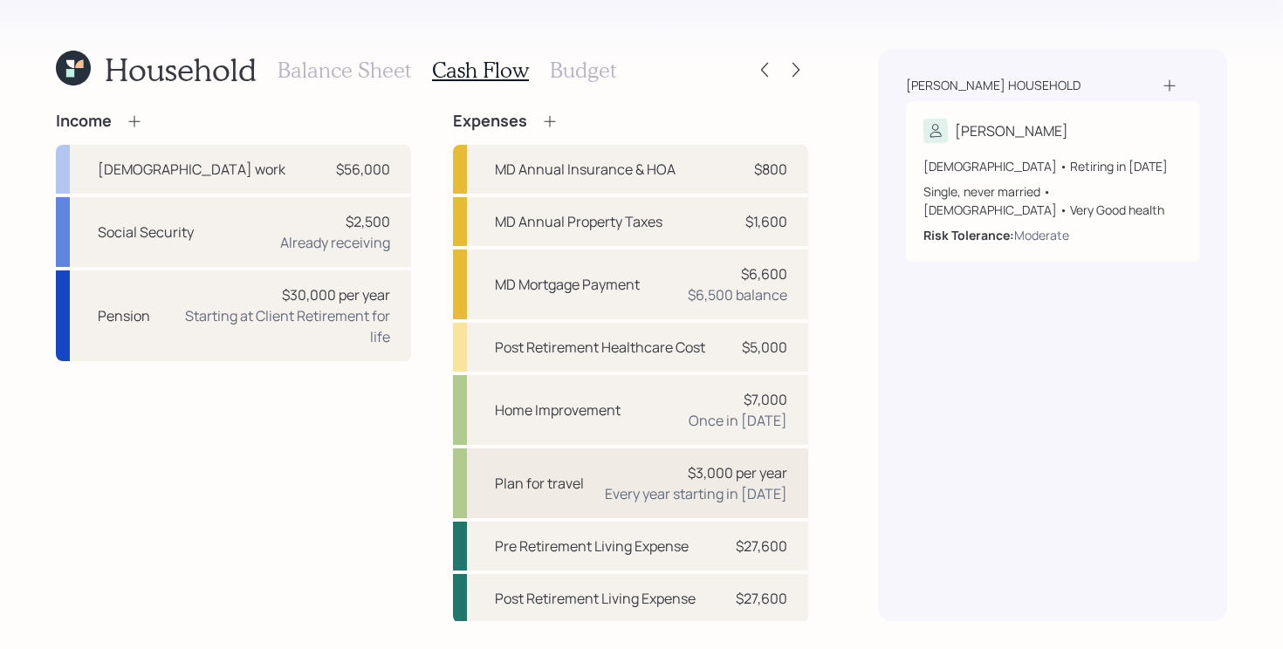
scroll to position [1, 0]
click at [628, 557] on div "Pre Retirement Living Expense $27,600" at bounding box center [630, 545] width 355 height 49
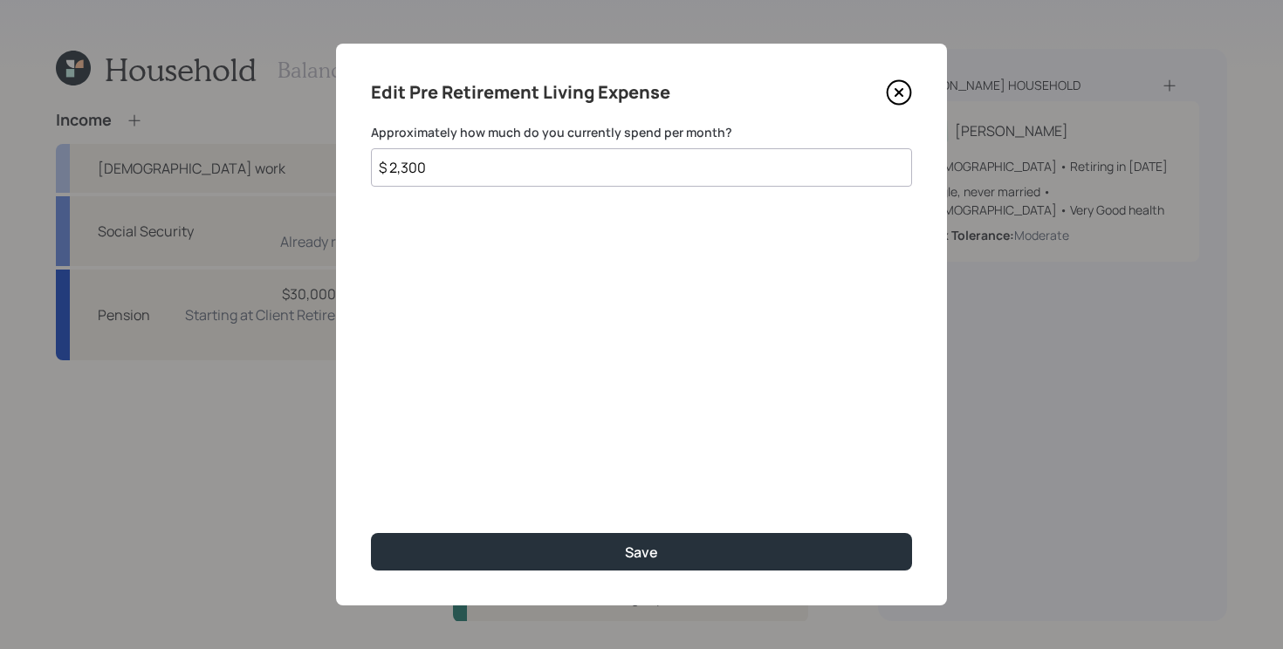
click at [662, 171] on input "$ 2,300" at bounding box center [641, 167] width 541 height 38
click at [662, 169] on input "$ 2,300" at bounding box center [641, 167] width 541 height 38
type input "$ 2,500"
click at [371, 533] on button "Save" at bounding box center [641, 552] width 541 height 38
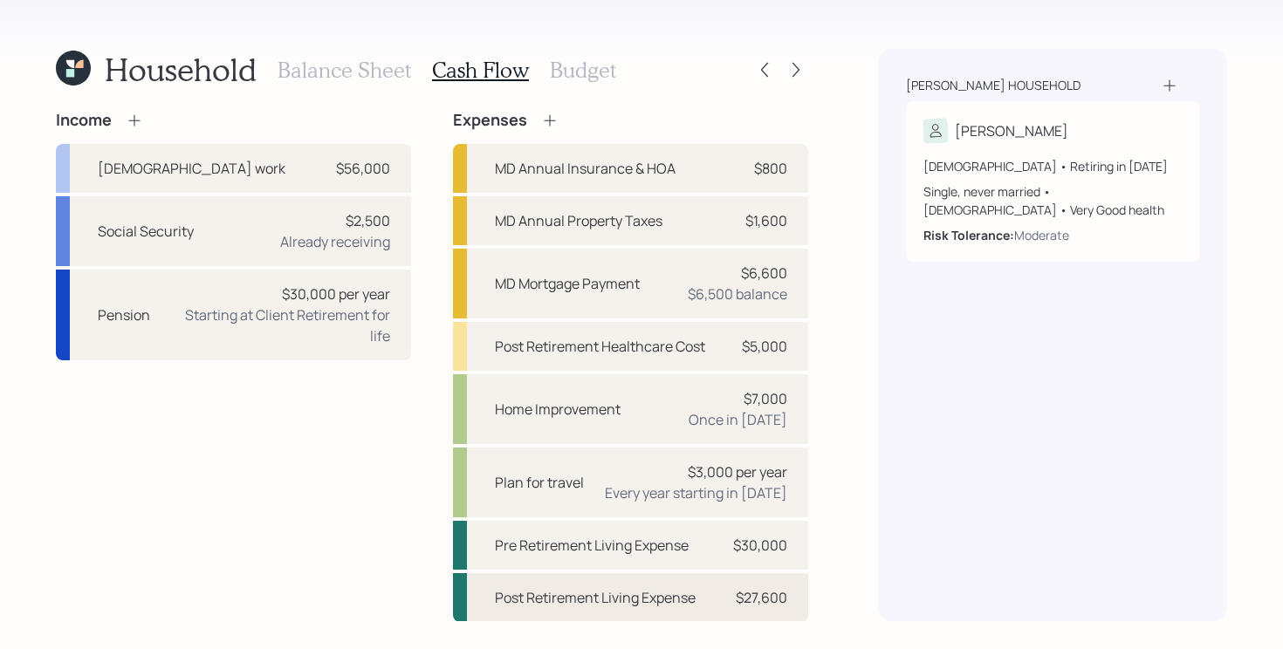
click at [628, 589] on div "Post Retirement Living Expense" at bounding box center [595, 597] width 201 height 21
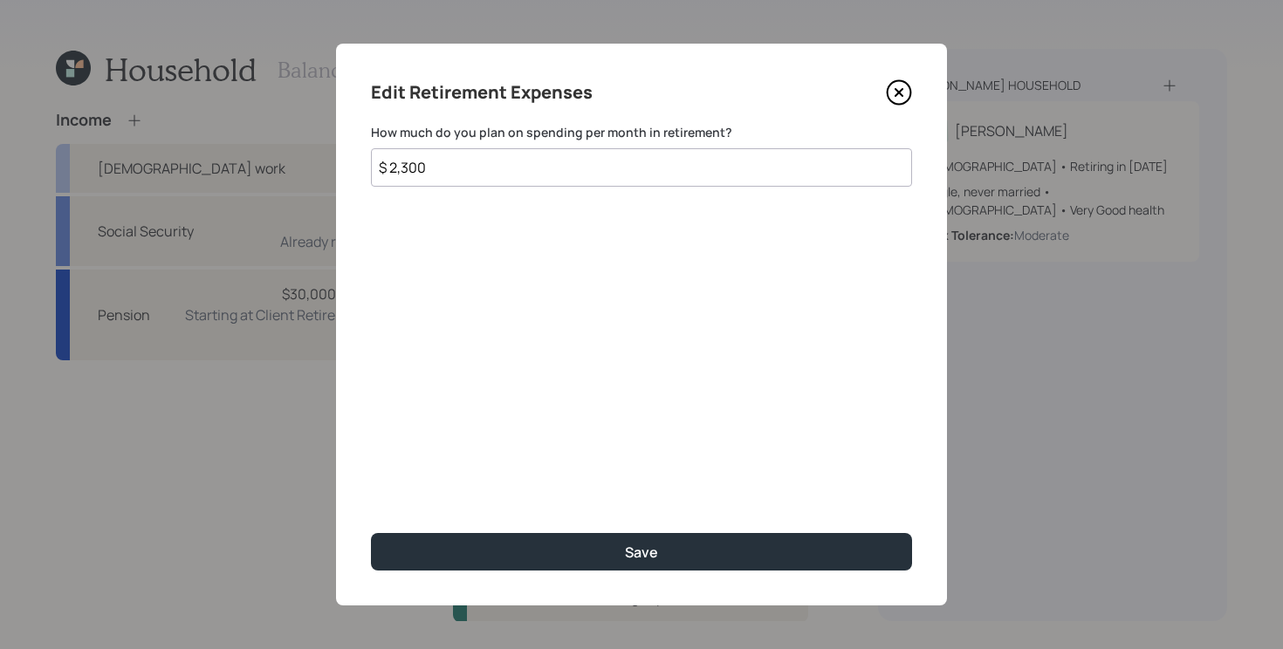
click at [559, 161] on input "$ 2,300" at bounding box center [641, 167] width 541 height 38
type input "$ 2,500"
click at [371, 533] on button "Save" at bounding box center [641, 552] width 541 height 38
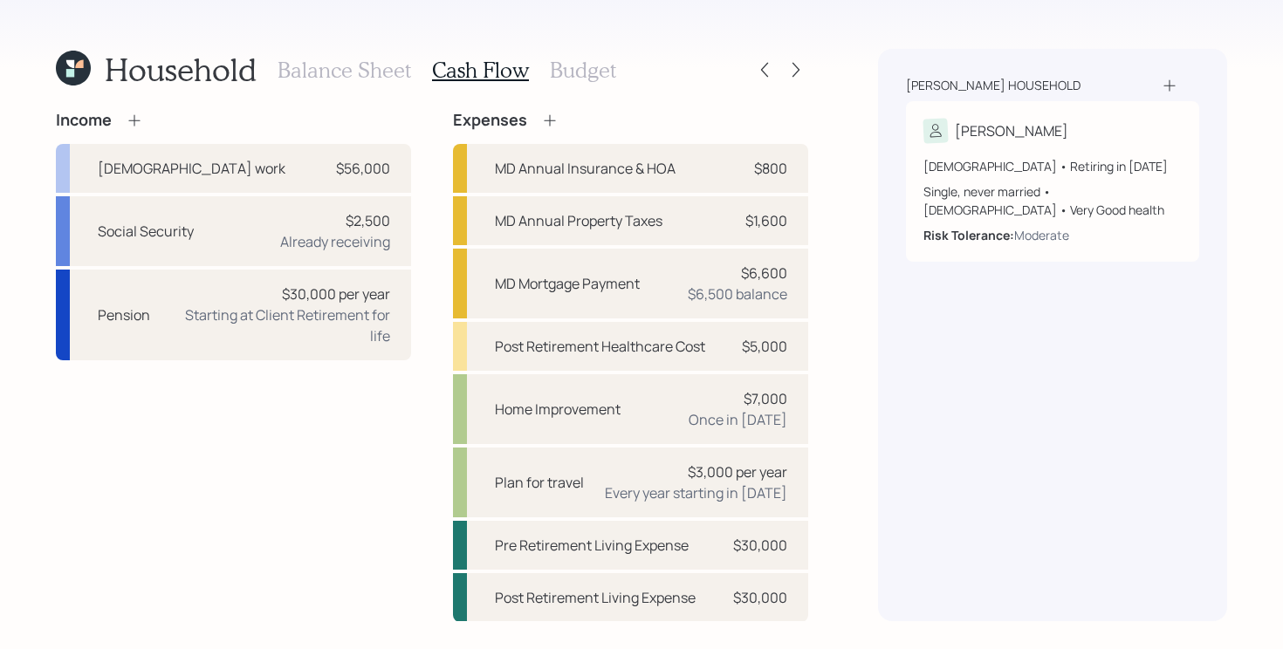
click at [593, 62] on h3 "Budget" at bounding box center [583, 70] width 66 height 25
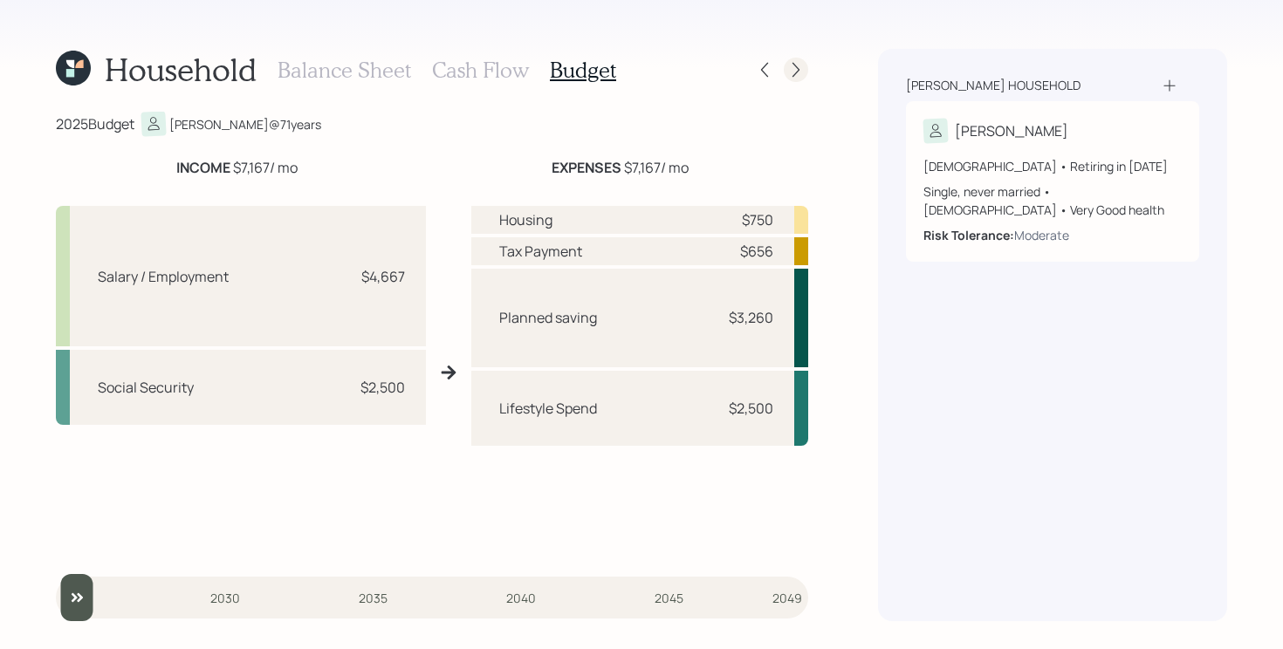
click at [800, 67] on icon at bounding box center [795, 69] width 17 height 17
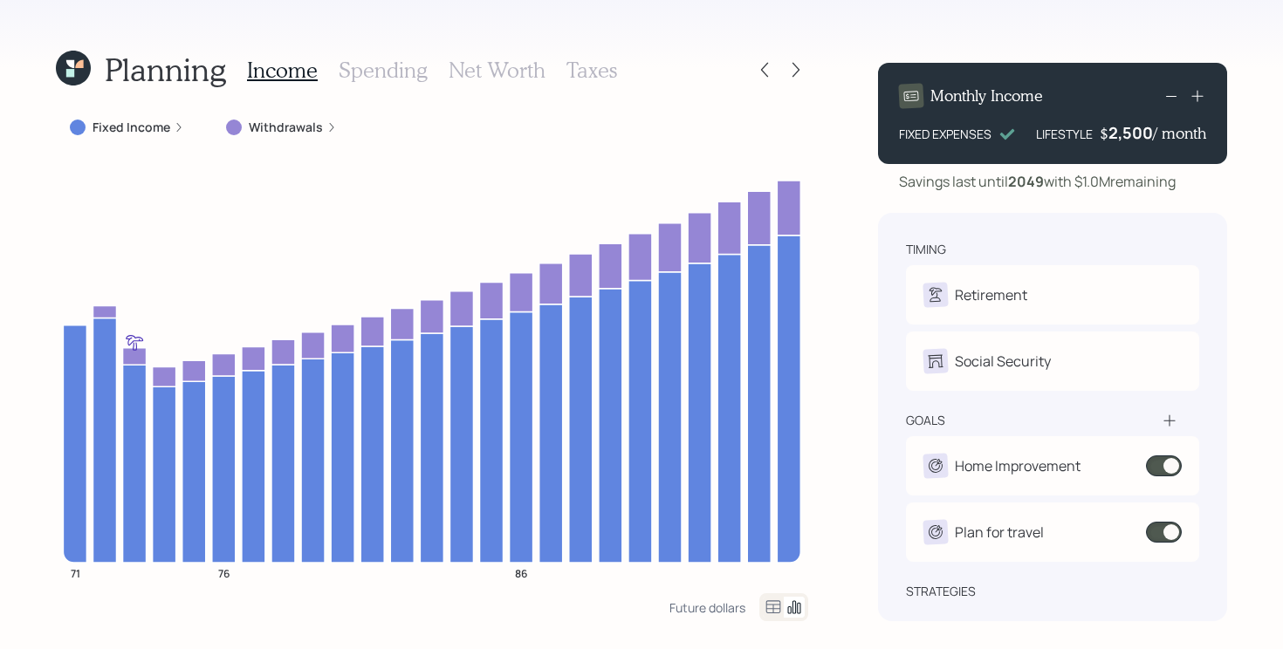
click at [800, 65] on icon at bounding box center [795, 69] width 17 height 17
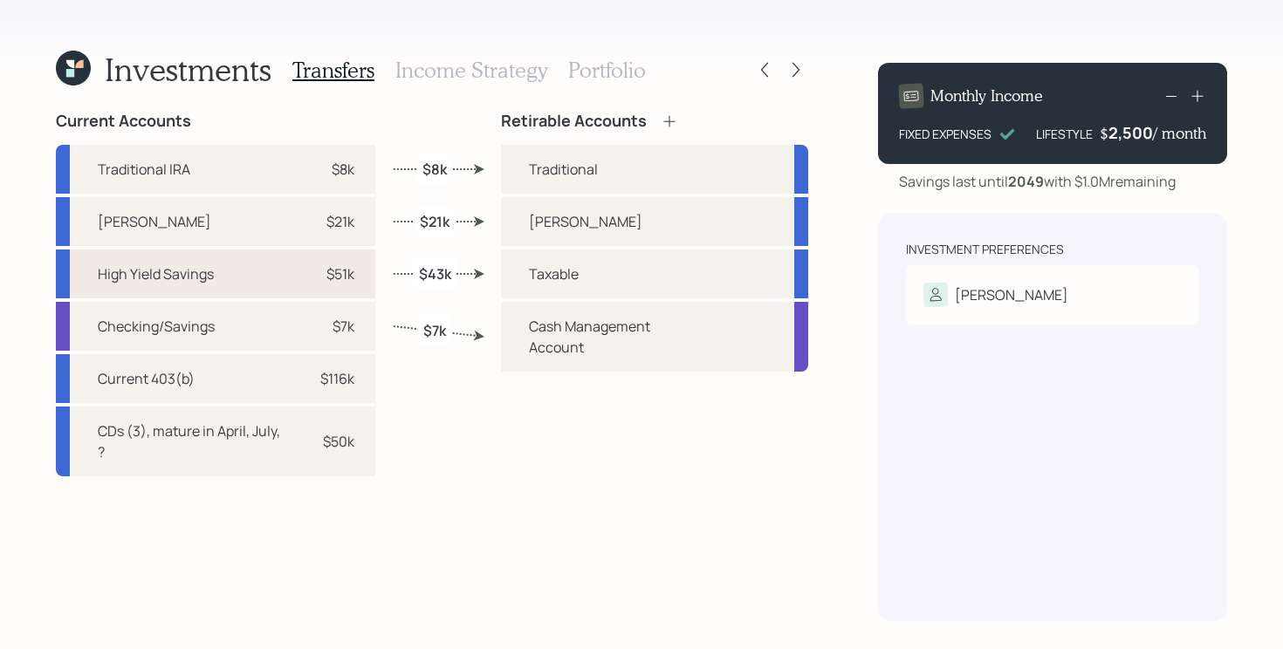
click at [253, 284] on div "High Yield Savings $51k" at bounding box center [215, 274] width 319 height 49
click at [578, 270] on div "Taxable" at bounding box center [554, 274] width 50 height 21
select select "4be5788c-124b-4464-b7ab-6f772c5b8a97"
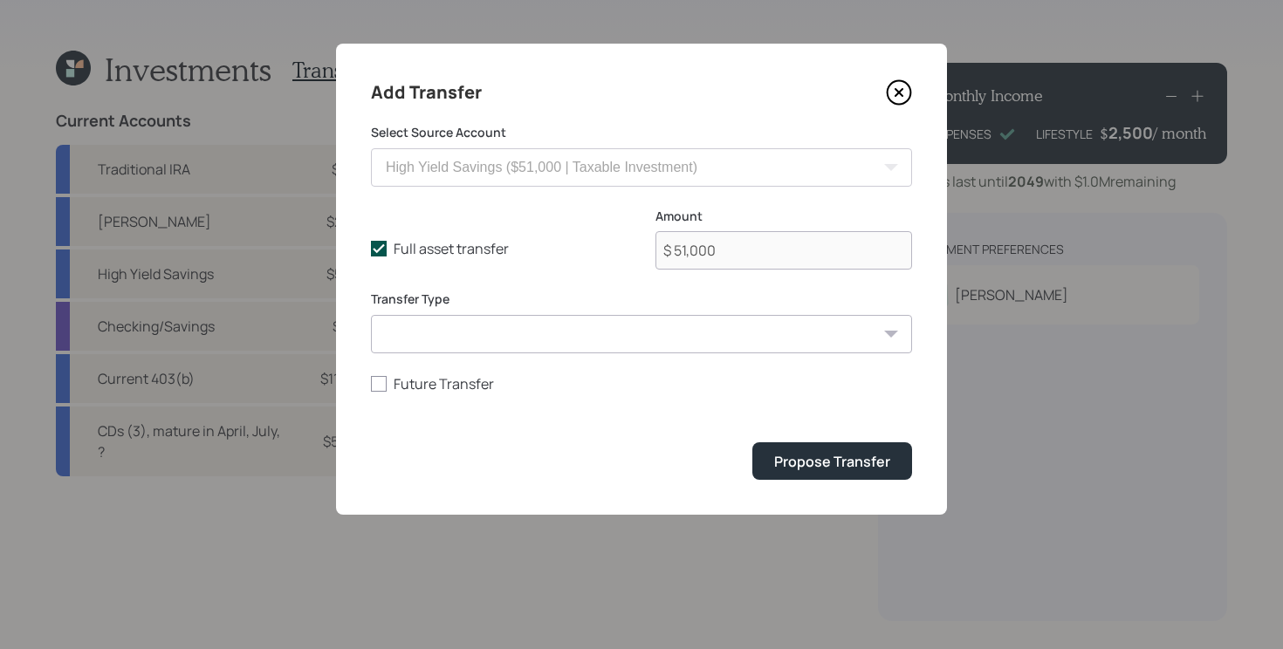
click at [385, 250] on icon at bounding box center [379, 249] width 16 height 16
click at [371, 250] on input "Full asset transfer" at bounding box center [370, 249] width 1 height 1
checkbox input "false"
click at [901, 91] on icon at bounding box center [898, 92] width 7 height 7
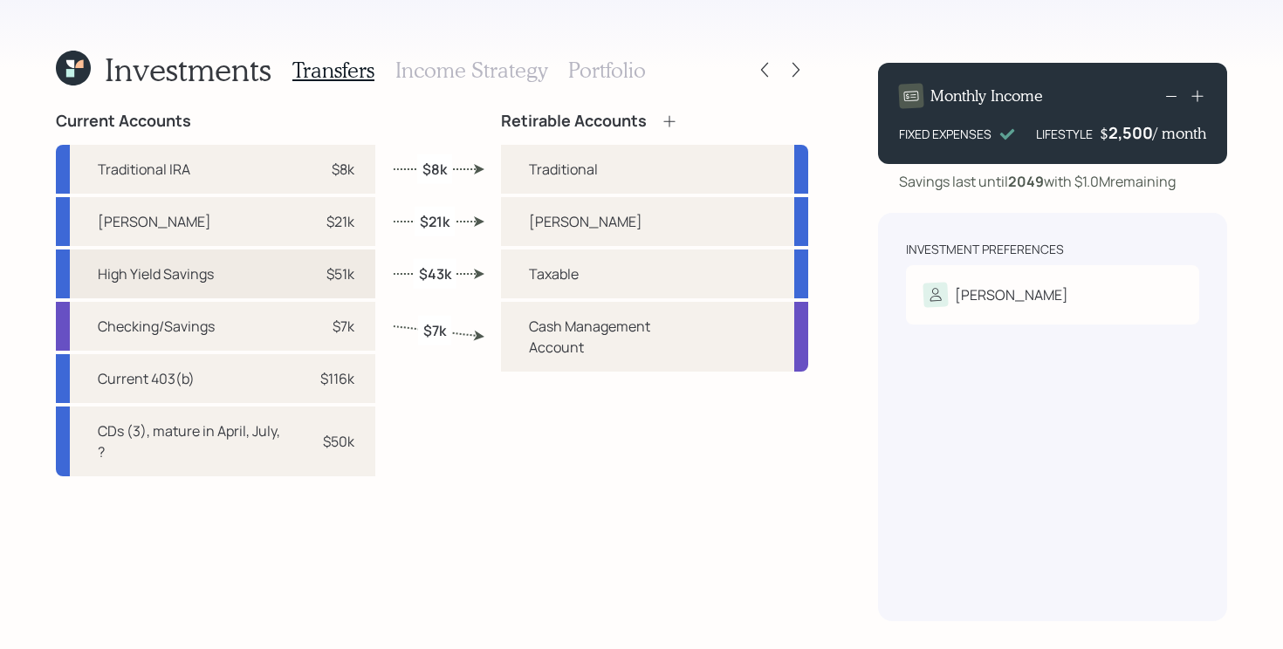
click at [252, 278] on div "High Yield Savings $51k" at bounding box center [215, 274] width 319 height 49
click at [524, 283] on div "Taxable" at bounding box center [654, 274] width 307 height 49
select select "4be5788c-124b-4464-b7ab-6f772c5b8a97"
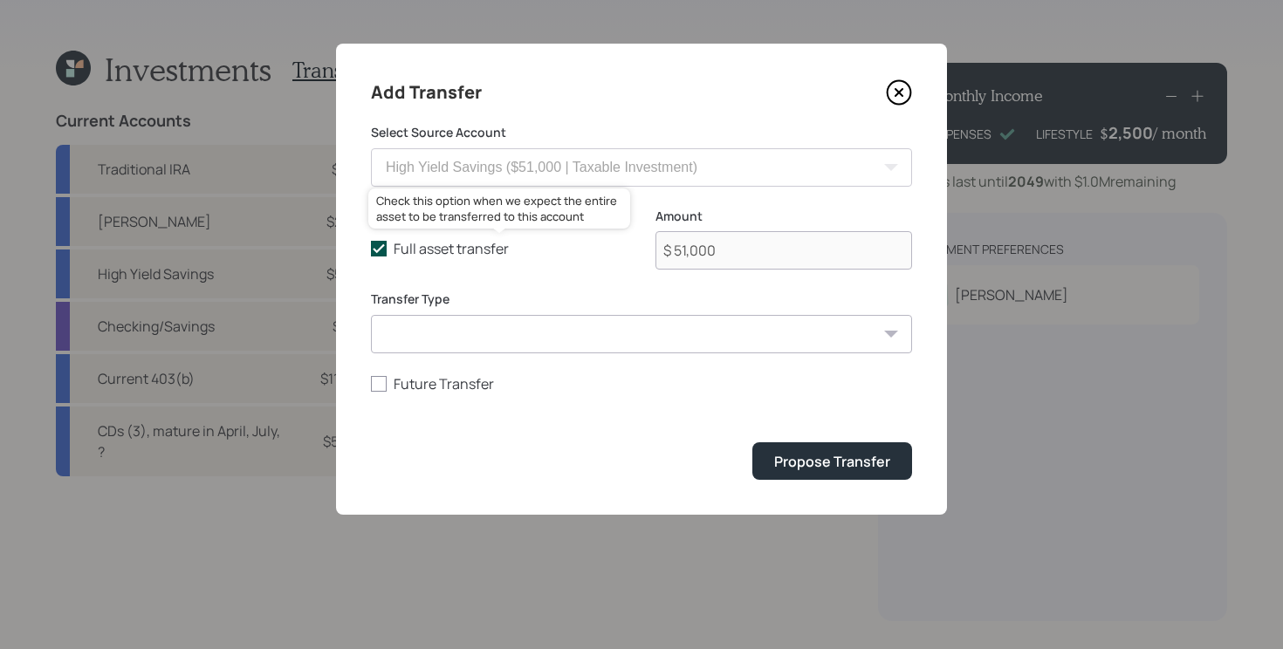
click at [388, 247] on label "Full asset transfer" at bounding box center [499, 248] width 257 height 19
click at [371, 249] on input "Full asset transfer" at bounding box center [370, 249] width 1 height 1
checkbox input "false"
click at [720, 245] on input "$ 51,000" at bounding box center [783, 250] width 257 height 38
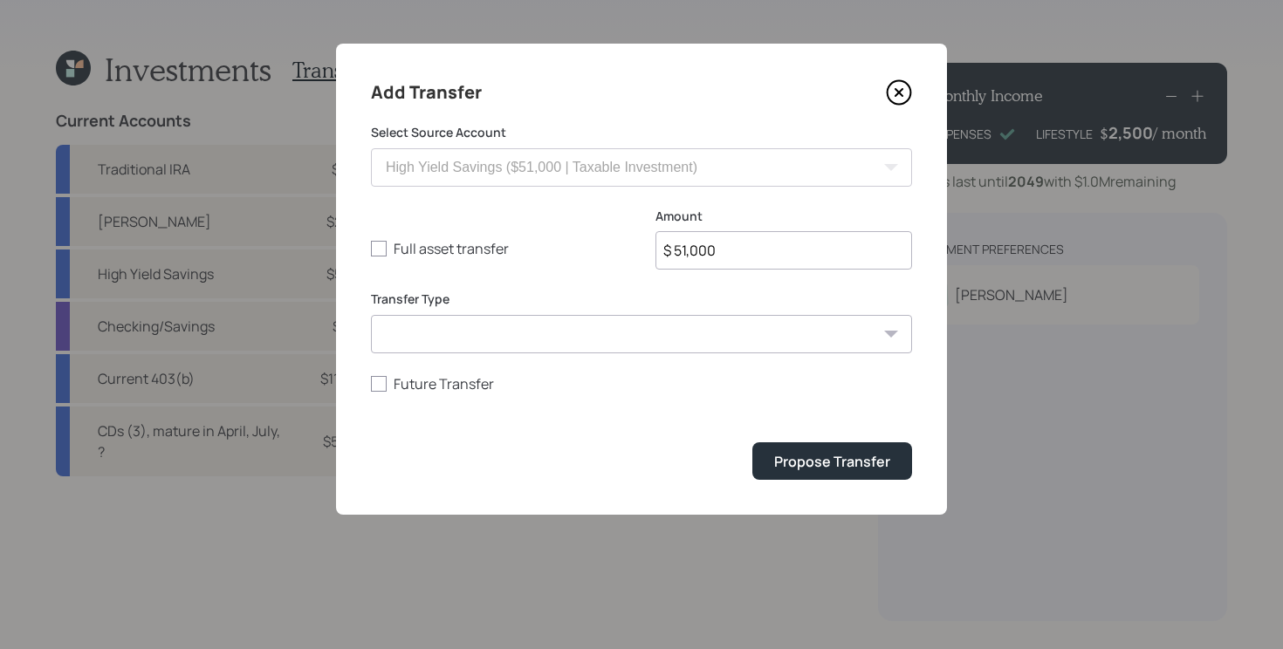
click at [720, 244] on input "$ 51,000" at bounding box center [783, 250] width 257 height 38
type input "$ 38,000"
click at [752, 443] on button "Propose Transfer" at bounding box center [832, 462] width 160 height 38
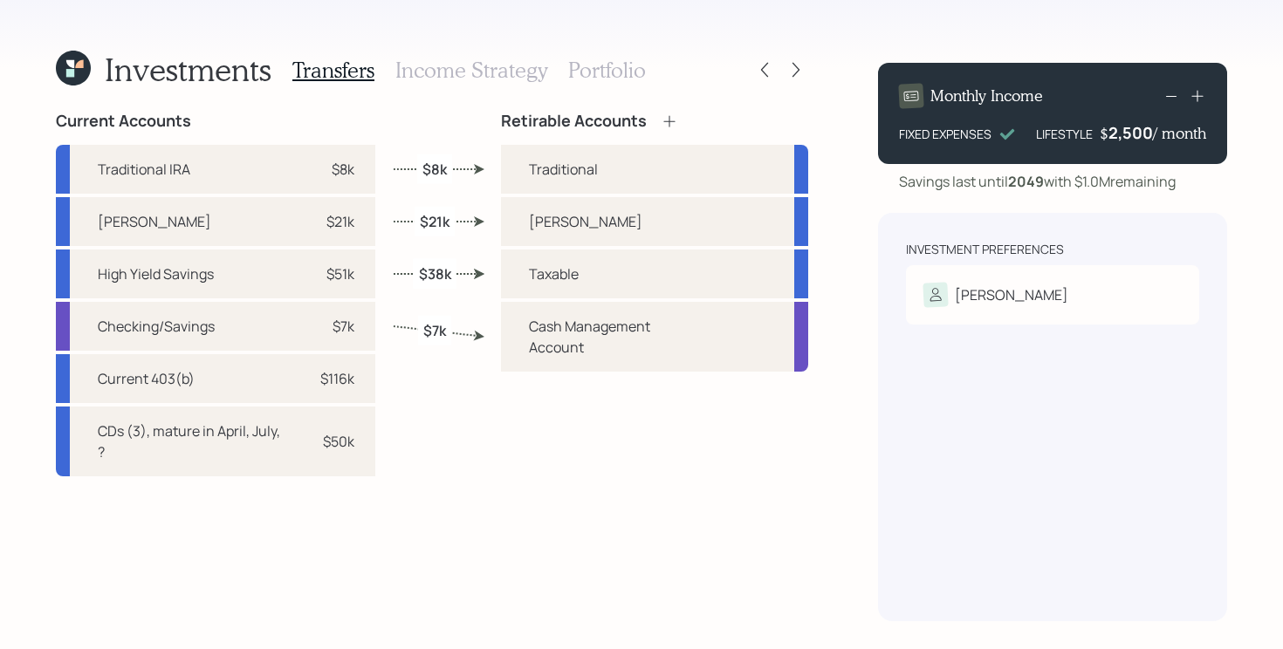
click at [519, 75] on h3 "Income Strategy" at bounding box center [471, 70] width 152 height 25
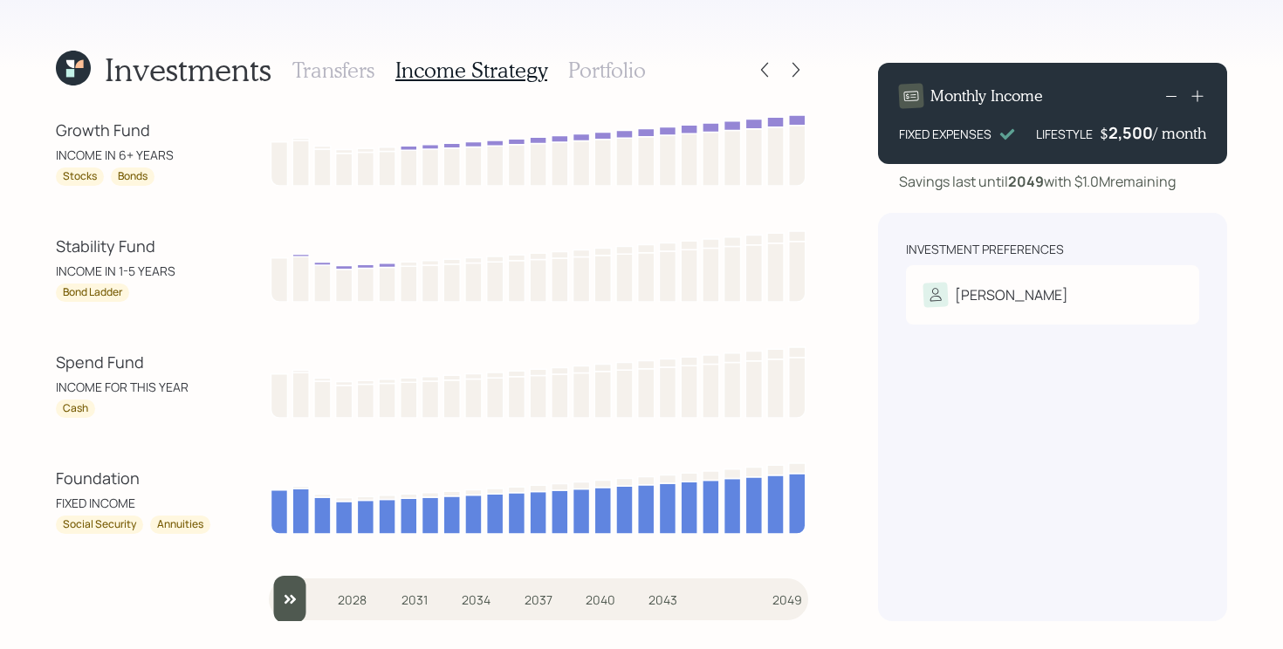
click at [863, 349] on div "Investments Transfers Income Strategy Portfolio Growth Fund INCOME IN 6+ YEARS …" at bounding box center [641, 324] width 1283 height 649
drag, startPoint x: 35, startPoint y: 366, endPoint x: 208, endPoint y: 362, distance: 172.8
click at [208, 362] on div "Investments Transfers Income Strategy Portfolio Growth Fund INCOME IN 6+ YEARS …" at bounding box center [641, 324] width 1283 height 649
click at [204, 364] on div "Spend Fund" at bounding box center [134, 363] width 157 height 24
drag, startPoint x: 55, startPoint y: 244, endPoint x: 194, endPoint y: 244, distance: 138.8
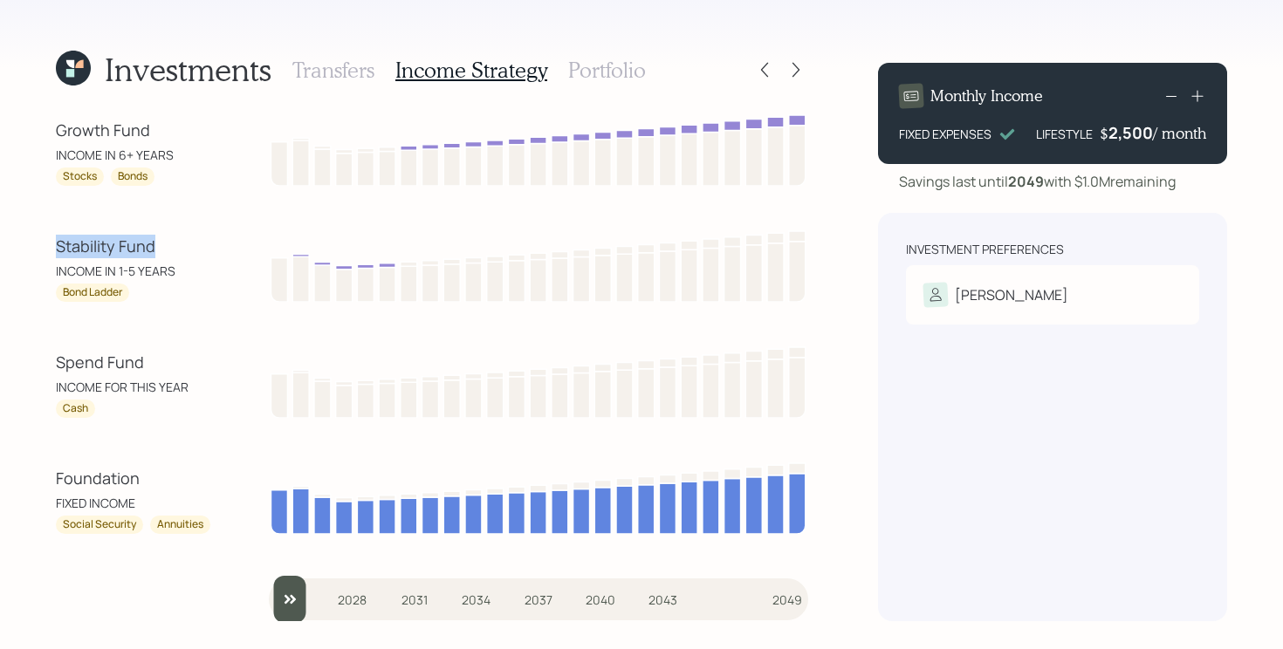
click at [194, 244] on div "Investments Transfers Income Strategy Portfolio Growth Fund INCOME IN 6+ YEARS …" at bounding box center [641, 324] width 1283 height 649
click at [195, 244] on div "Stability Fund" at bounding box center [134, 247] width 157 height 24
drag, startPoint x: 18, startPoint y: 376, endPoint x: 186, endPoint y: 375, distance: 167.6
click at [186, 375] on div "Investments Transfers Income Strategy Portfolio Growth Fund INCOME IN 6+ YEARS …" at bounding box center [641, 324] width 1283 height 649
drag, startPoint x: 38, startPoint y: 255, endPoint x: 215, endPoint y: 250, distance: 176.4
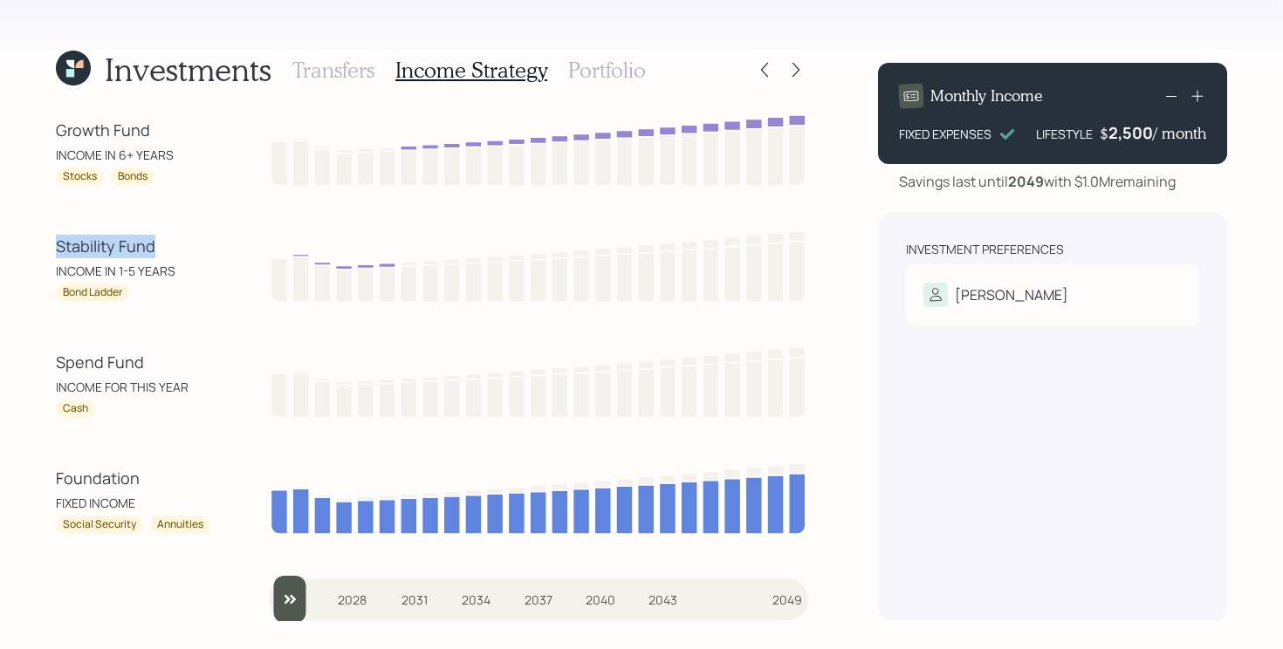
click at [215, 250] on div "Investments Transfers Income Strategy Portfolio Growth Fund INCOME IN 6+ YEARS …" at bounding box center [641, 324] width 1283 height 649
click at [192, 287] on div "Bond Ladder" at bounding box center [134, 293] width 157 height 18
click at [612, 60] on h3 "Portfolio" at bounding box center [607, 70] width 78 height 25
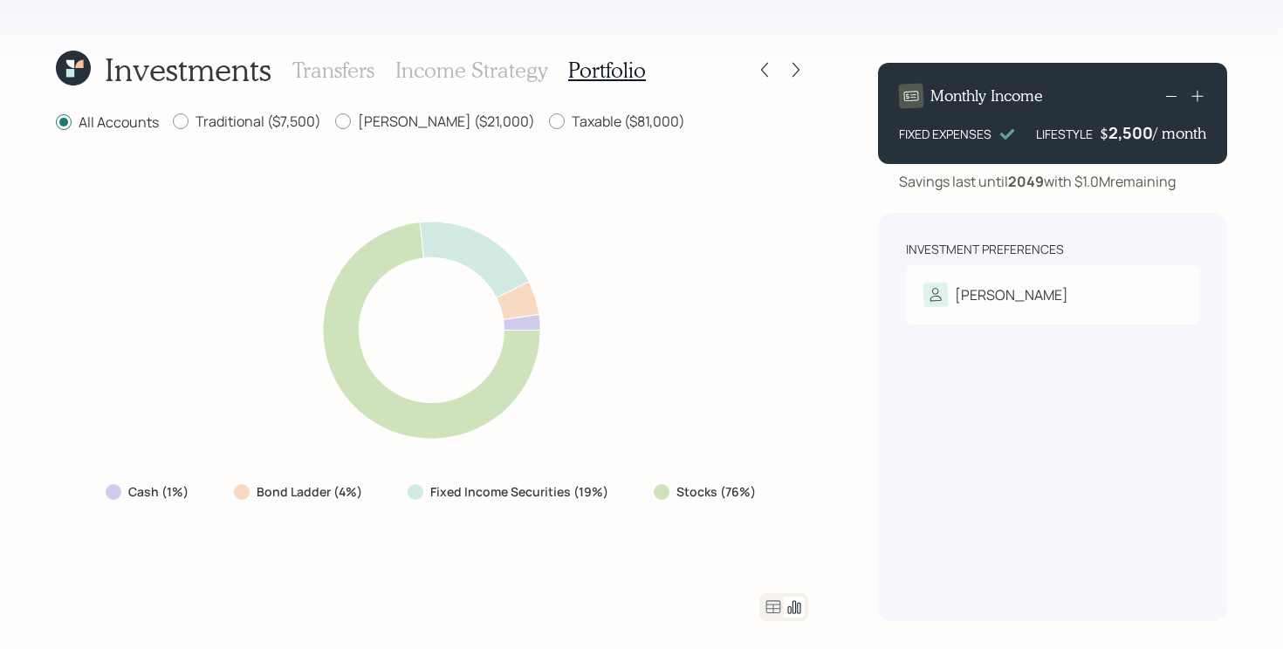
click at [765, 604] on icon at bounding box center [773, 607] width 21 height 21
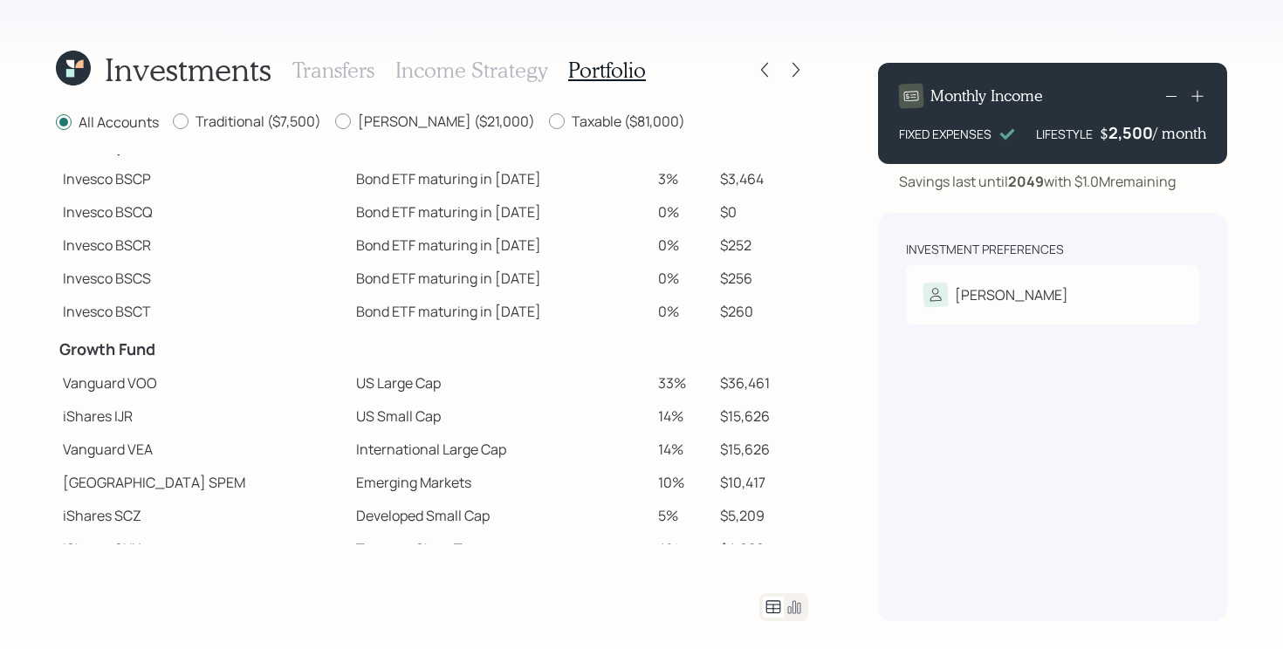
scroll to position [16, 0]
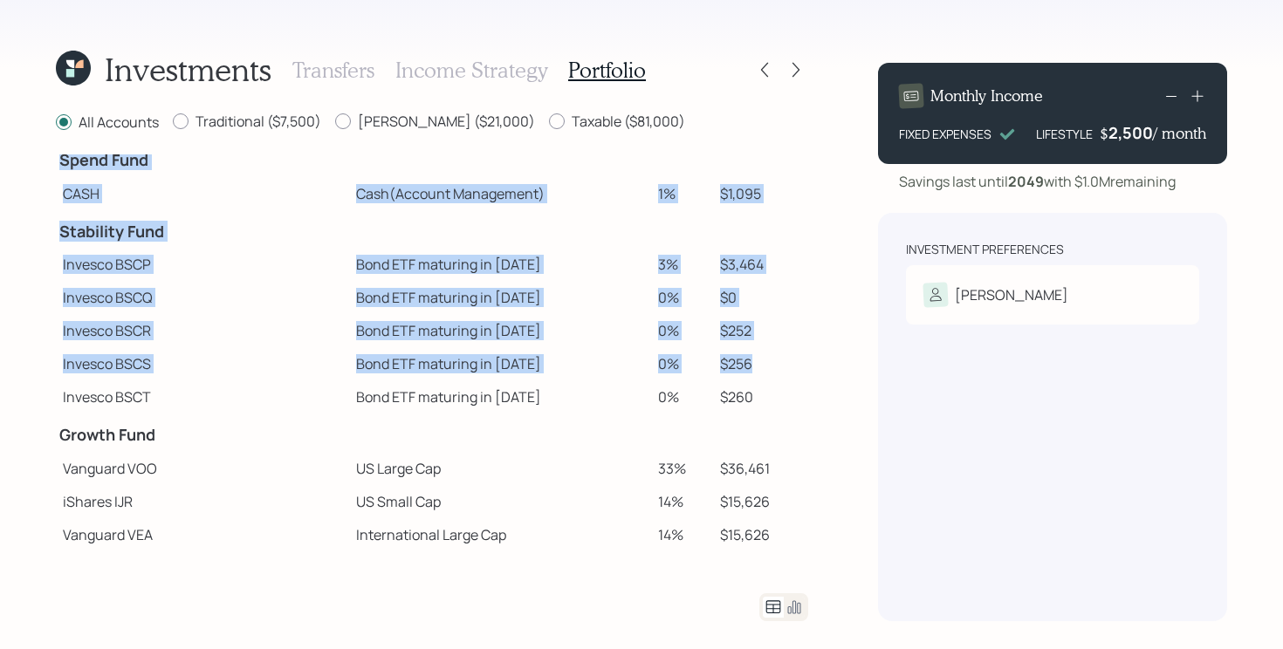
drag, startPoint x: 779, startPoint y: 367, endPoint x: 37, endPoint y: 247, distance: 751.4
click at [37, 247] on div "Investments Transfers Income Strategy Portfolio All Accounts Traditional ($7,50…" at bounding box center [641, 324] width 1283 height 649
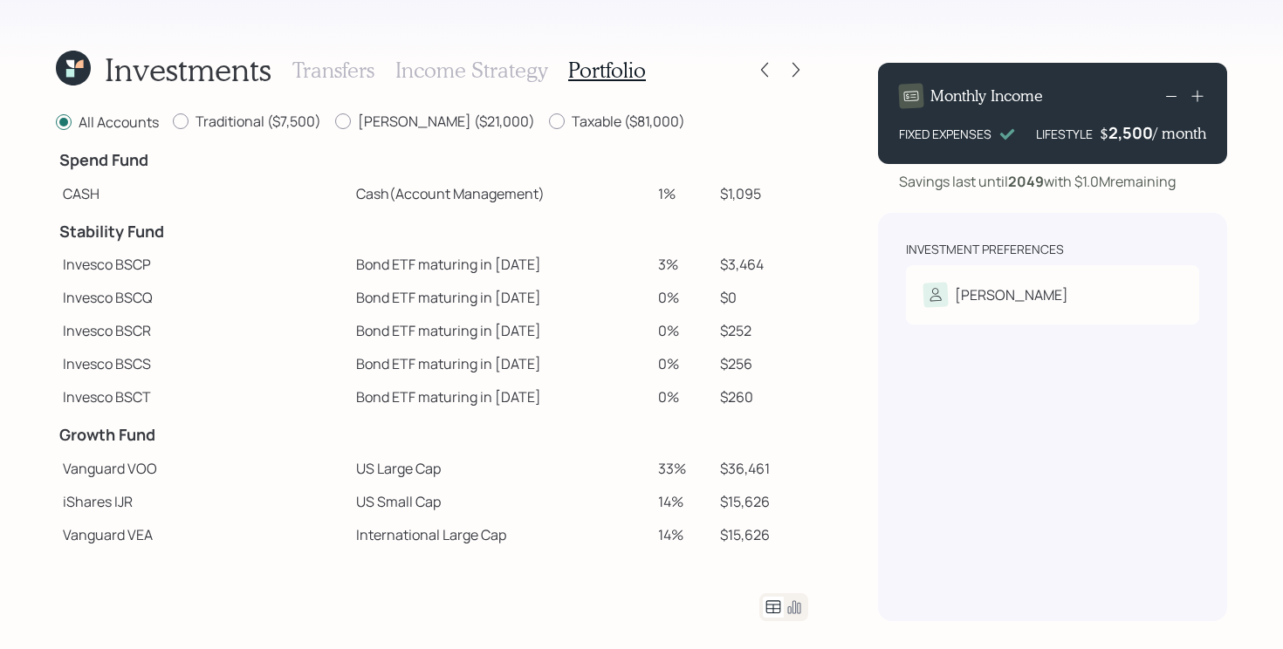
click at [73, 269] on td "Invesco BSCP" at bounding box center [202, 264] width 293 height 33
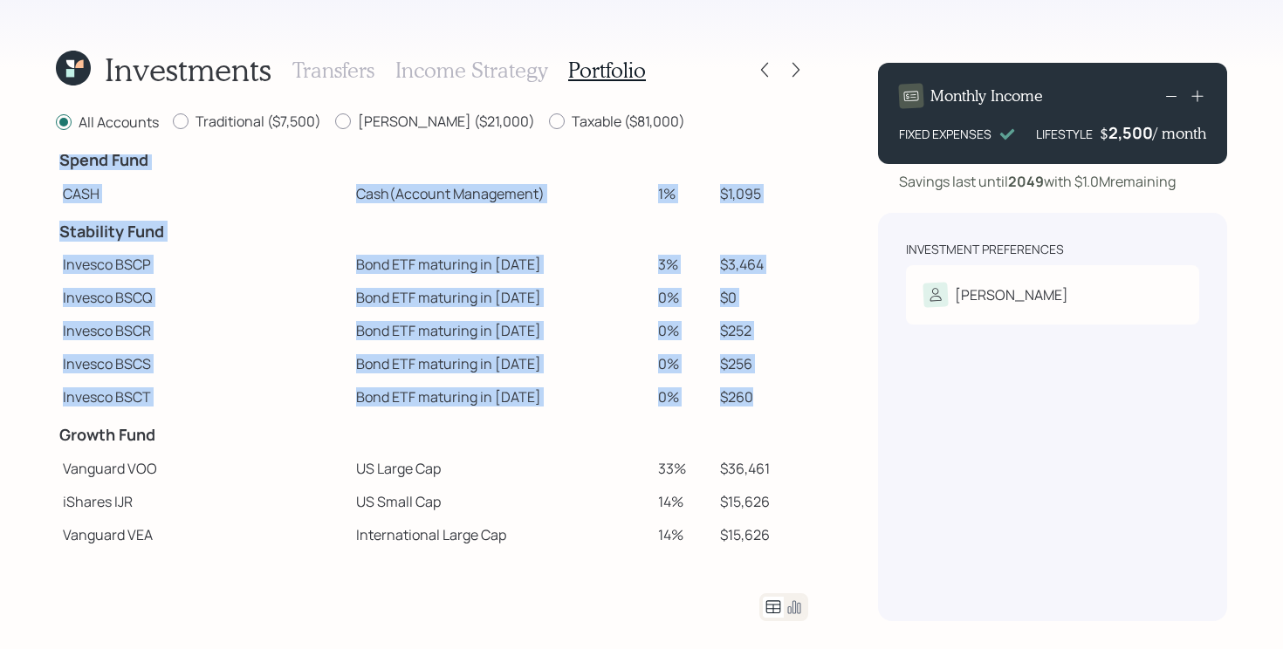
drag, startPoint x: 54, startPoint y: 267, endPoint x: 770, endPoint y: 406, distance: 729.0
click at [770, 406] on div "Investments Transfers Income Strategy Portfolio All Accounts Traditional ($7,50…" at bounding box center [641, 324] width 1283 height 649
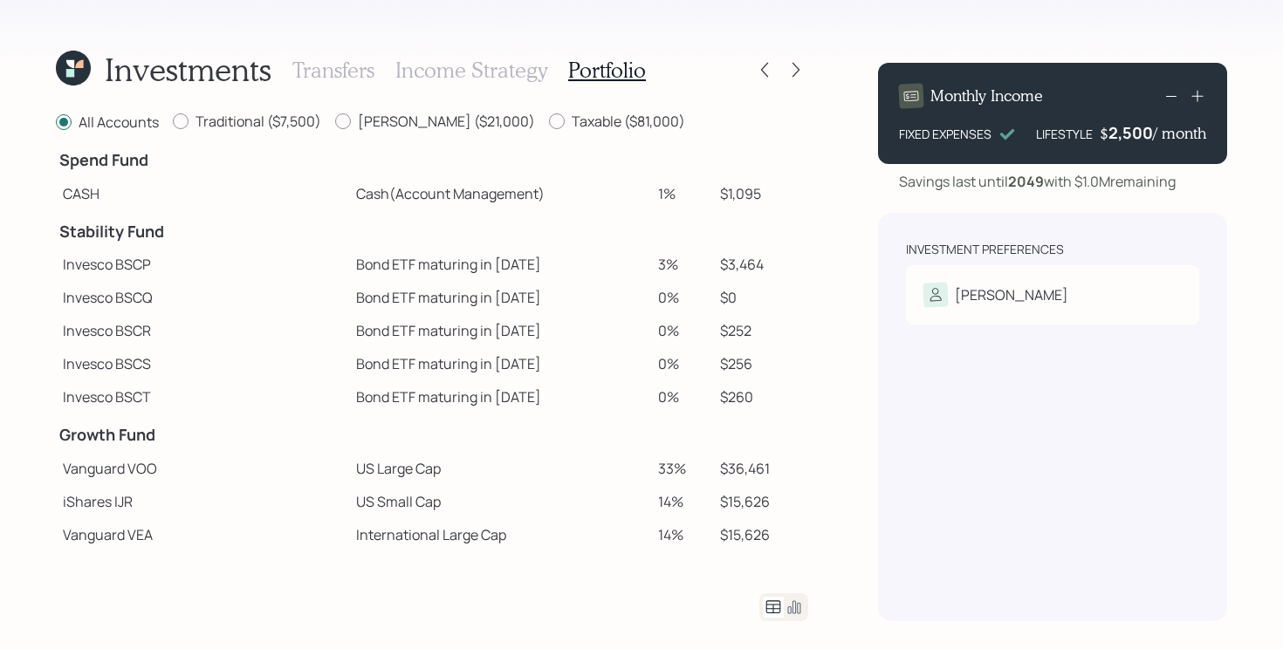
click at [724, 395] on td "$260" at bounding box center [760, 397] width 95 height 33
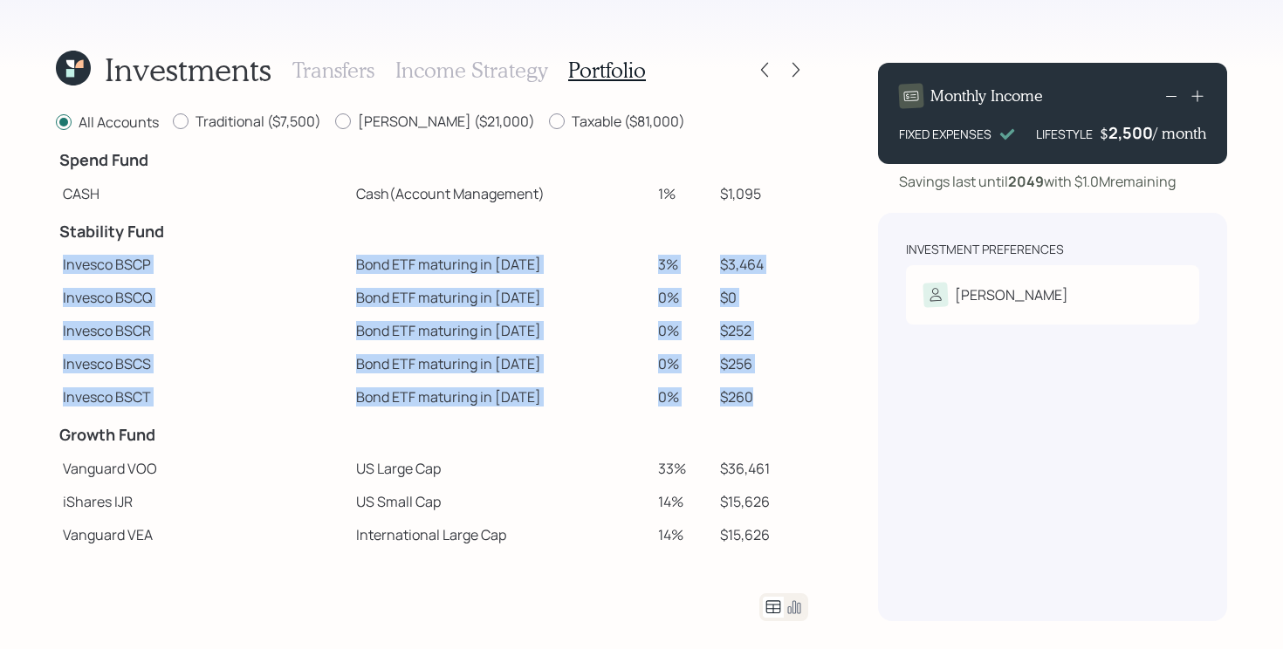
drag, startPoint x: 57, startPoint y: 270, endPoint x: 784, endPoint y: 412, distance: 740.8
click at [784, 412] on tbody "Spend Fund CASH Cash (Account Management) 1% $1,095 Stability Fund Invesco BSCP…" at bounding box center [432, 494] width 752 height 711
click at [278, 264] on td "Invesco BSCP" at bounding box center [202, 264] width 293 height 33
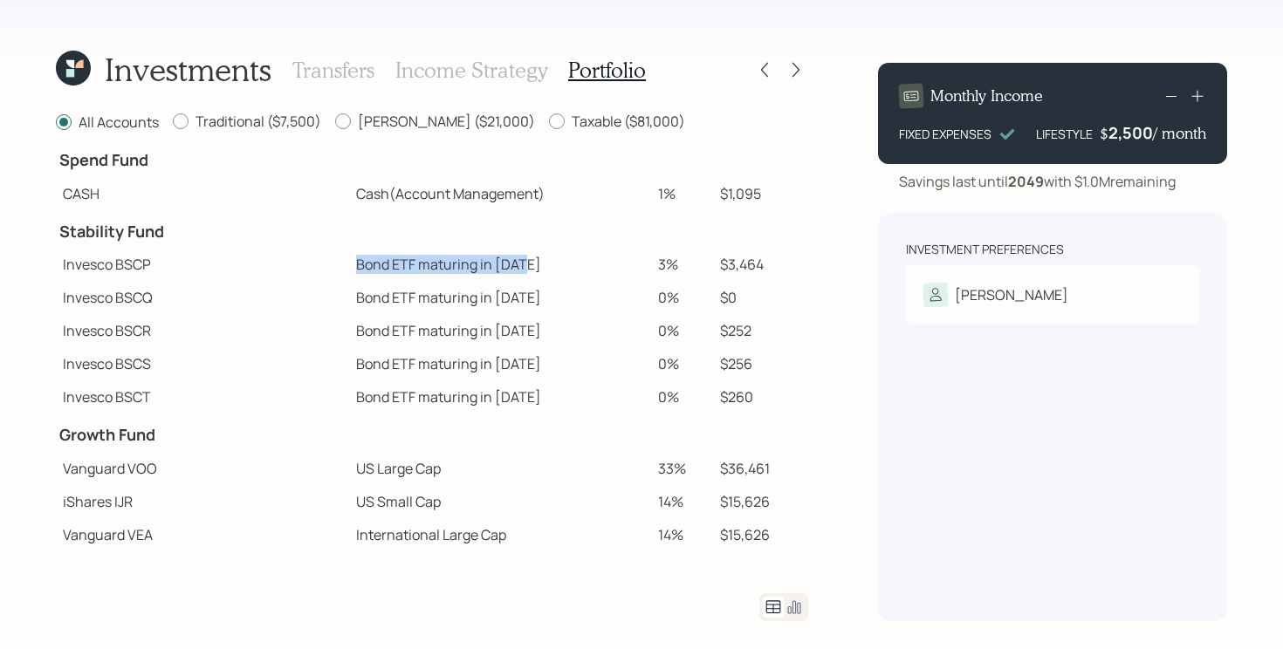
drag, startPoint x: 283, startPoint y: 264, endPoint x: 491, endPoint y: 274, distance: 208.8
click at [491, 274] on td "Bond ETF maturing in 2025" at bounding box center [500, 264] width 302 height 33
click at [349, 307] on td "Bond ETF maturing in 2026" at bounding box center [500, 297] width 302 height 33
drag, startPoint x: 257, startPoint y: 297, endPoint x: 538, endPoint y: 298, distance: 280.2
click at [538, 298] on tr "Invesco BSCQ Bond ETF maturing in 2026 0% $0" at bounding box center [432, 297] width 752 height 33
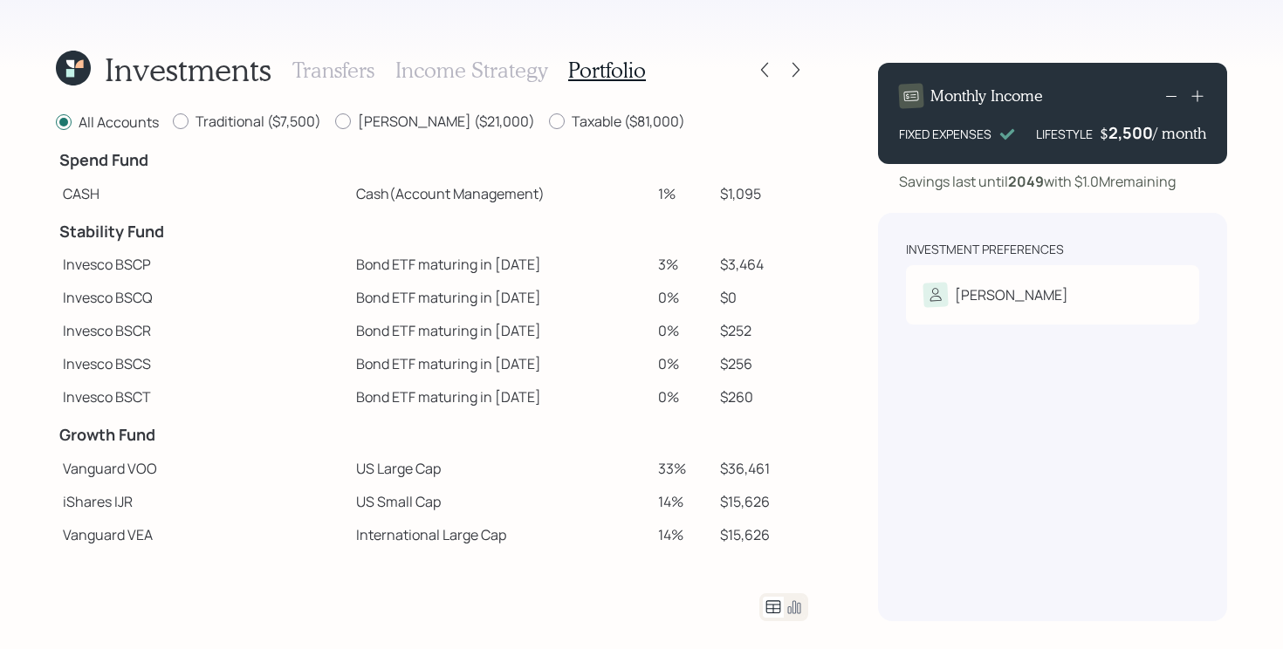
click at [525, 304] on td "Bond ETF maturing in 2026" at bounding box center [500, 297] width 302 height 33
drag, startPoint x: 262, startPoint y: 254, endPoint x: 552, endPoint y: 265, distance: 290.9
click at [552, 265] on tr "Invesco BSCP Bond ETF maturing in 2025 3% $3,464" at bounding box center [432, 264] width 752 height 33
click at [349, 271] on td "Bond ETF maturing in 2025" at bounding box center [500, 264] width 302 height 33
click at [466, 76] on h3 "Income Strategy" at bounding box center [471, 70] width 152 height 25
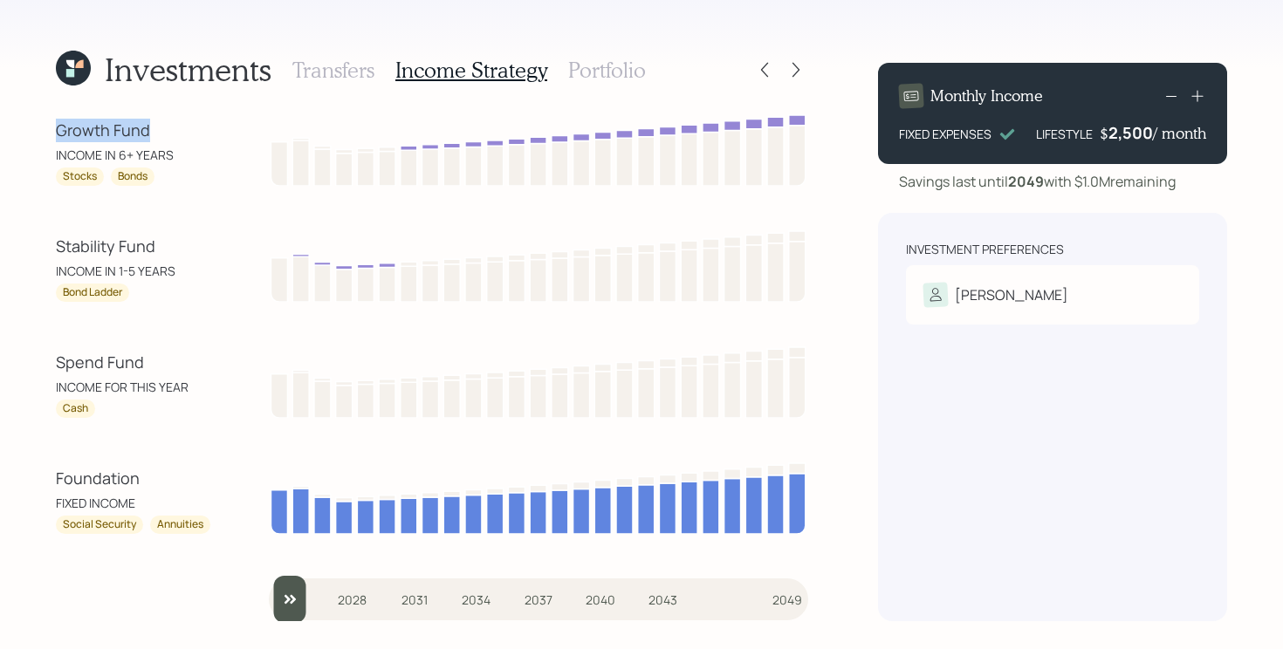
drag, startPoint x: 32, startPoint y: 133, endPoint x: 201, endPoint y: 130, distance: 168.5
click at [201, 130] on div "Investments Transfers Income Strategy Portfolio Growth Fund INCOME IN 6+ YEARS …" at bounding box center [641, 324] width 1283 height 649
click at [807, 308] on div "Growth Fund INCOME IN 6+ YEARS Stocks Bonds Stability Fund INCOME IN 1-5 YEARS …" at bounding box center [432, 367] width 752 height 510
drag, startPoint x: 37, startPoint y: 362, endPoint x: 192, endPoint y: 363, distance: 155.4
click at [192, 363] on div "Investments Transfers Income Strategy Portfolio Growth Fund INCOME IN 6+ YEARS …" at bounding box center [641, 324] width 1283 height 649
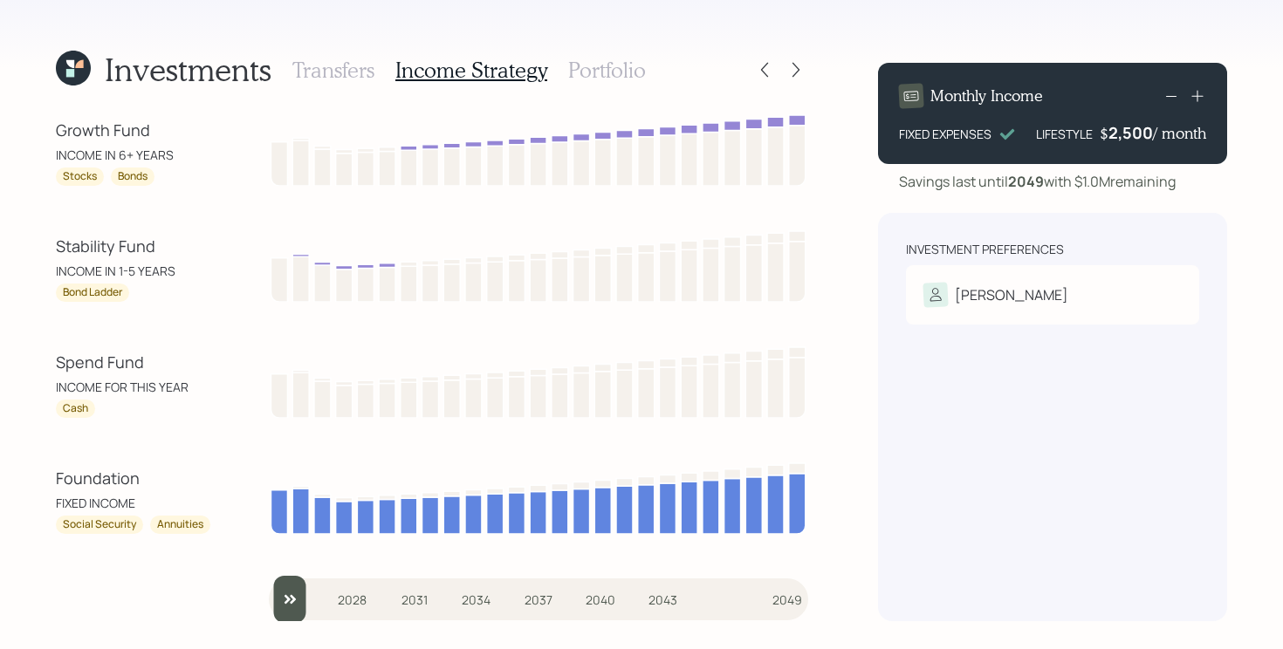
click at [34, 386] on div "Investments Transfers Income Strategy Portfolio Growth Fund INCOME IN 6+ YEARS …" at bounding box center [641, 324] width 1283 height 649
drag, startPoint x: 32, startPoint y: 253, endPoint x: 224, endPoint y: 256, distance: 192.0
click at [224, 256] on div "Investments Transfers Income Strategy Portfolio Growth Fund INCOME IN 6+ YEARS …" at bounding box center [641, 324] width 1283 height 649
click at [104, 261] on div "Stability Fund INCOME IN 1-5 YEARS Bond Ladder" at bounding box center [134, 268] width 157 height 67
drag, startPoint x: 43, startPoint y: 138, endPoint x: 187, endPoint y: 138, distance: 144.0
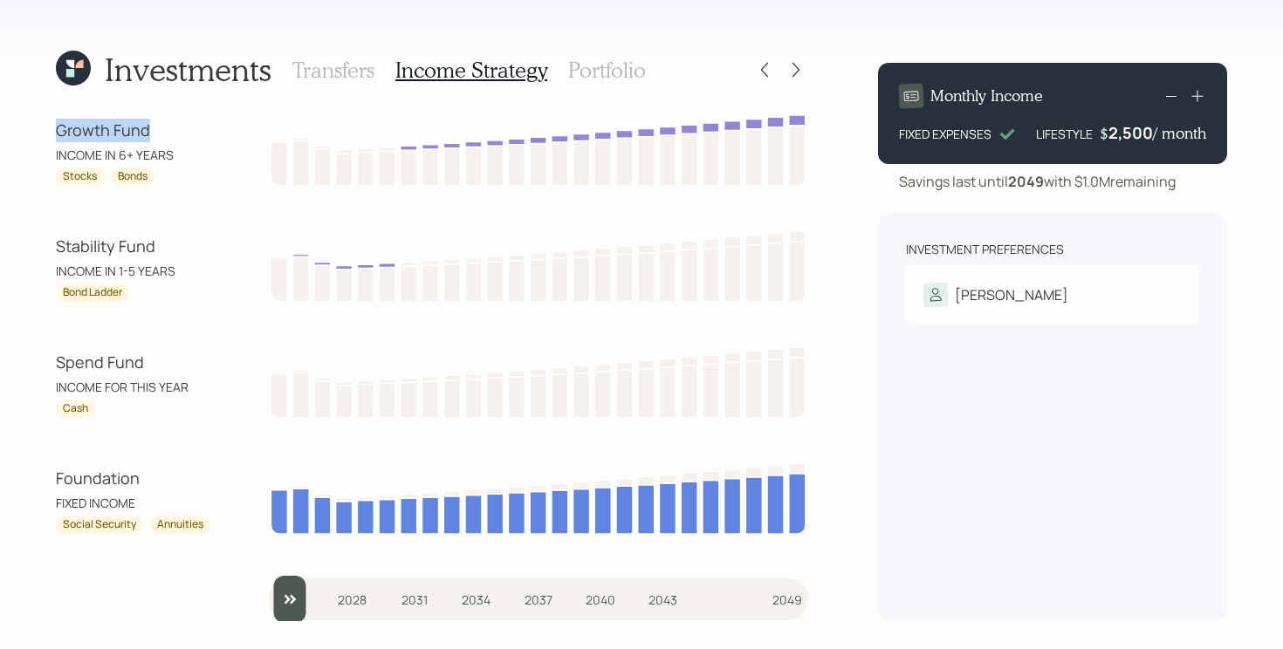
click at [187, 138] on div "Investments Transfers Income Strategy Portfolio Growth Fund INCOME IN 6+ YEARS …" at bounding box center [641, 324] width 1283 height 649
click at [593, 68] on h3 "Portfolio" at bounding box center [607, 70] width 78 height 25
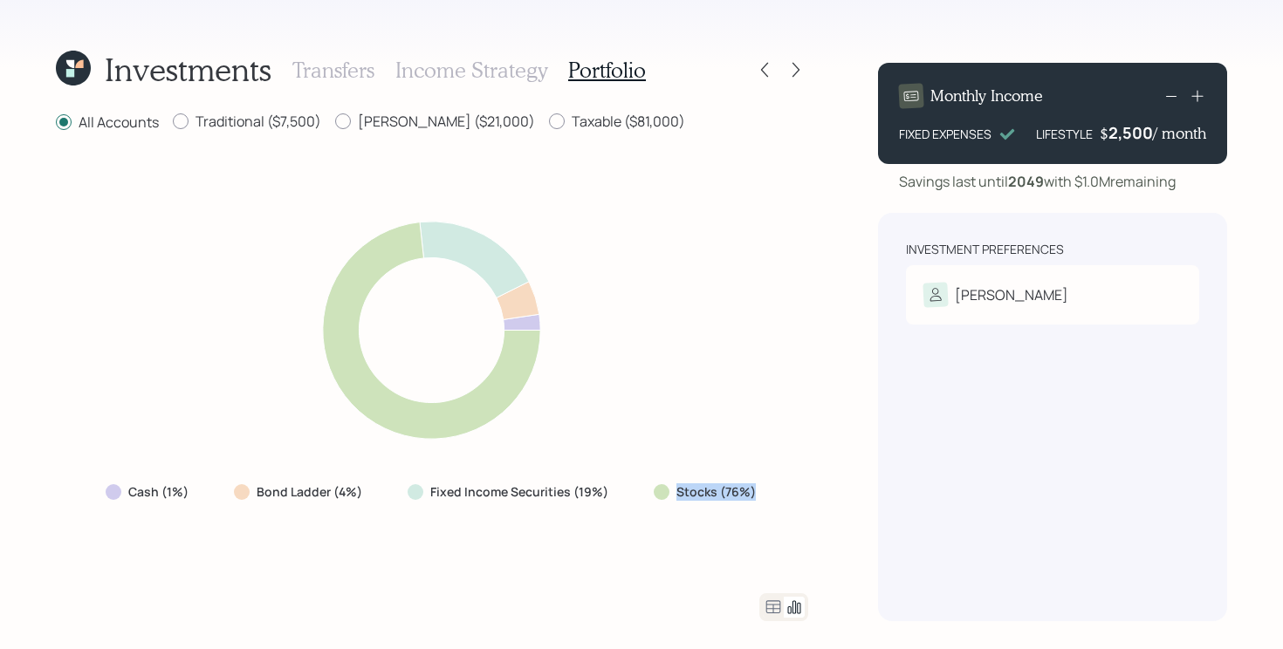
drag, startPoint x: 640, startPoint y: 493, endPoint x: 793, endPoint y: 496, distance: 153.6
click at [793, 496] on div "Cash (1%) Bond Ladder (4%) Fixed Income Securities (19%) Stocks (76%)" at bounding box center [432, 363] width 752 height 418
click at [585, 565] on div "Cash (1%) Bond Ladder (4%) Fixed Income Securities (19%) Stocks (76%)" at bounding box center [432, 363] width 752 height 418
drag, startPoint x: 620, startPoint y: 490, endPoint x: 236, endPoint y: 499, distance: 384.1
click at [236, 499] on div "Cash (1%) Bond Ladder (4%) Fixed Income Securities (19%) Stocks (76%)" at bounding box center [433, 492] width 682 height 31
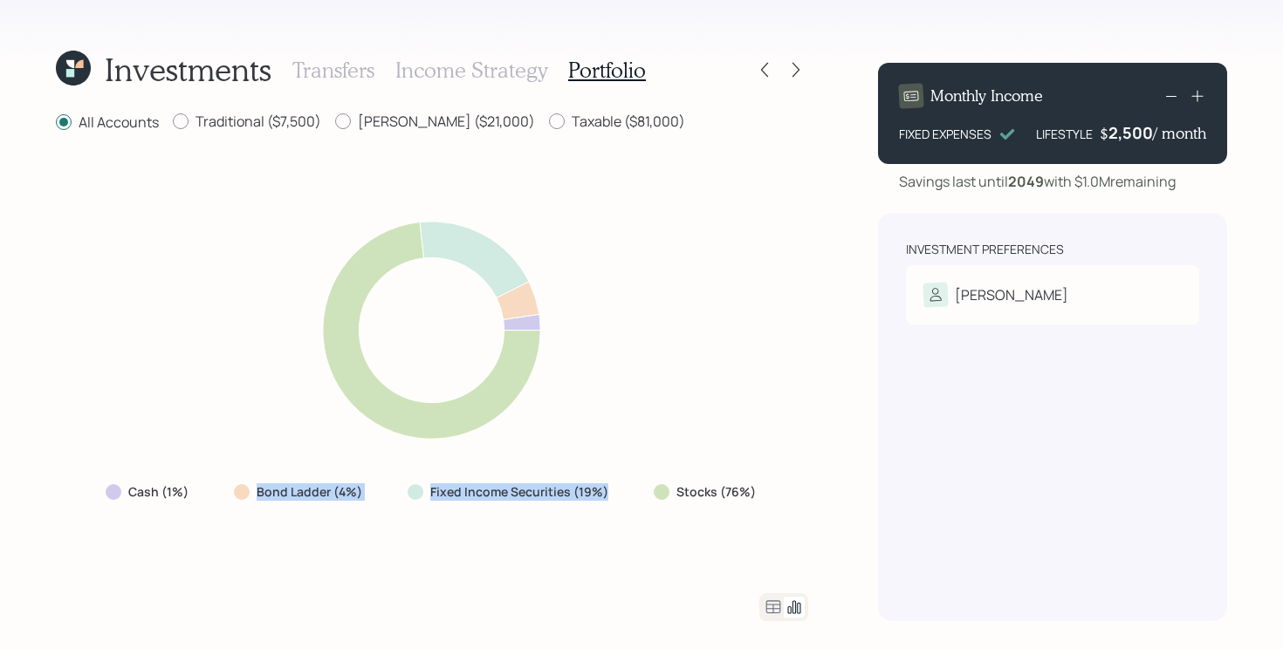
click at [226, 575] on div "All Accounts Traditional ($7,500) Roth ($21,000) Taxable ($81,000) Cash (1%) Bo…" at bounding box center [432, 367] width 752 height 510
drag, startPoint x: 91, startPoint y: 490, endPoint x: 233, endPoint y: 492, distance: 142.3
click at [233, 492] on div "Cash (1%) Bond Ladder (4%) Fixed Income Securities (19%) Stocks (76%)" at bounding box center [432, 363] width 752 height 418
click at [593, 521] on div "Cash (1%) Bond Ladder (4%) Fixed Income Securities (19%) Stocks (76%)" at bounding box center [432, 363] width 752 height 418
drag, startPoint x: 641, startPoint y: 496, endPoint x: 806, endPoint y: 499, distance: 165.0
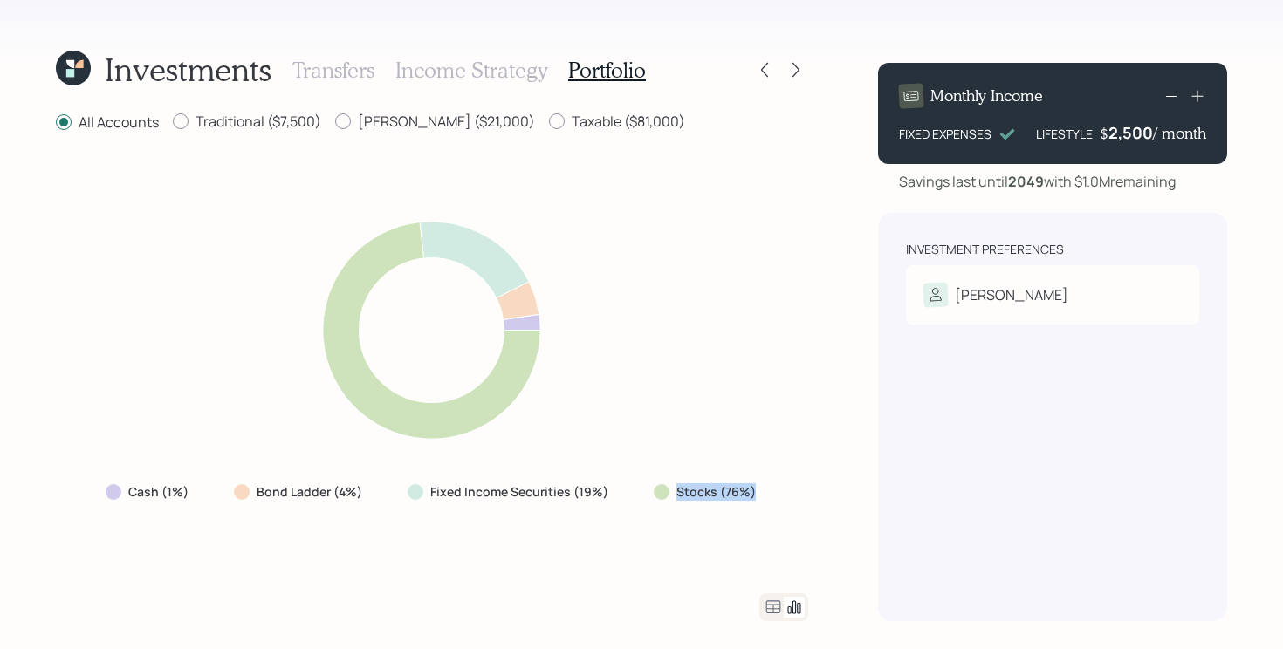
click at [806, 499] on div "Cash (1%) Bond Ladder (4%) Fixed Income Securities (19%) Stocks (76%)" at bounding box center [432, 363] width 752 height 418
click at [818, 526] on div "Investments Transfers Income Strategy Portfolio All Accounts Traditional ($7,50…" at bounding box center [641, 324] width 1283 height 649
click at [767, 611] on icon at bounding box center [773, 607] width 21 height 21
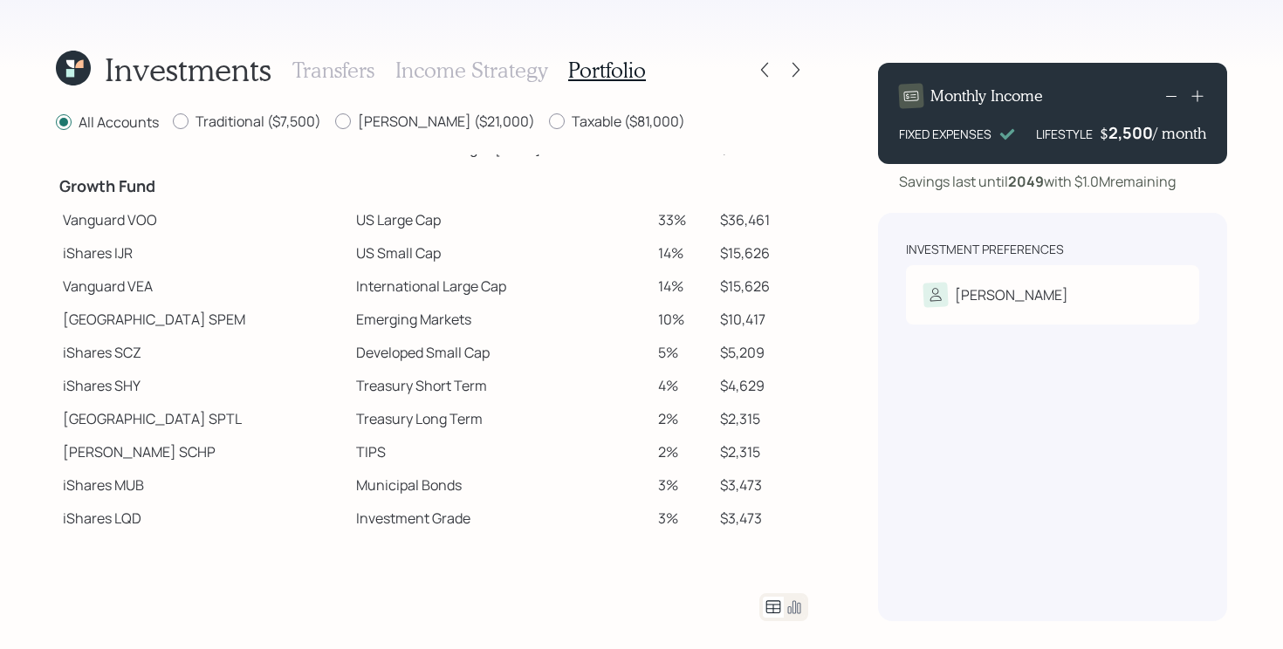
scroll to position [268, 0]
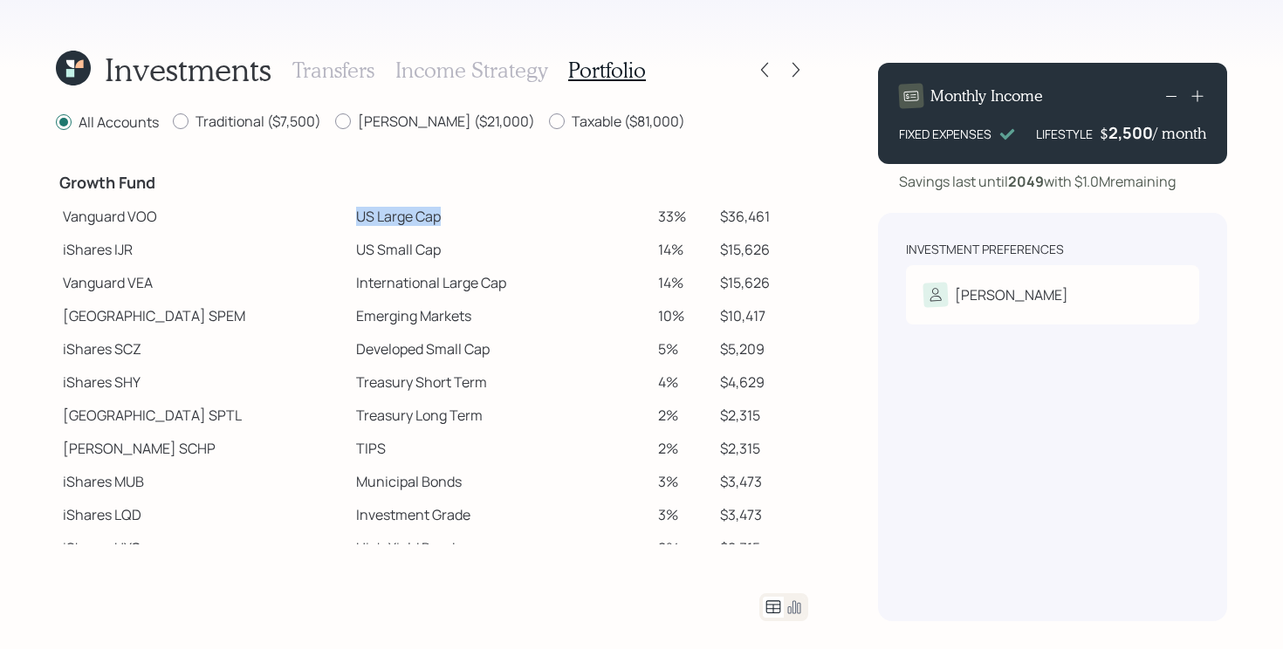
drag, startPoint x: 276, startPoint y: 211, endPoint x: 454, endPoint y: 216, distance: 178.1
click at [454, 216] on tr "Vanguard VOO US Large Cap 33% $36,461" at bounding box center [432, 216] width 752 height 33
click at [137, 213] on td "Vanguard VOO" at bounding box center [202, 216] width 293 height 33
drag, startPoint x: 253, startPoint y: 257, endPoint x: 684, endPoint y: 261, distance: 431.2
click at [684, 261] on tr "iShares IJR US Small Cap 14% $15,626" at bounding box center [432, 249] width 752 height 33
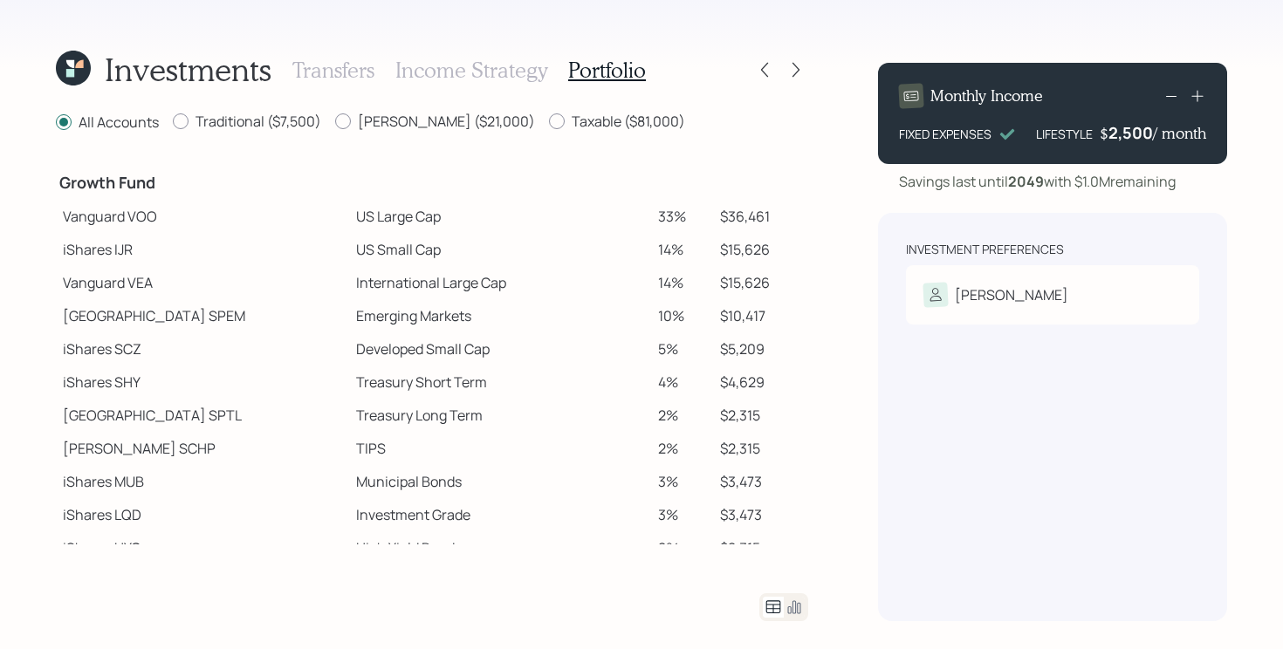
click at [391, 368] on td "Treasury Short Term" at bounding box center [500, 382] width 302 height 33
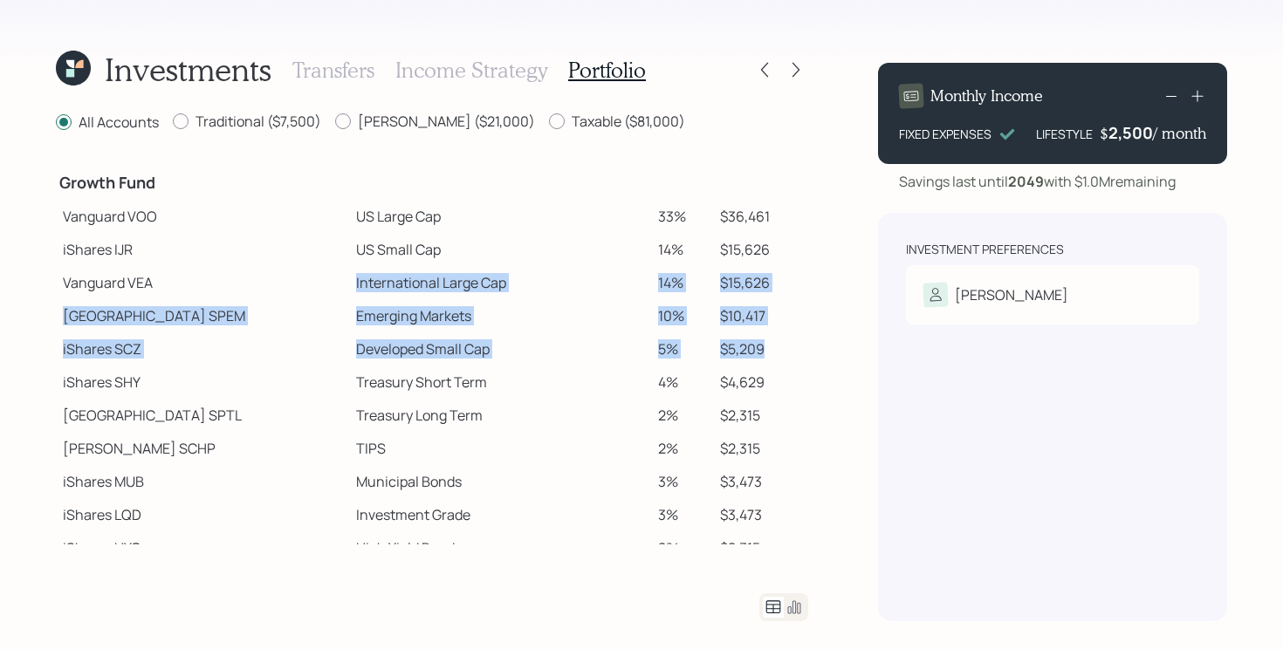
drag, startPoint x: 277, startPoint y: 282, endPoint x: 785, endPoint y: 344, distance: 511.7
click at [785, 344] on tbody "Spend Fund CASH Cash (Account Management) 1% $1,095 Stability Fund Invesco BSCP…" at bounding box center [432, 242] width 752 height 711
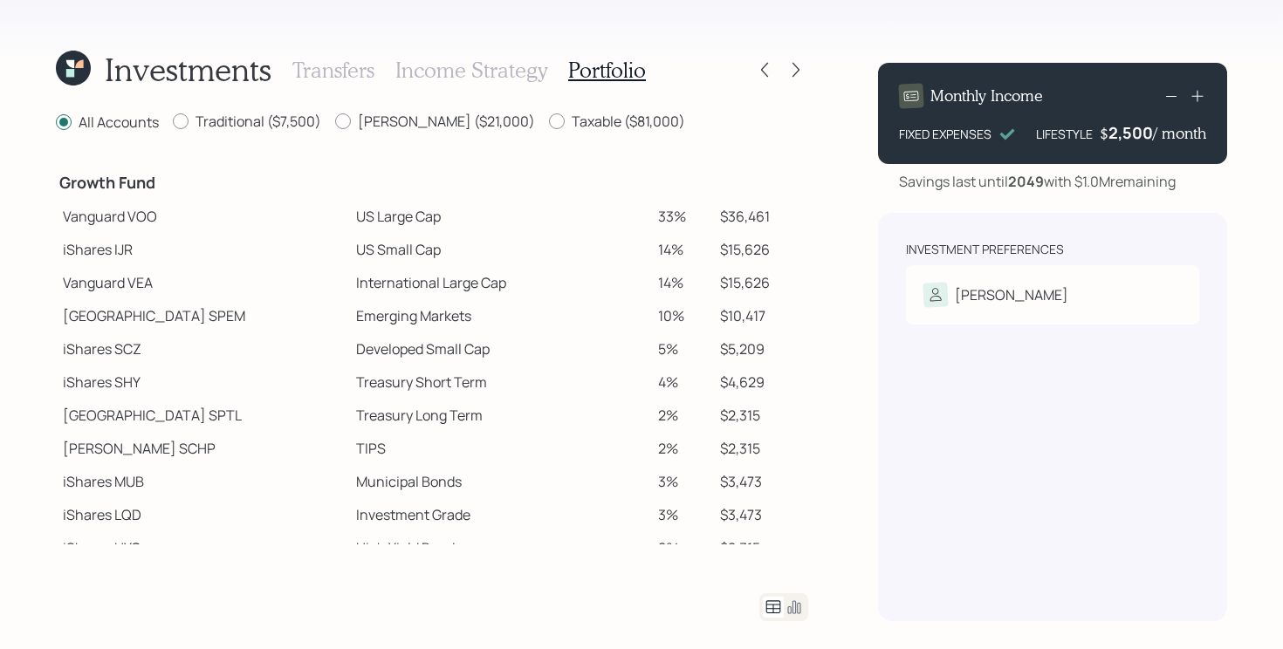
click at [875, 424] on div "Investments Transfers Income Strategy Portfolio All Accounts Traditional ($7,50…" at bounding box center [641, 324] width 1283 height 649
click at [750, 442] on td "$2,315" at bounding box center [760, 448] width 95 height 33
click at [805, 604] on div at bounding box center [783, 607] width 49 height 28
click at [795, 607] on icon at bounding box center [794, 607] width 13 height 13
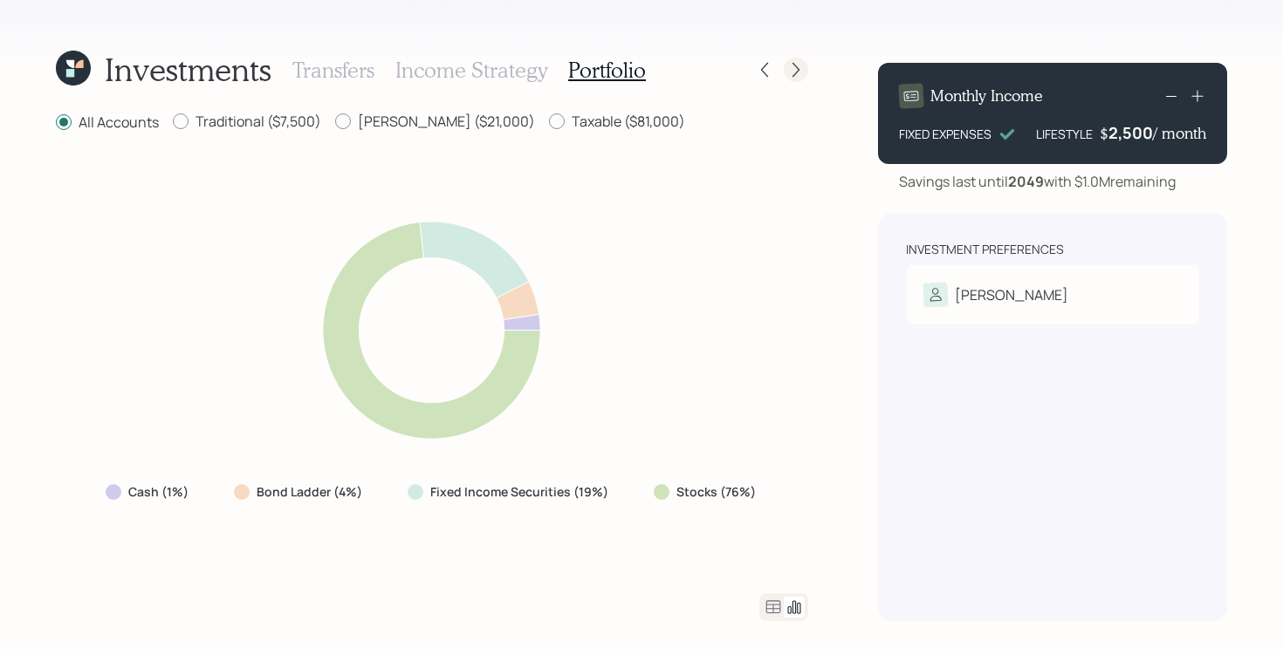
click at [793, 73] on icon at bounding box center [795, 69] width 17 height 17
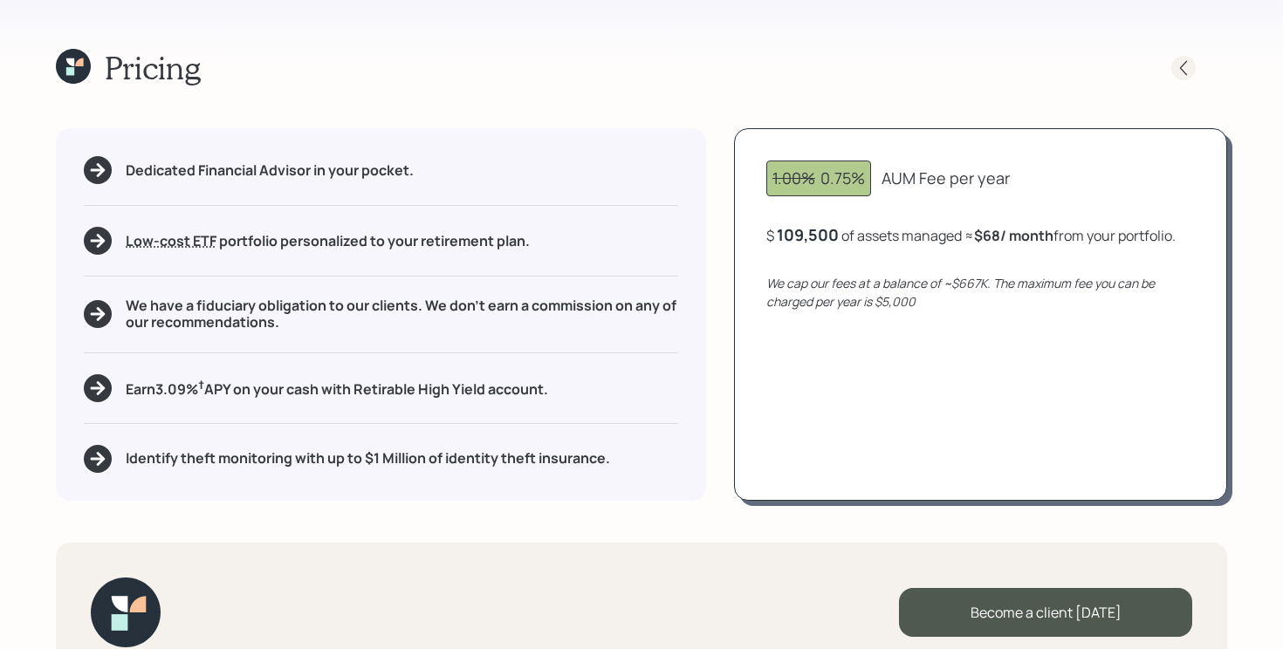
click at [1178, 72] on icon at bounding box center [1183, 67] width 17 height 17
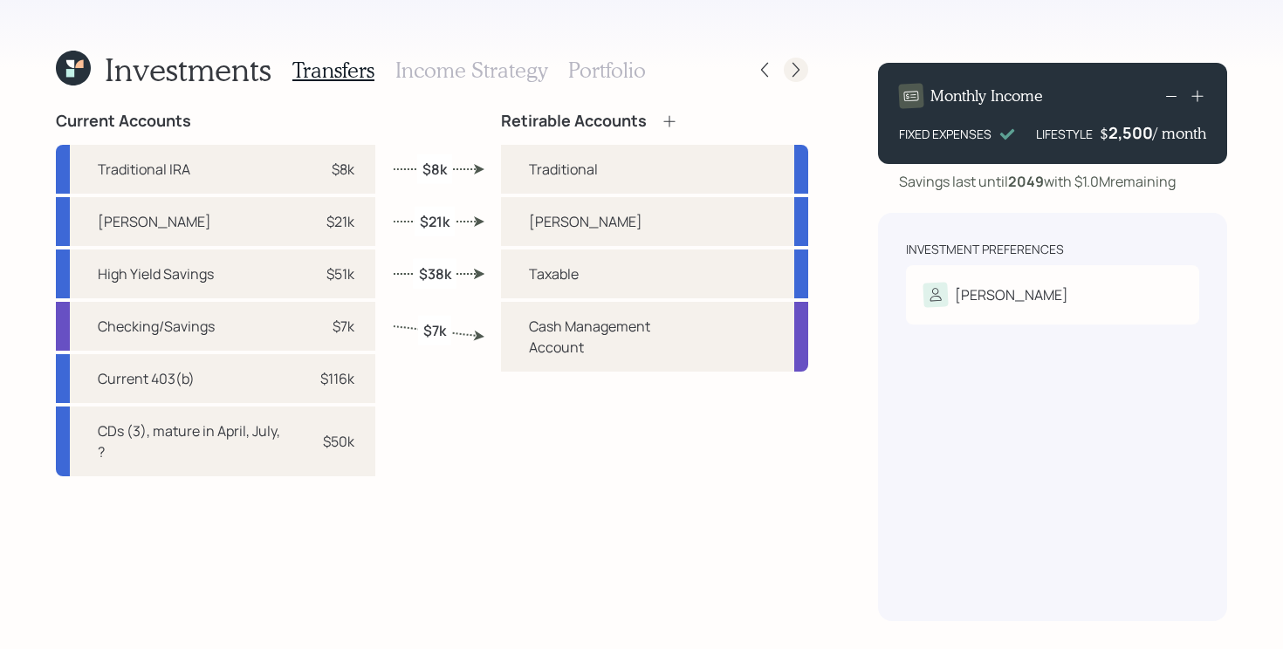
click at [797, 76] on icon at bounding box center [795, 69] width 17 height 17
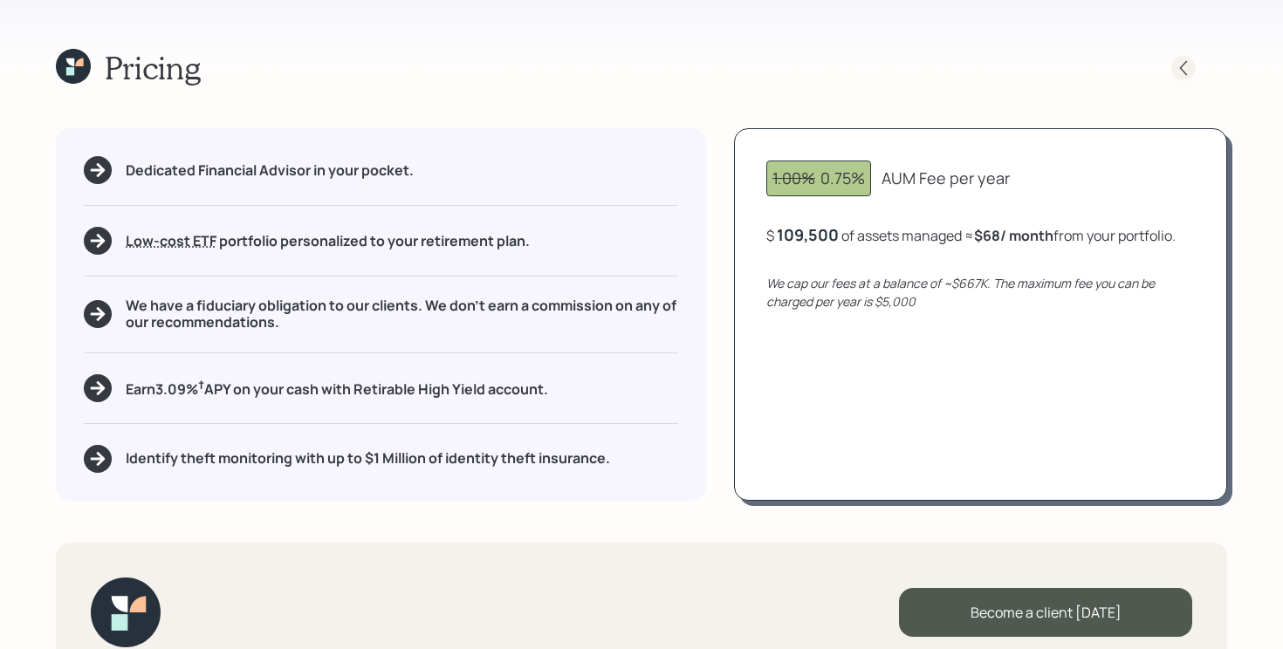
click at [1184, 65] on icon at bounding box center [1183, 67] width 17 height 17
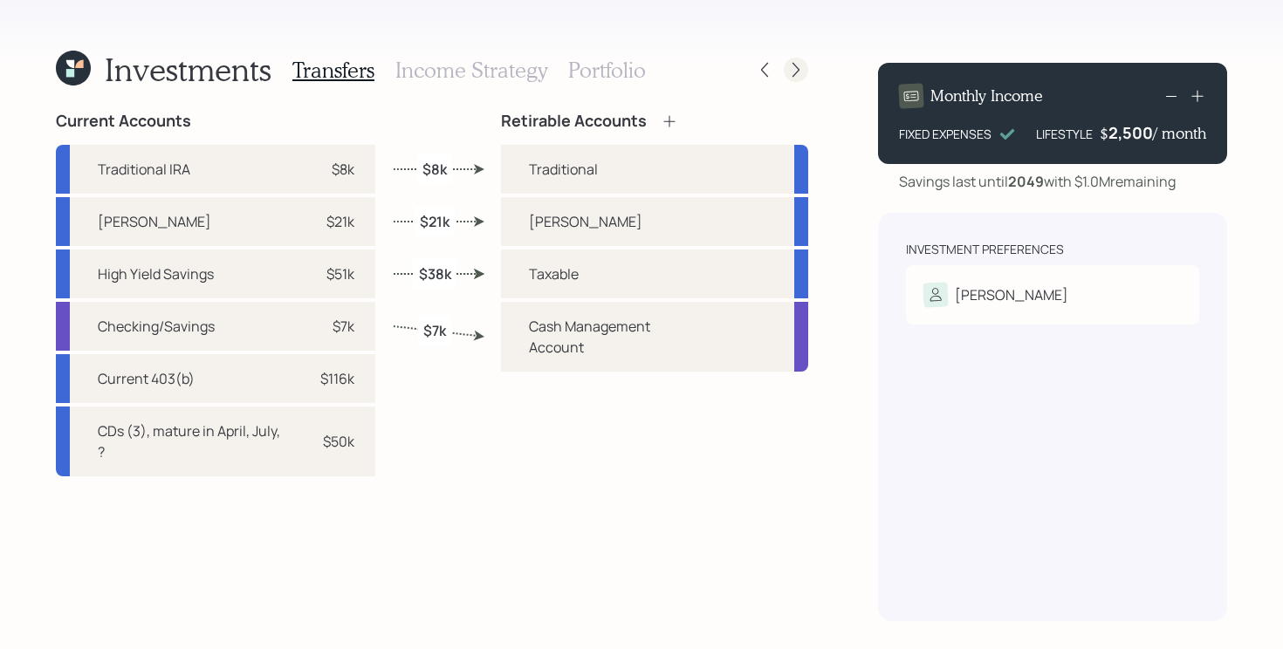
click at [799, 74] on icon at bounding box center [795, 69] width 17 height 17
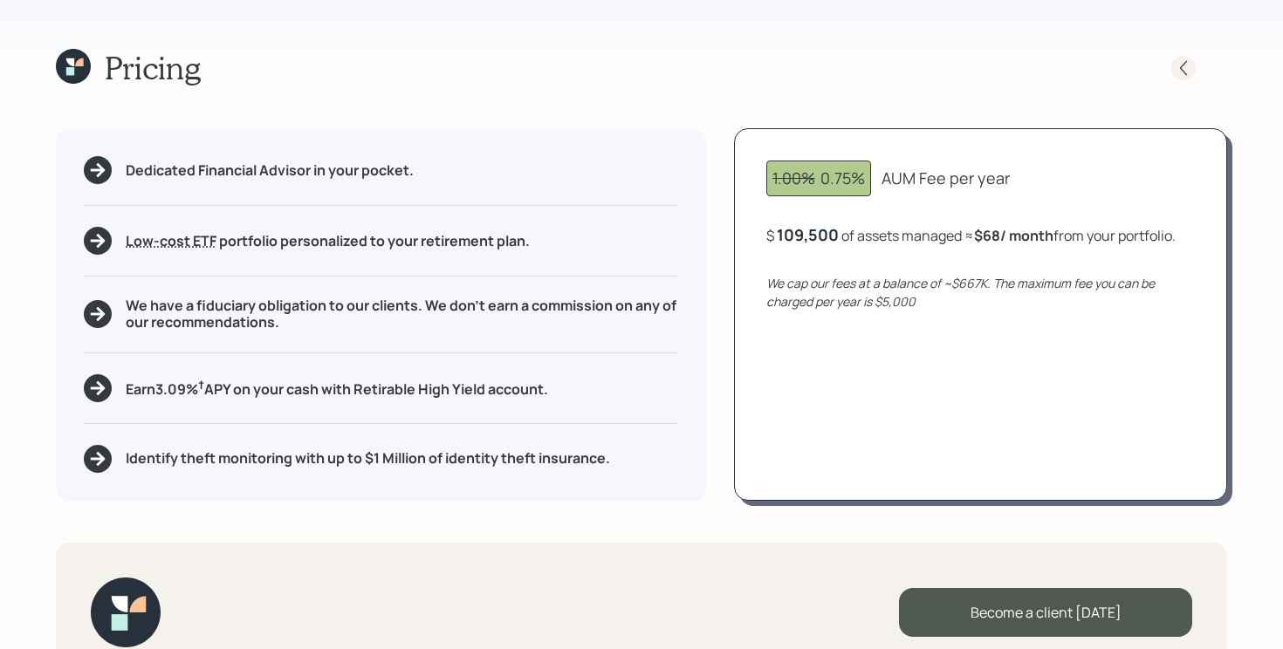
click at [1176, 72] on icon at bounding box center [1183, 67] width 17 height 17
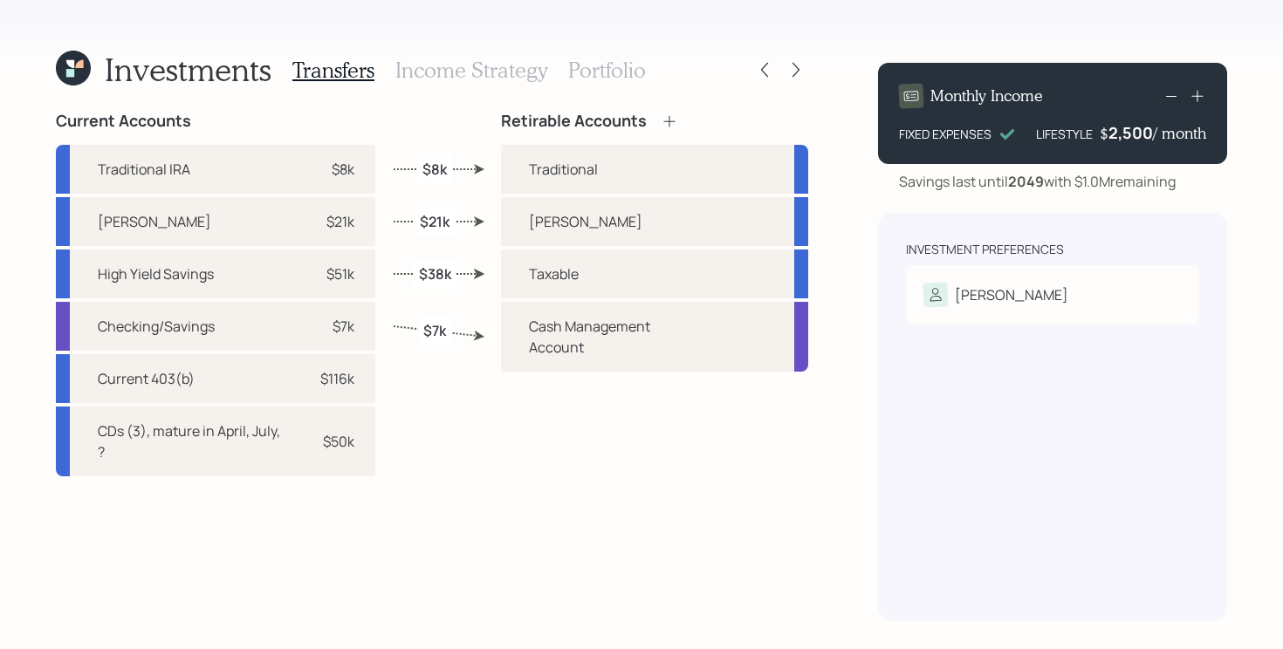
click at [618, 69] on h3 "Portfolio" at bounding box center [607, 70] width 78 height 25
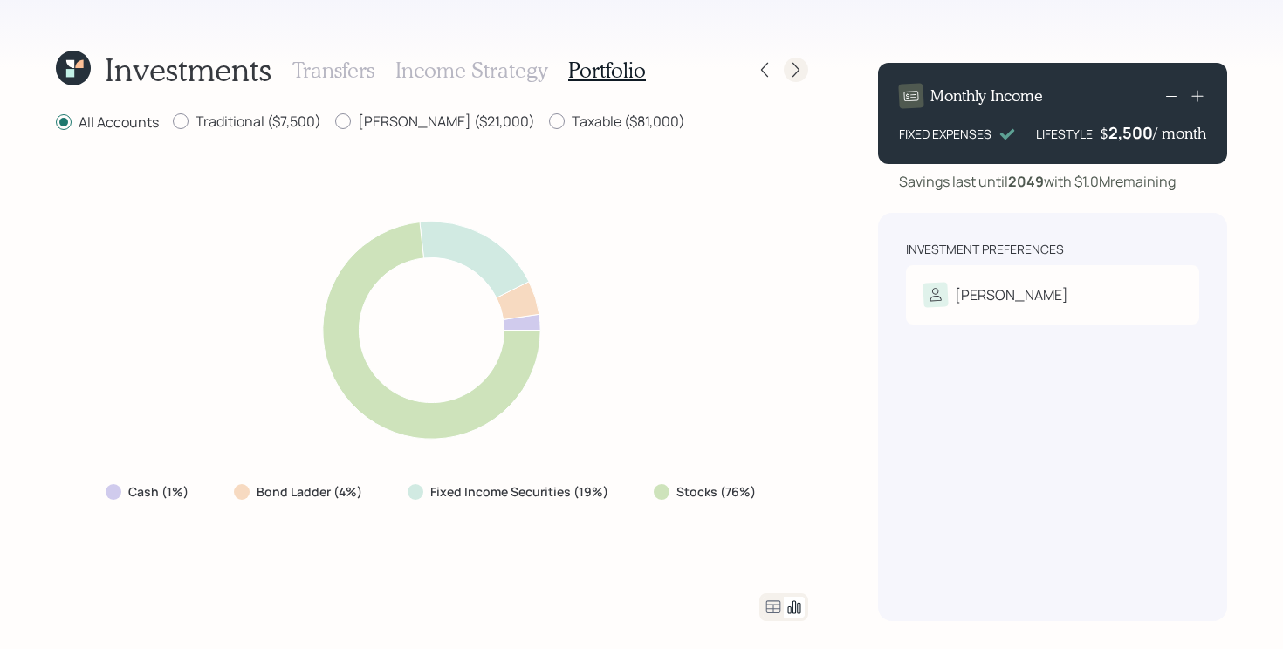
click at [799, 66] on icon at bounding box center [795, 69] width 17 height 17
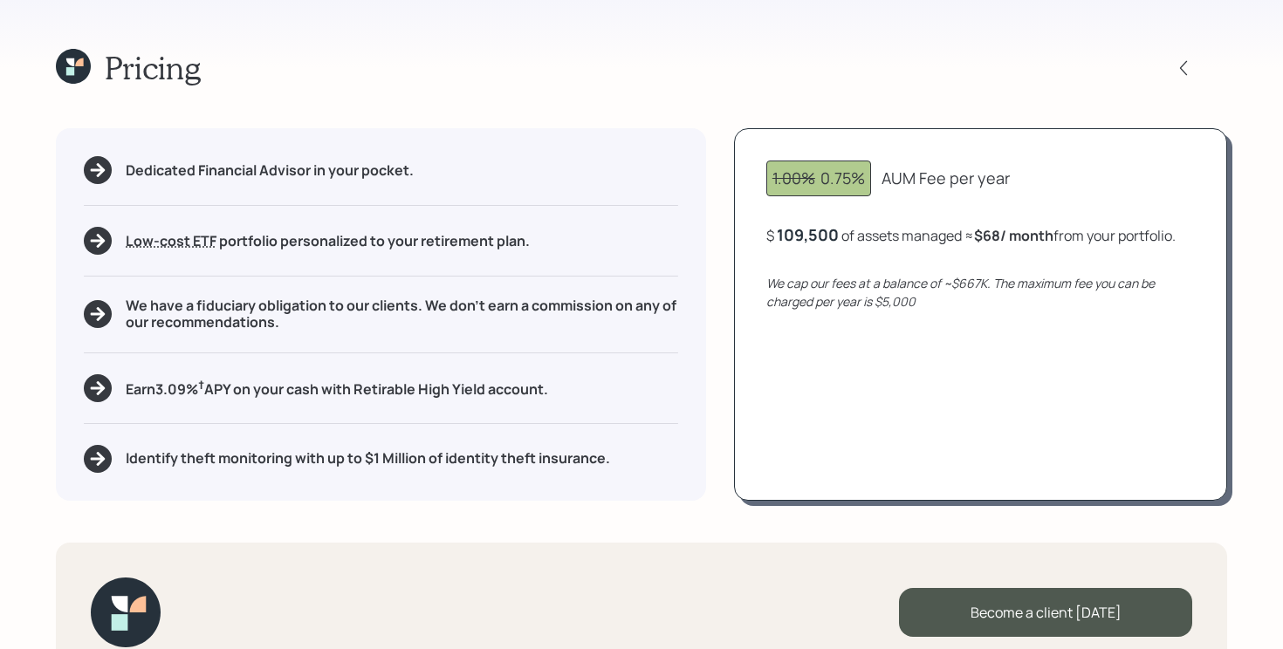
click at [794, 229] on div "109,500" at bounding box center [808, 234] width 62 height 21
click at [794, 229] on div "109500" at bounding box center [806, 234] width 58 height 21
click at [991, 64] on div "Pricing" at bounding box center [641, 68] width 1171 height 38
drag, startPoint x: 779, startPoint y: 239, endPoint x: 871, endPoint y: 241, distance: 92.5
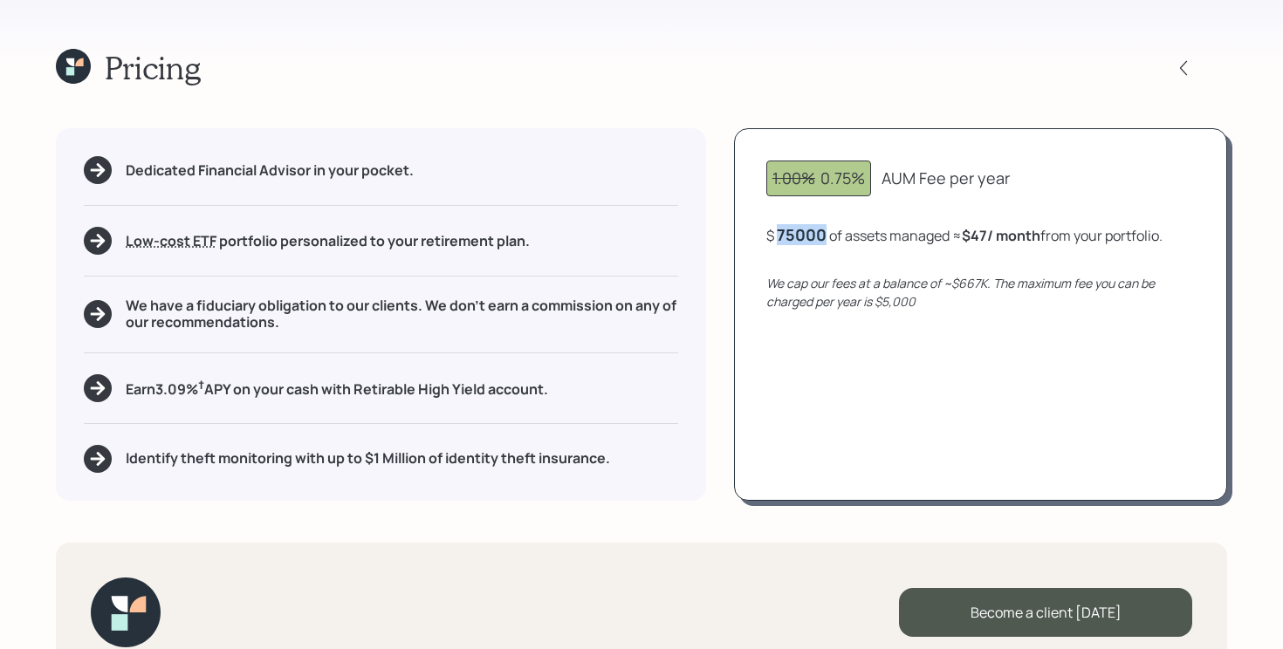
click at [871, 241] on div "$ 75000 of assets managed ≈ $47 / month from your portfolio ." at bounding box center [964, 235] width 396 height 22
click at [726, 399] on div "Dedicated Financial Advisor in your pocket. Low-cost ETF Retirable uses diversi…" at bounding box center [641, 314] width 1171 height 372
drag, startPoint x: 971, startPoint y: 234, endPoint x: 1013, endPoint y: 234, distance: 42.8
click at [1013, 234] on b "$47 / month" at bounding box center [1005, 235] width 79 height 19
click at [927, 379] on div "1.00% 0.75% AUM Fee per year $ 75,000 of assets managed ≈ $47 / month from your…" at bounding box center [980, 314] width 493 height 372
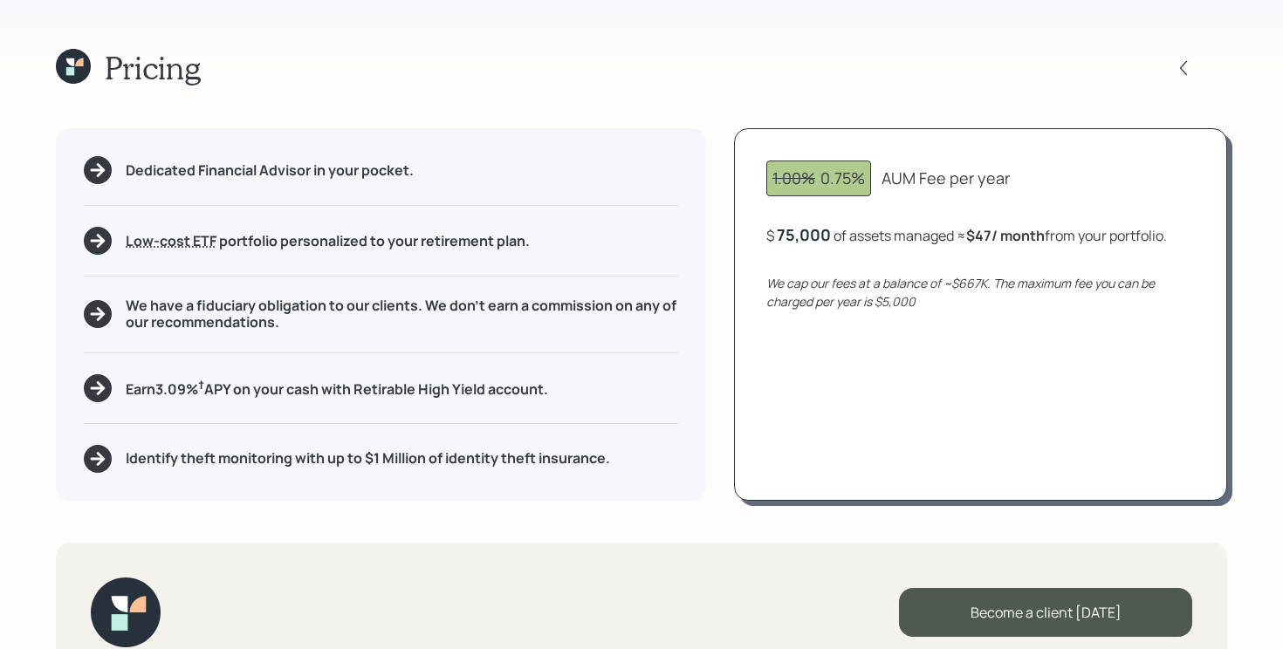
click at [221, 299] on h5 "We have a fiduciary obligation to our clients. We don't earn a commission on an…" at bounding box center [402, 314] width 552 height 33
click at [39, 306] on div "Pricing Dedicated Financial Advisor in your pocket. Low-cost ETF Retirable uses…" at bounding box center [641, 324] width 1283 height 649
click at [343, 390] on h5 "Earn 3.09 % † APY on your cash with Retirable High Yield account." at bounding box center [337, 388] width 422 height 22
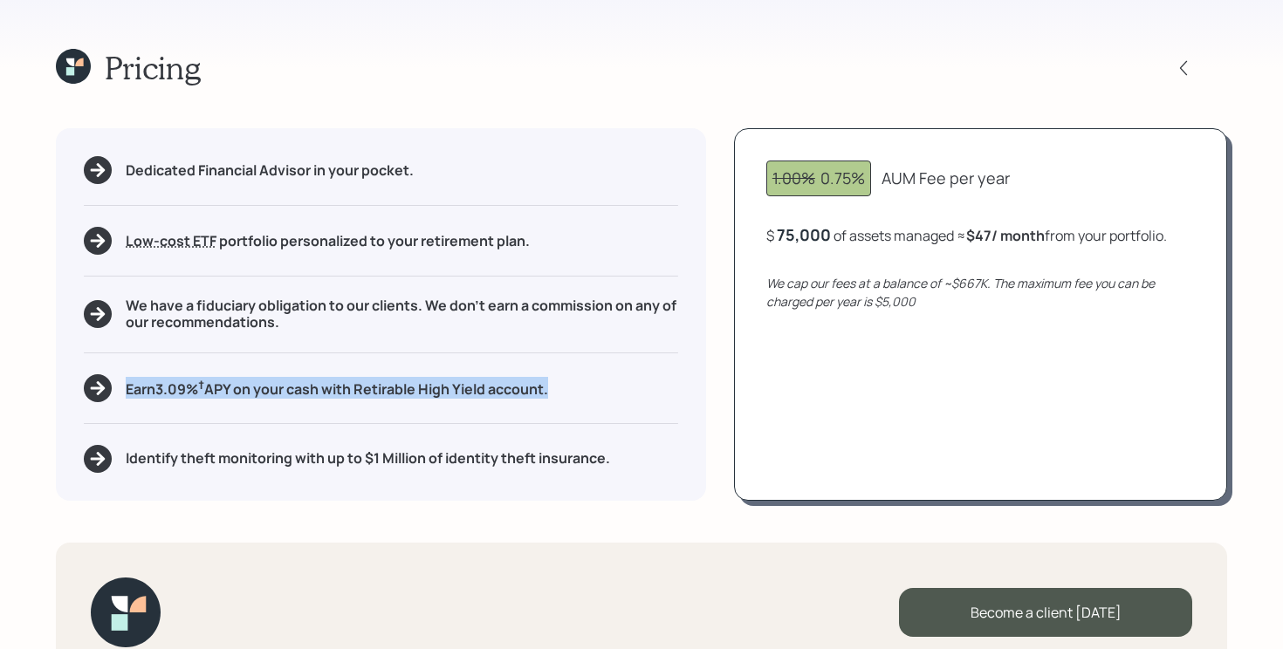
click at [343, 390] on h5 "Earn 3.09 % † APY on your cash with Retirable High Yield account." at bounding box center [337, 388] width 422 height 22
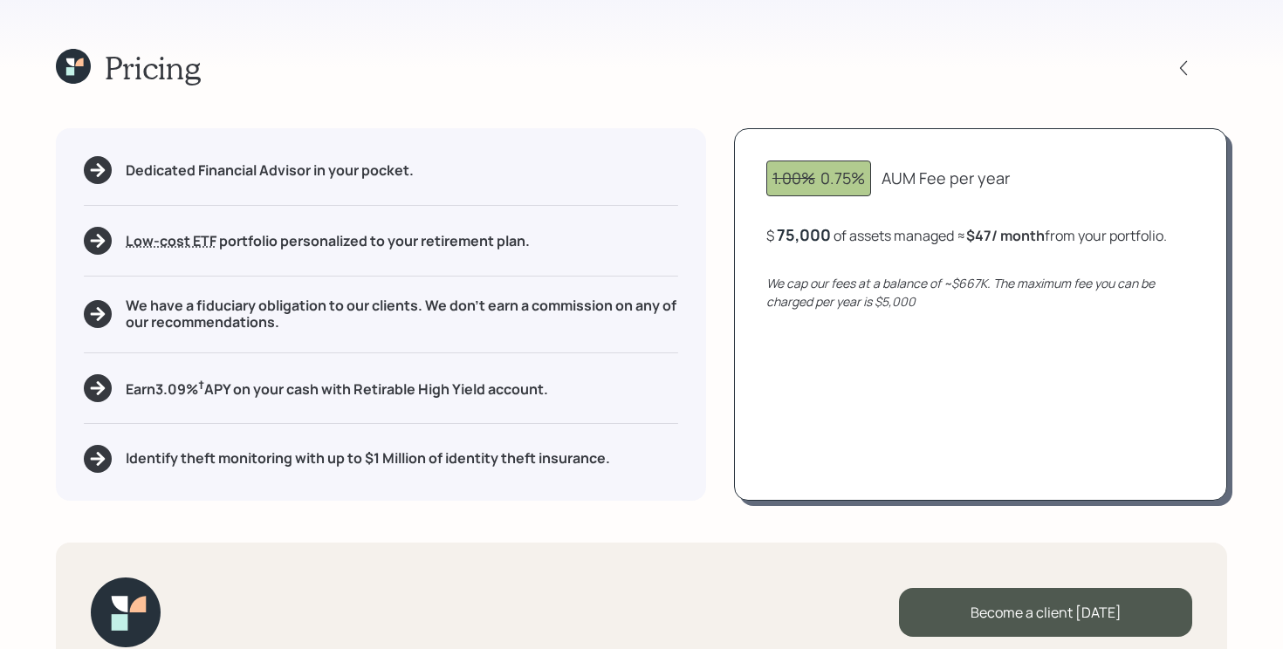
click at [399, 467] on h5 "Identify theft monitoring with up to $1 Million of identity theft insurance." at bounding box center [368, 458] width 484 height 17
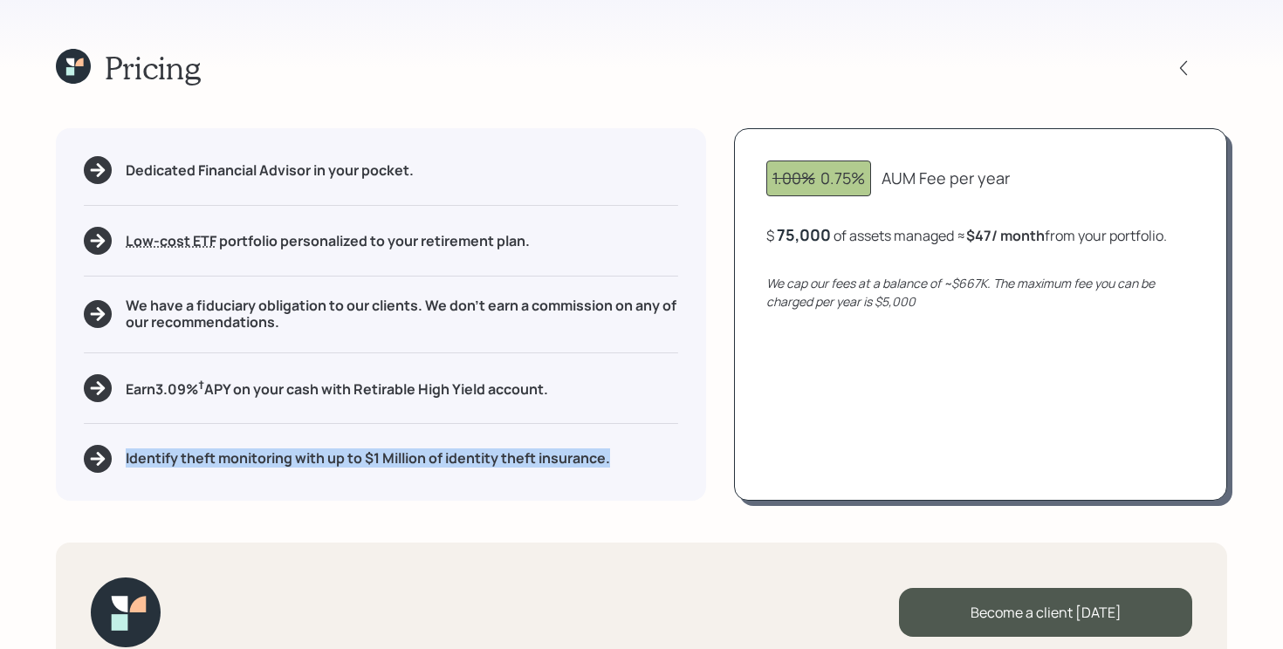
click at [399, 467] on h5 "Identify theft monitoring with up to $1 Million of identity theft insurance." at bounding box center [368, 458] width 484 height 17
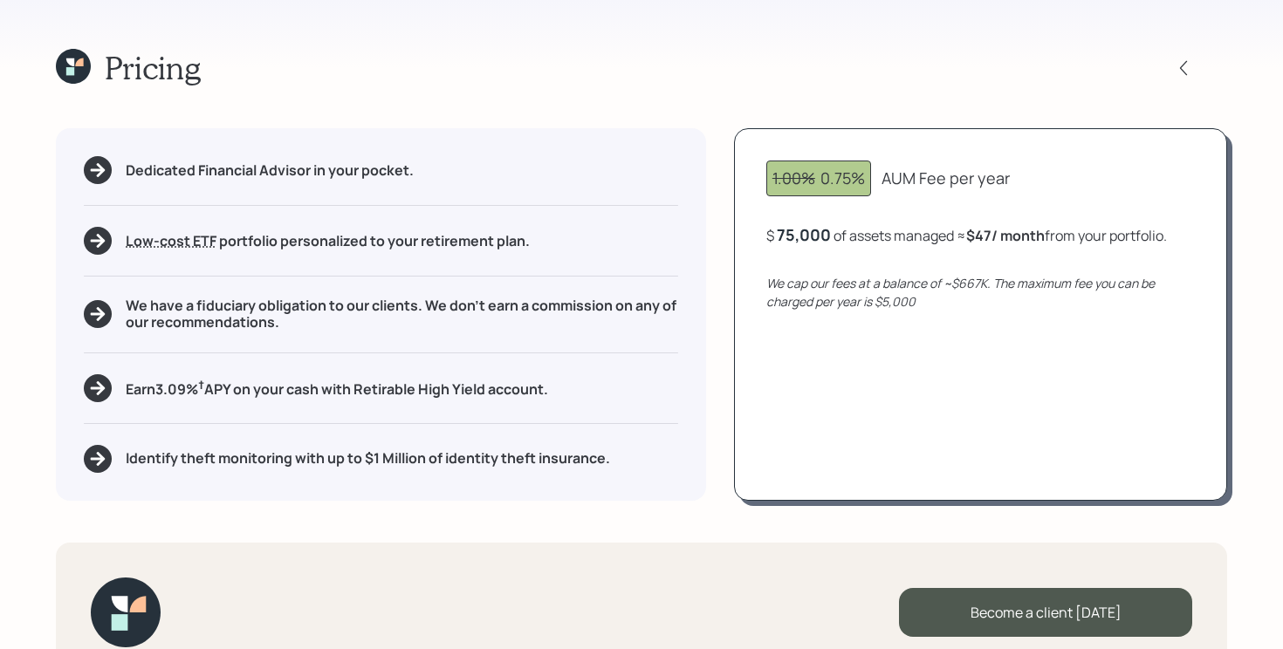
click at [460, 519] on div "Pricing Dedicated Financial Advisor in your pocket. Low-cost ETF Retirable uses…" at bounding box center [641, 324] width 1283 height 649
